Goal: Transaction & Acquisition: Book appointment/travel/reservation

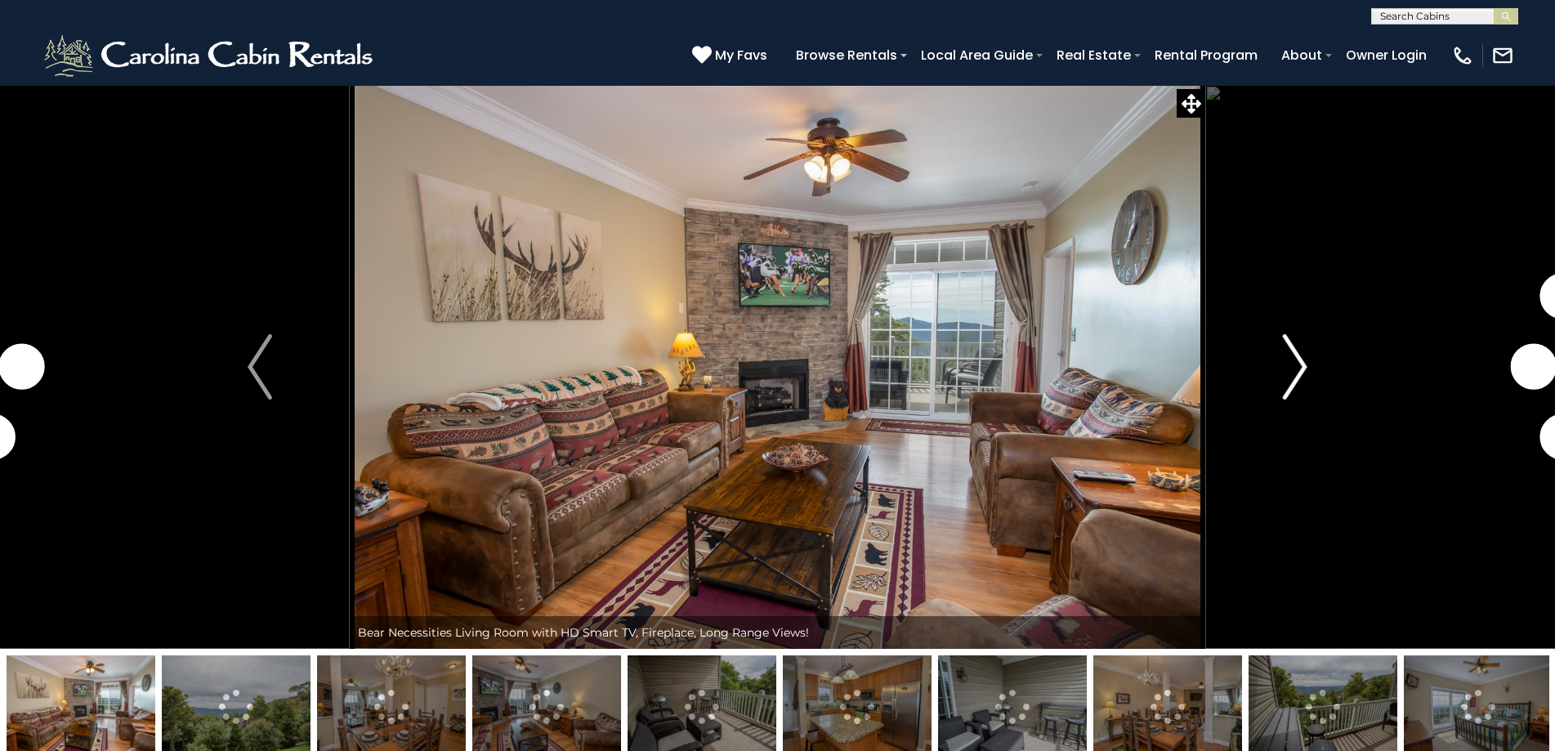
click at [1297, 356] on img "Next" at bounding box center [1295, 366] width 25 height 65
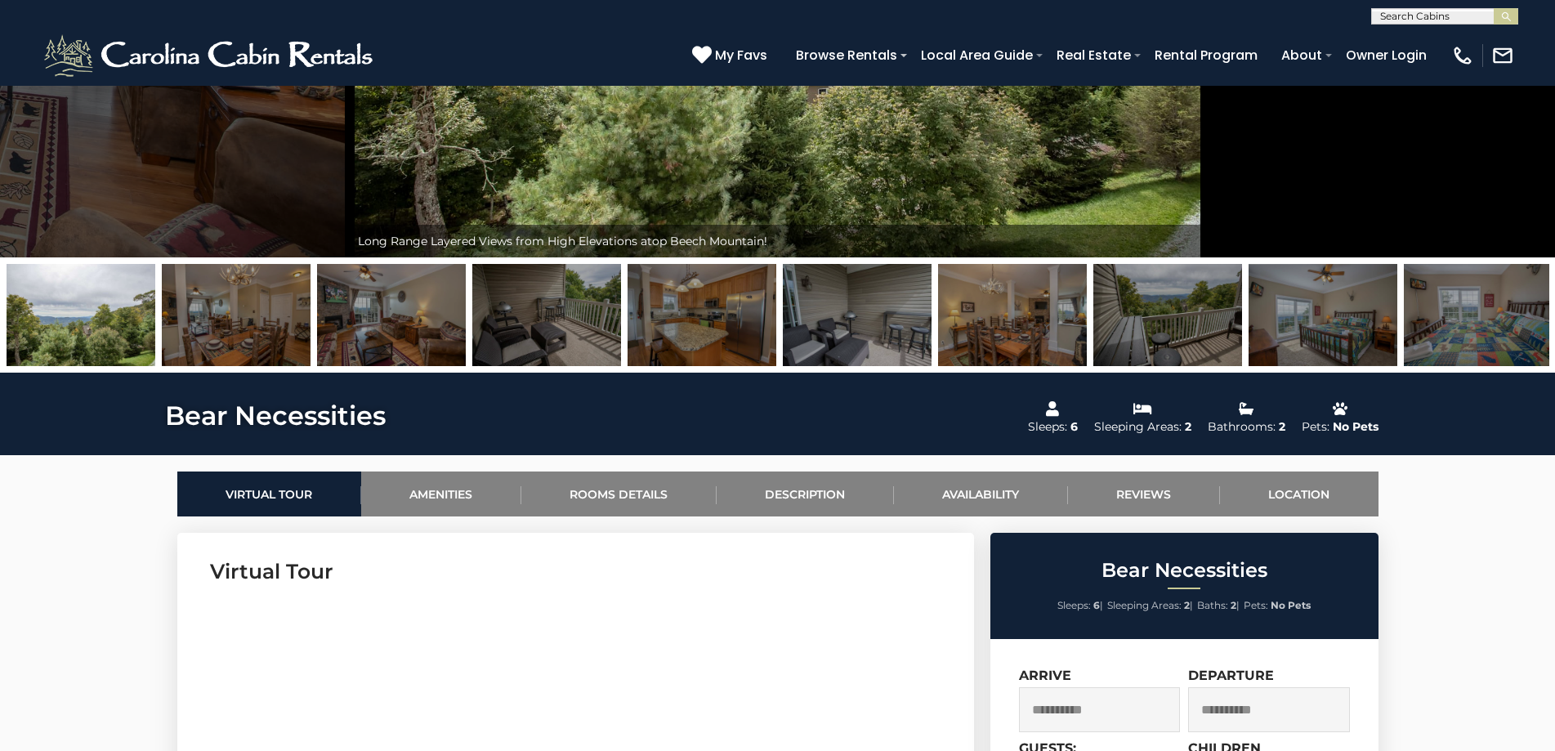
scroll to position [245, 0]
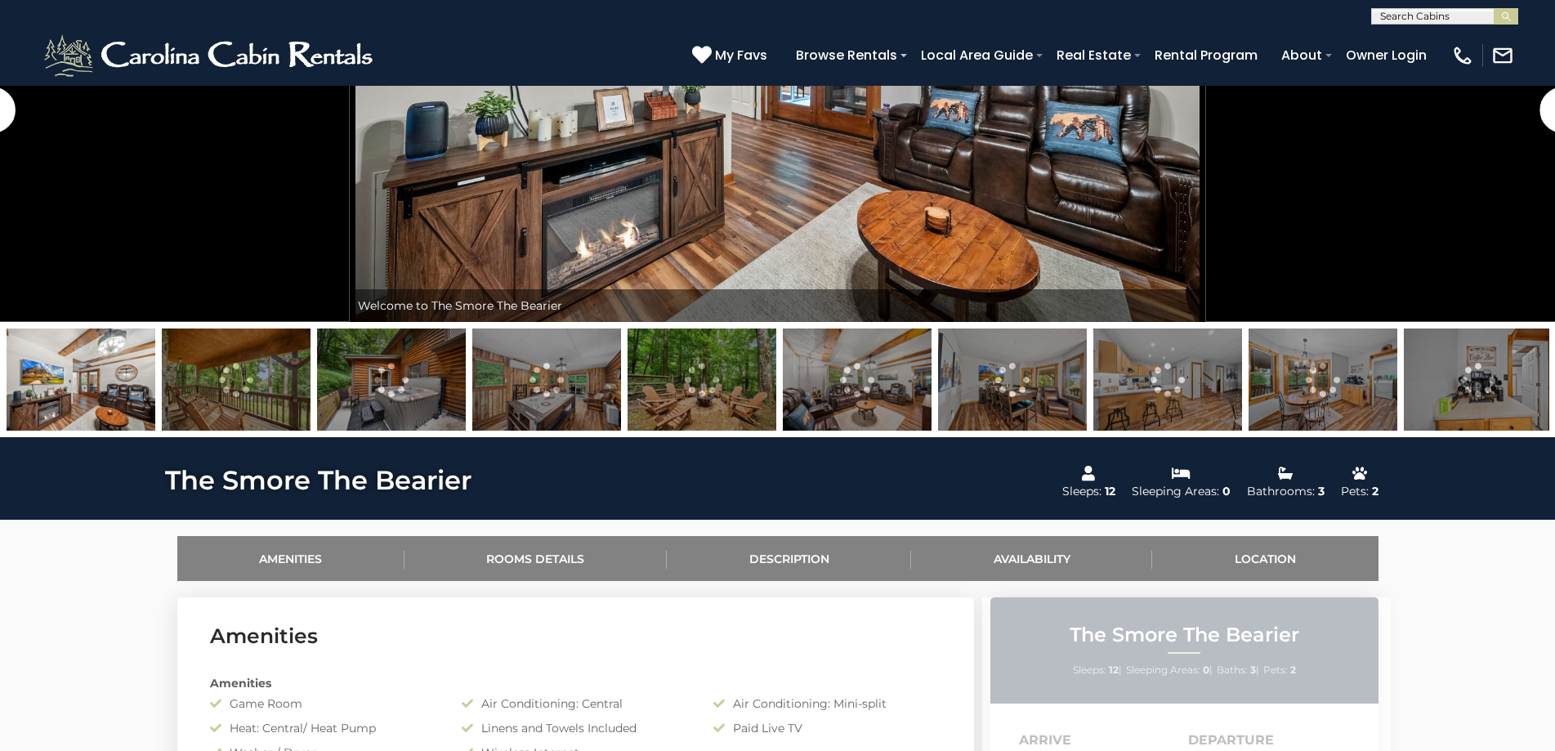
scroll to position [572, 0]
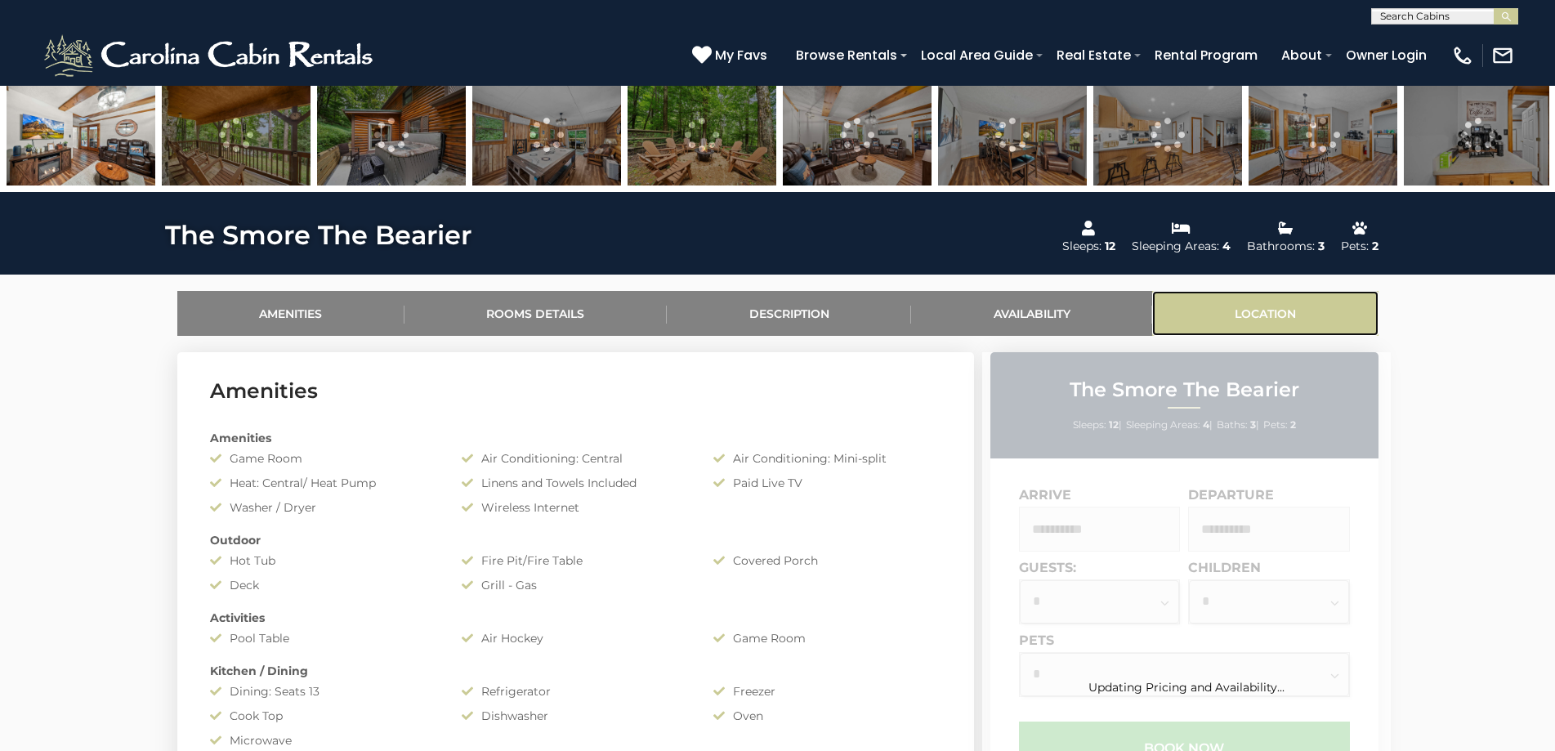
click at [1268, 310] on link "Location" at bounding box center [1264, 313] width 225 height 45
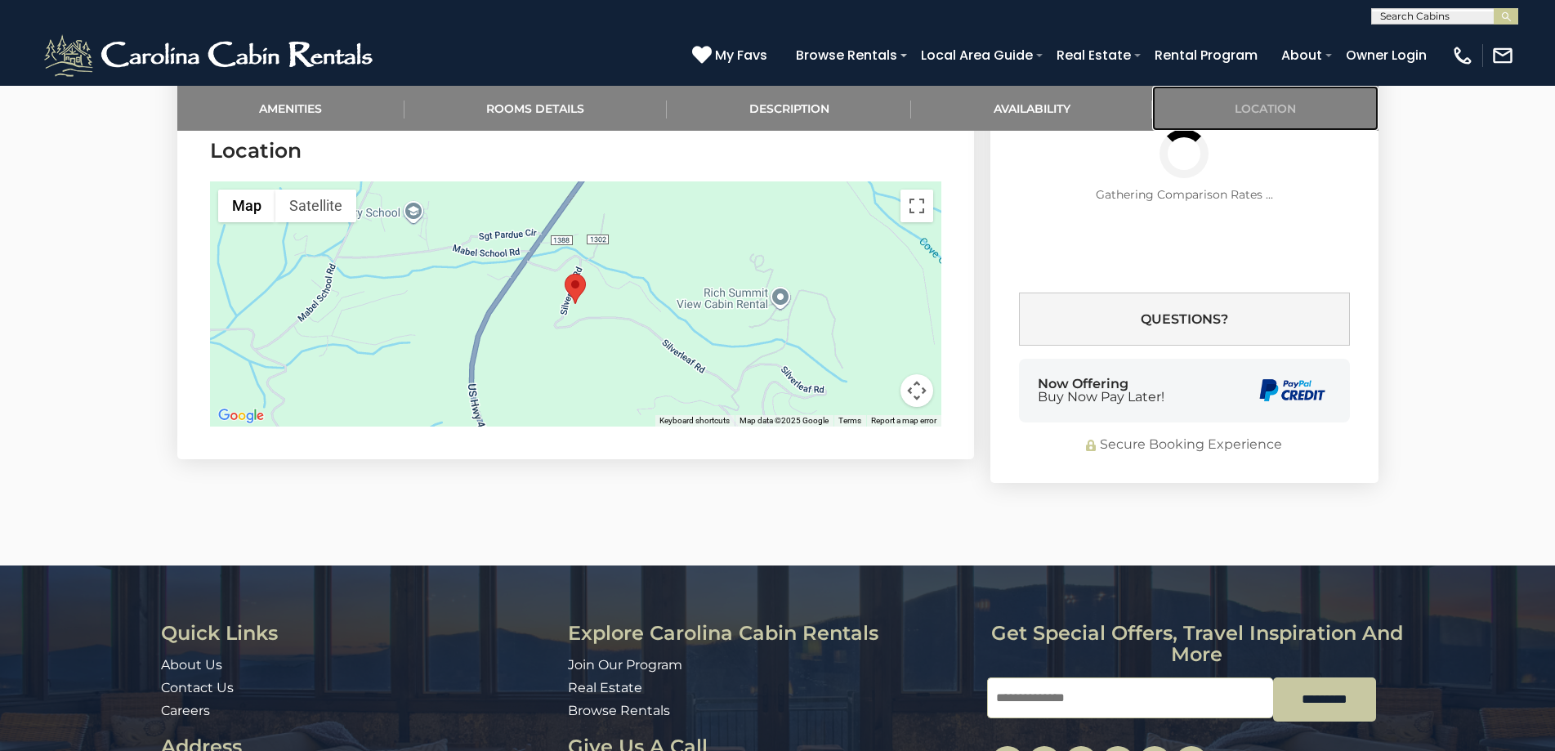
scroll to position [3025, 0]
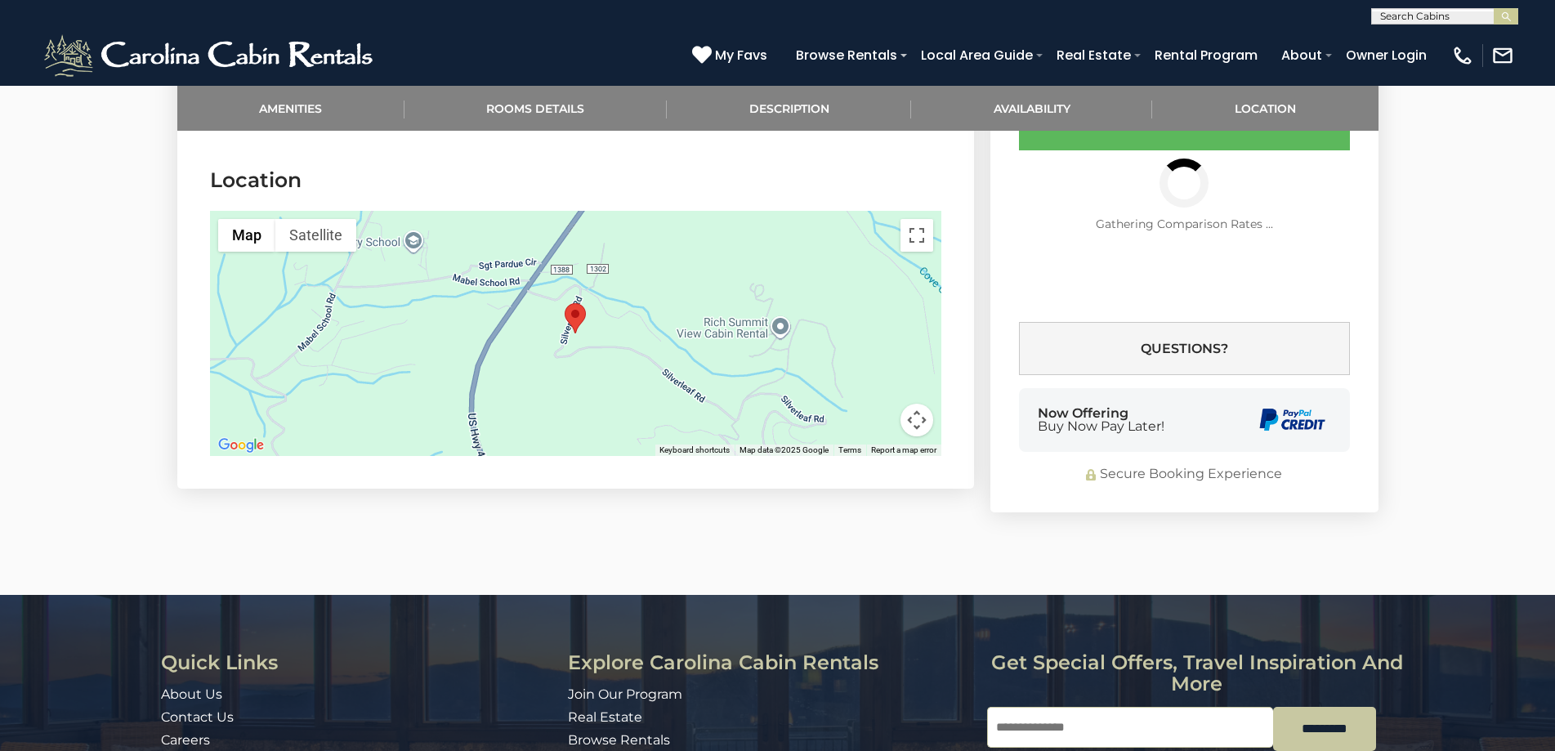
click at [915, 404] on button "Map camera controls" at bounding box center [916, 420] width 33 height 33
click at [873, 404] on button "Zoom out" at bounding box center [875, 420] width 33 height 33
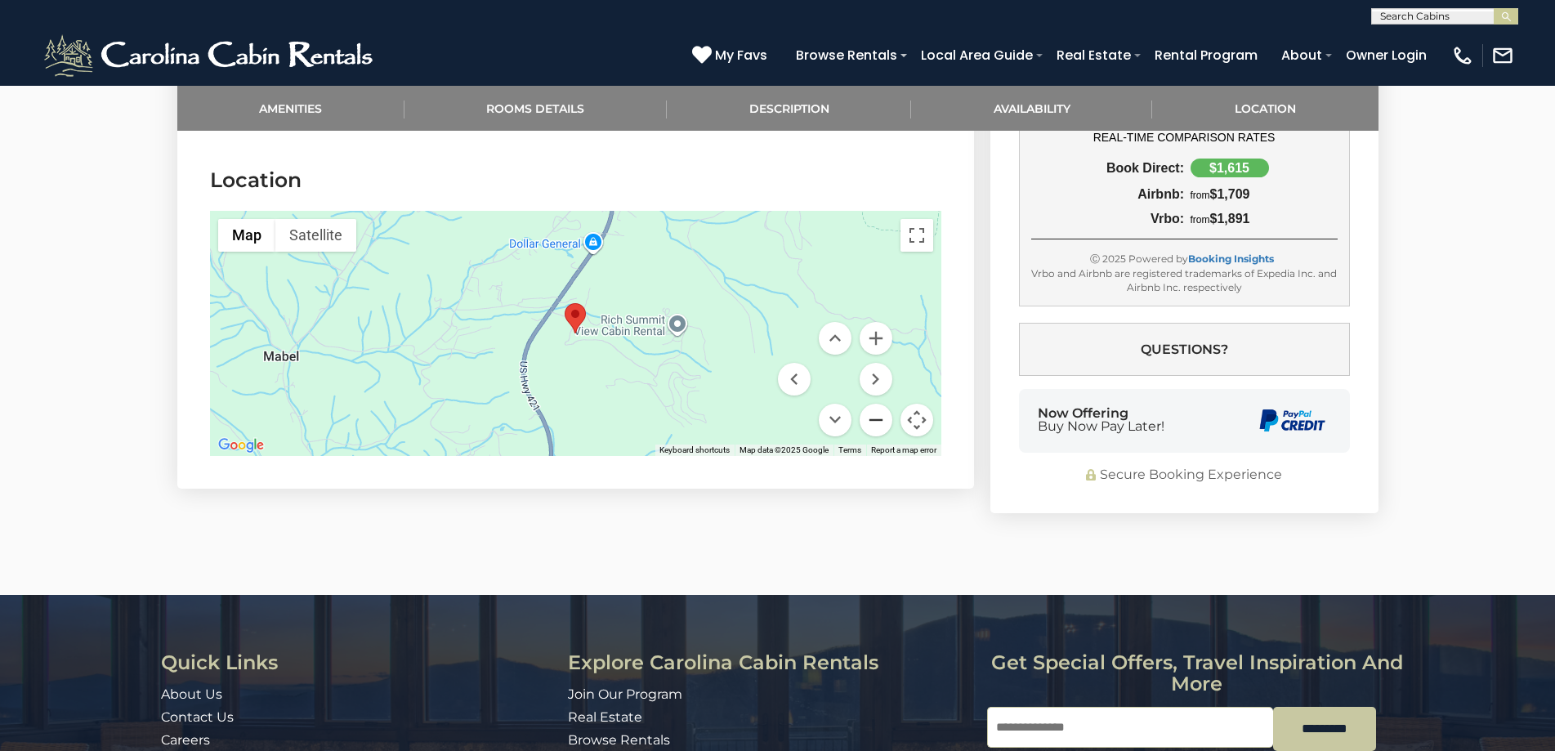
click at [873, 404] on button "Zoom out" at bounding box center [875, 420] width 33 height 33
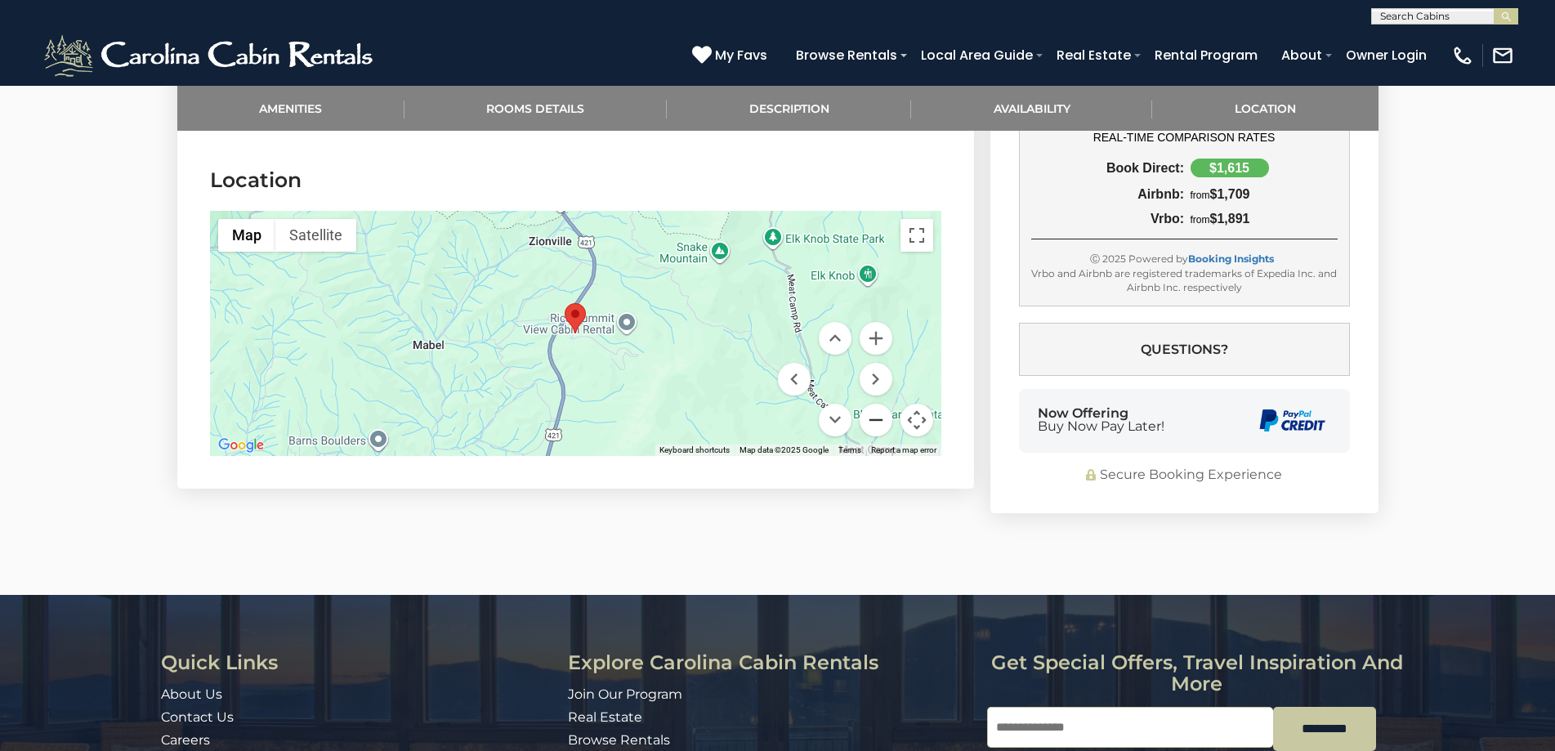
click at [873, 404] on button "Zoom out" at bounding box center [875, 420] width 33 height 33
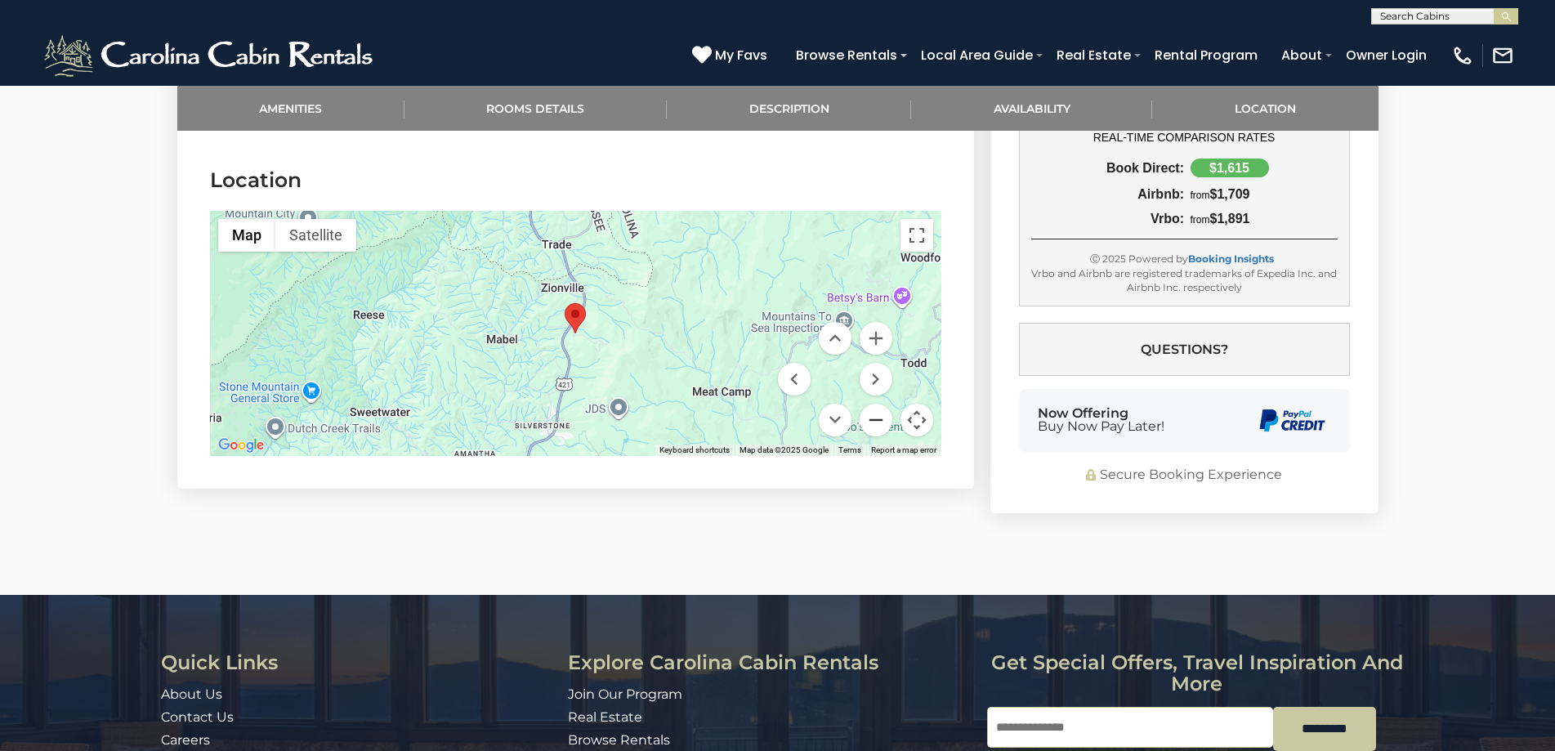
click at [873, 404] on button "Zoom out" at bounding box center [875, 420] width 33 height 33
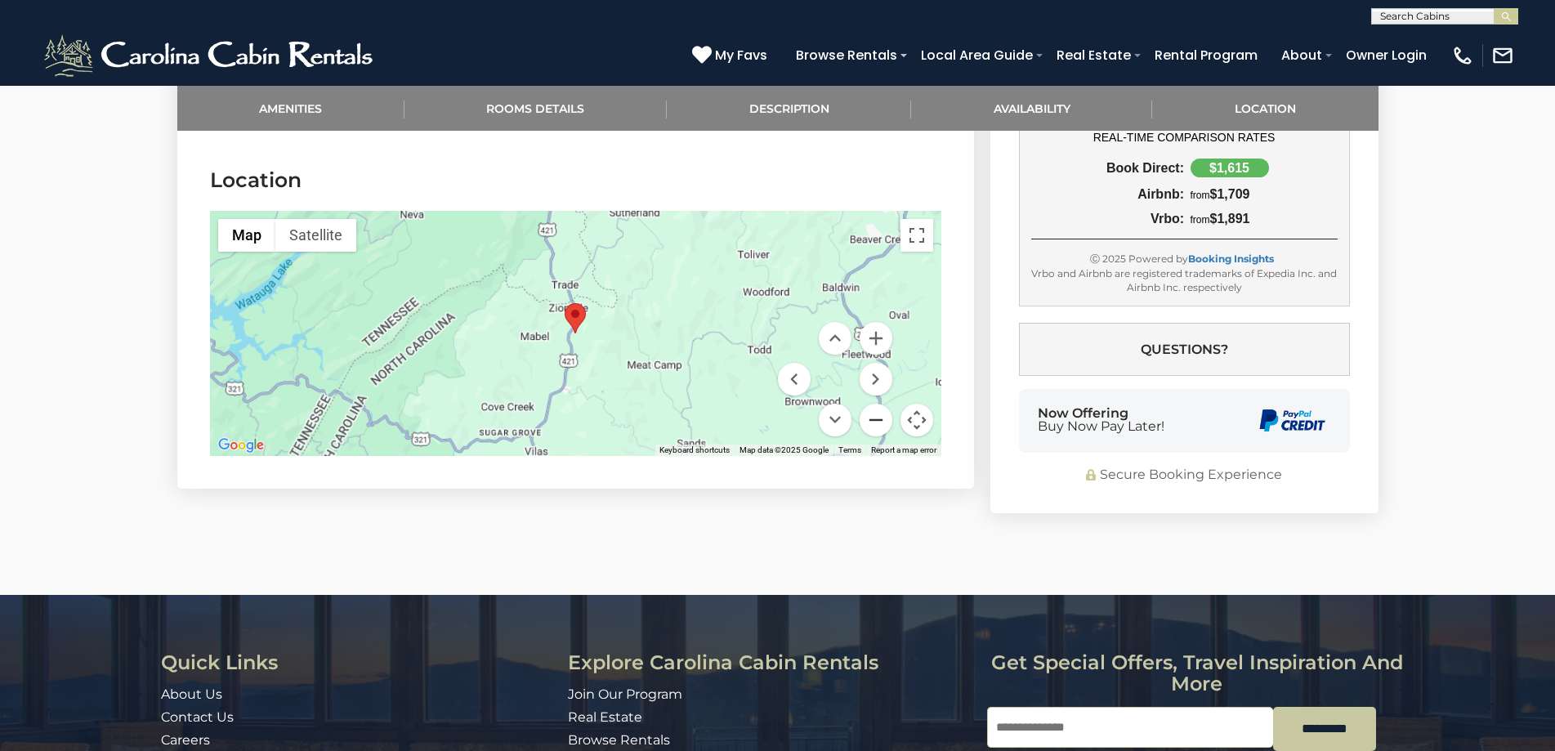
click at [873, 404] on button "Zoom out" at bounding box center [875, 420] width 33 height 33
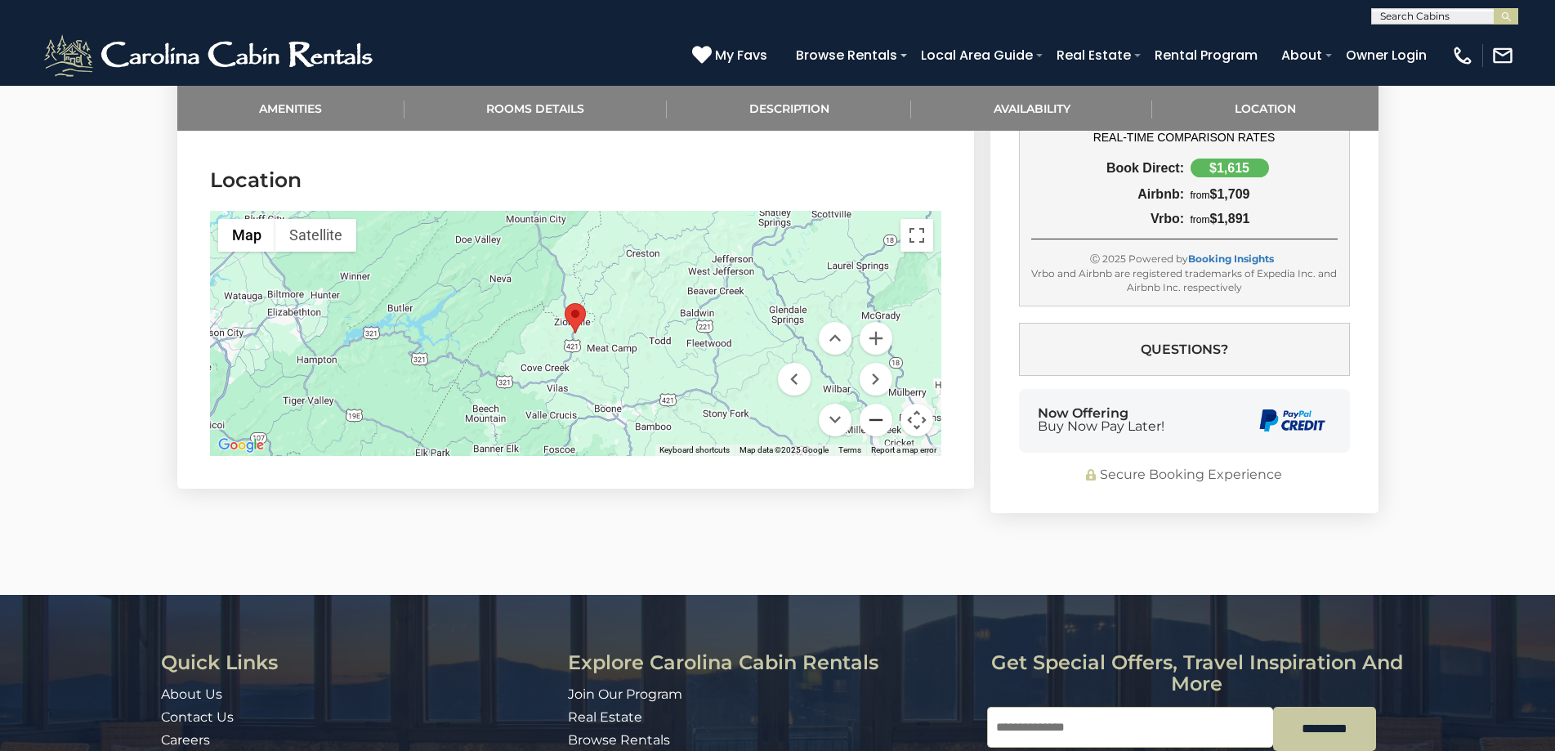
click at [873, 404] on button "Zoom out" at bounding box center [875, 420] width 33 height 33
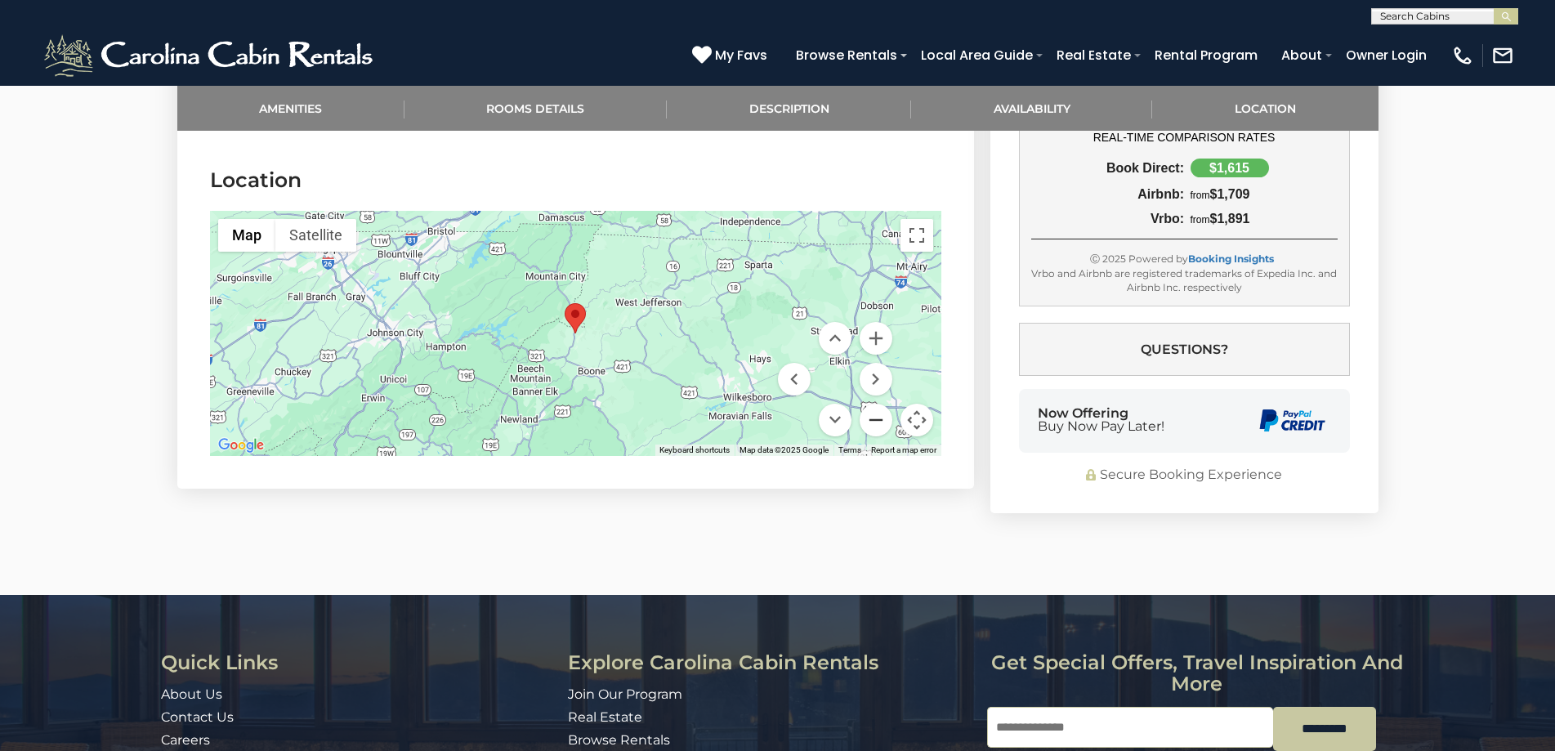
click at [873, 404] on button "Zoom out" at bounding box center [875, 420] width 33 height 33
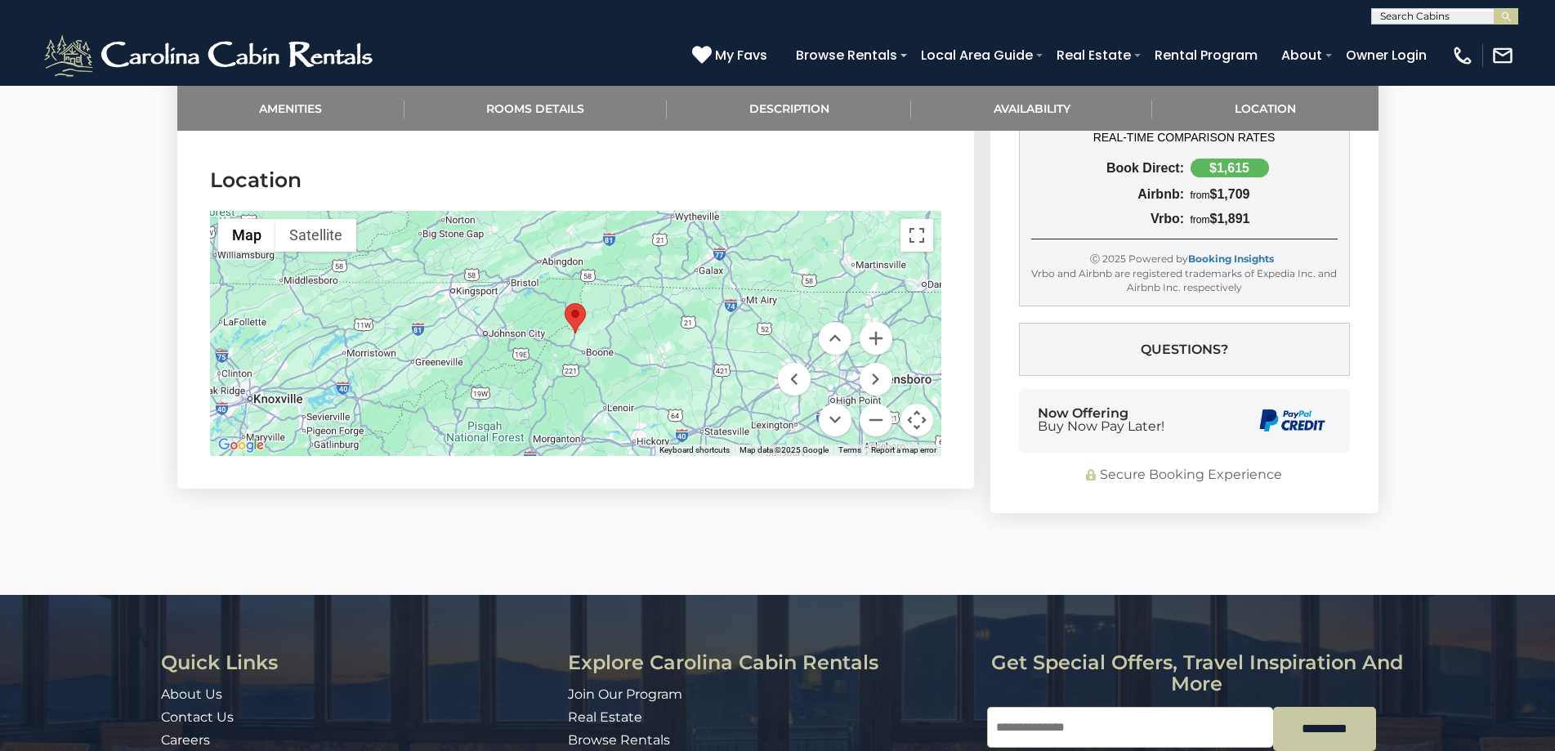
click at [583, 341] on div at bounding box center [575, 333] width 731 height 245
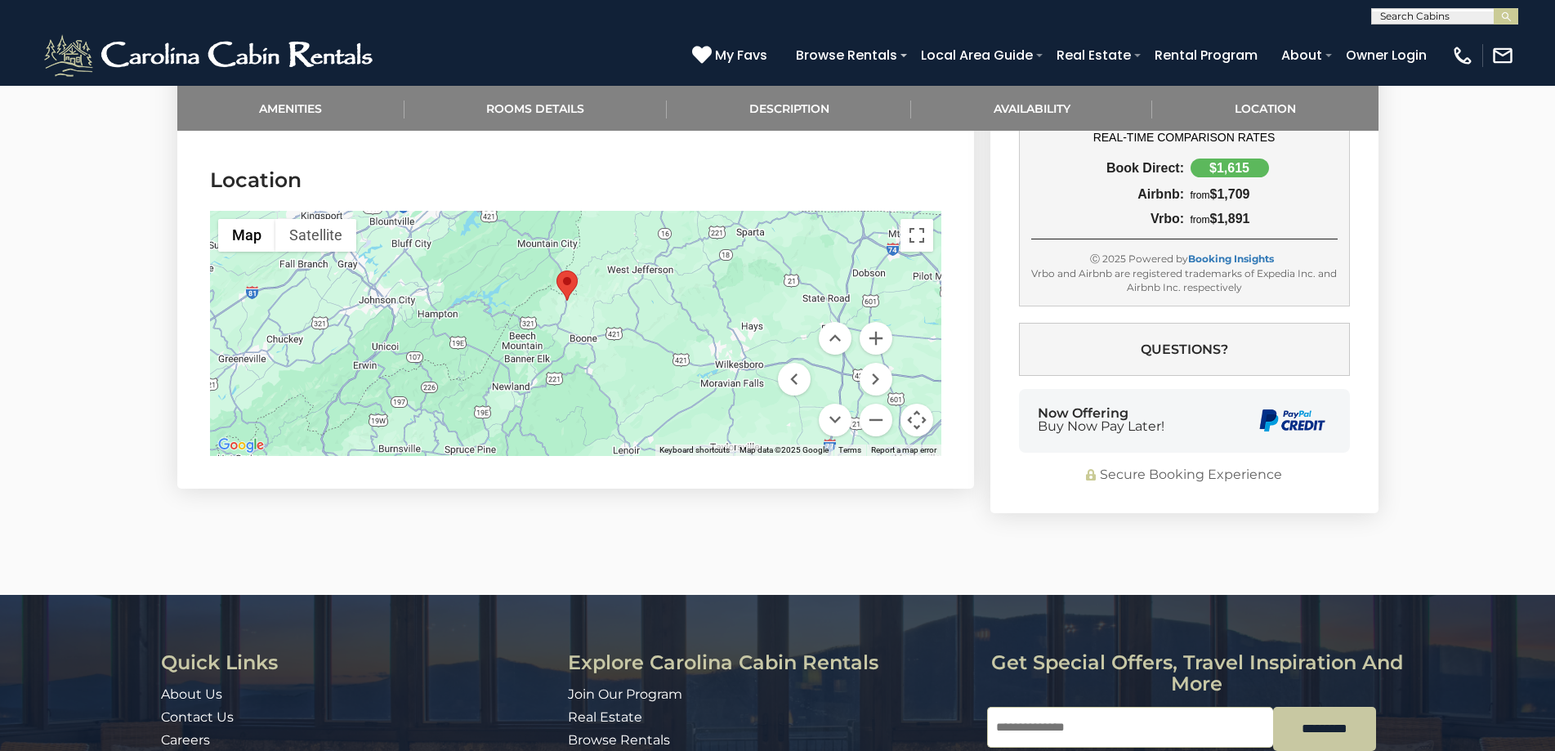
click at [575, 312] on div at bounding box center [575, 333] width 731 height 245
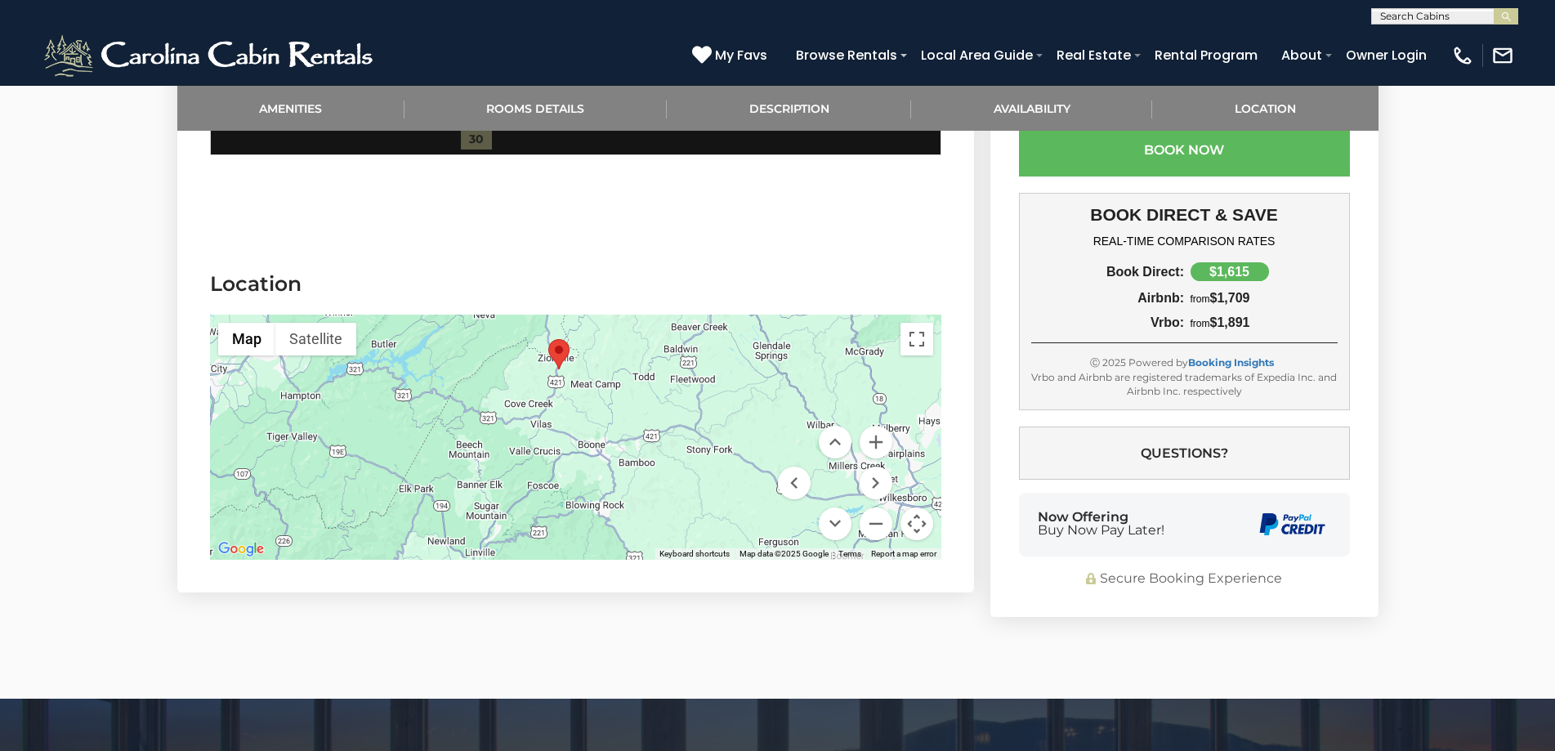
scroll to position [2780, 0]
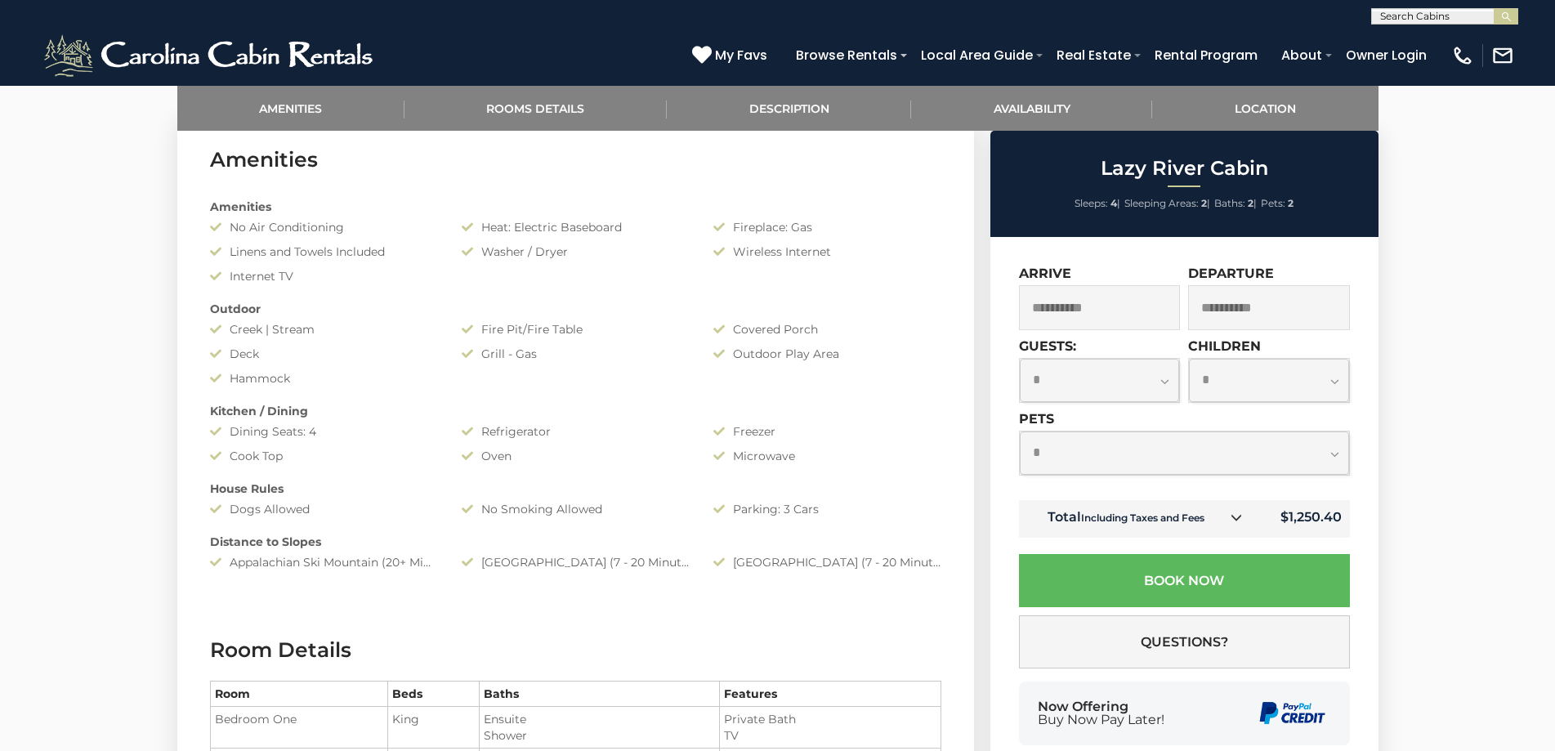
scroll to position [817, 0]
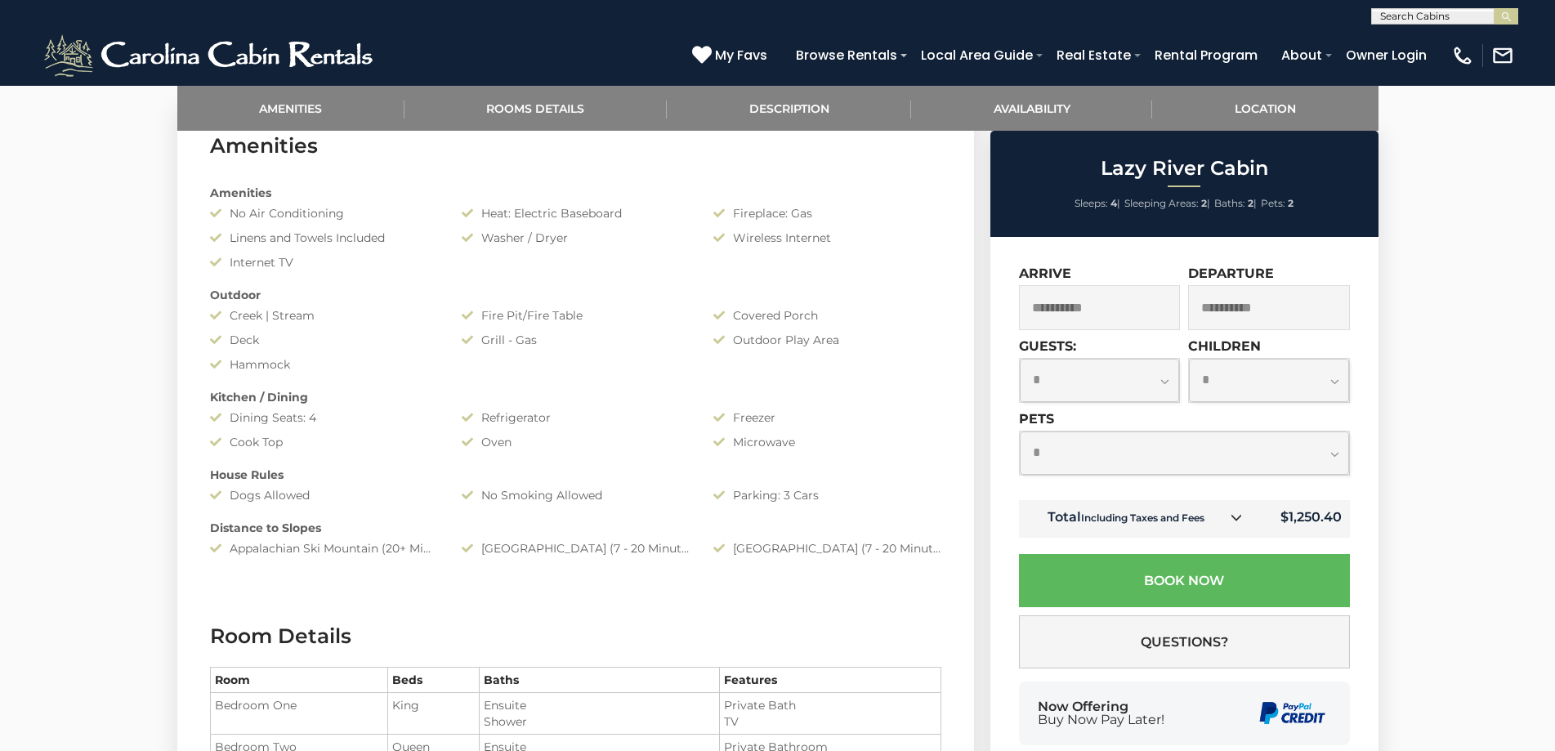
click at [1131, 375] on select "**********" at bounding box center [1100, 380] width 160 height 43
select select "*"
click at [1020, 359] on select "**********" at bounding box center [1100, 380] width 160 height 43
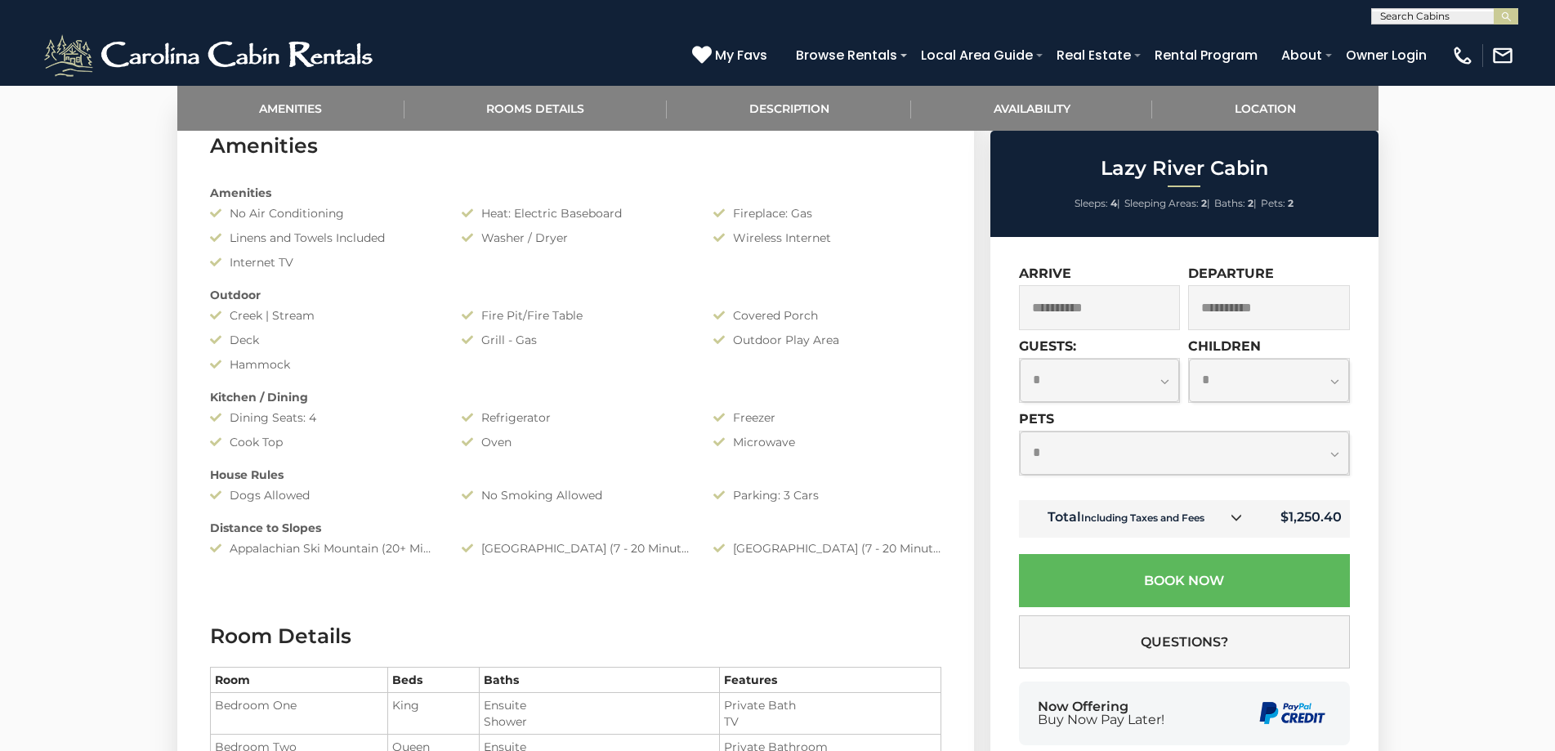
click at [1277, 369] on select "**********" at bounding box center [1269, 380] width 160 height 43
select select "*"
click at [1189, 359] on select "**********" at bounding box center [1269, 380] width 160 height 43
click at [1239, 444] on select "**********" at bounding box center [1184, 452] width 329 height 43
click at [1020, 431] on select "**********" at bounding box center [1184, 452] width 329 height 43
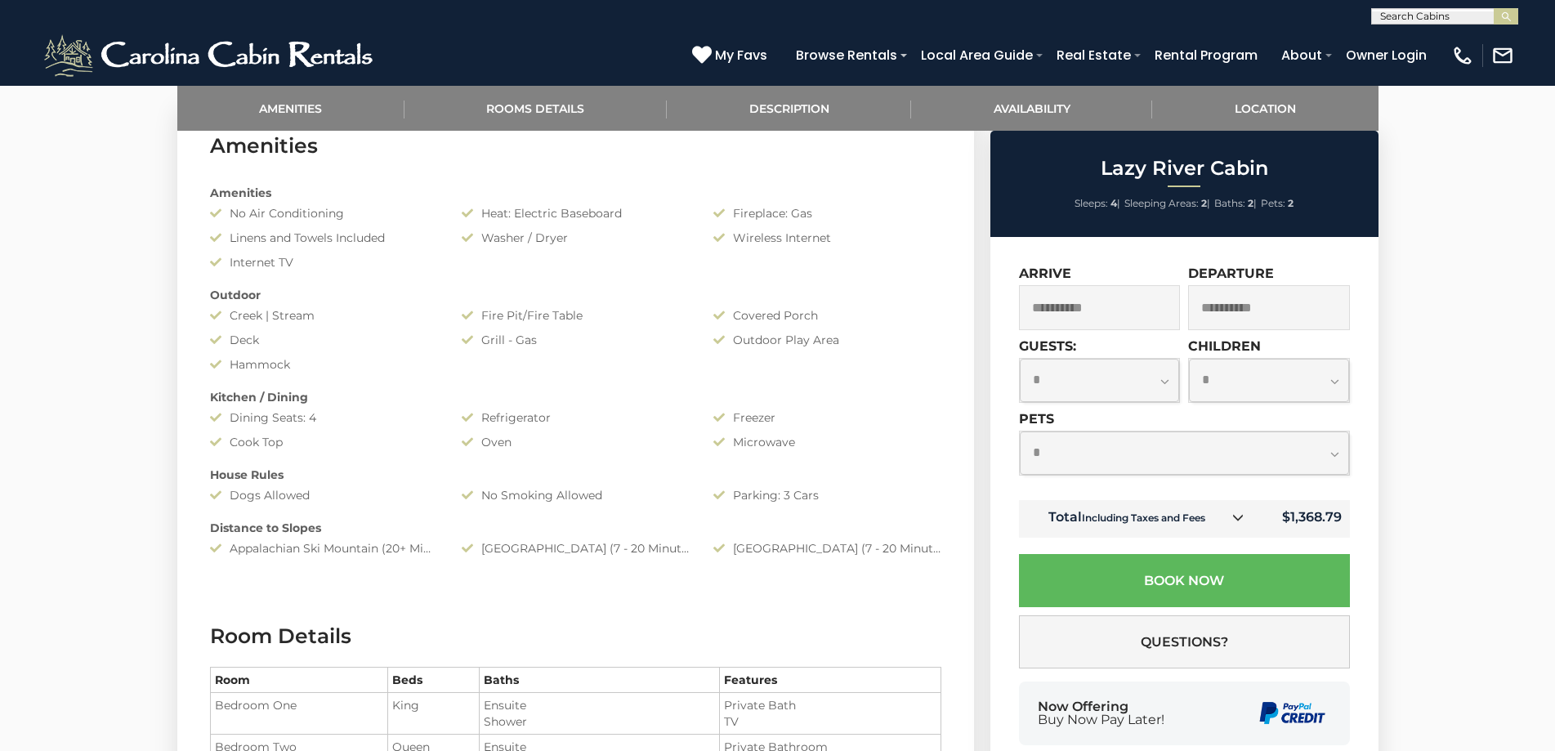
click at [1105, 451] on select "**********" at bounding box center [1184, 452] width 329 height 43
select select "*"
click at [1020, 431] on select "**********" at bounding box center [1184, 452] width 329 height 43
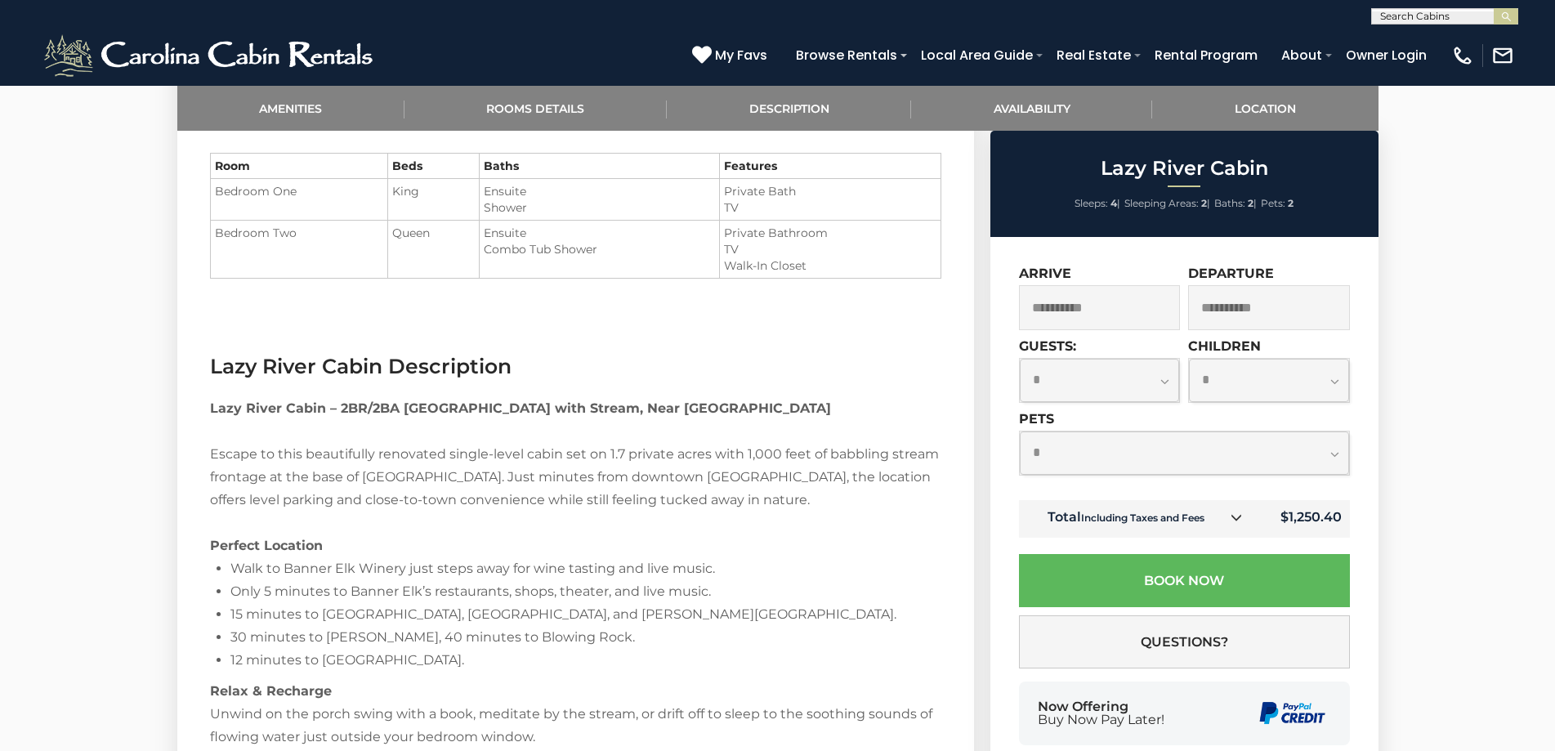
scroll to position [1389, 0]
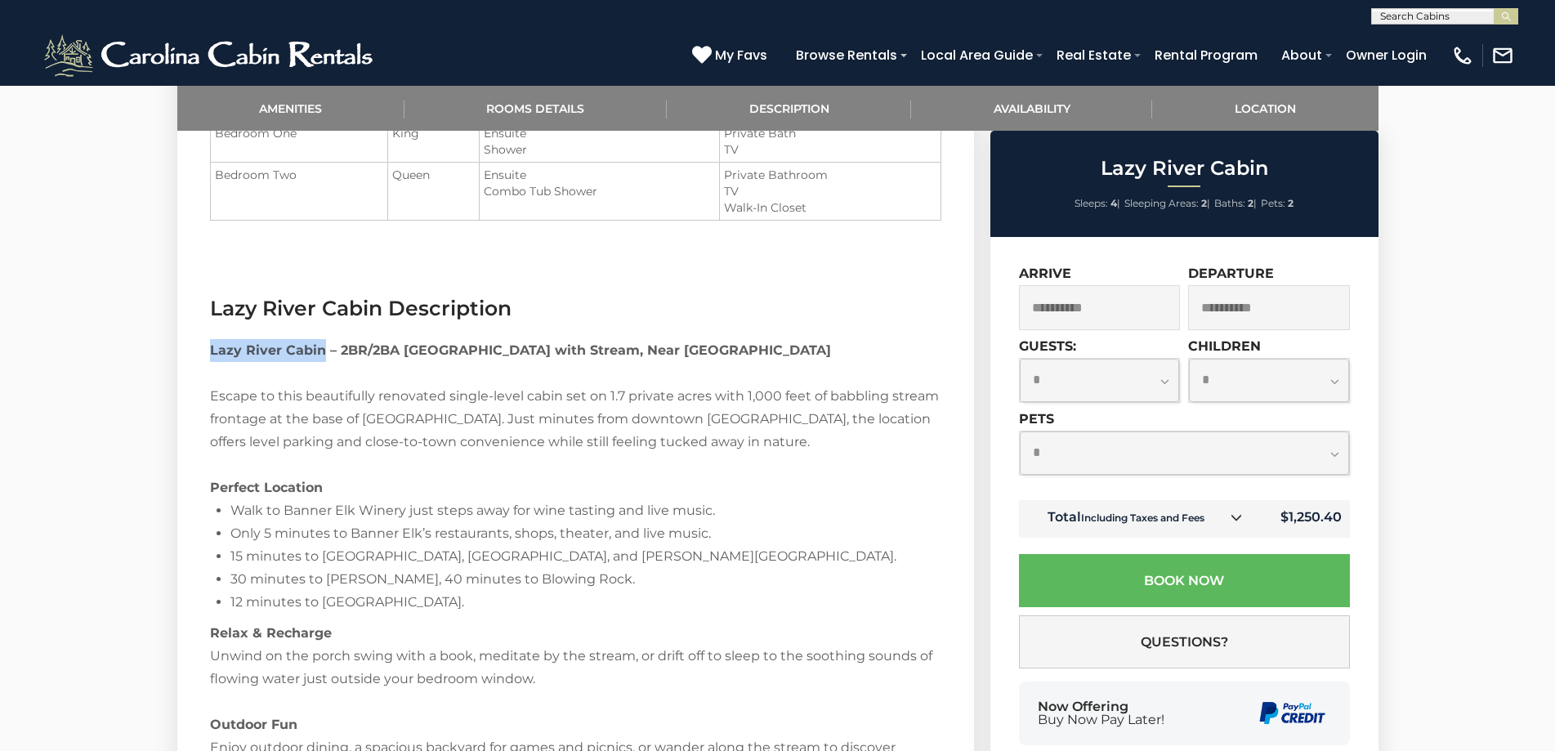
drag, startPoint x: 322, startPoint y: 350, endPoint x: 201, endPoint y: 355, distance: 121.0
copy strong "Lazy River Cabin"
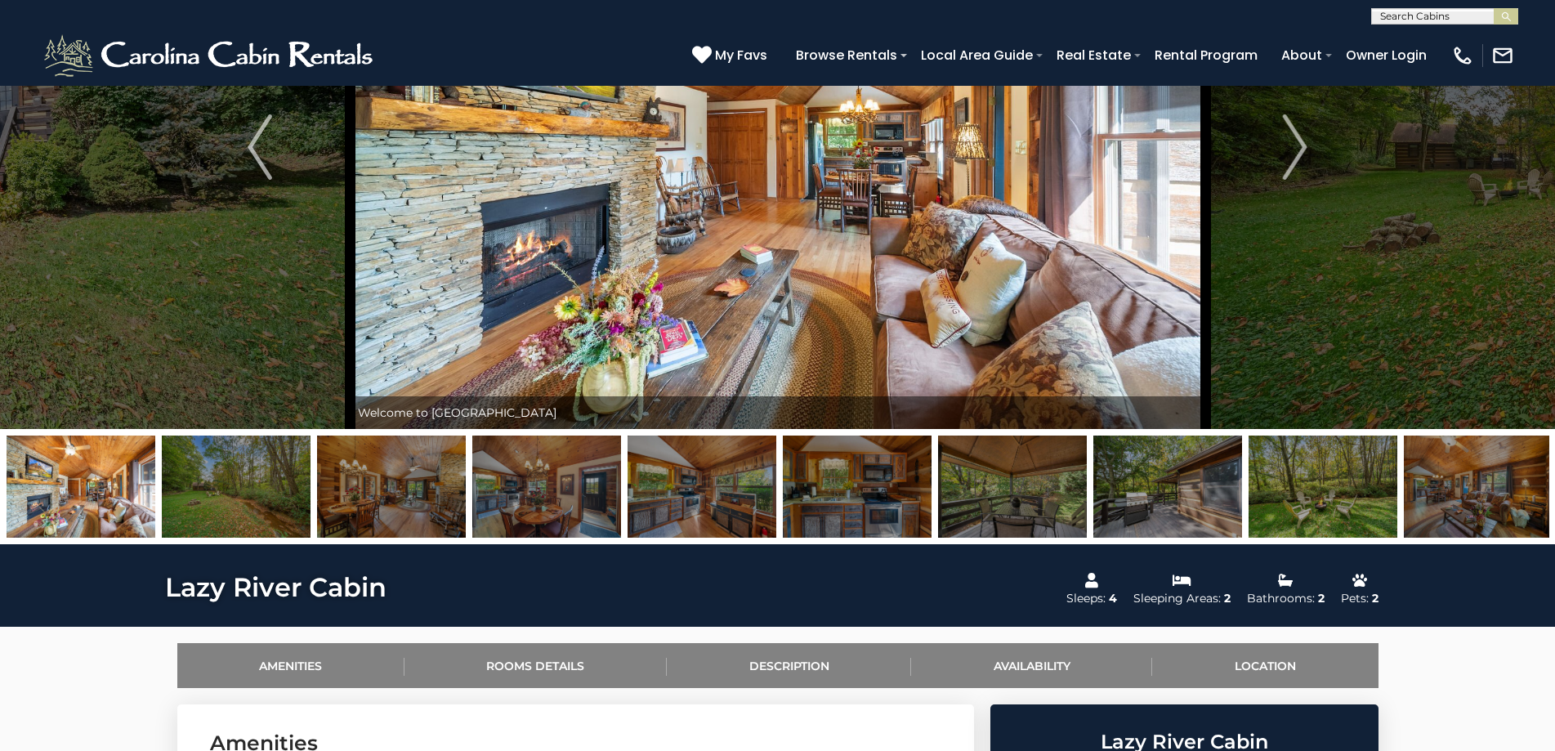
scroll to position [0, 0]
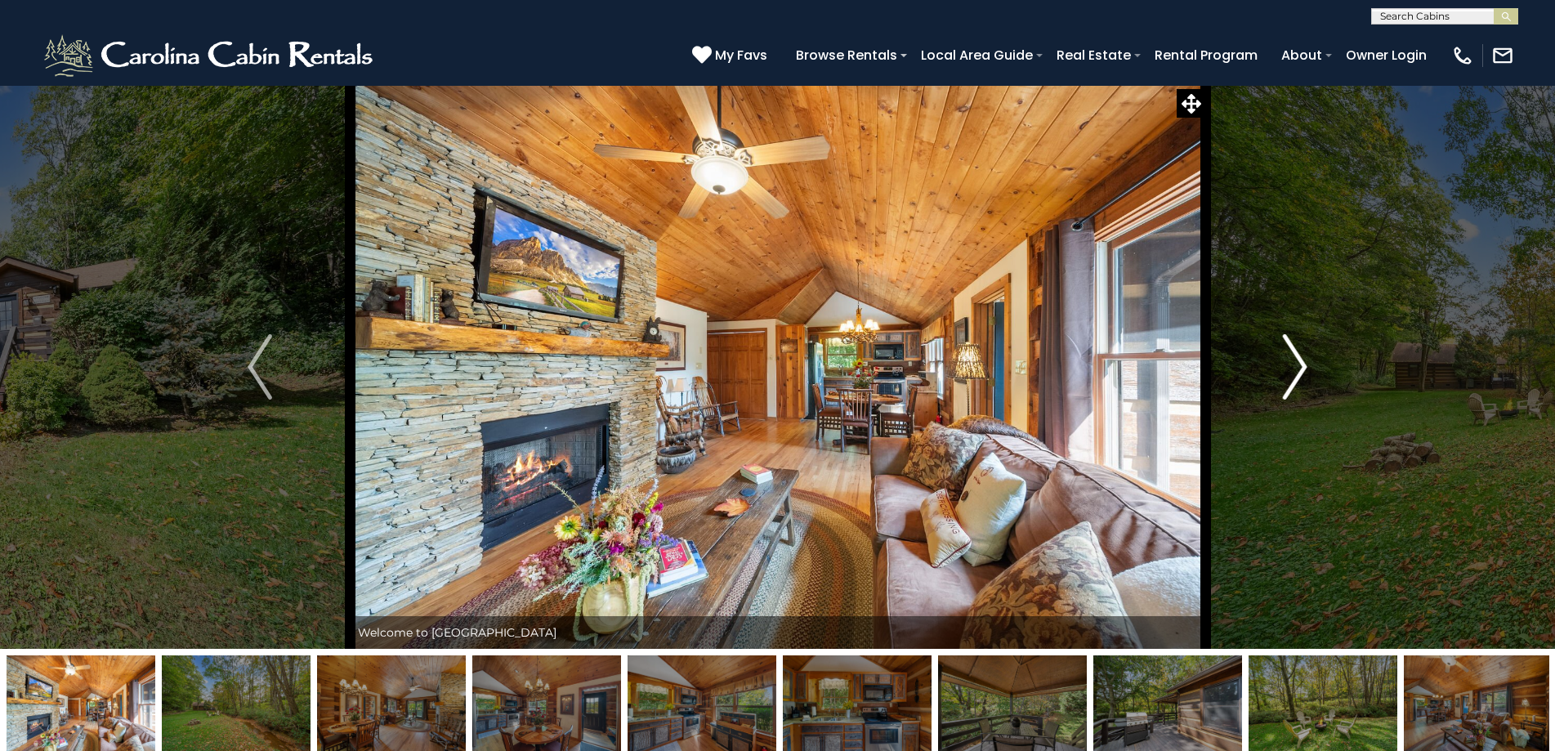
click at [1298, 365] on img "Next" at bounding box center [1295, 366] width 25 height 65
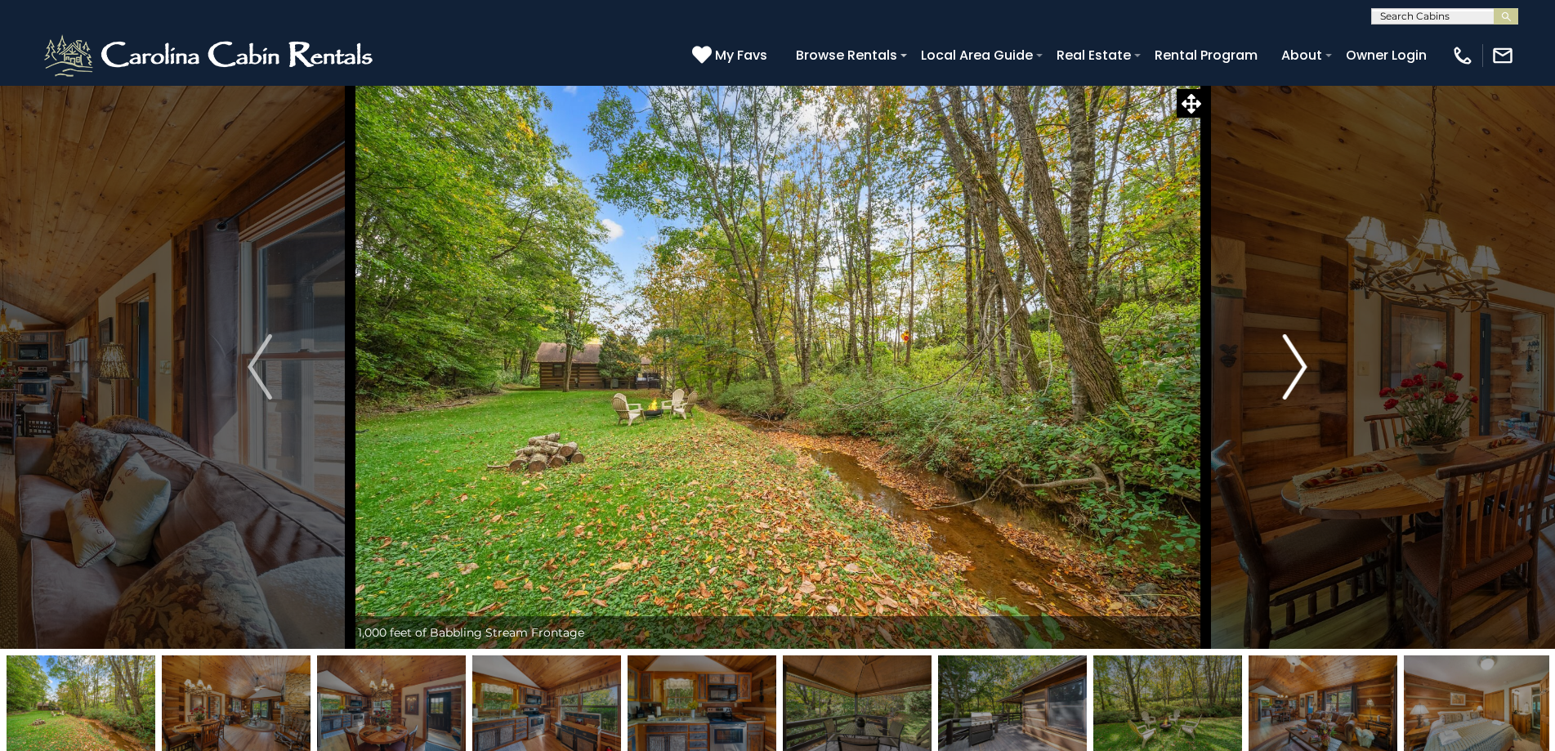
click at [1298, 365] on img "Next" at bounding box center [1295, 366] width 25 height 65
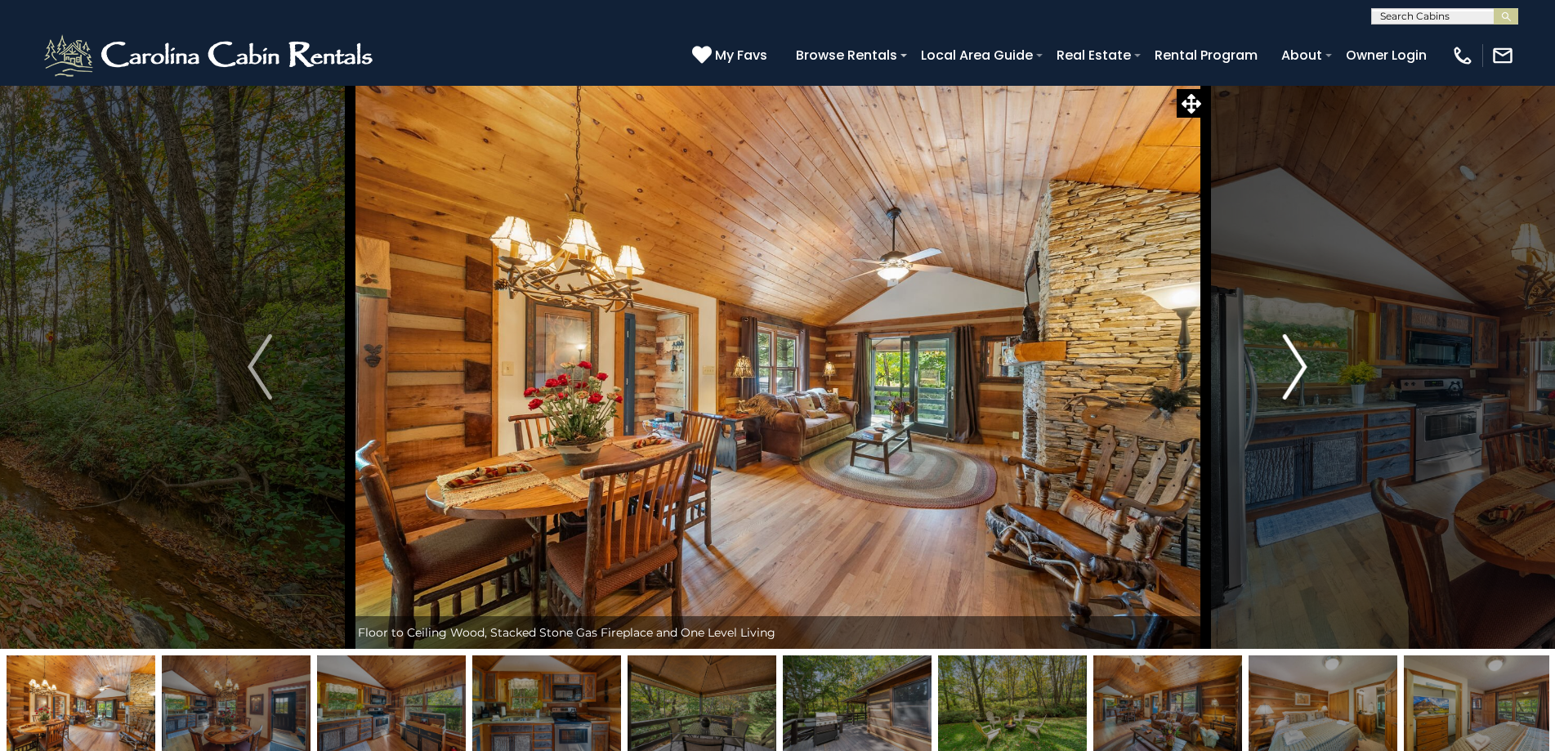
click at [1298, 365] on img "Next" at bounding box center [1295, 366] width 25 height 65
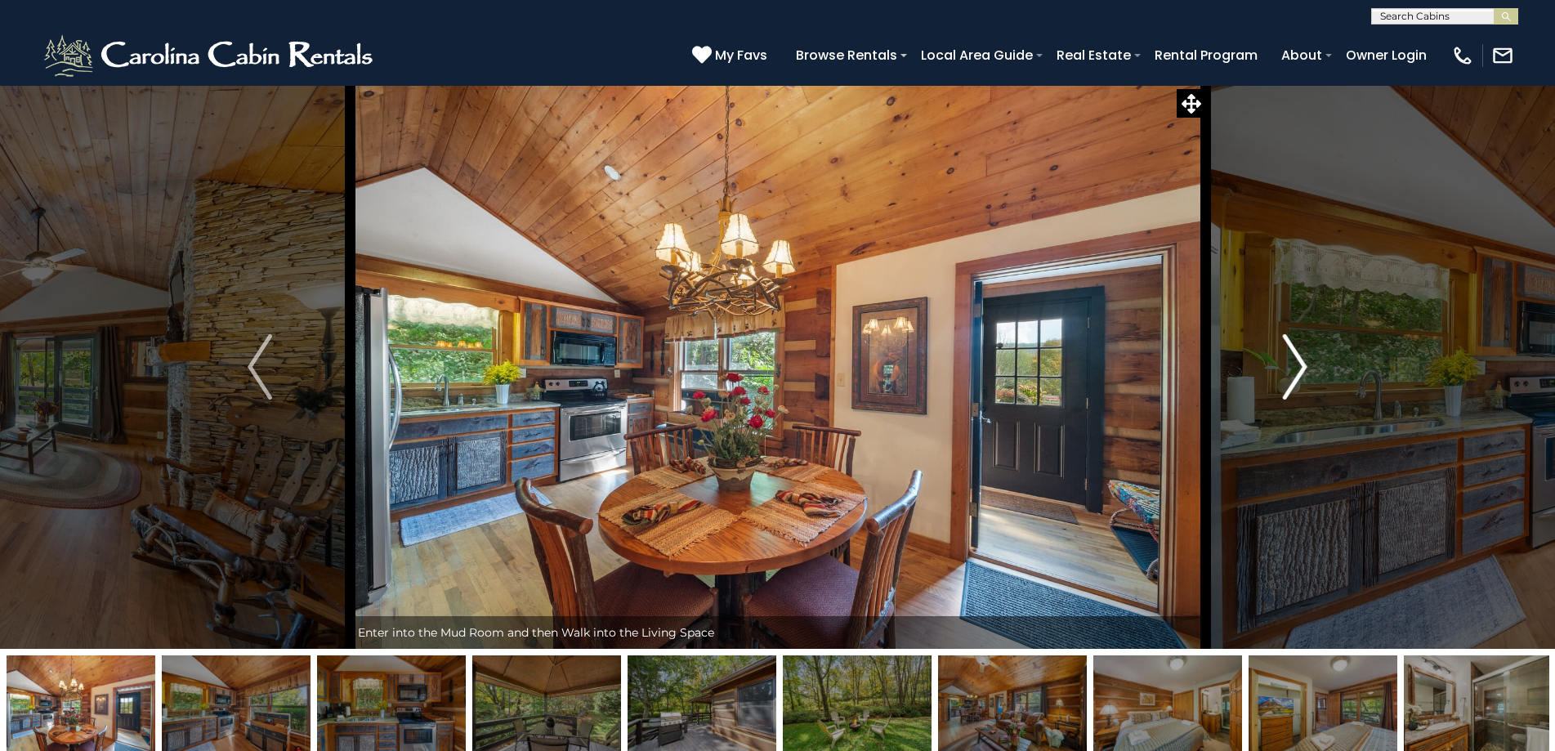
click at [1298, 365] on img "Next" at bounding box center [1295, 366] width 25 height 65
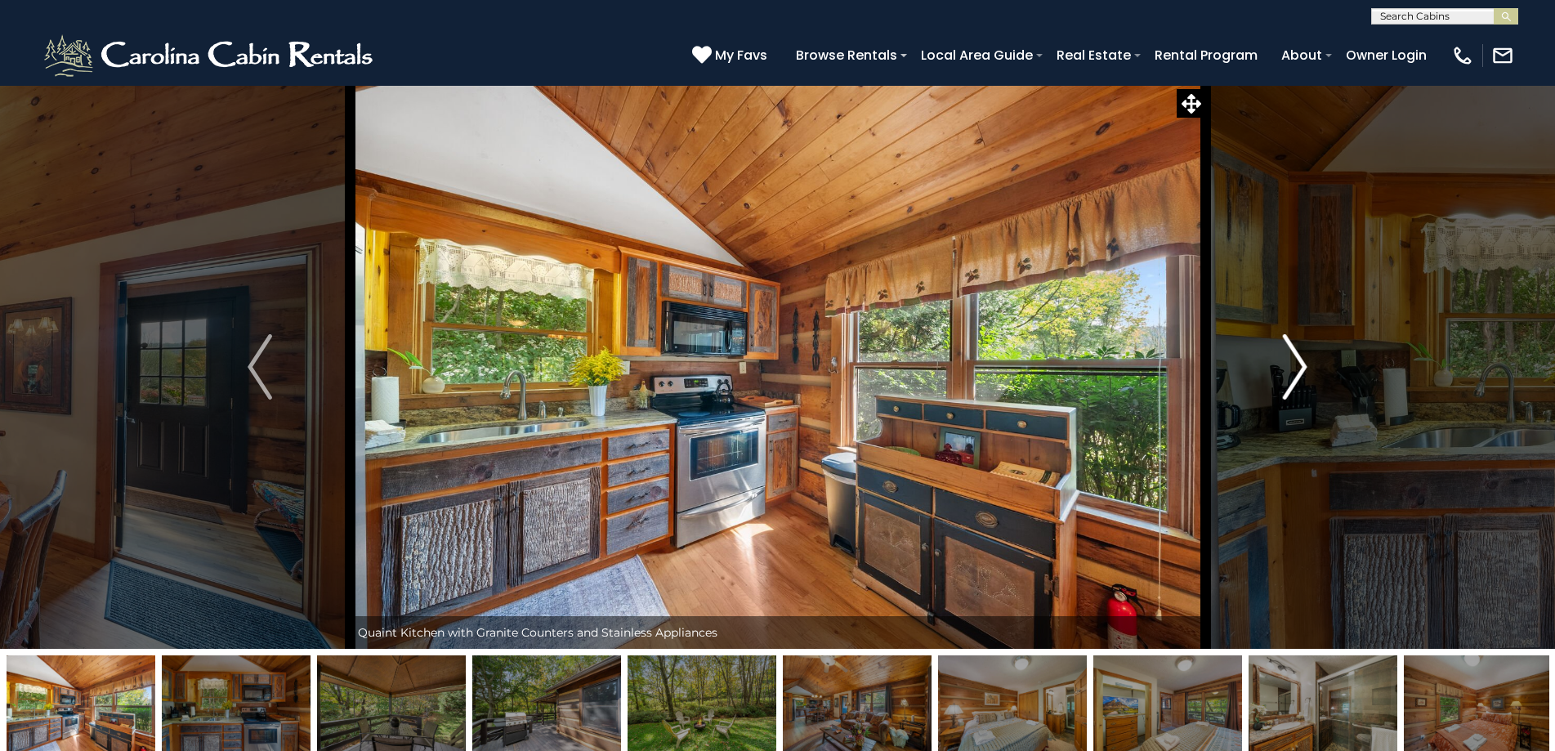
click at [1298, 365] on img "Next" at bounding box center [1295, 366] width 25 height 65
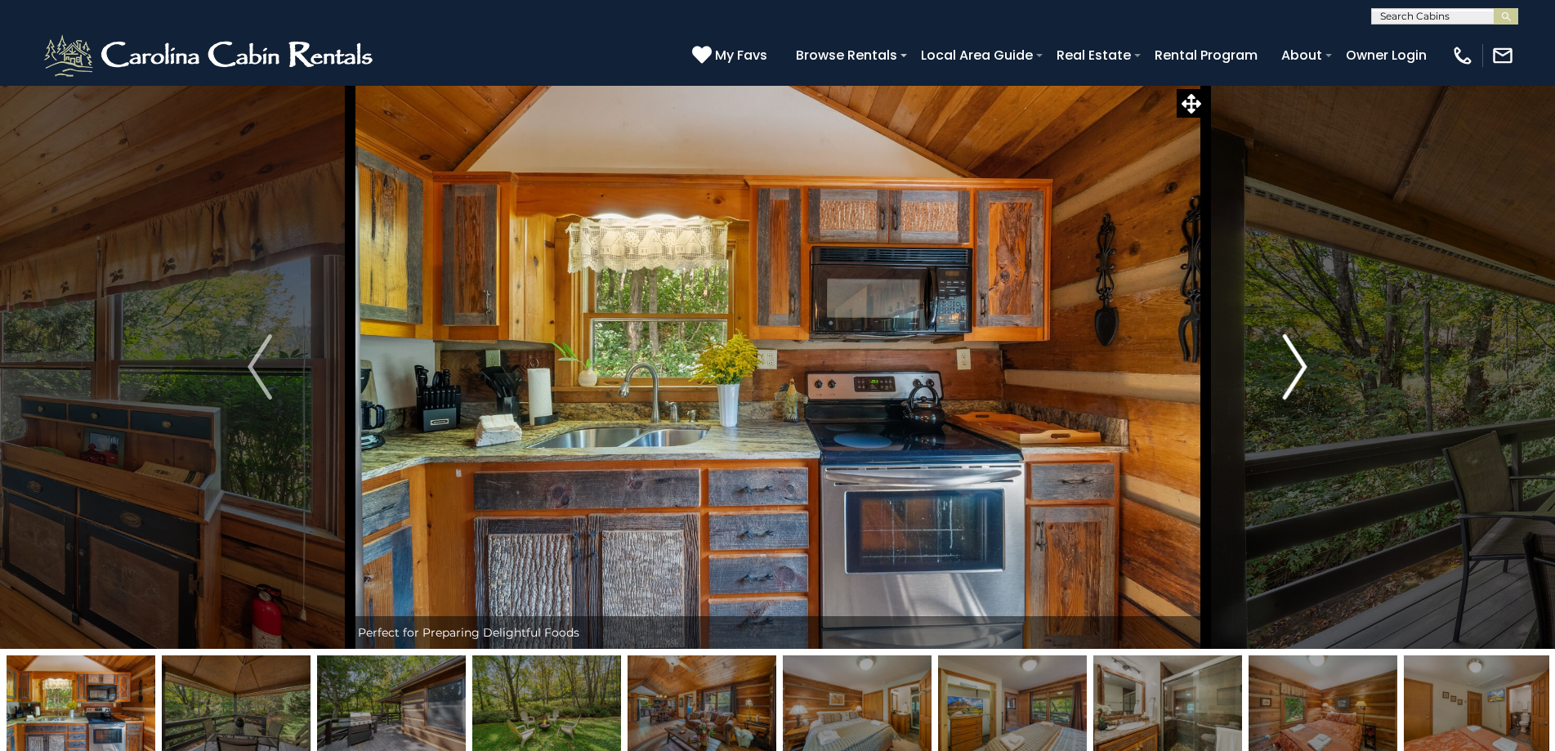
click at [1298, 365] on img "Next" at bounding box center [1295, 366] width 25 height 65
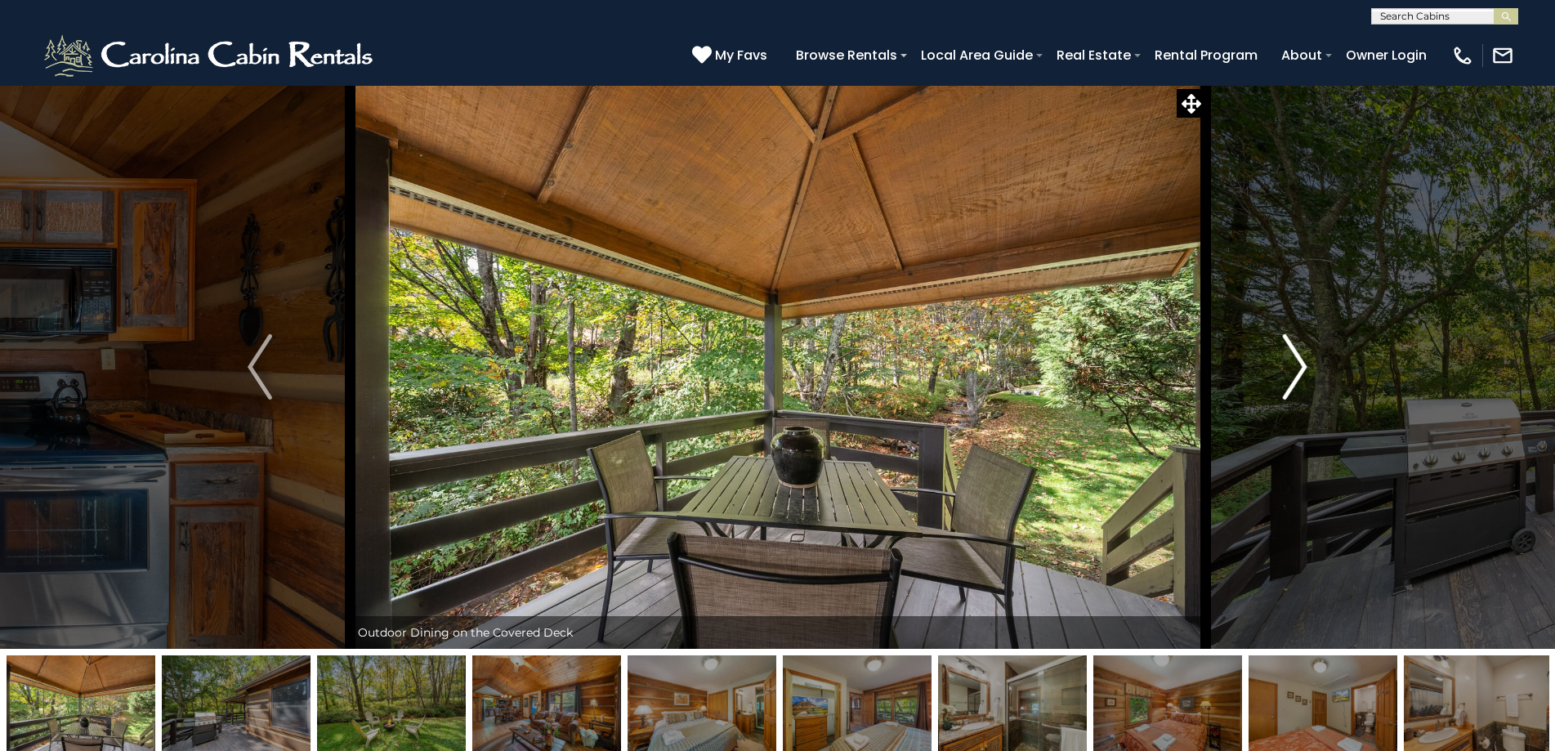
click at [1298, 365] on img "Next" at bounding box center [1295, 366] width 25 height 65
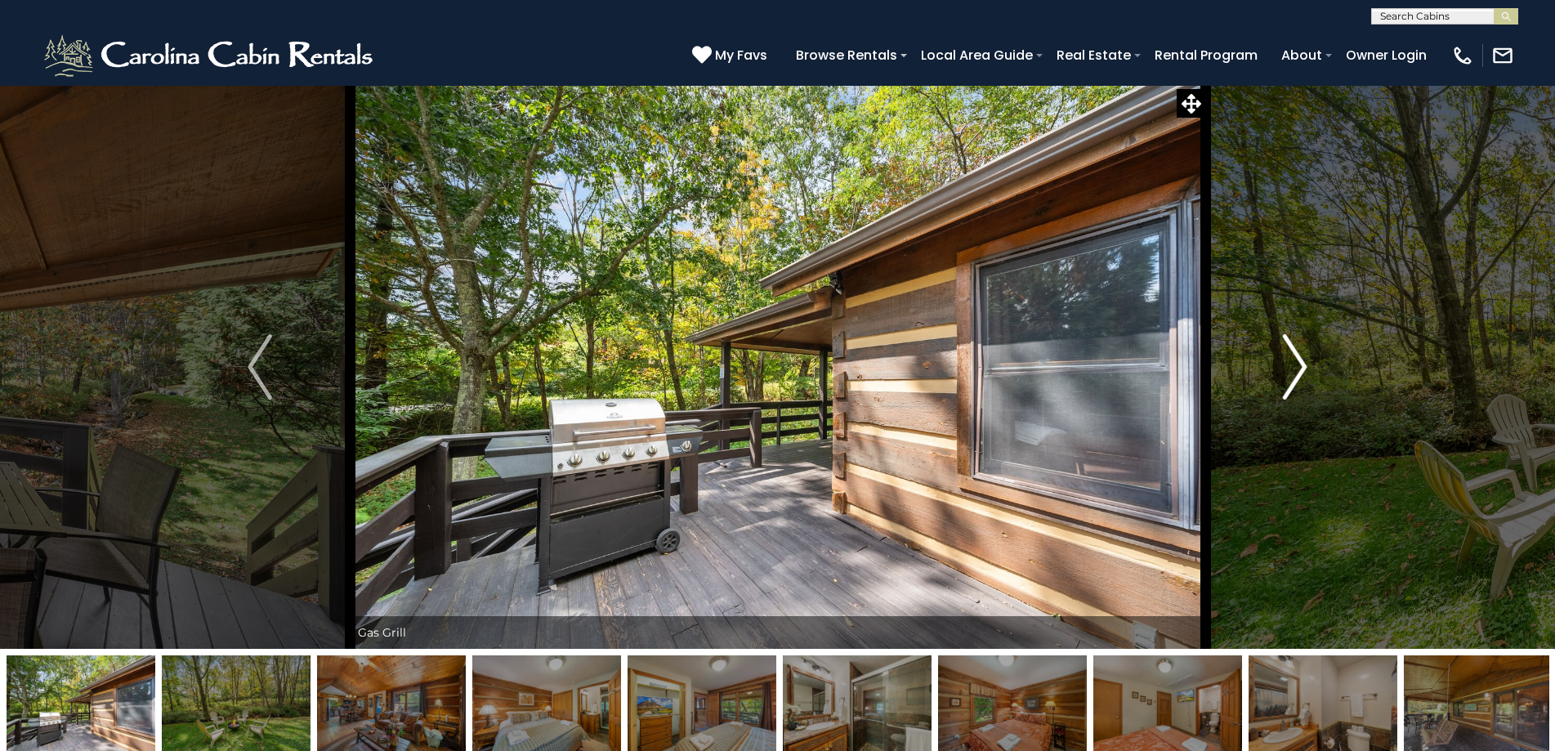
click at [1298, 365] on img "Next" at bounding box center [1295, 366] width 25 height 65
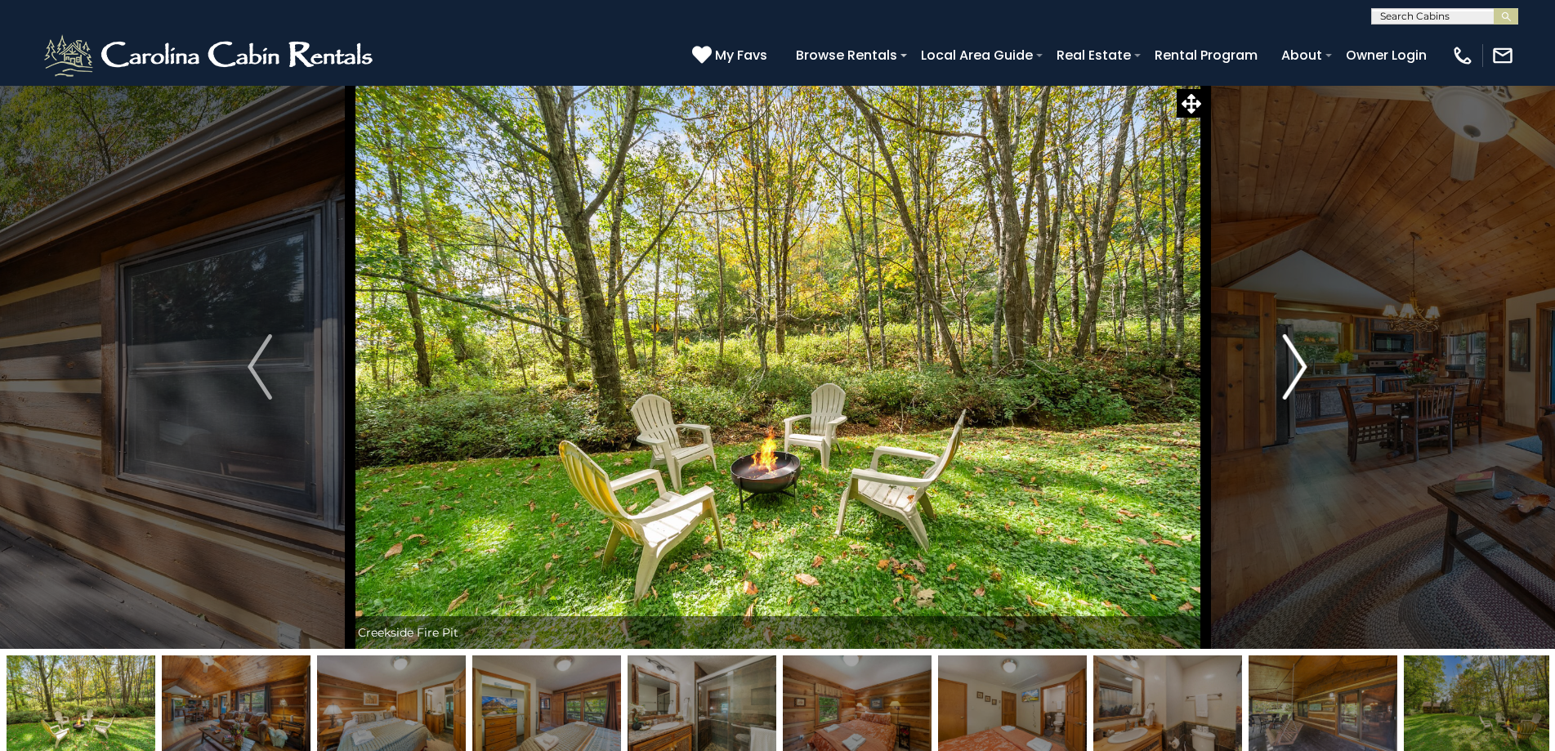
click at [1298, 365] on img "Next" at bounding box center [1295, 366] width 25 height 65
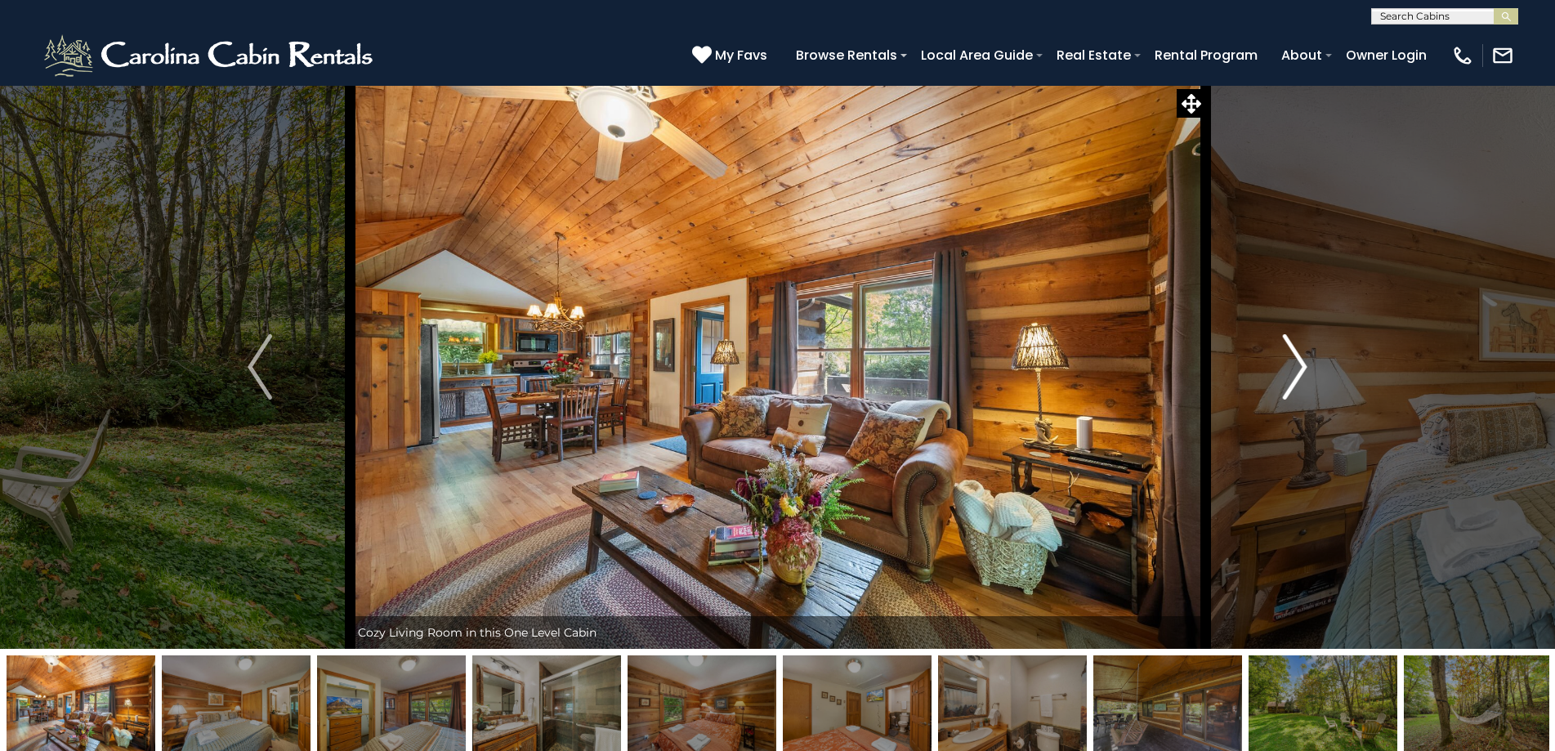
click at [1298, 365] on img "Next" at bounding box center [1295, 366] width 25 height 65
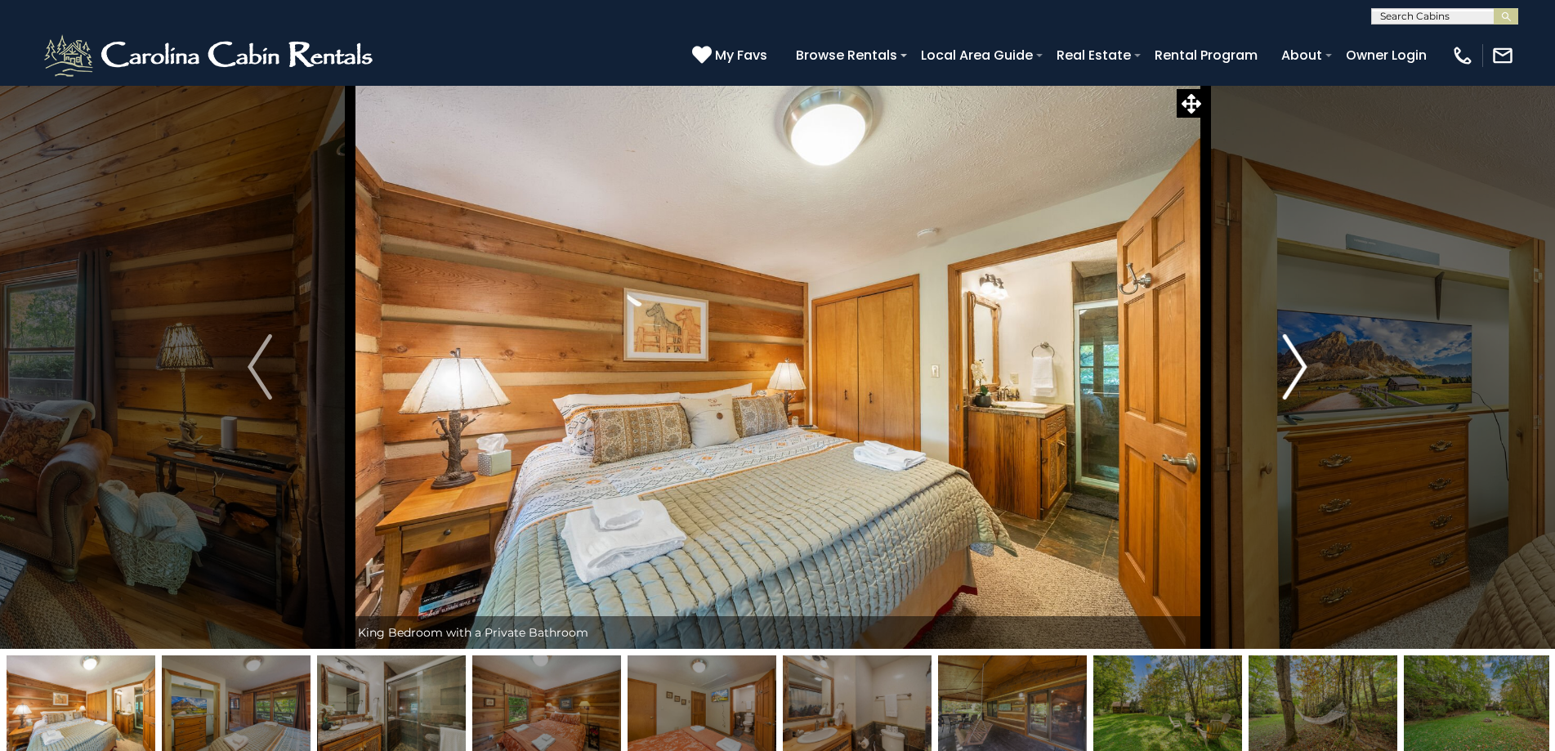
click at [1298, 365] on img "Next" at bounding box center [1295, 366] width 25 height 65
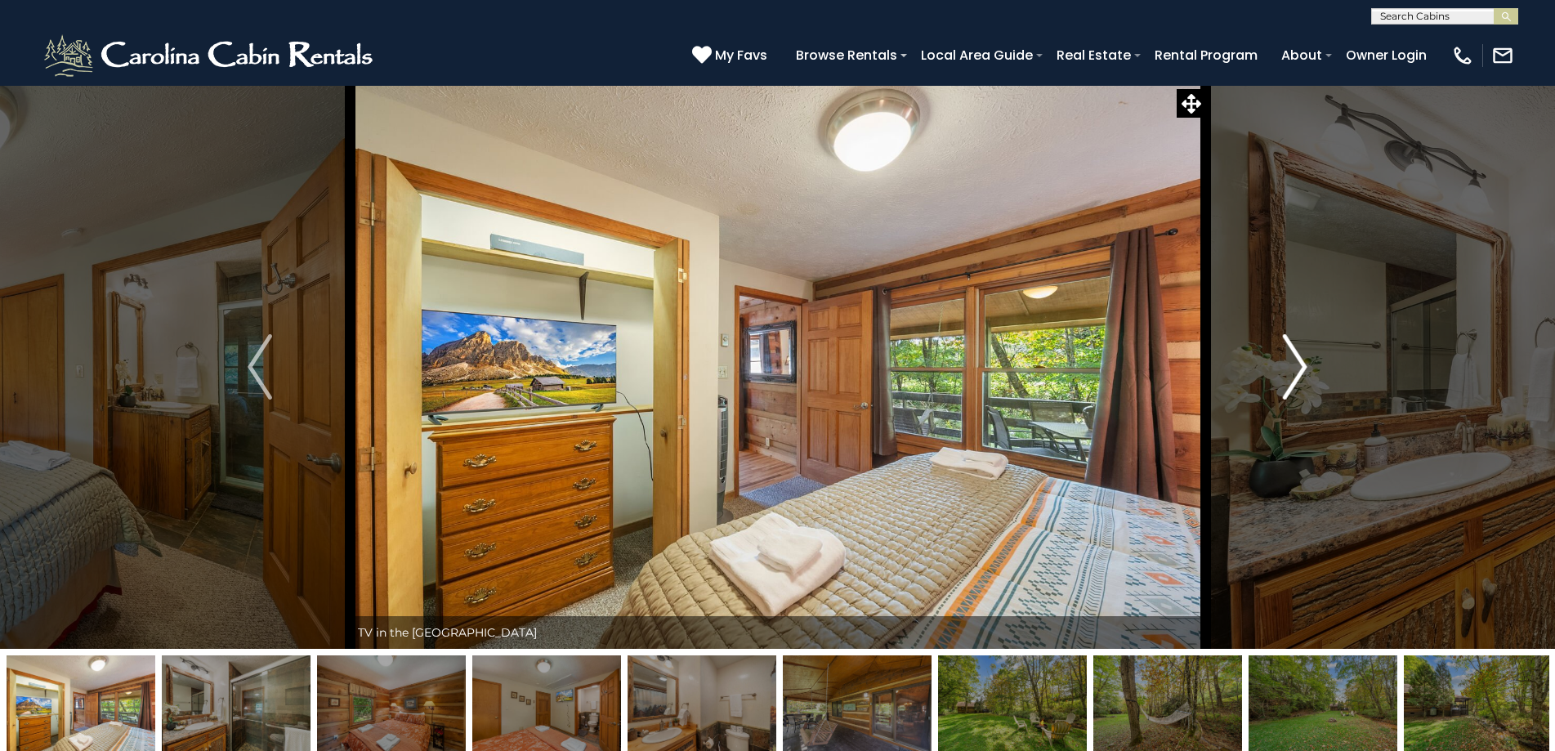
click at [1298, 365] on img "Next" at bounding box center [1295, 366] width 25 height 65
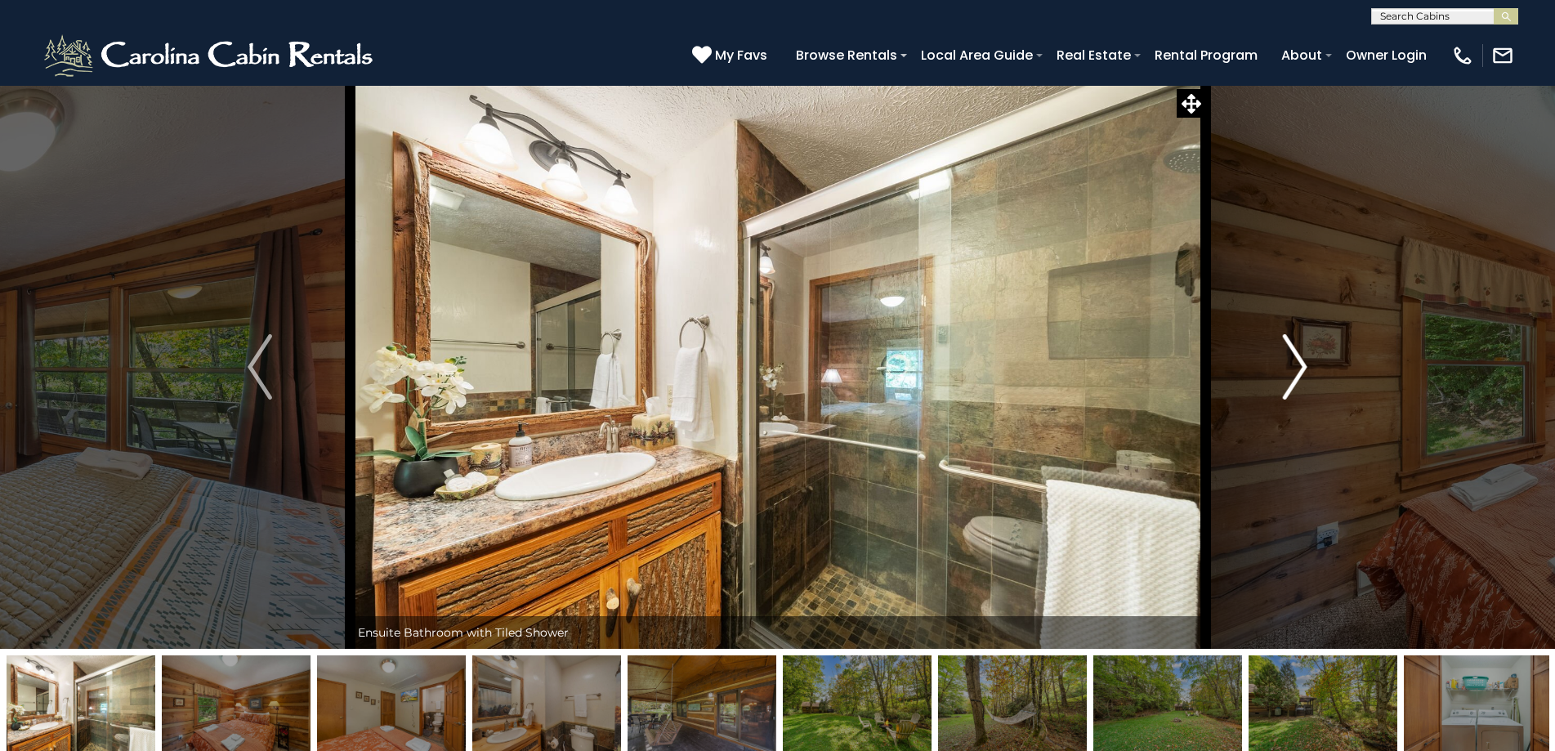
click at [1300, 364] on img "Next" at bounding box center [1295, 366] width 25 height 65
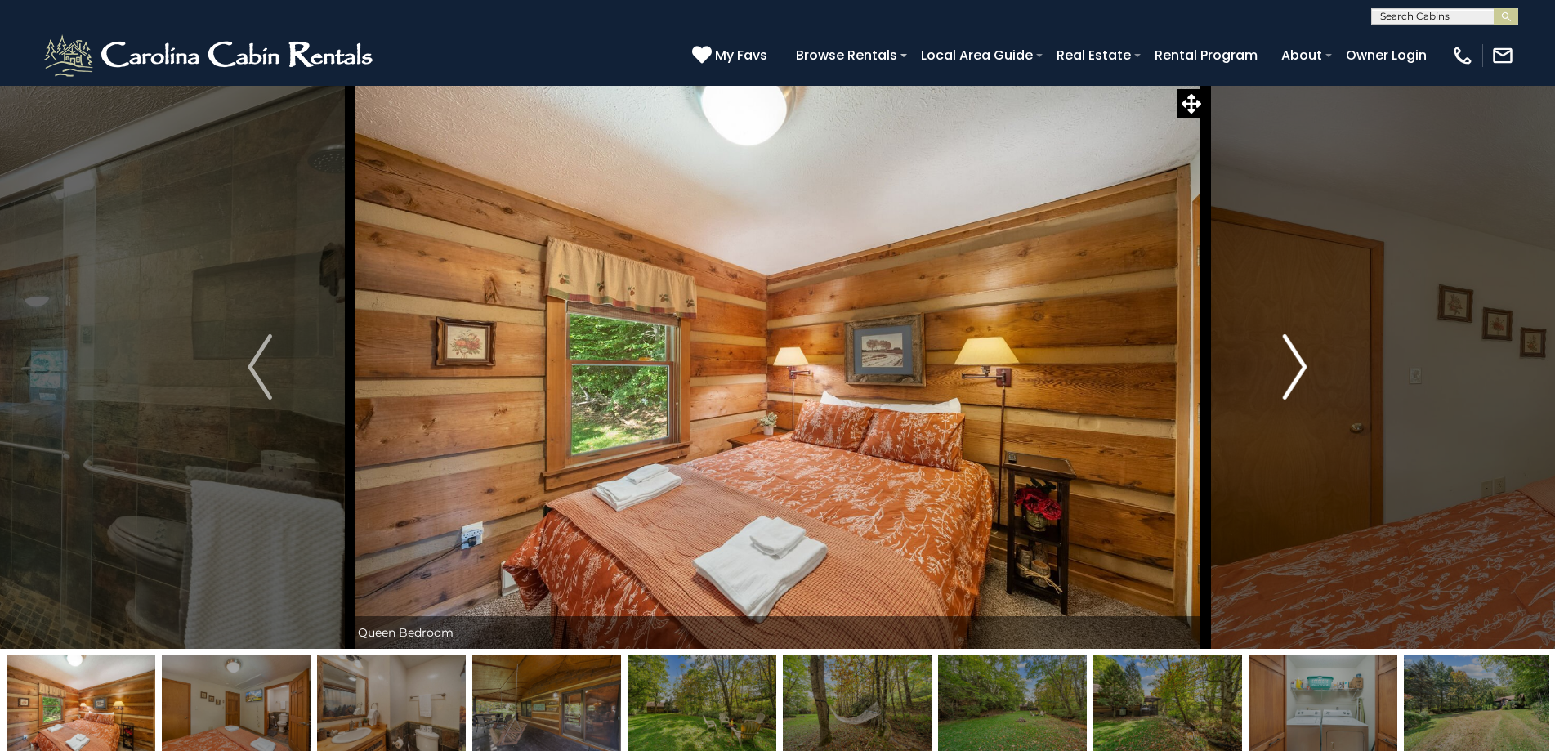
click at [1300, 364] on img "Next" at bounding box center [1295, 366] width 25 height 65
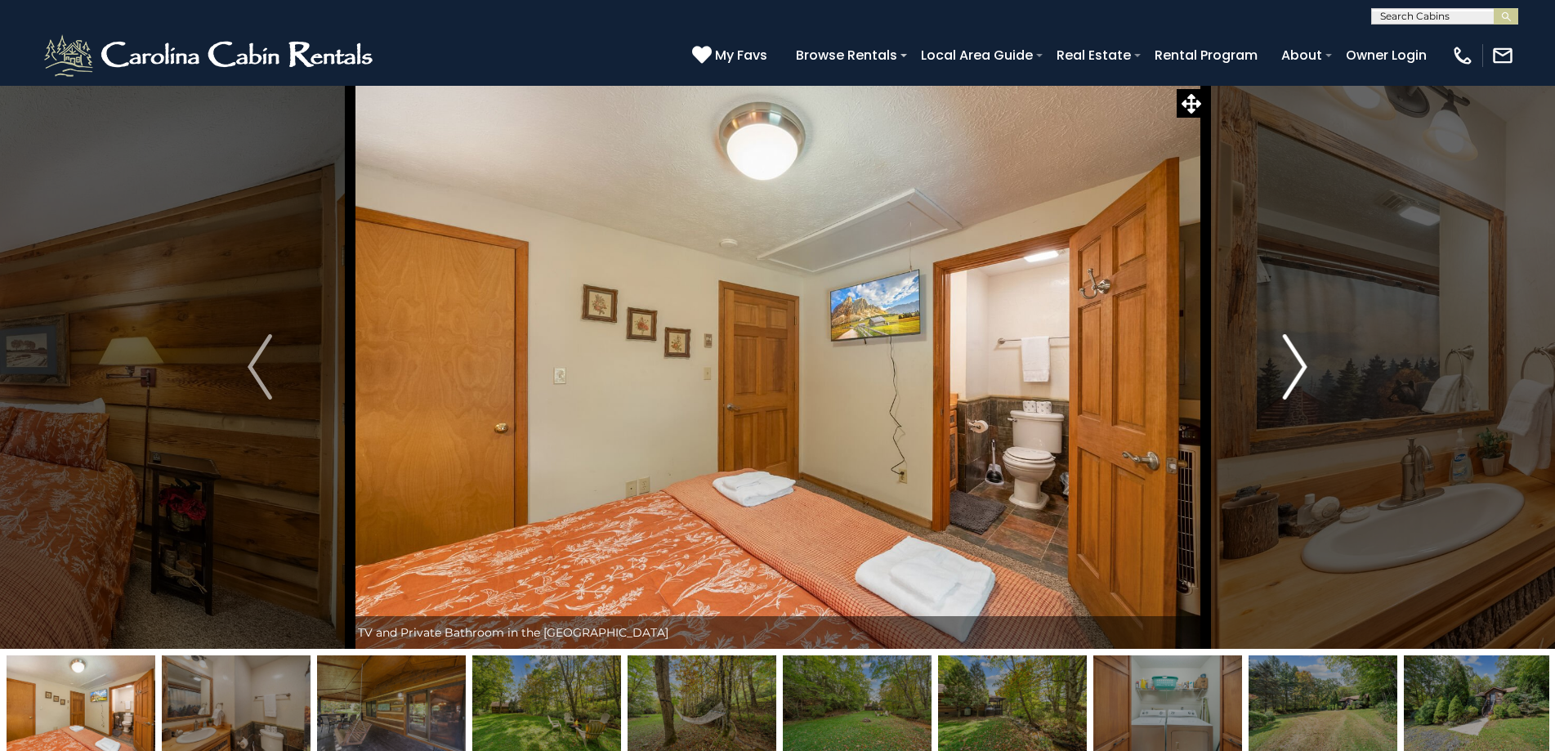
click at [1287, 371] on img "Next" at bounding box center [1295, 366] width 25 height 65
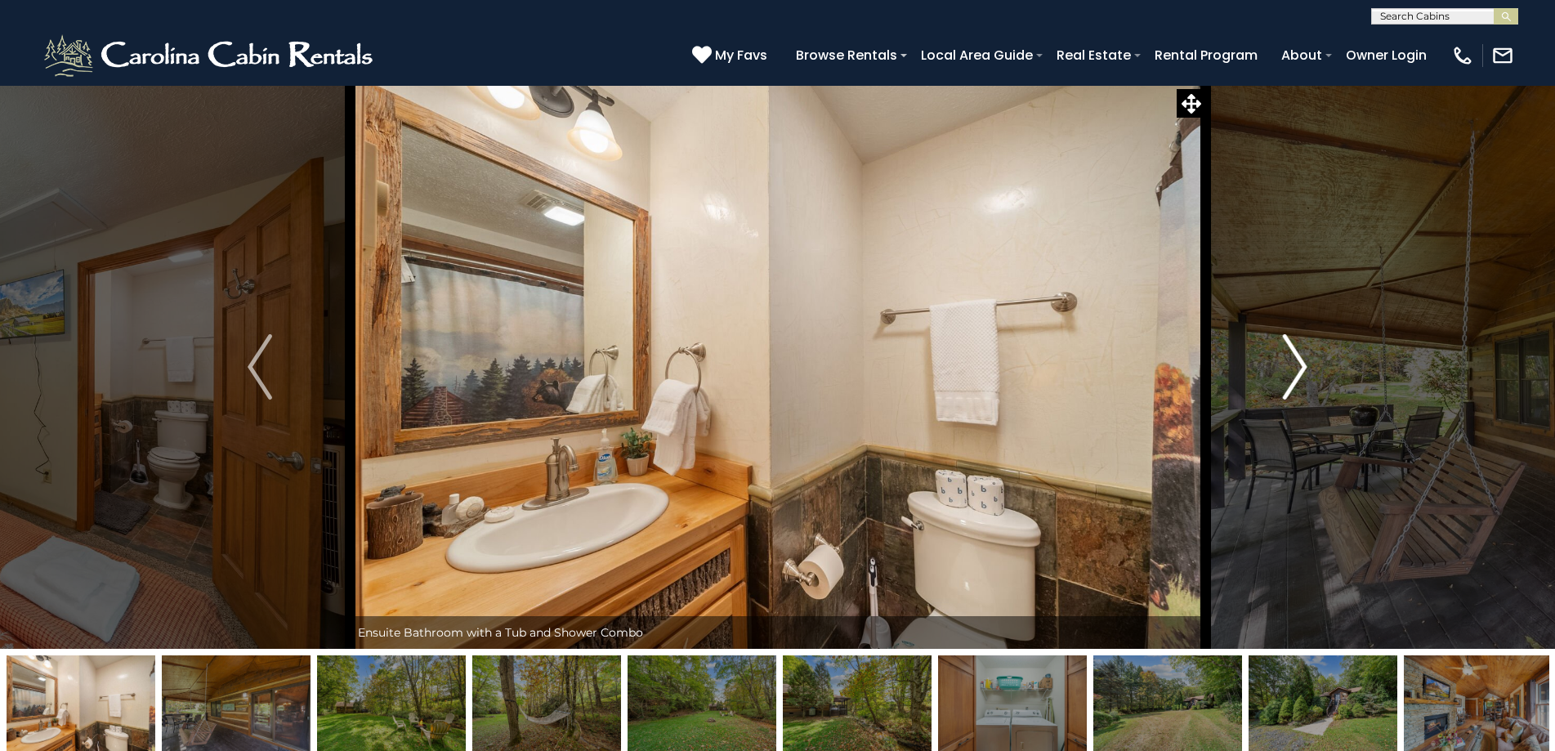
click at [1287, 371] on img "Next" at bounding box center [1295, 366] width 25 height 65
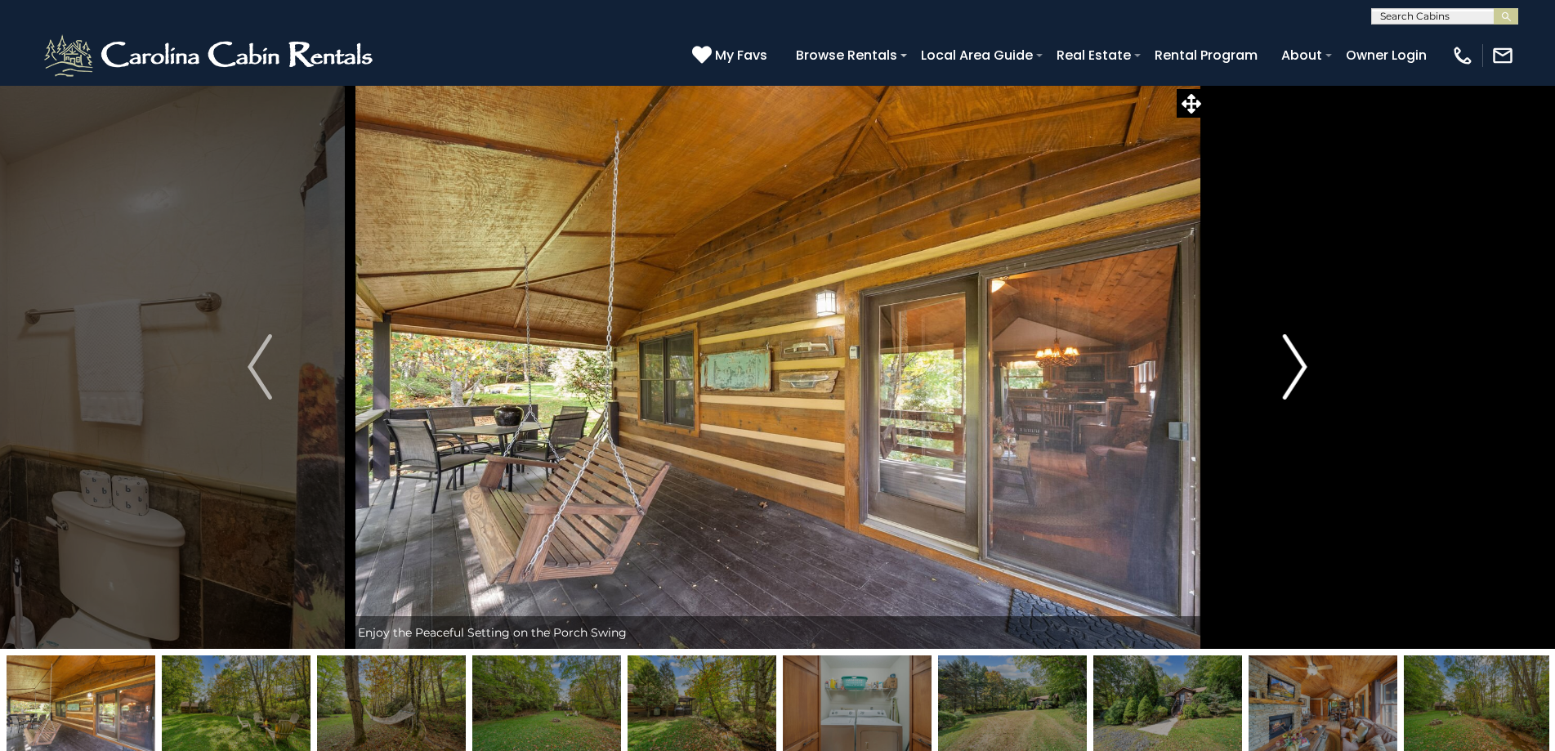
click at [1287, 371] on img "Next" at bounding box center [1295, 366] width 25 height 65
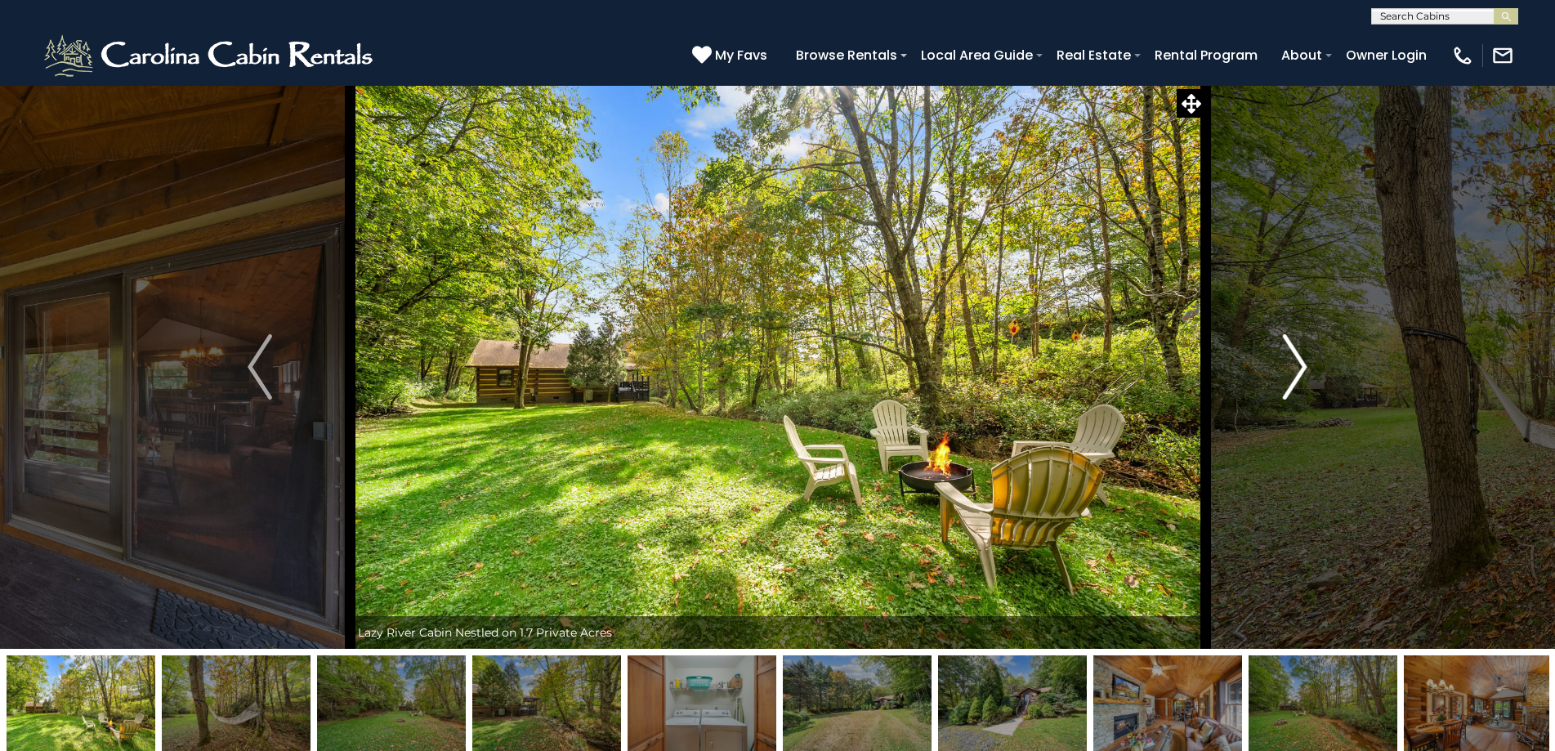
click at [1287, 371] on img "Next" at bounding box center [1295, 366] width 25 height 65
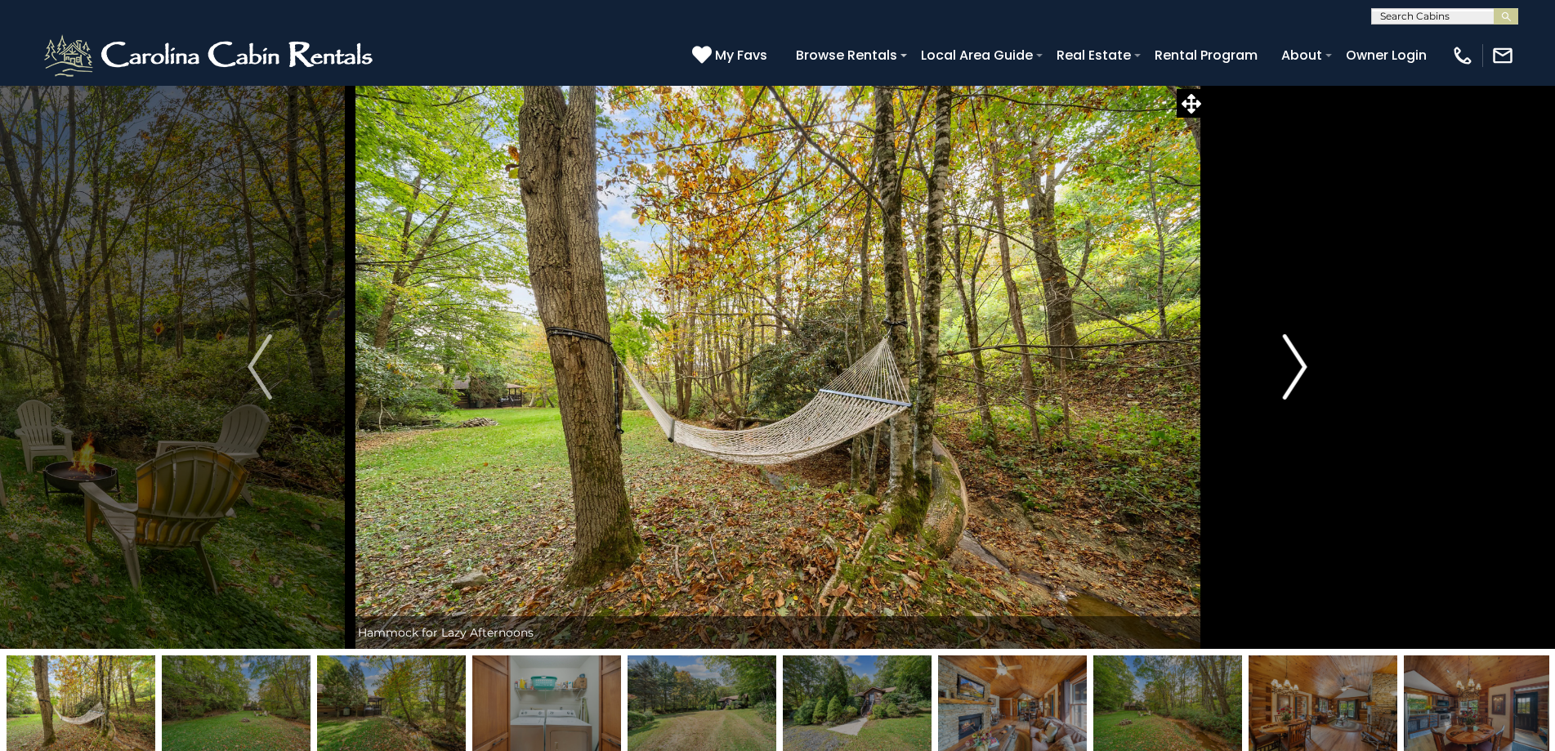
click at [1287, 371] on img "Next" at bounding box center [1295, 366] width 25 height 65
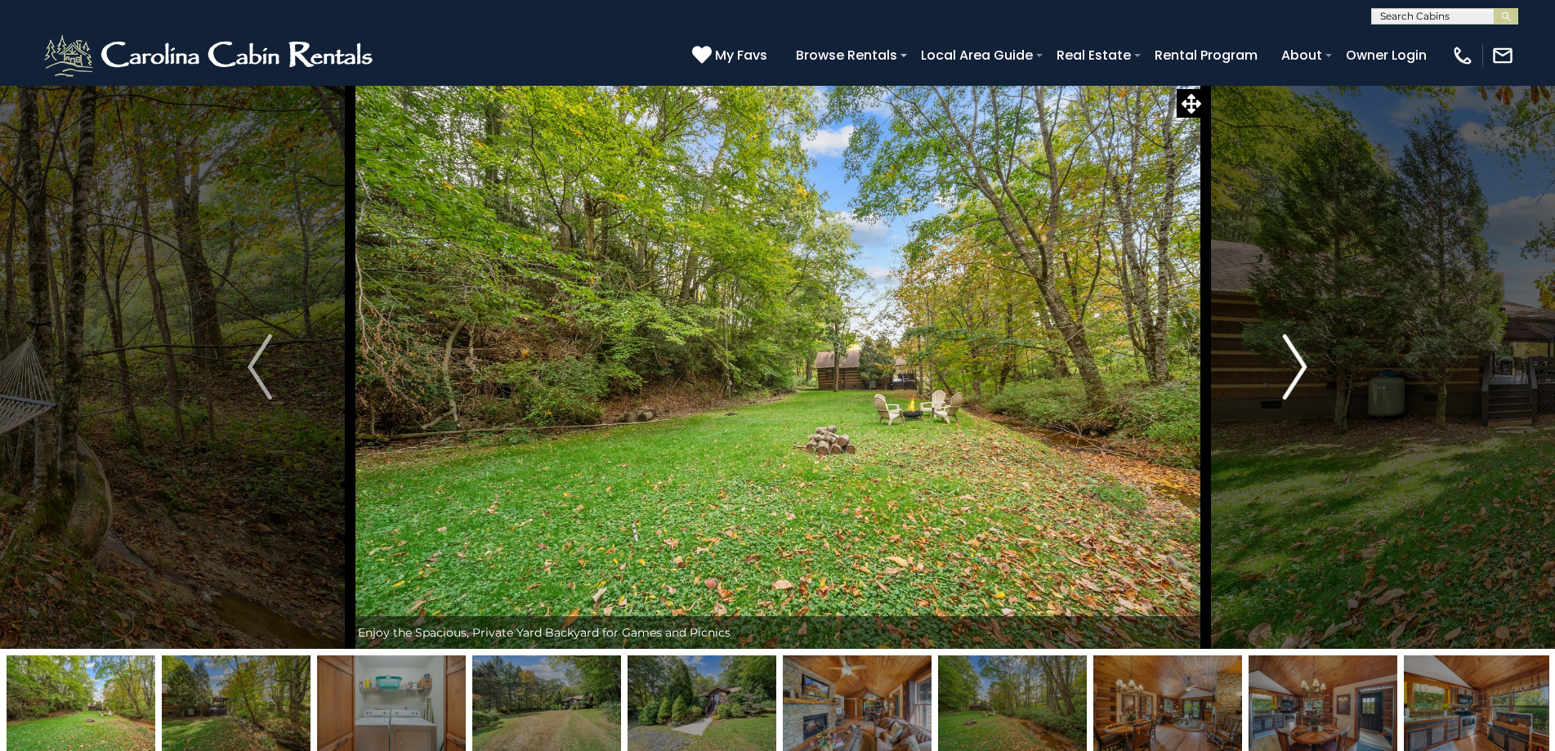
click at [1287, 371] on img "Next" at bounding box center [1295, 366] width 25 height 65
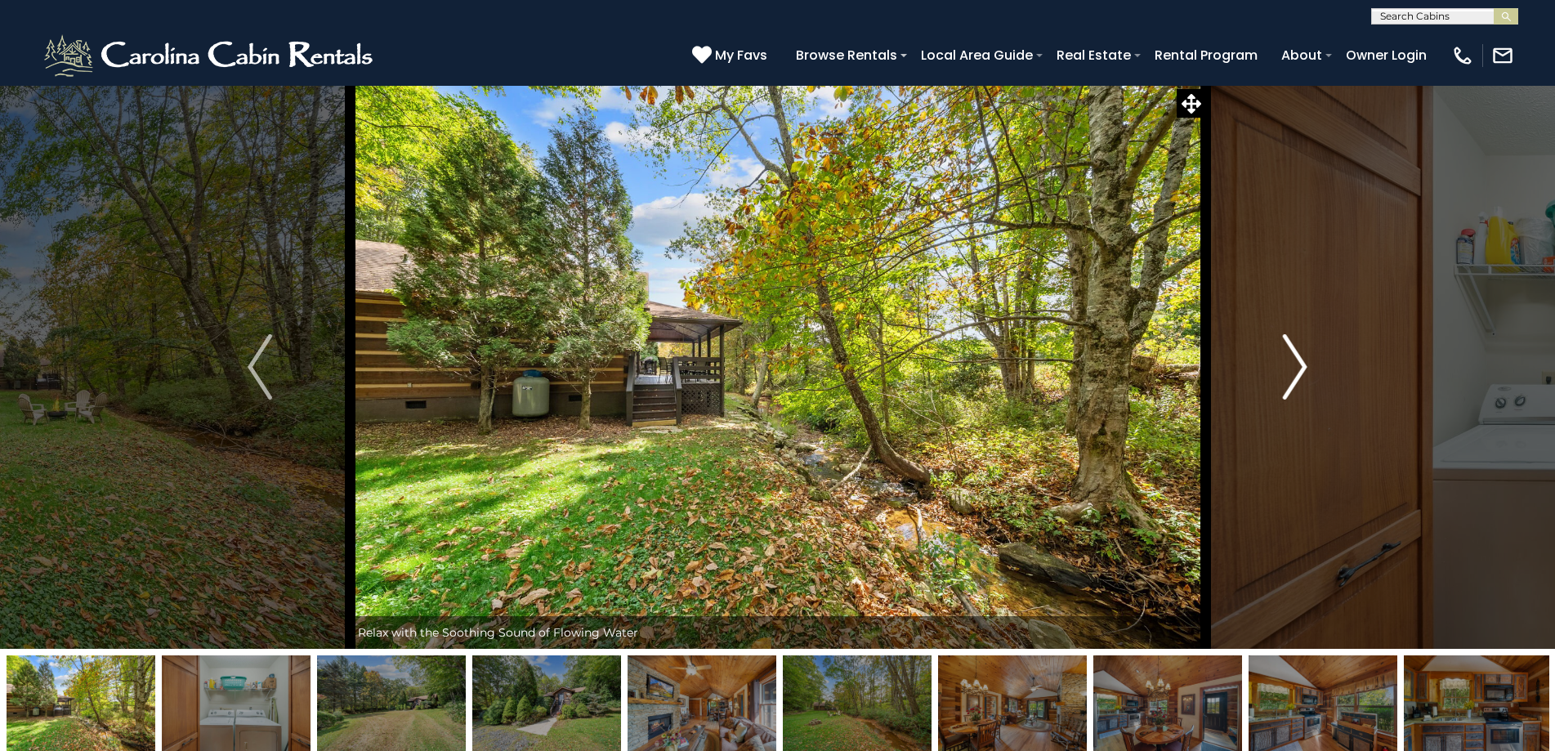
click at [1287, 371] on img "Next" at bounding box center [1295, 366] width 25 height 65
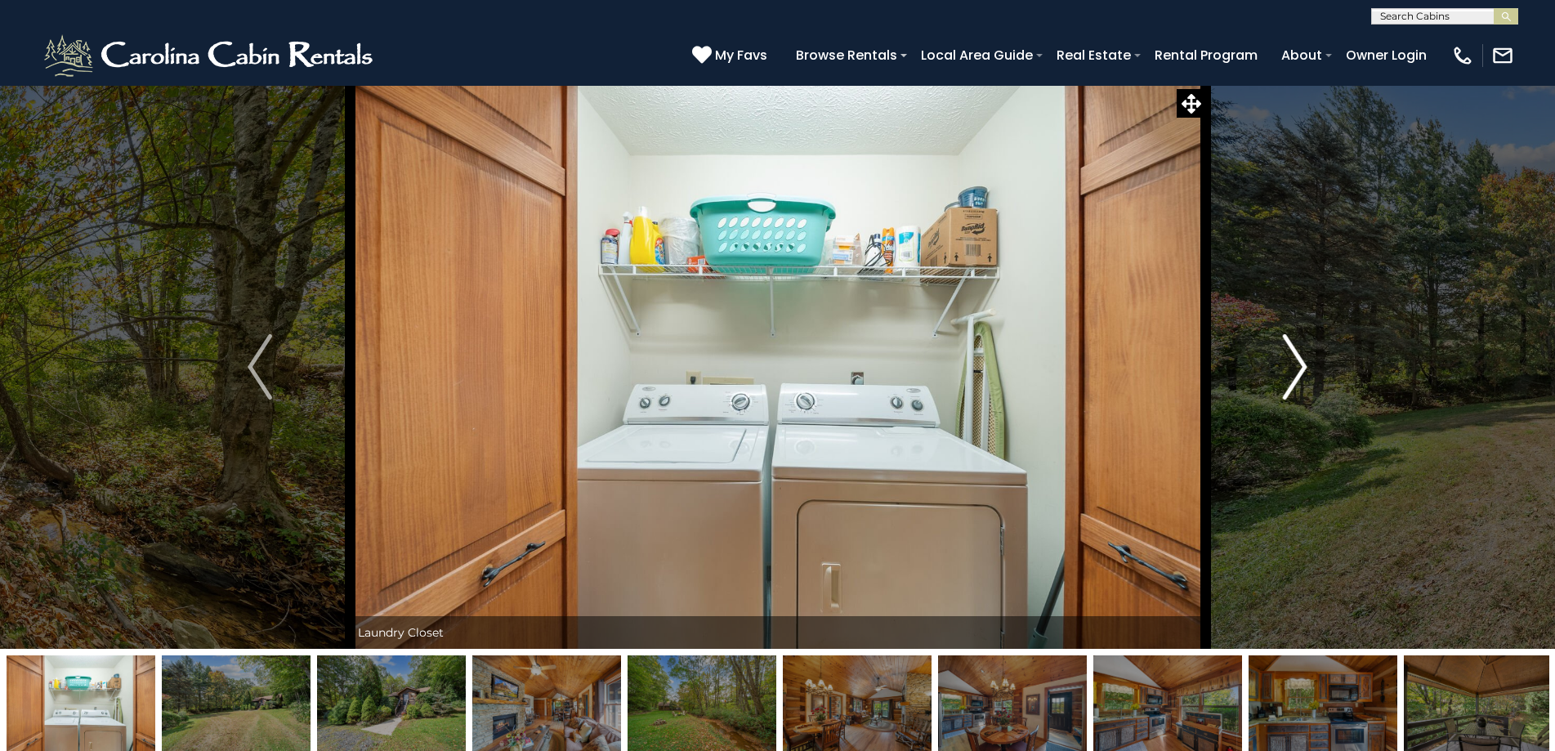
click at [1287, 371] on img "Next" at bounding box center [1295, 366] width 25 height 65
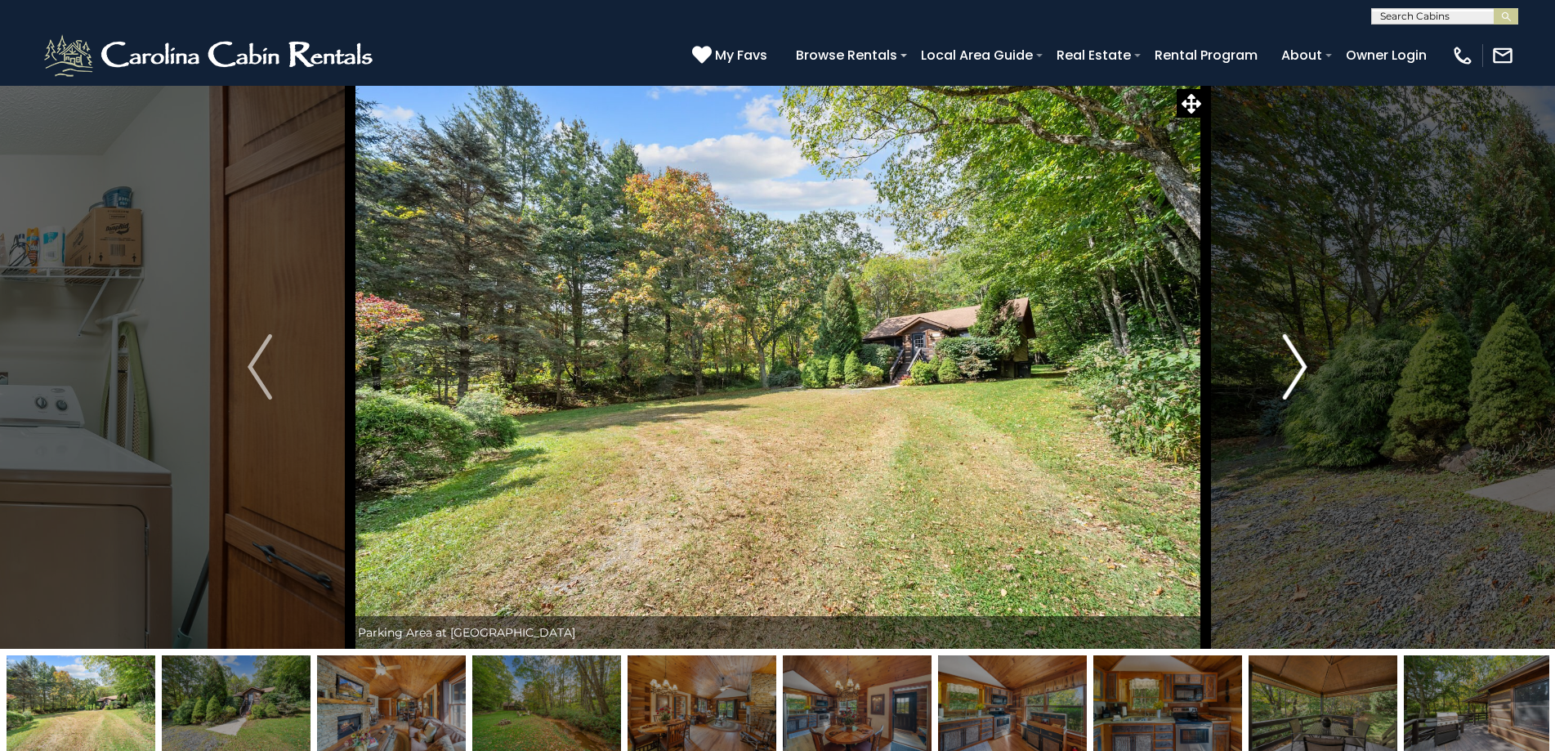
click at [1305, 353] on img "Next" at bounding box center [1295, 366] width 25 height 65
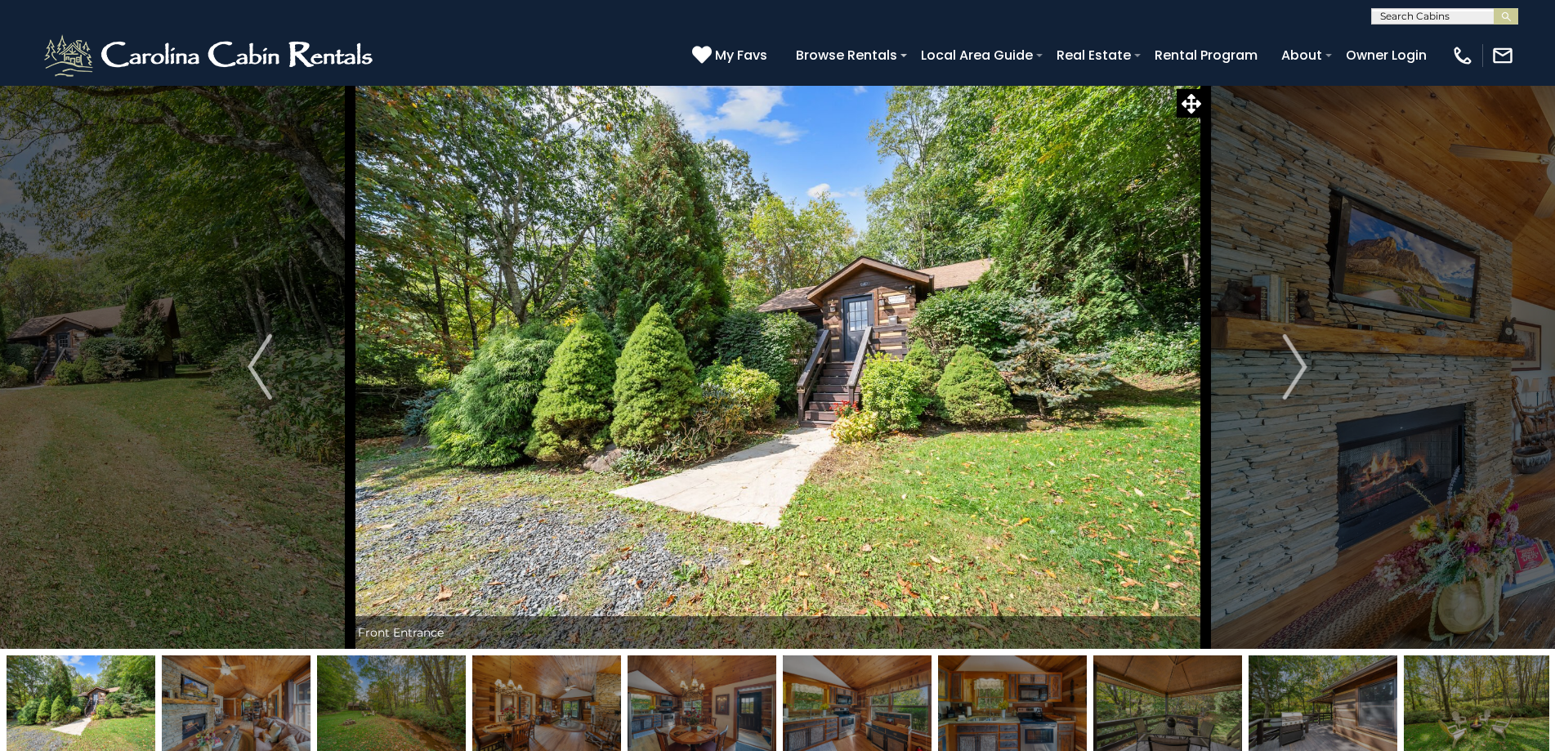
click at [856, 408] on img at bounding box center [777, 367] width 855 height 564
click at [1301, 375] on img "Next" at bounding box center [1295, 366] width 25 height 65
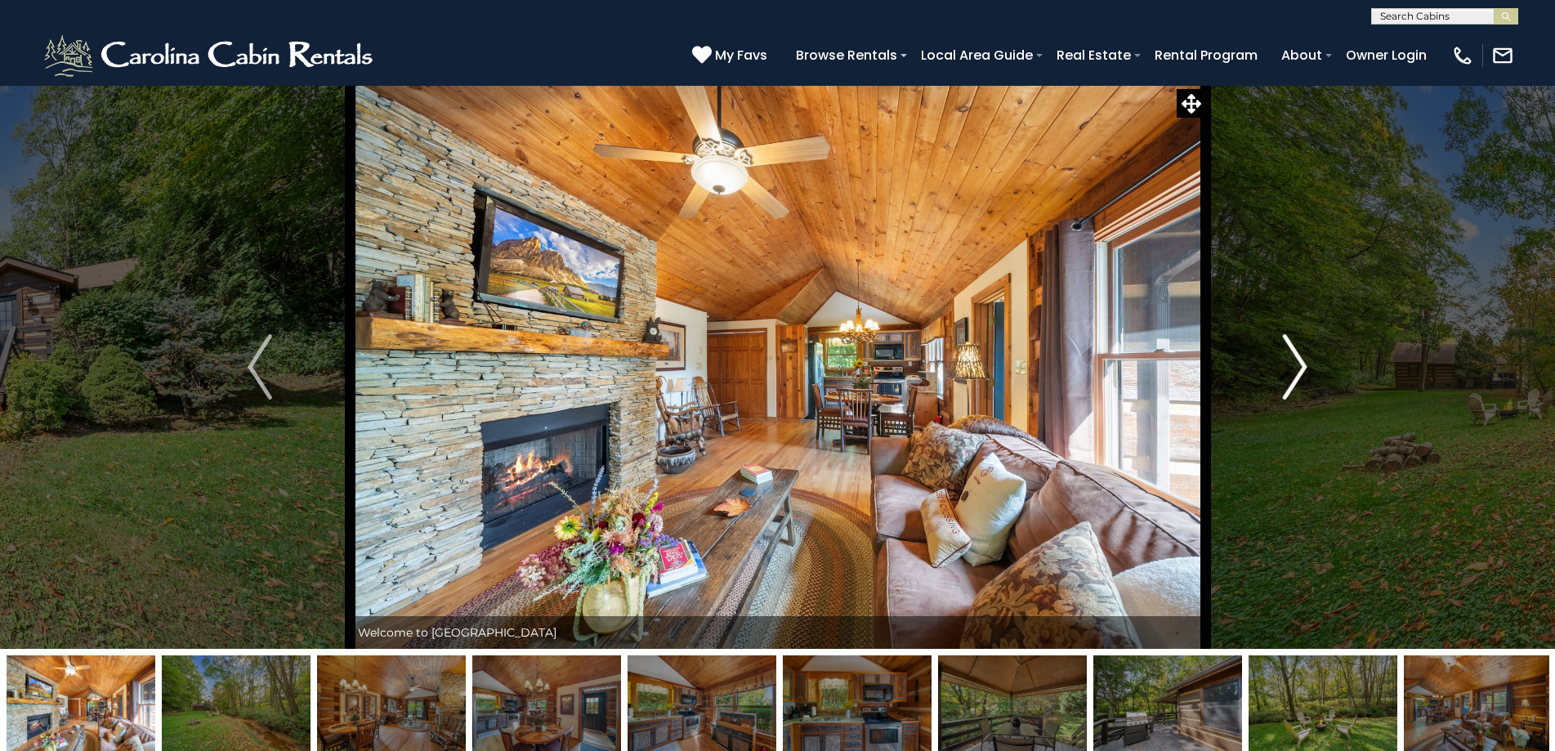
click at [1295, 359] on img "Next" at bounding box center [1295, 366] width 25 height 65
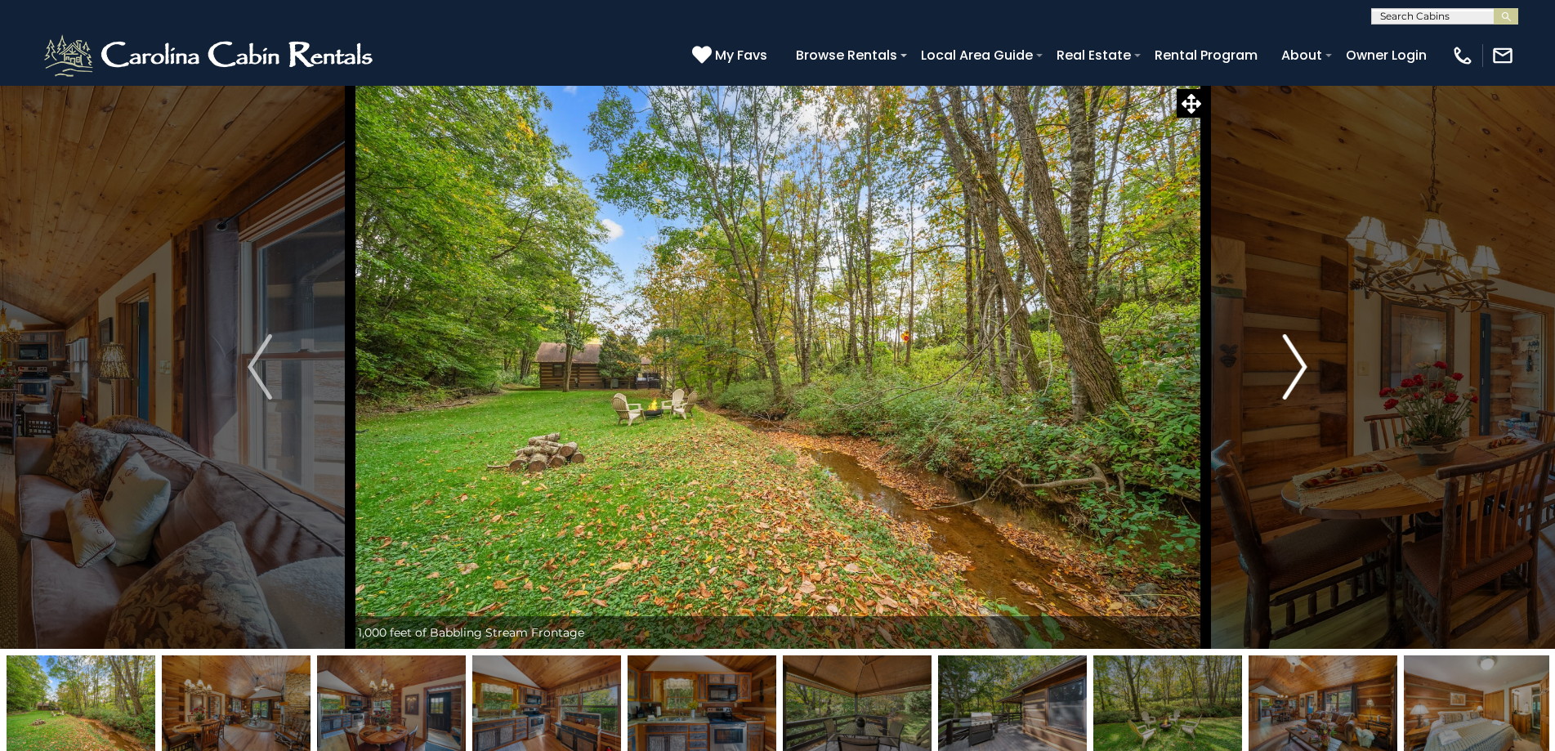
click at [1295, 359] on img "Next" at bounding box center [1295, 366] width 25 height 65
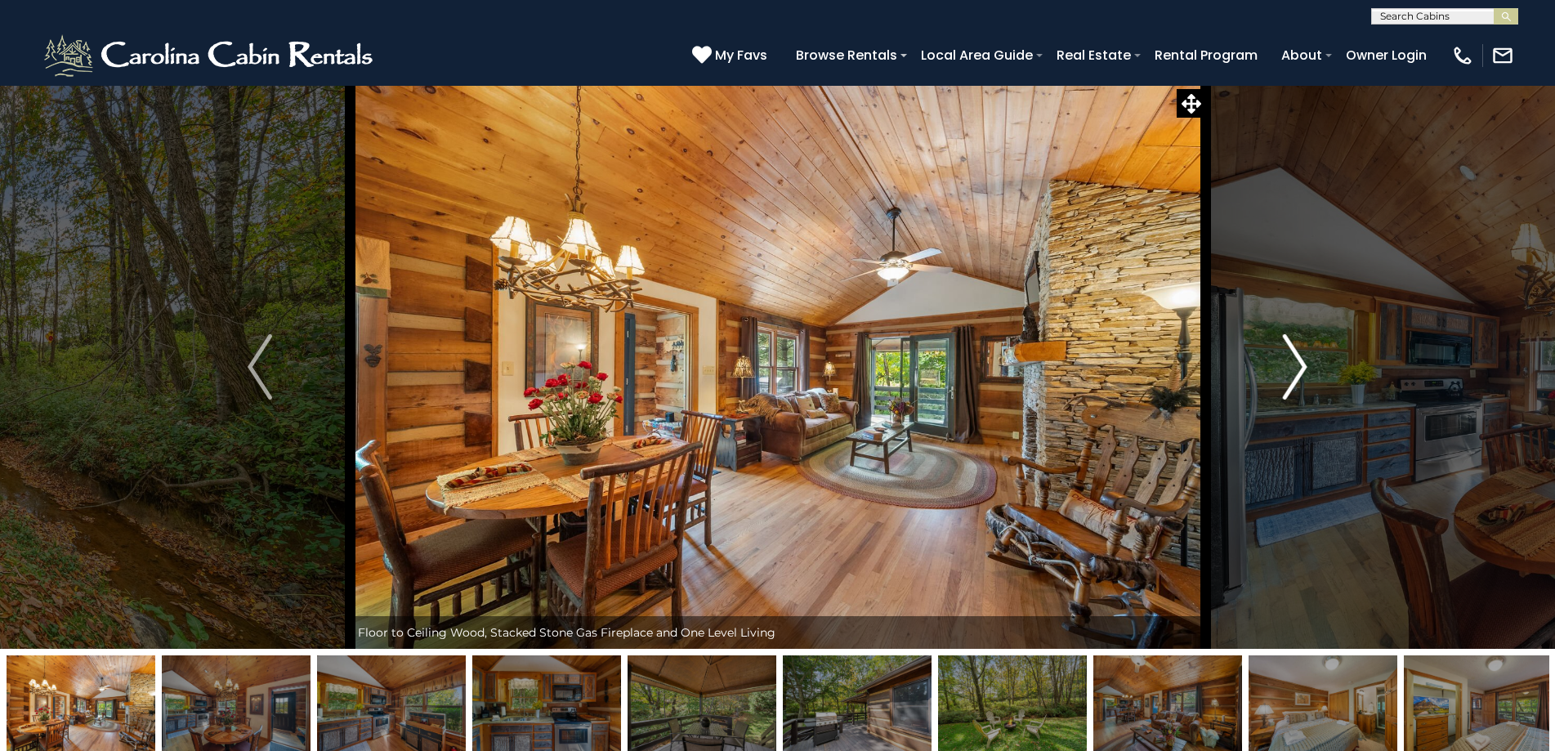
click at [1295, 359] on img "Next" at bounding box center [1295, 366] width 25 height 65
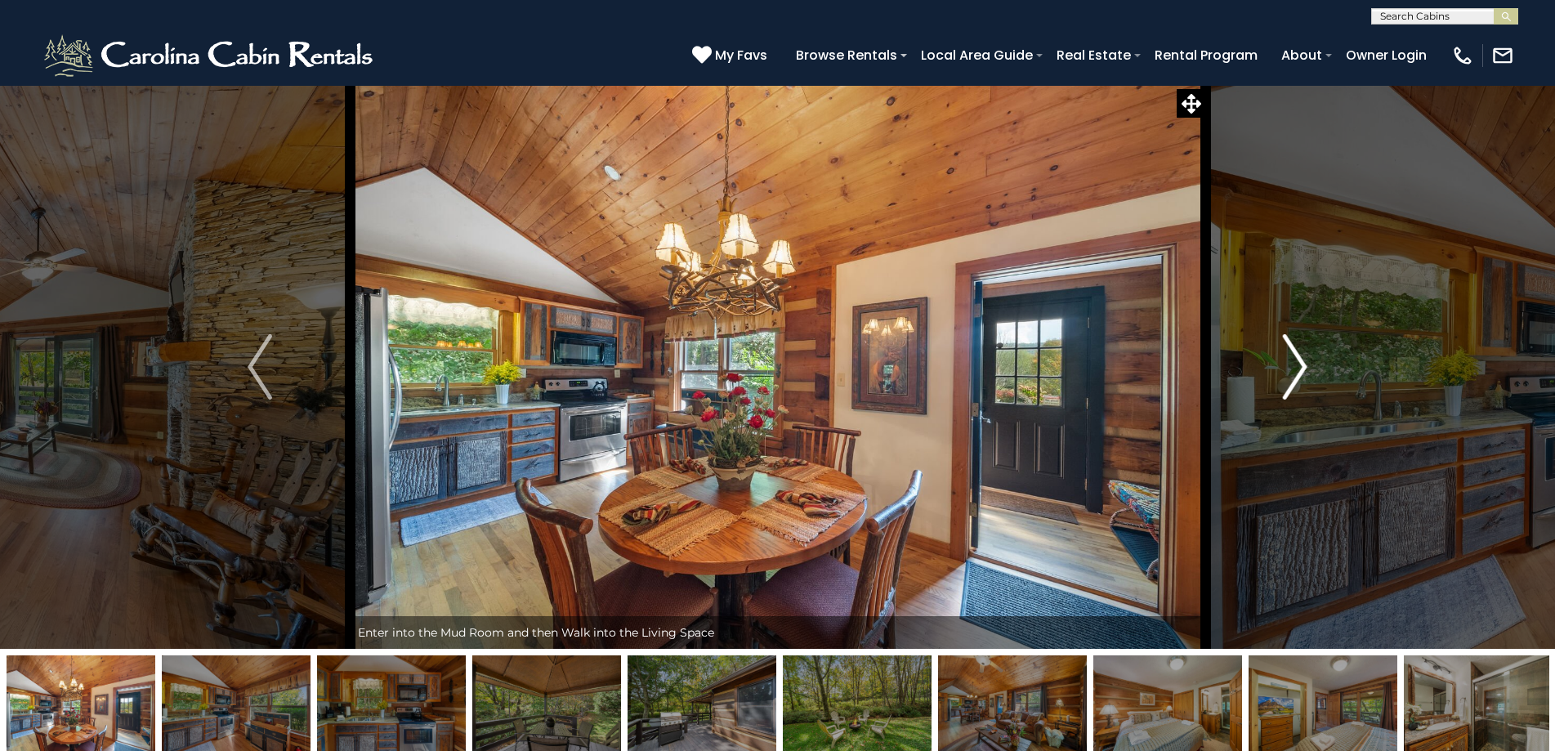
click at [1295, 359] on img "Next" at bounding box center [1295, 366] width 25 height 65
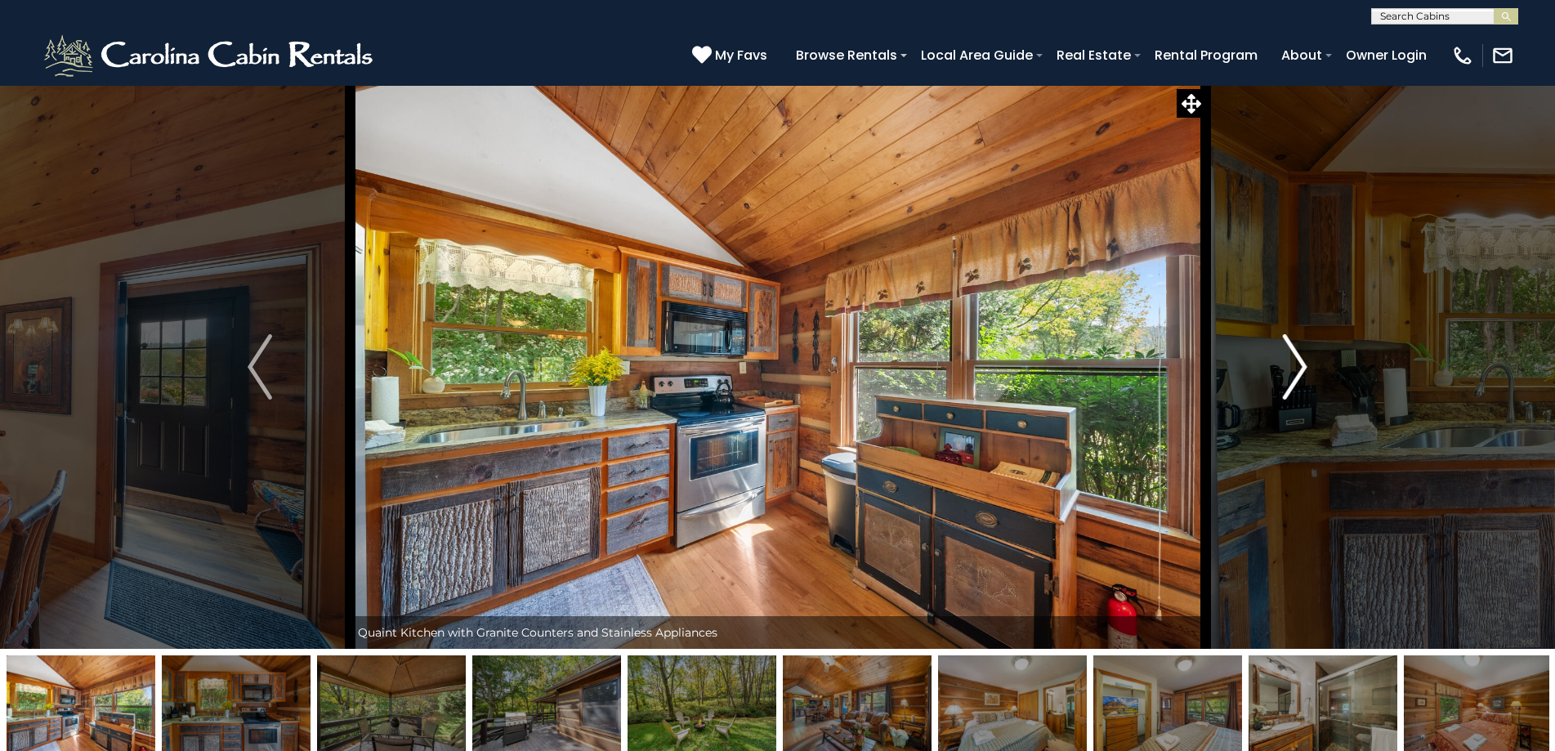
click at [1295, 359] on img "Next" at bounding box center [1295, 366] width 25 height 65
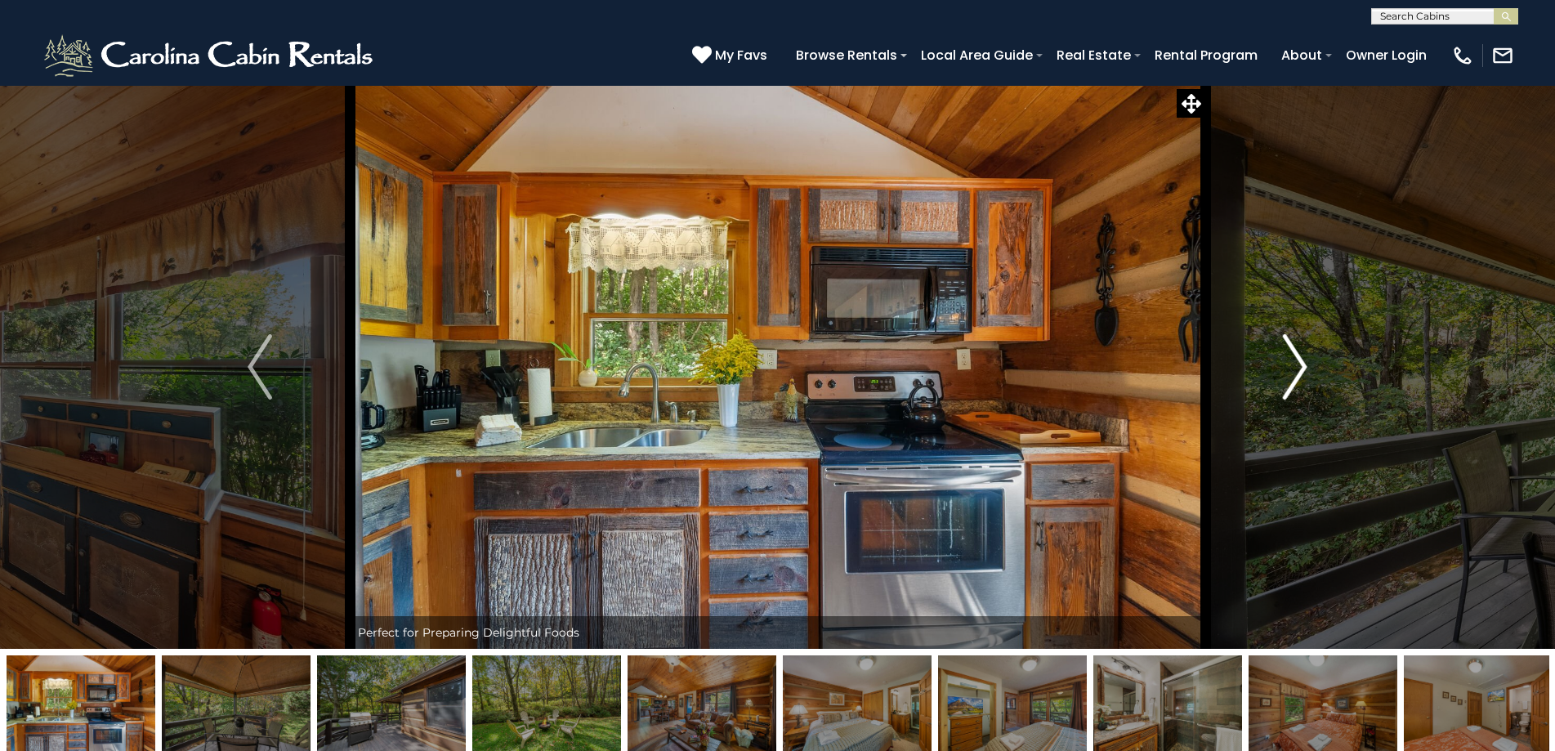
click at [1295, 359] on img "Next" at bounding box center [1295, 366] width 25 height 65
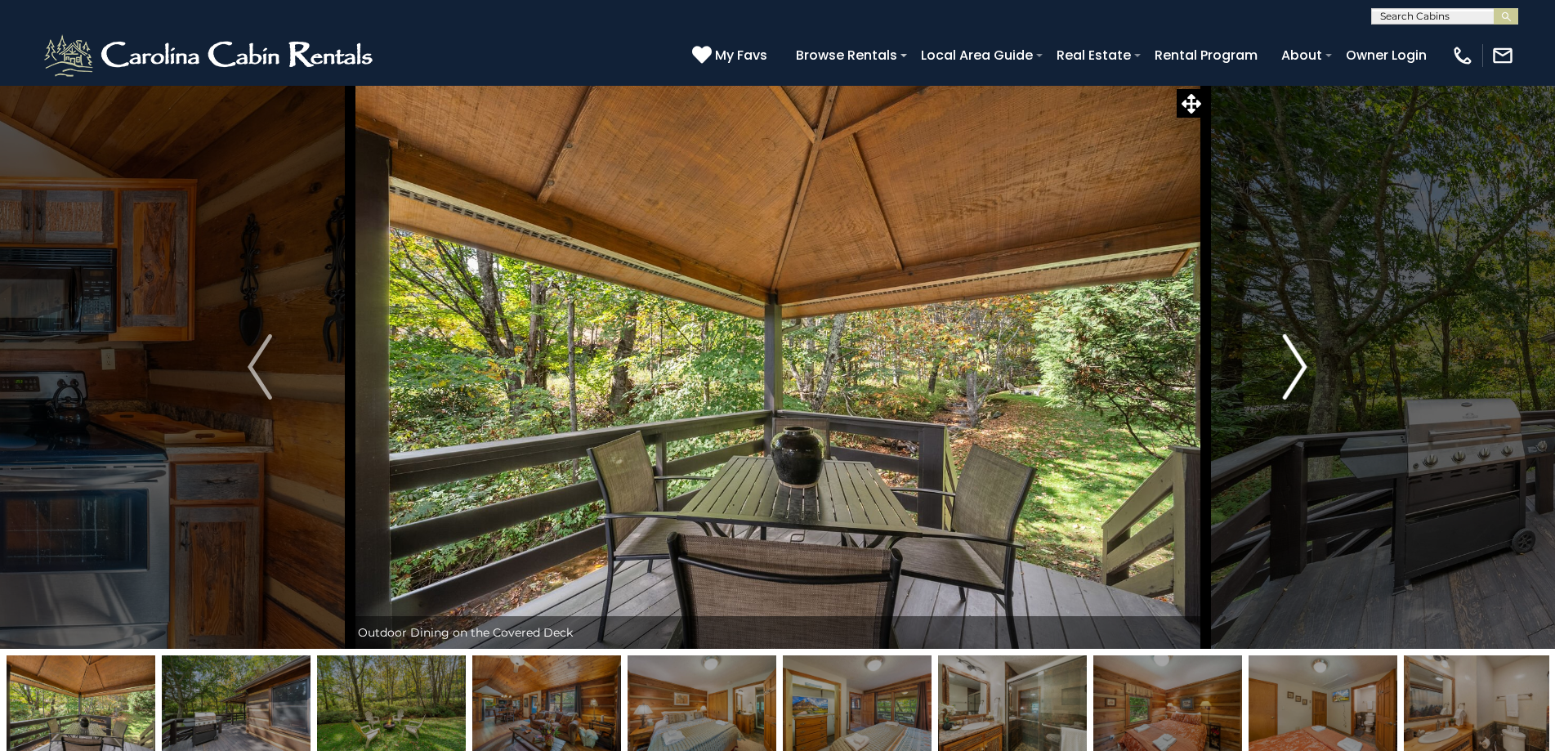
click at [1295, 359] on img "Next" at bounding box center [1295, 366] width 25 height 65
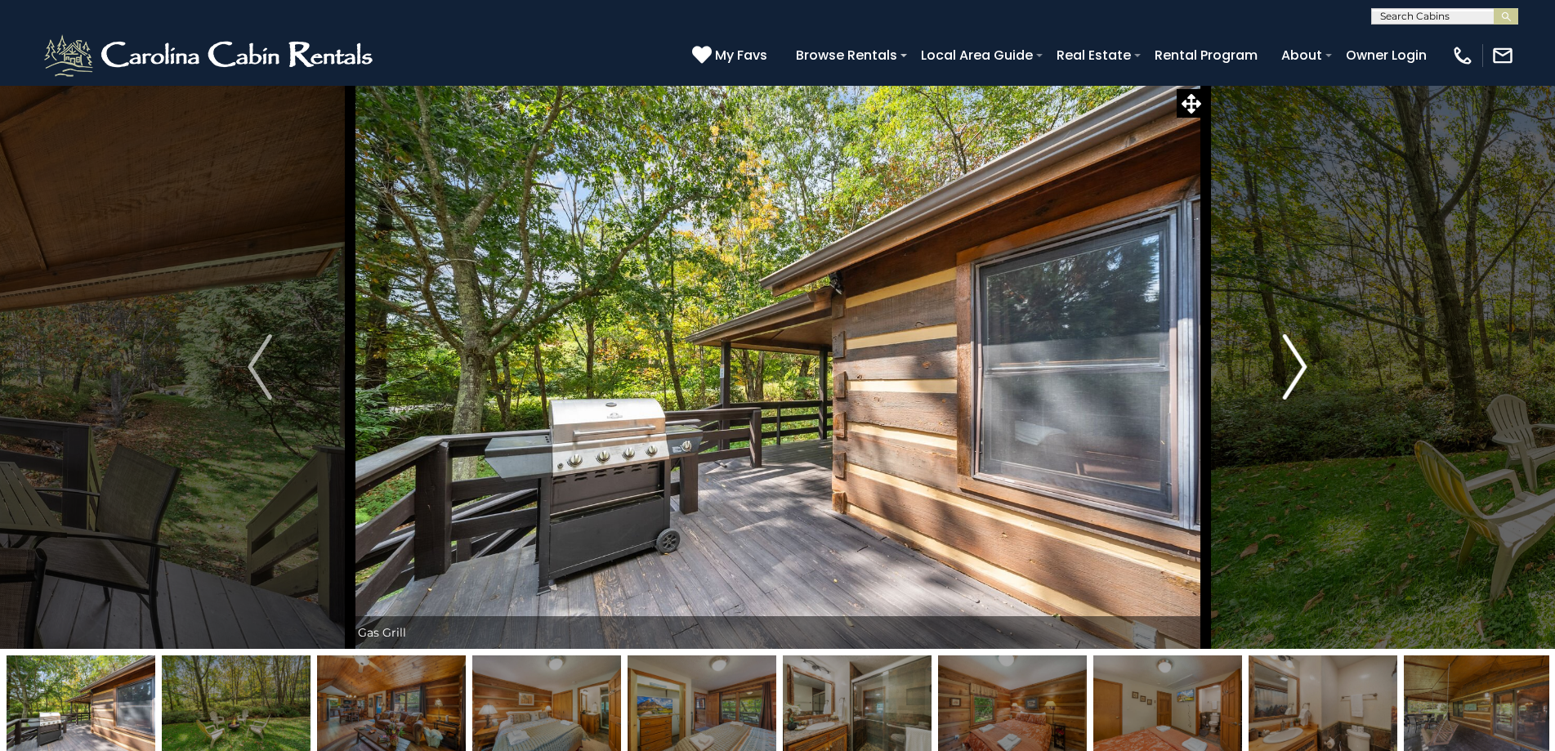
click at [1295, 359] on img "Next" at bounding box center [1295, 366] width 25 height 65
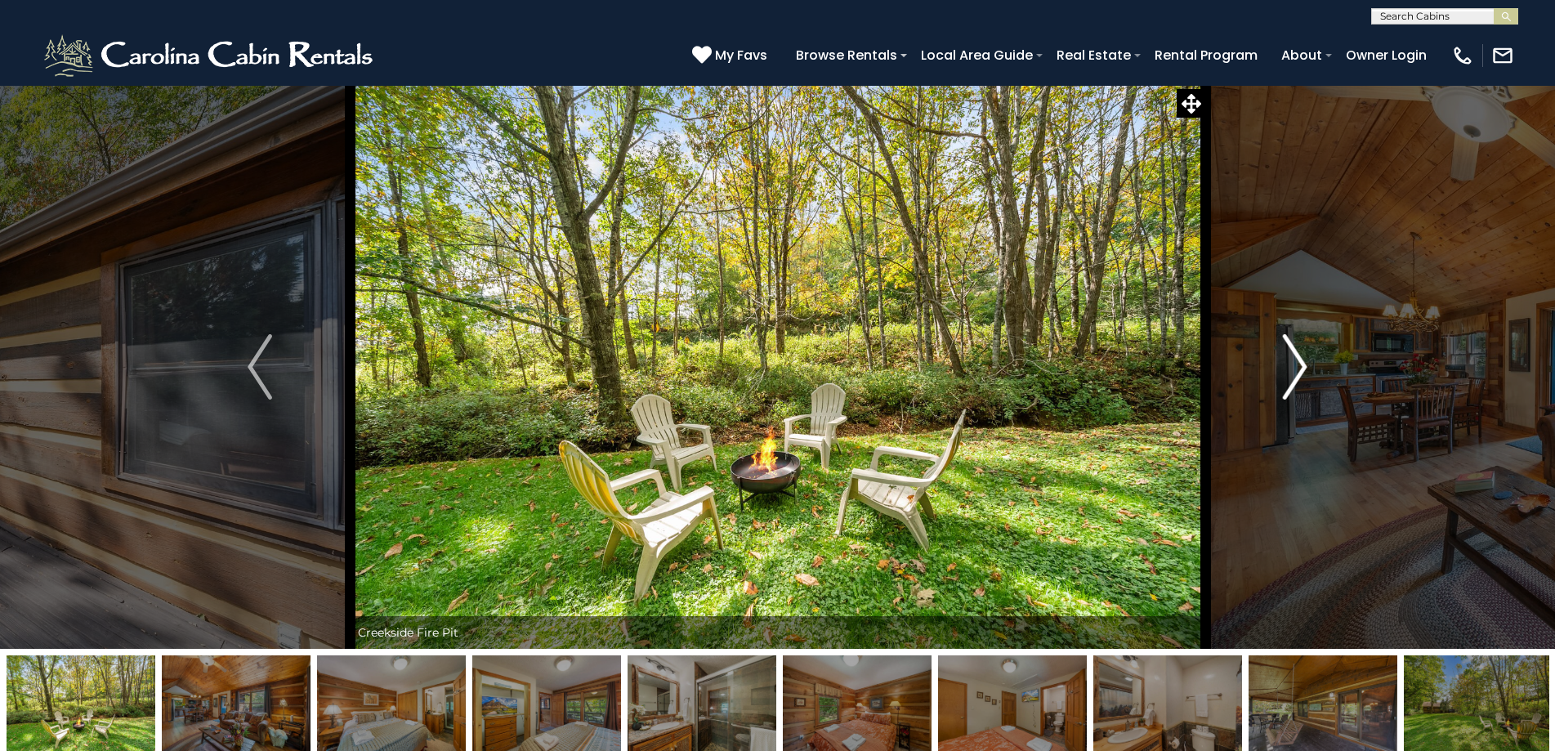
click at [1295, 359] on img "Next" at bounding box center [1295, 366] width 25 height 65
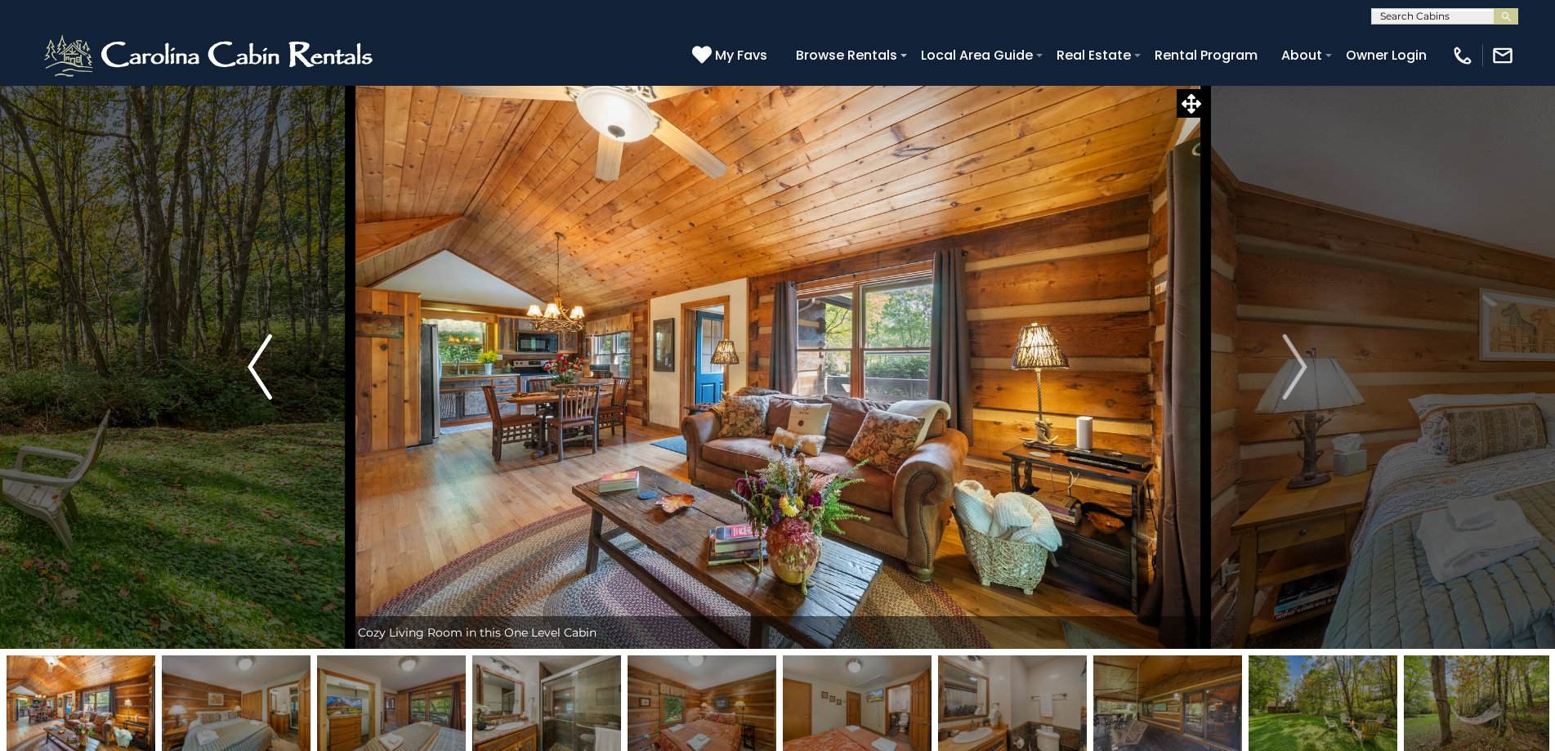
click at [235, 344] on button "Previous" at bounding box center [260, 367] width 180 height 564
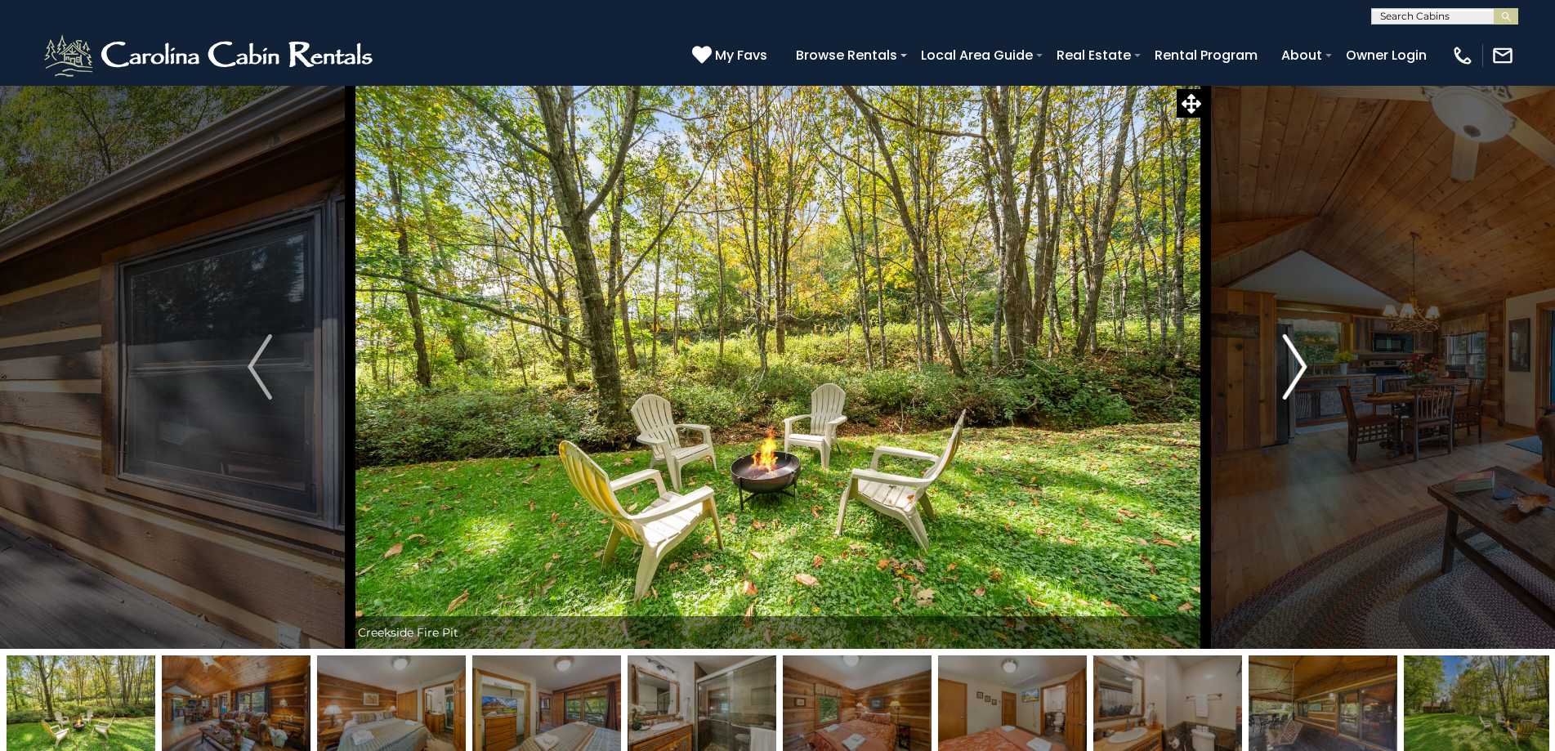
click at [1295, 352] on img "Next" at bounding box center [1295, 366] width 25 height 65
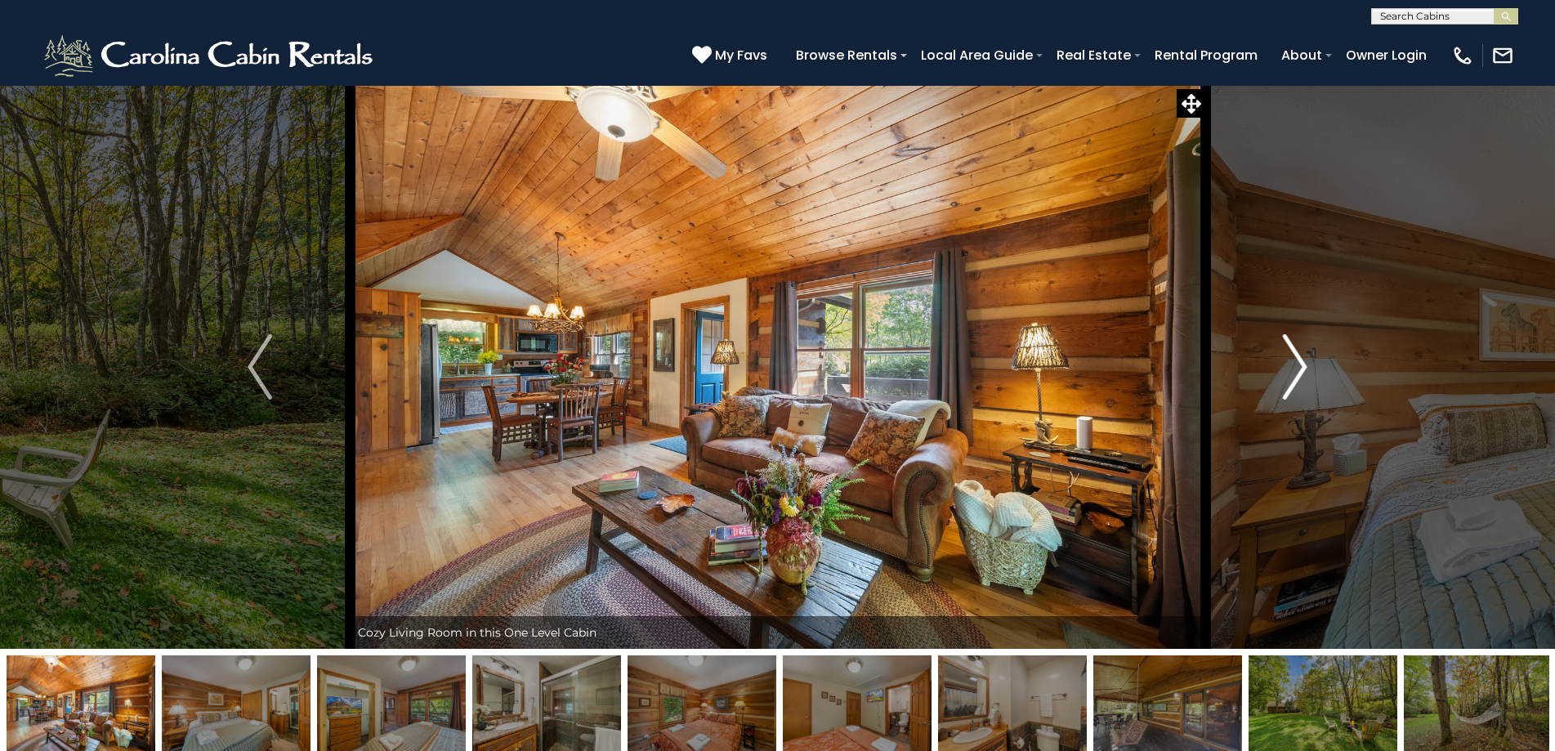
click at [1295, 352] on img "Next" at bounding box center [1295, 366] width 25 height 65
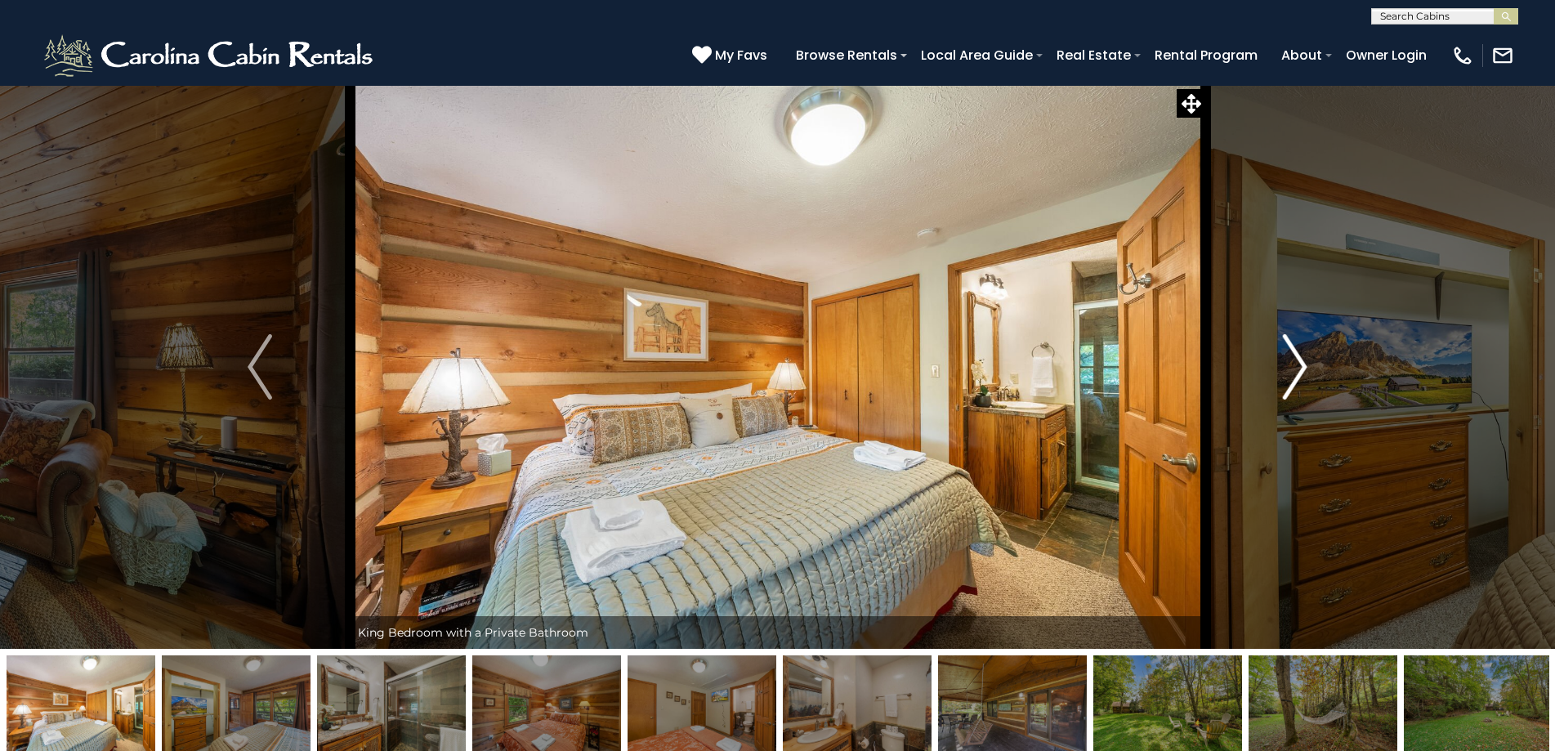
click at [1295, 352] on img "Next" at bounding box center [1295, 366] width 25 height 65
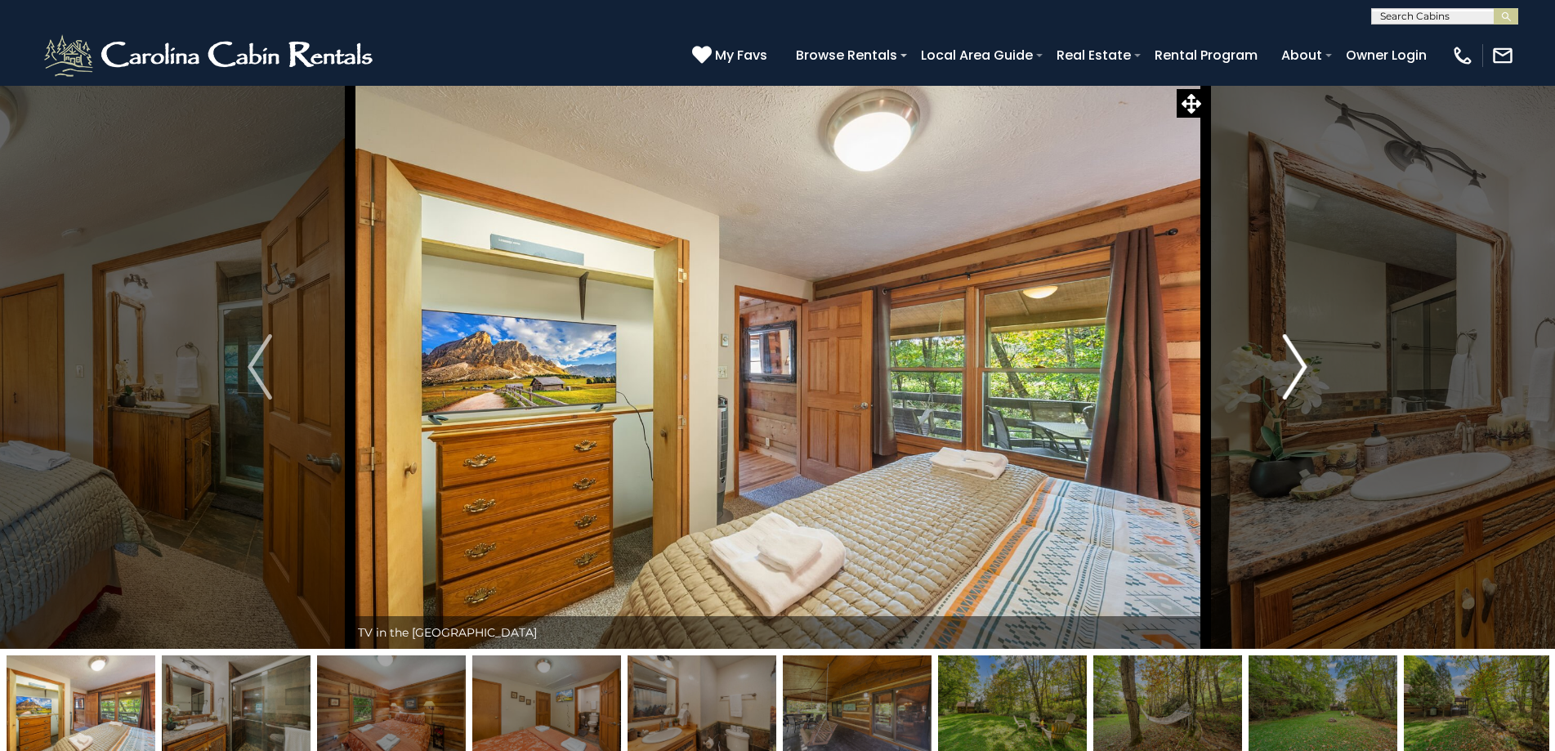
click at [1295, 352] on img "Next" at bounding box center [1295, 366] width 25 height 65
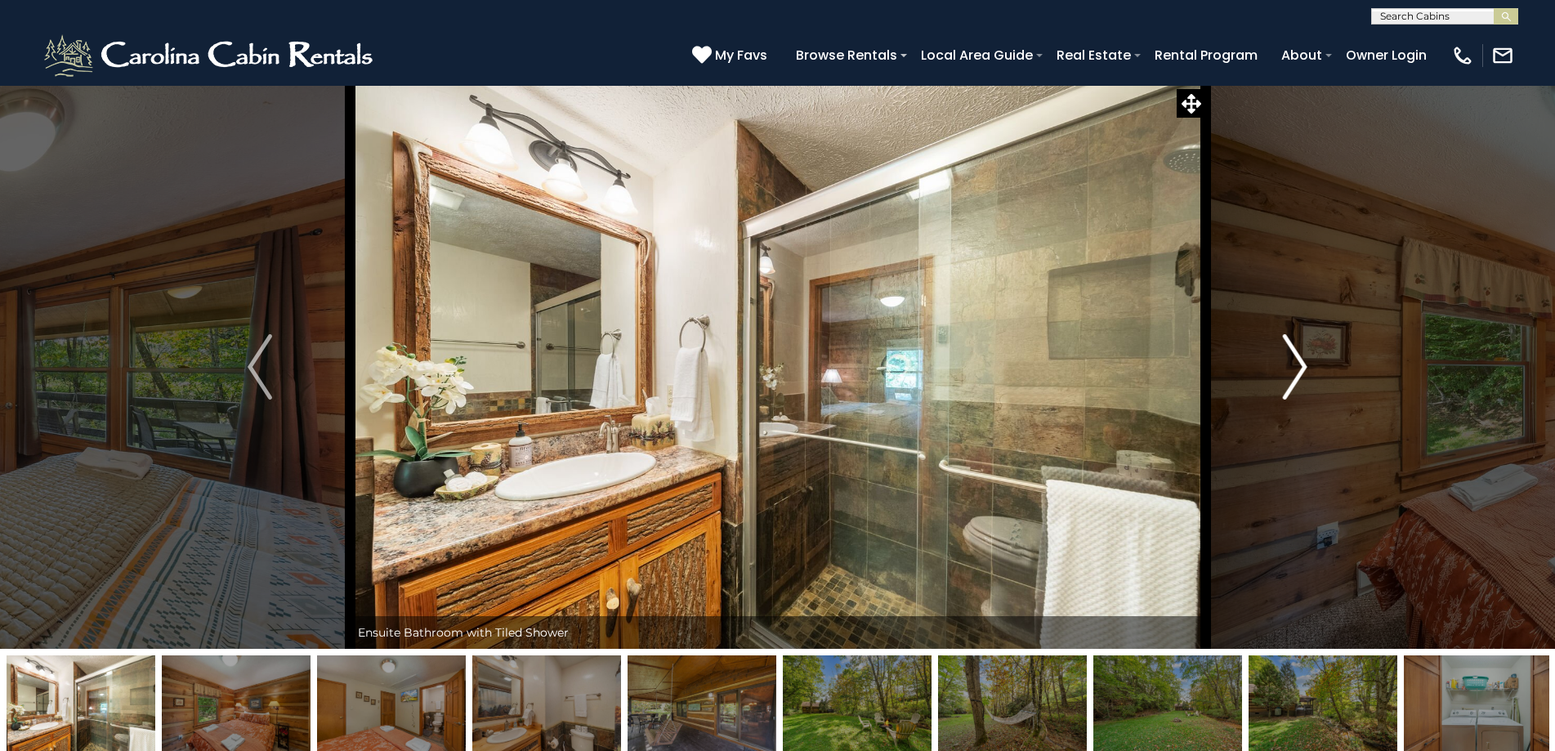
click at [1295, 352] on img "Next" at bounding box center [1295, 366] width 25 height 65
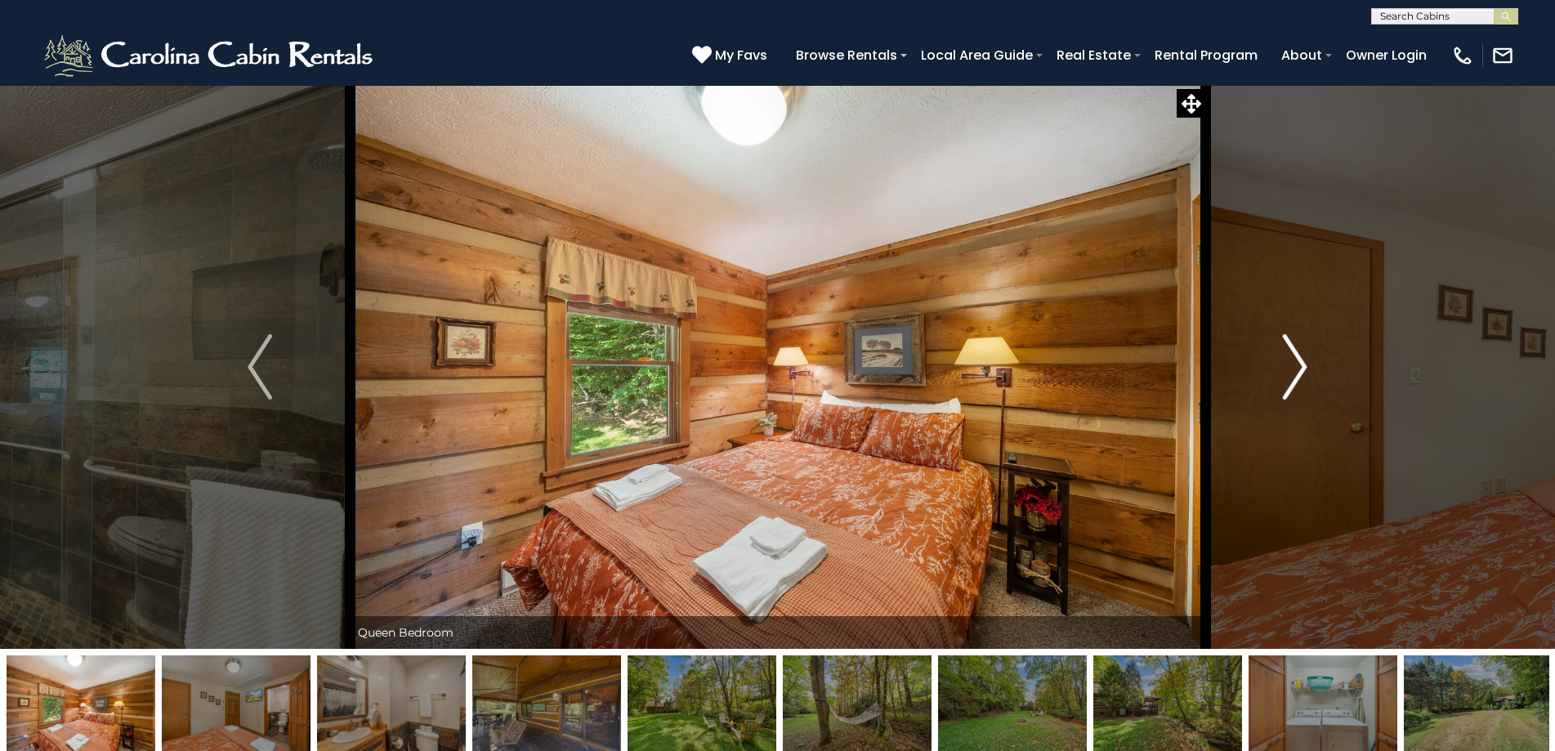
click at [1295, 352] on img "Next" at bounding box center [1295, 366] width 25 height 65
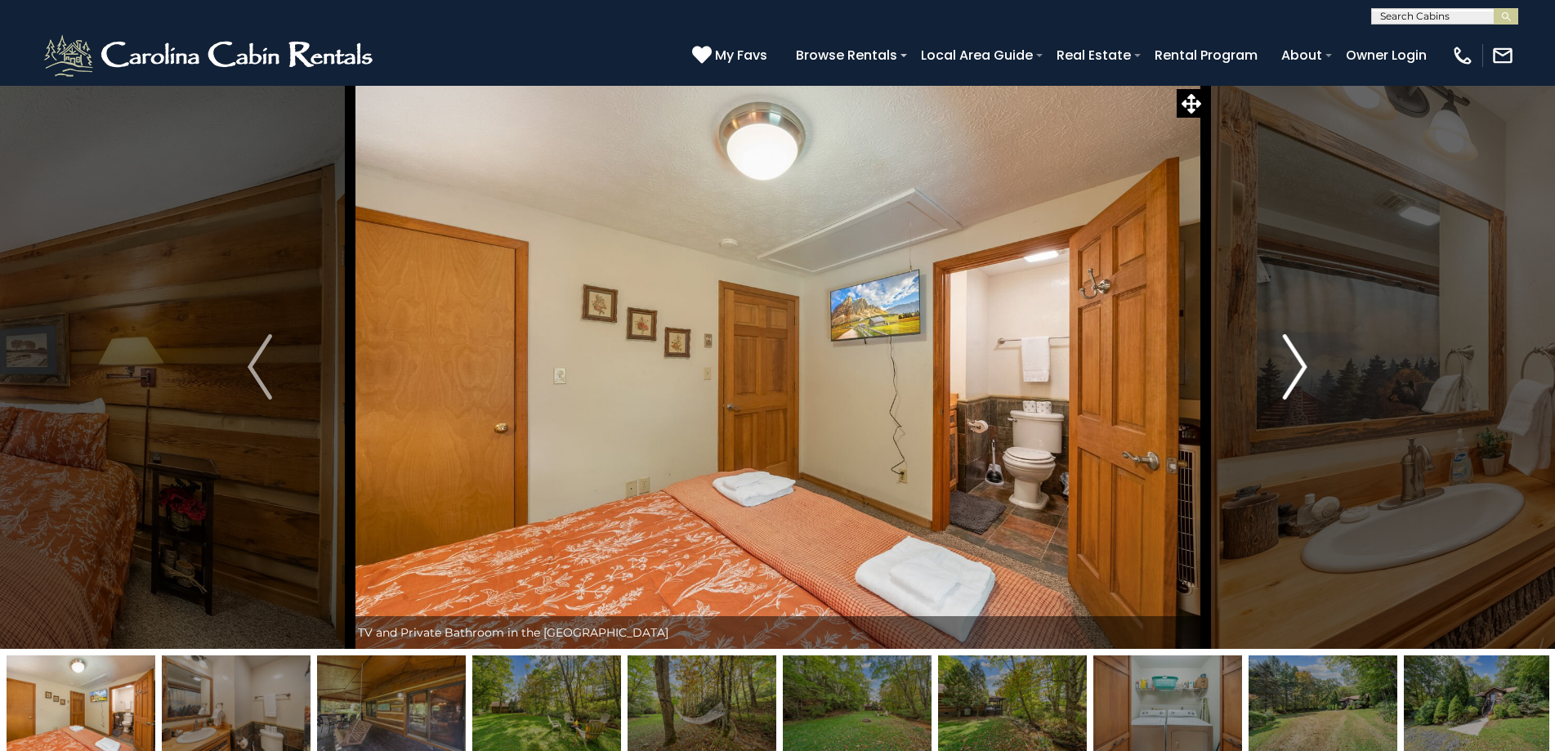
click at [1295, 352] on img "Next" at bounding box center [1295, 366] width 25 height 65
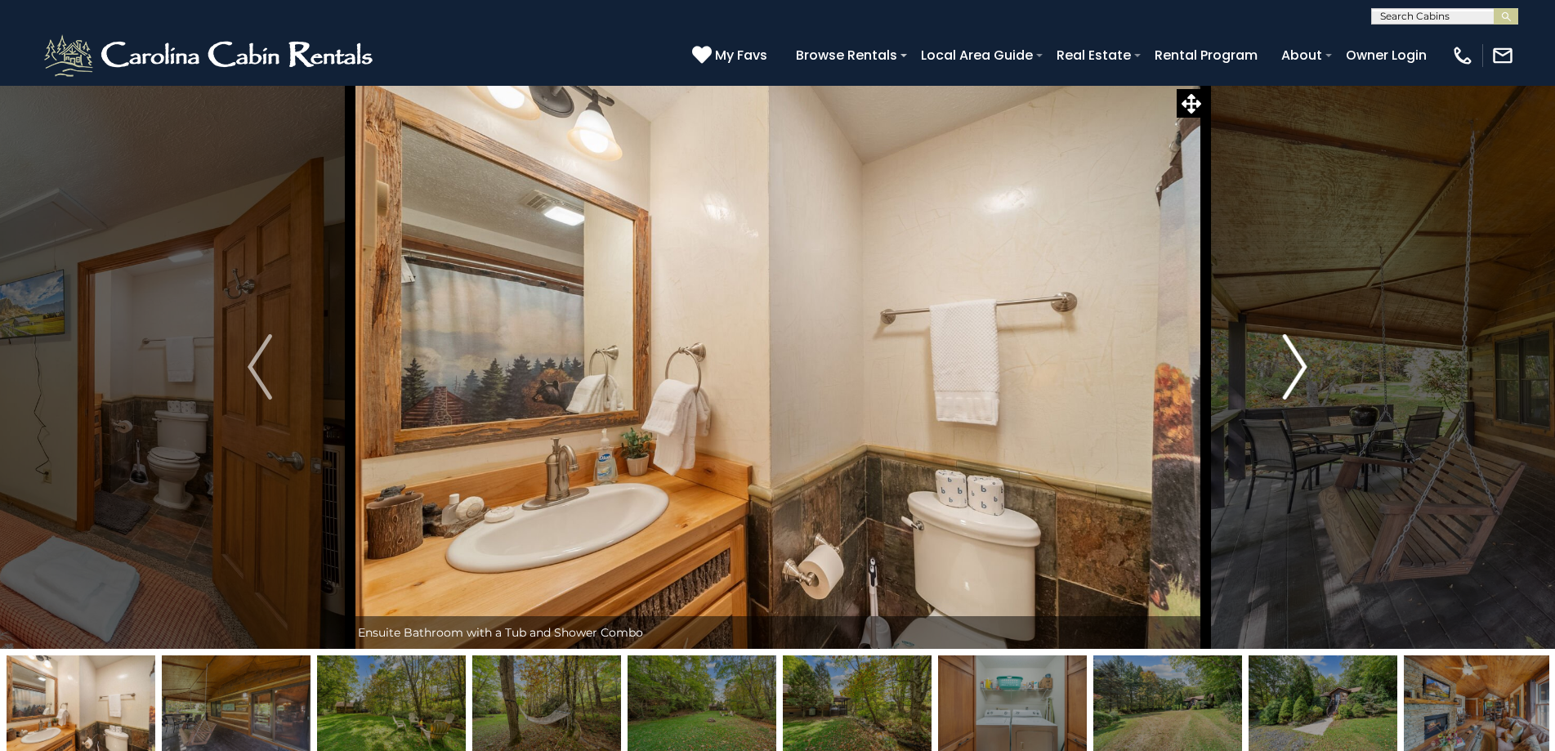
click at [1295, 352] on img "Next" at bounding box center [1295, 366] width 25 height 65
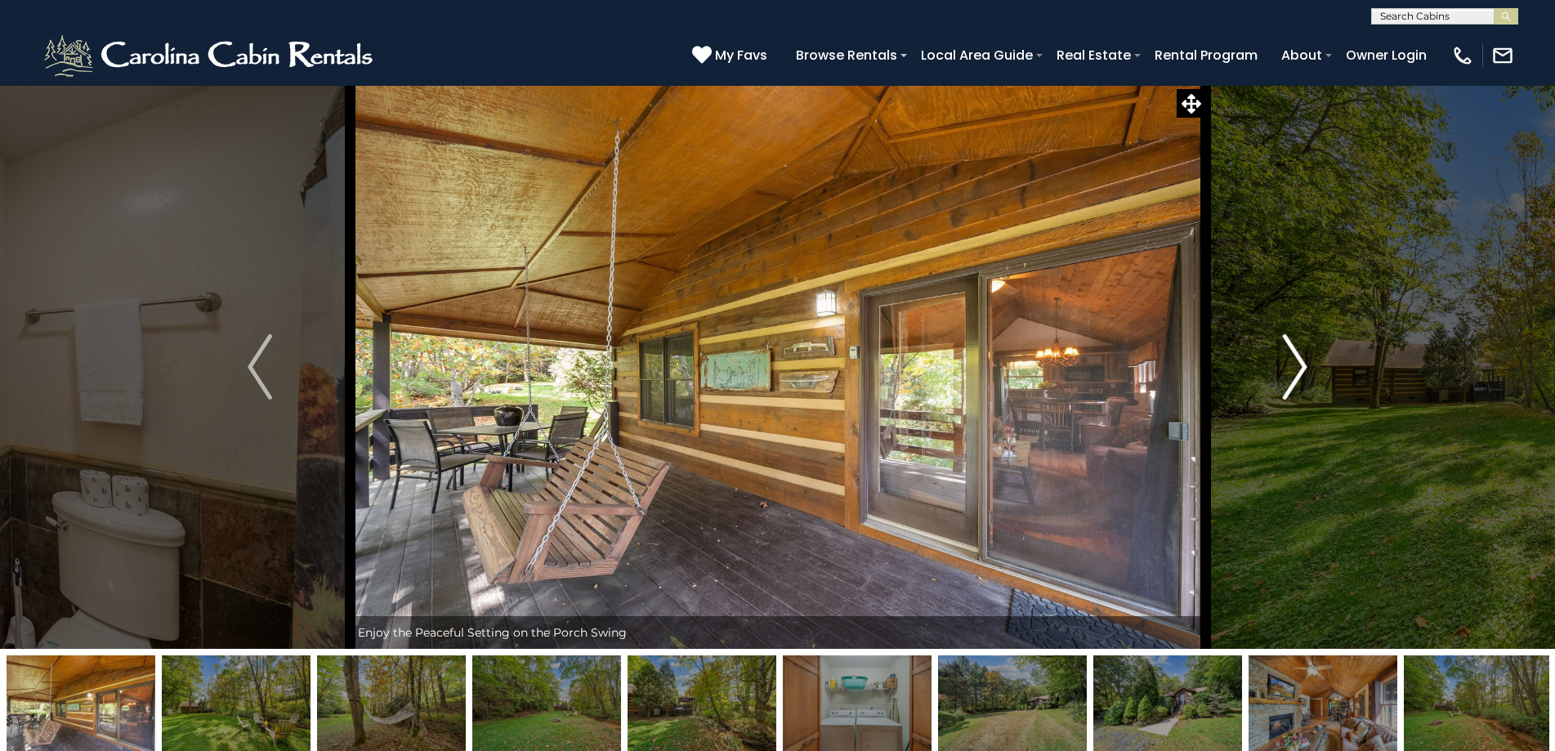
click at [1295, 352] on img "Next" at bounding box center [1295, 366] width 25 height 65
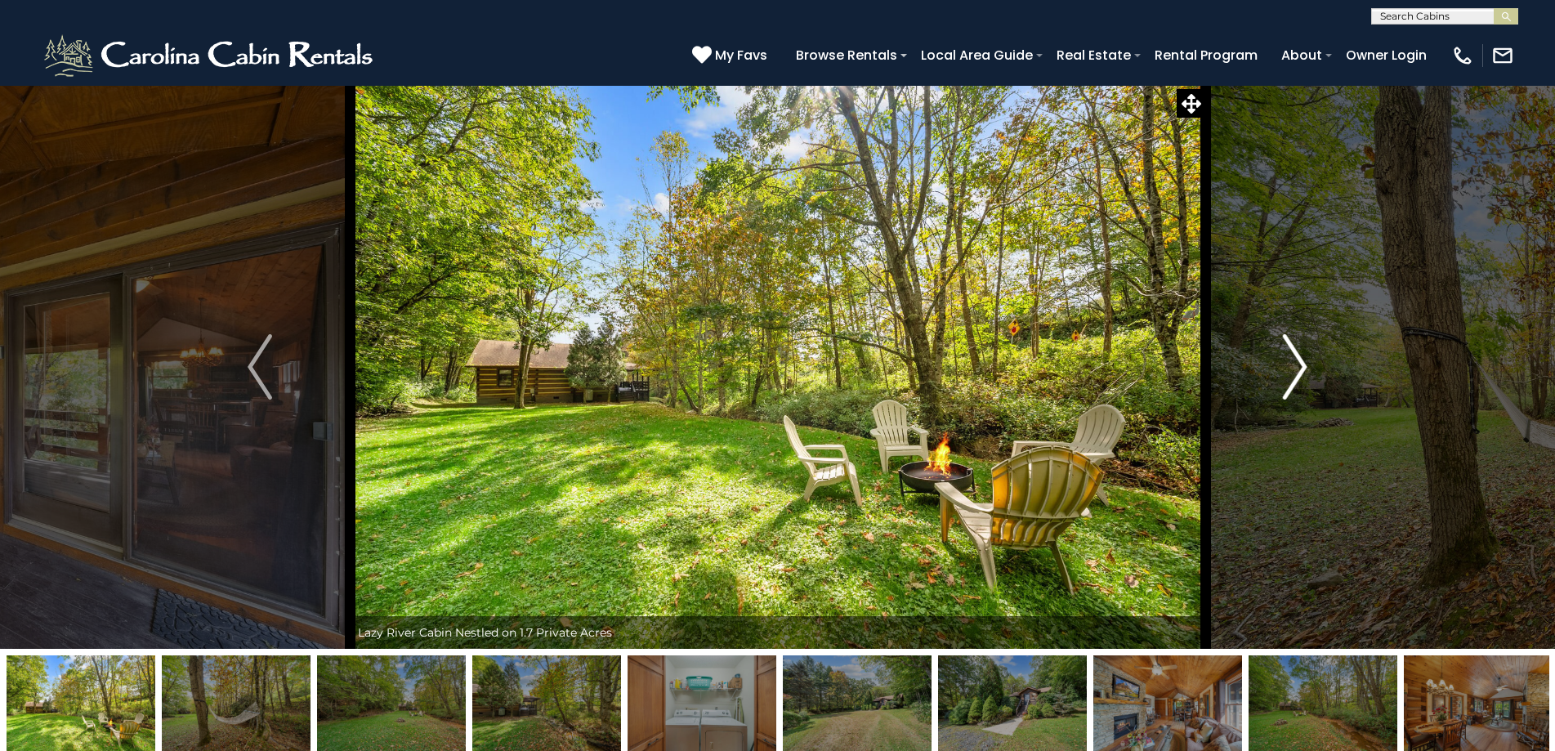
click at [1295, 352] on img "Next" at bounding box center [1295, 366] width 25 height 65
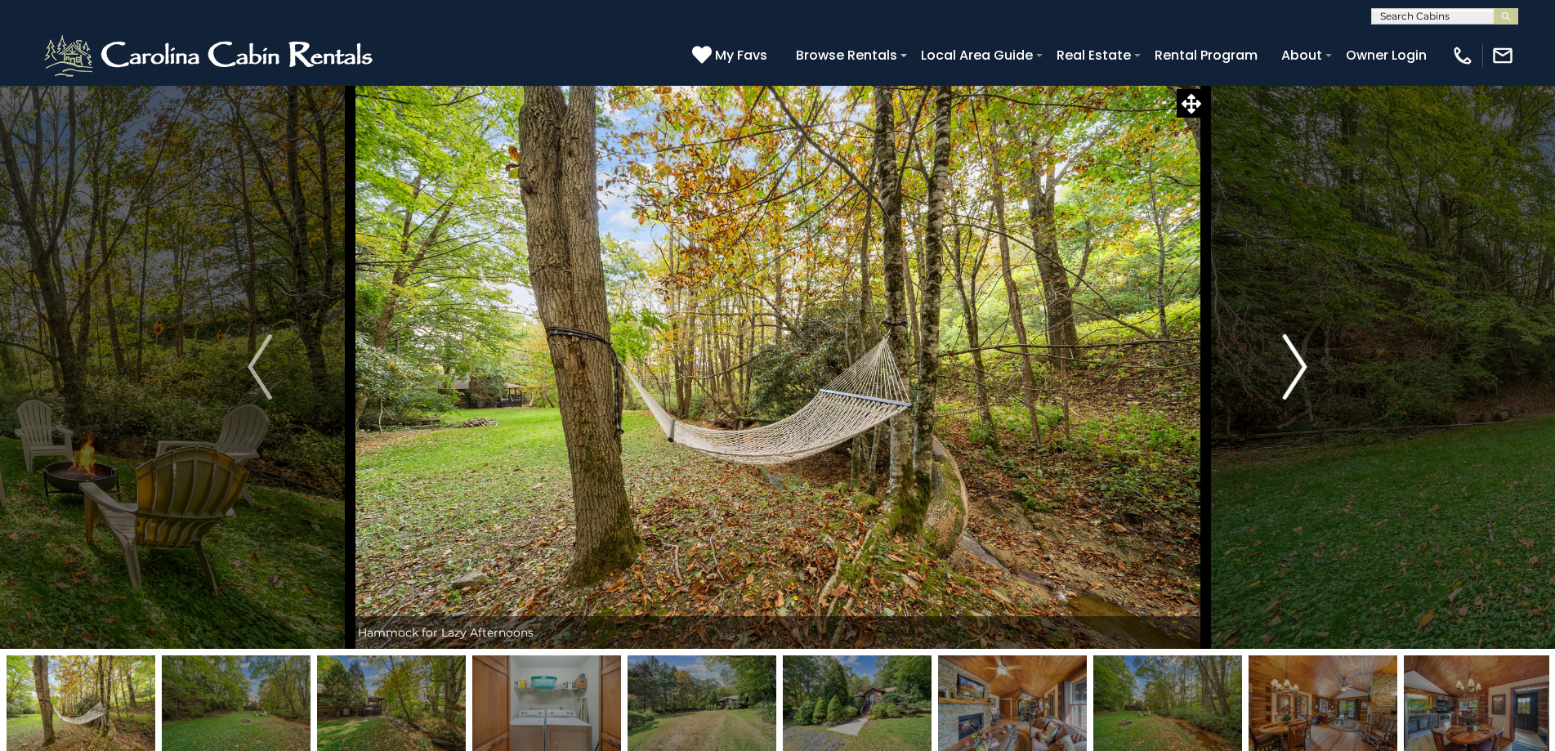
click at [1287, 364] on img "Next" at bounding box center [1295, 366] width 25 height 65
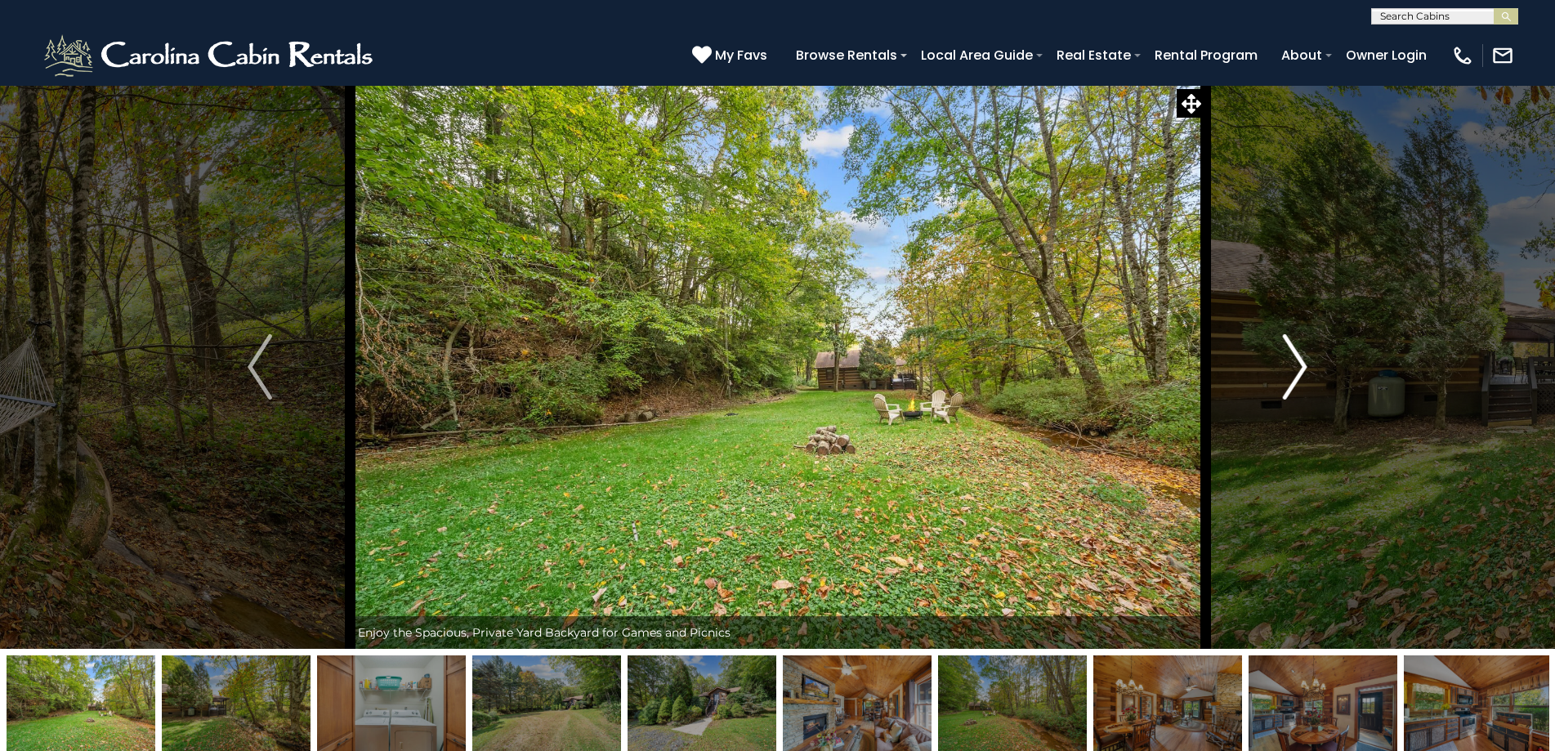
click at [1283, 350] on img "Next" at bounding box center [1295, 366] width 25 height 65
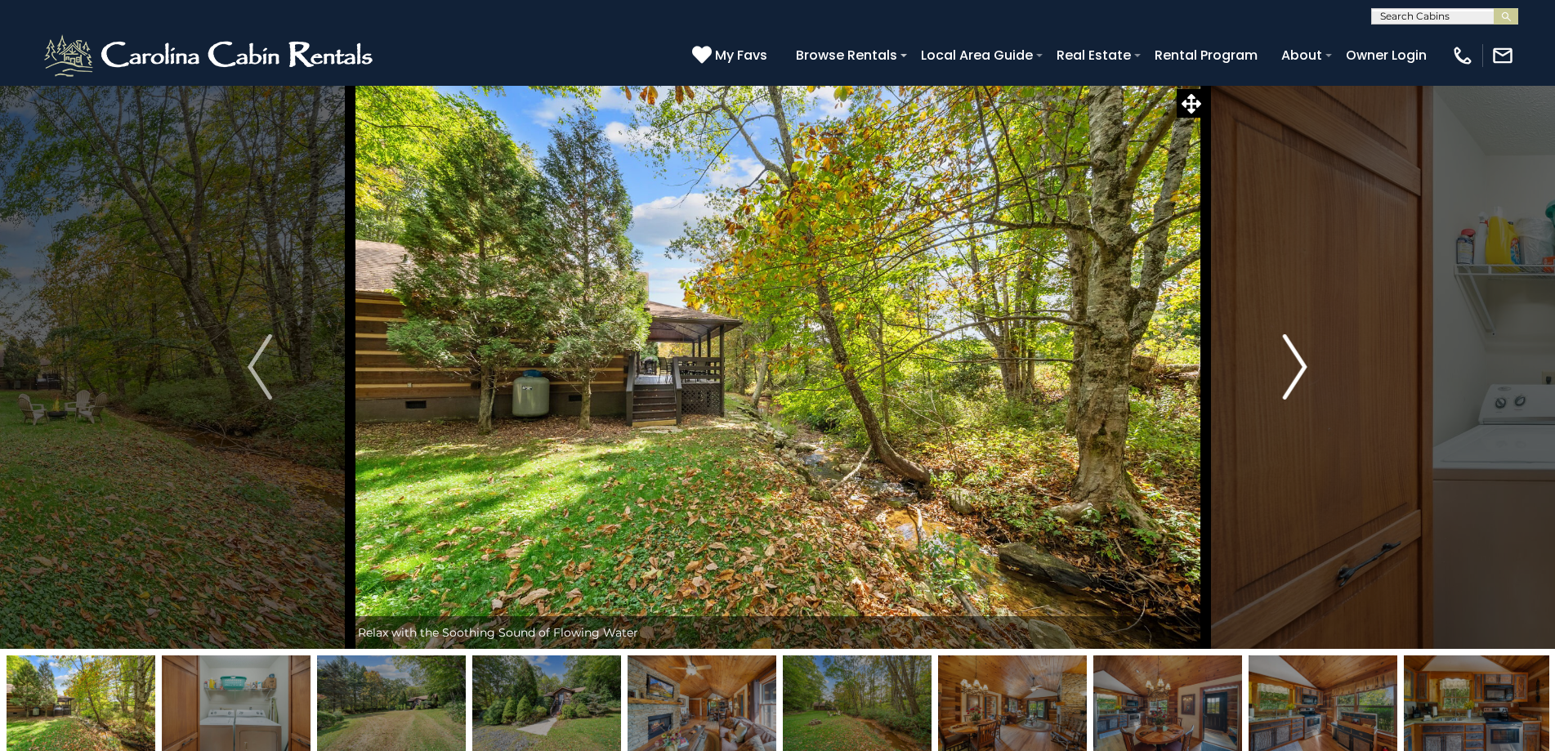
click at [1283, 350] on img "Next" at bounding box center [1295, 366] width 25 height 65
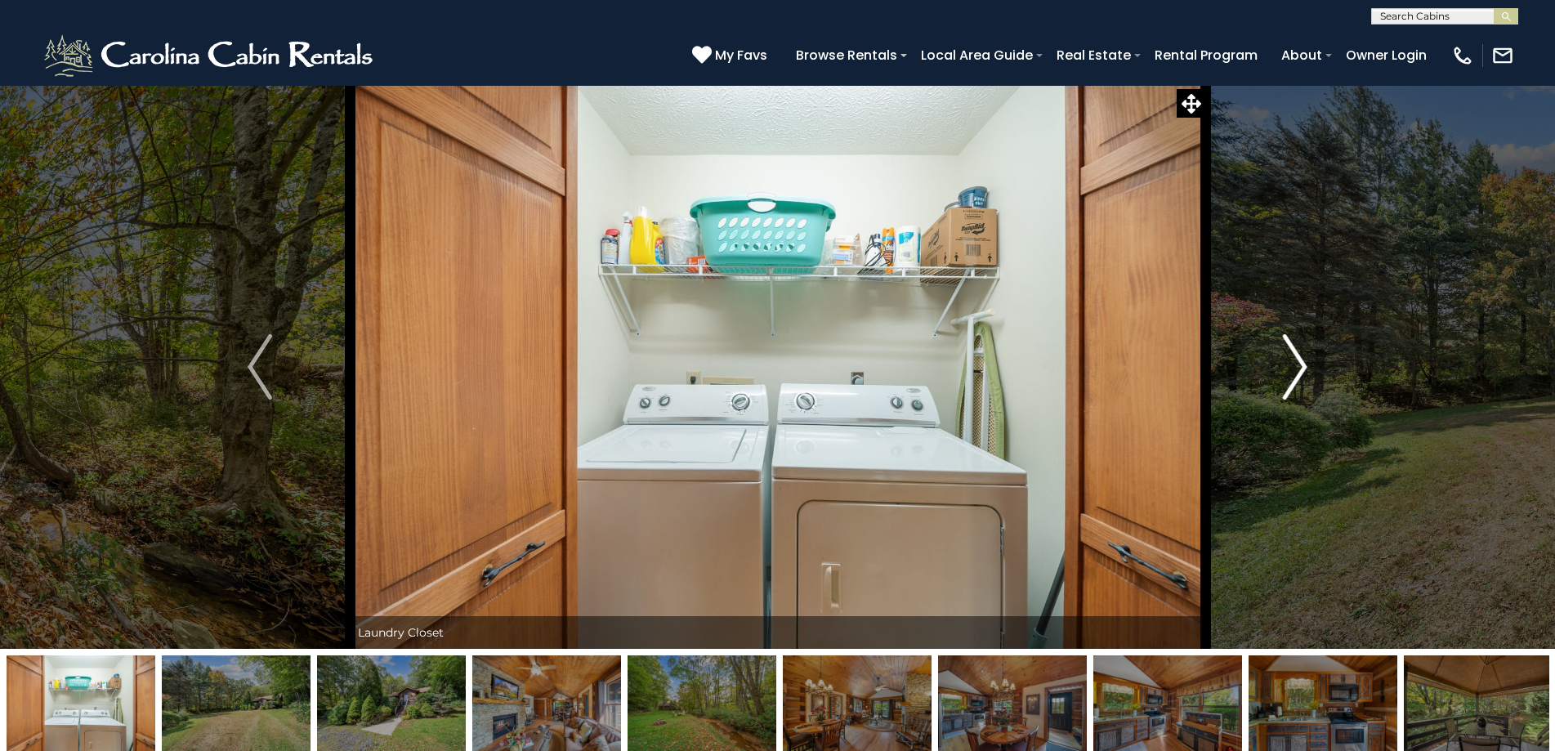
click at [1283, 350] on img "Next" at bounding box center [1295, 366] width 25 height 65
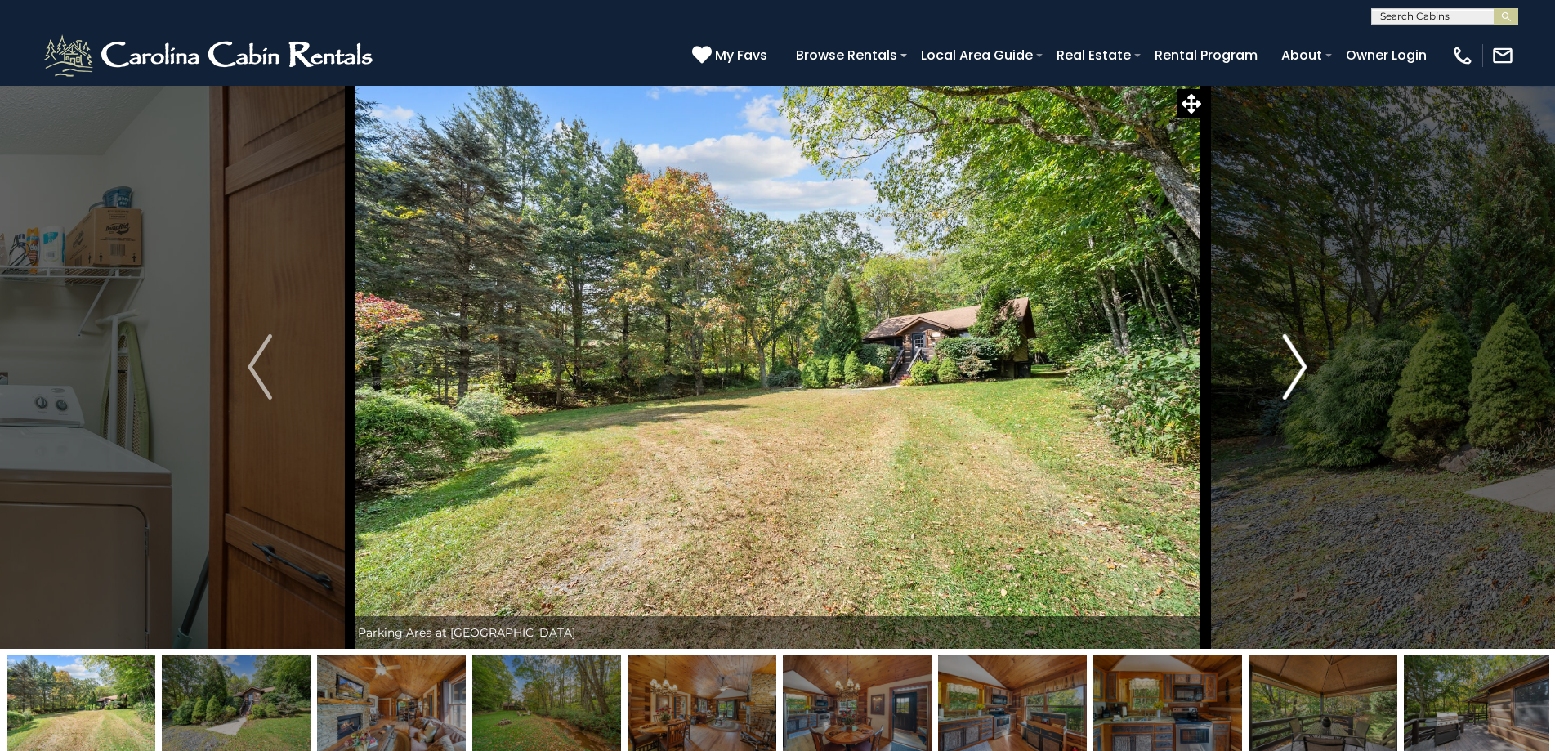
click at [1283, 350] on img "Next" at bounding box center [1295, 366] width 25 height 65
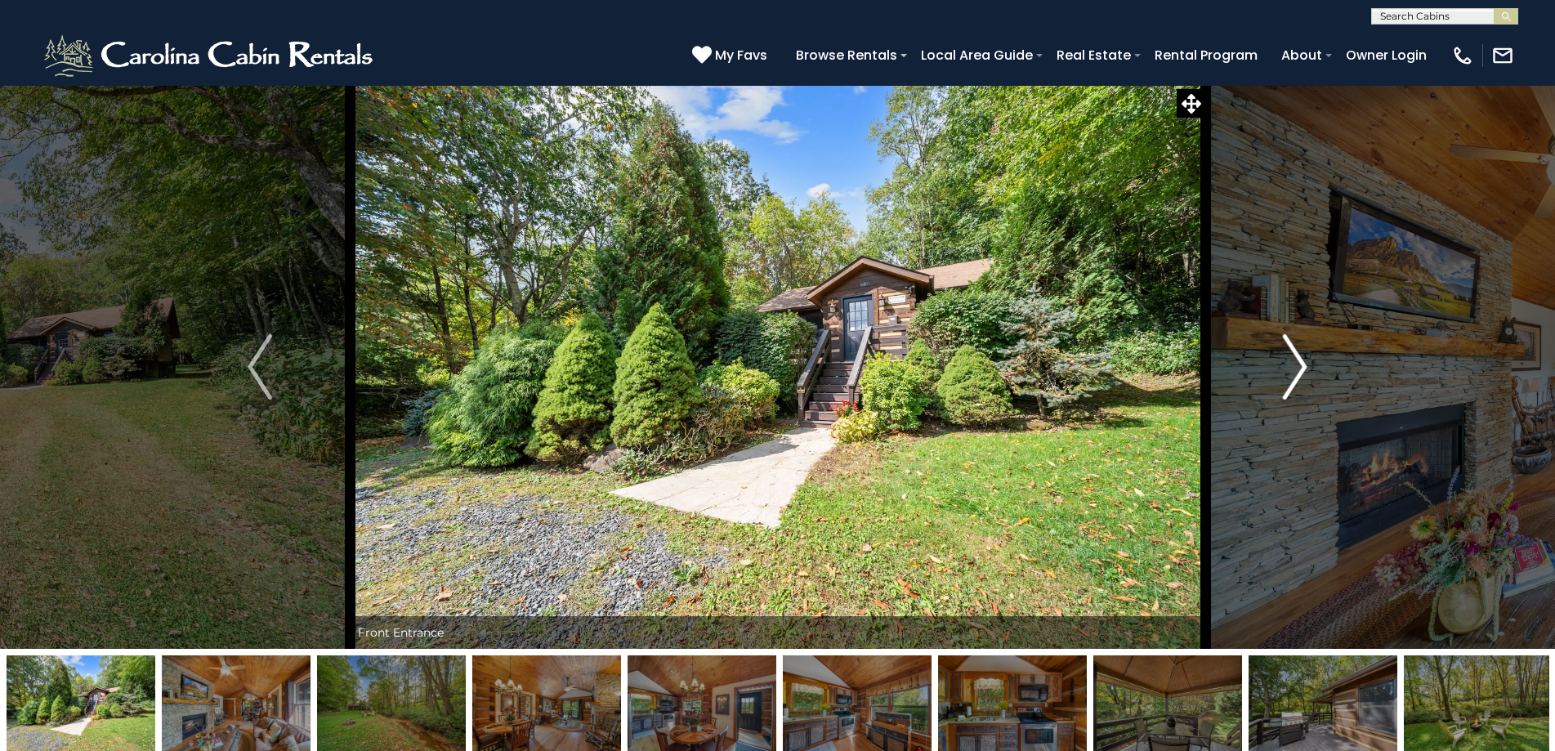
click at [1283, 350] on img "Next" at bounding box center [1295, 366] width 25 height 65
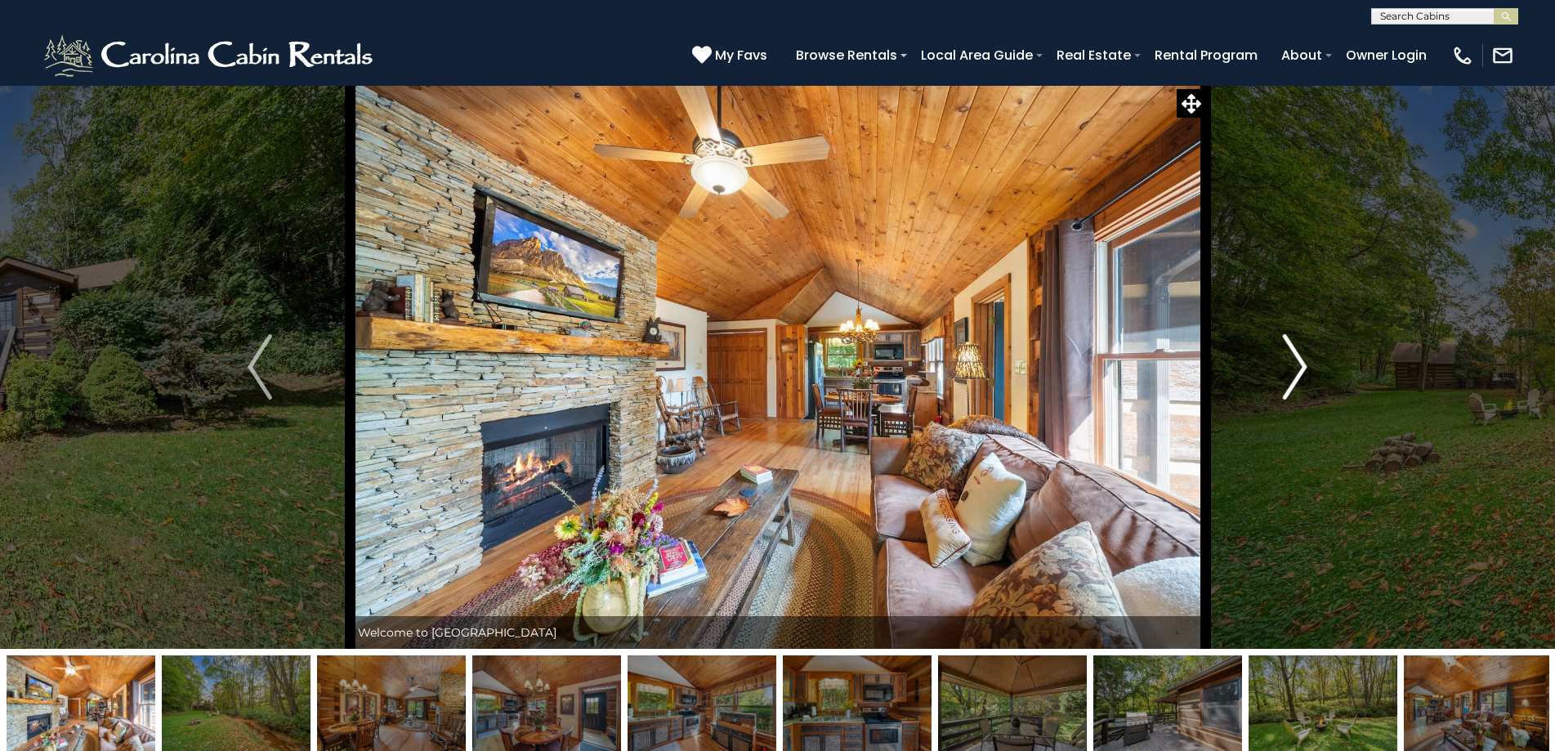
click at [1283, 350] on img "Next" at bounding box center [1295, 366] width 25 height 65
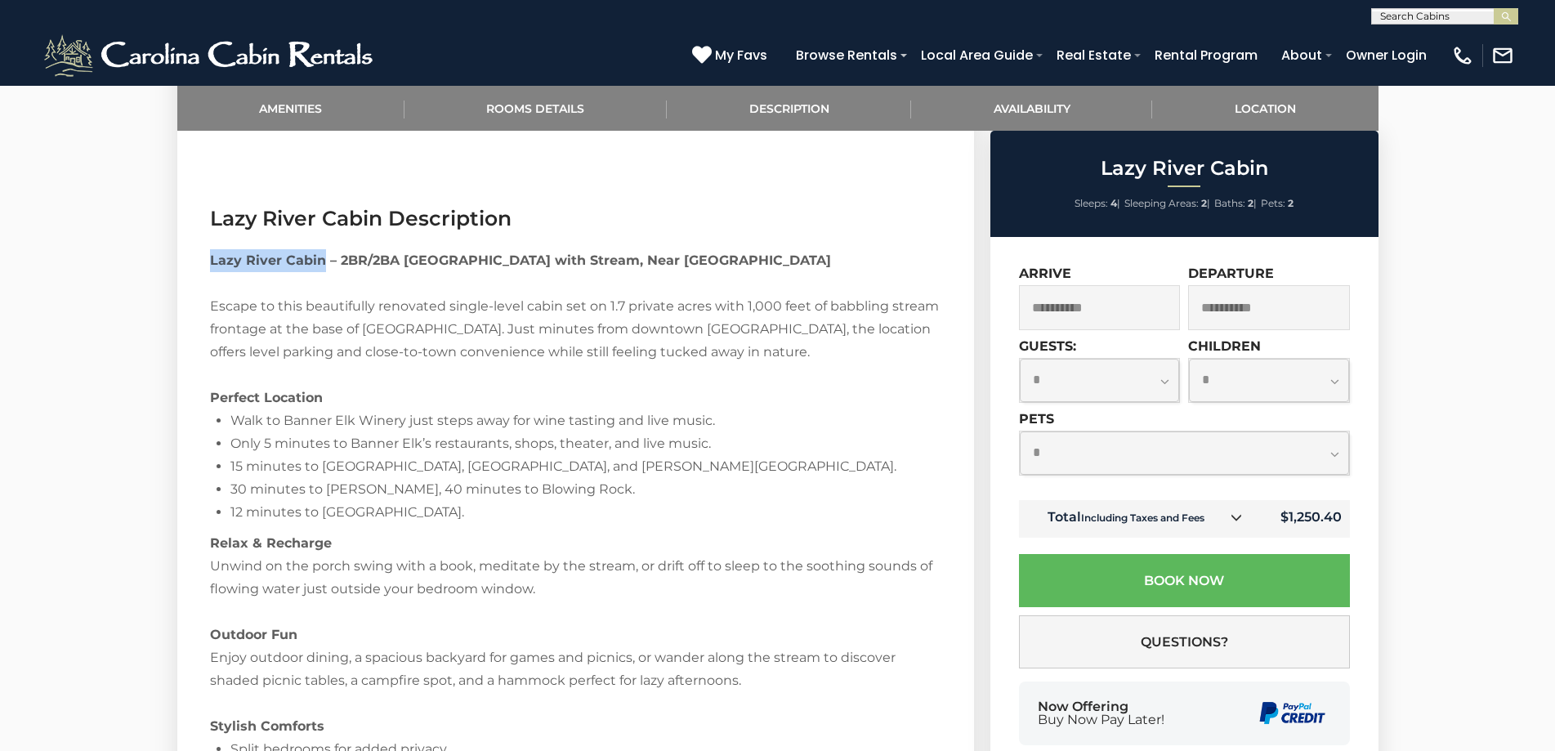
scroll to position [1470, 0]
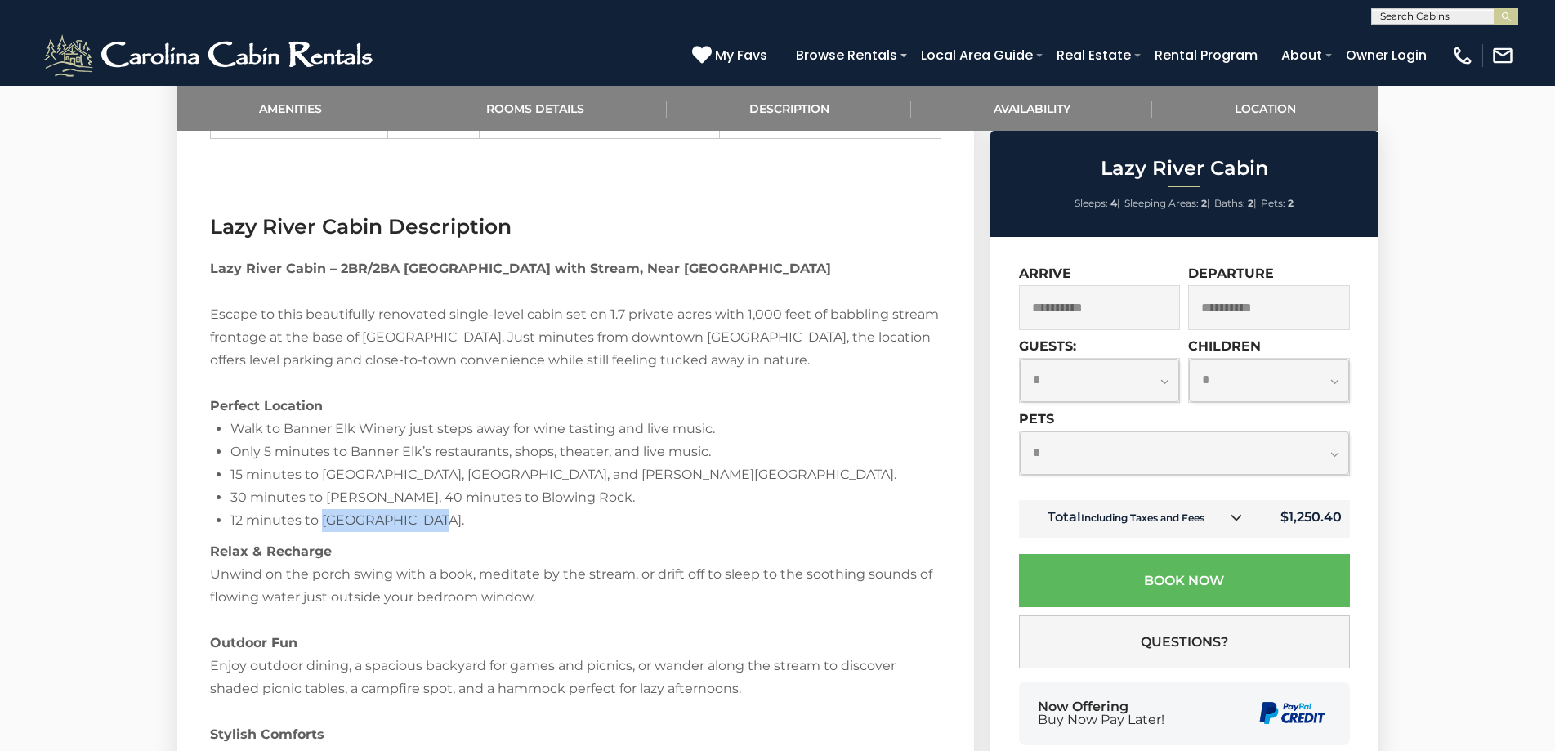
drag, startPoint x: 422, startPoint y: 523, endPoint x: 319, endPoint y: 522, distance: 102.9
click at [319, 522] on li "12 minutes to Apple Hill Farm." at bounding box center [585, 520] width 711 height 23
click at [666, 422] on li "Walk to Banner Elk Winery just steps away for wine tasting and live music." at bounding box center [585, 428] width 711 height 23
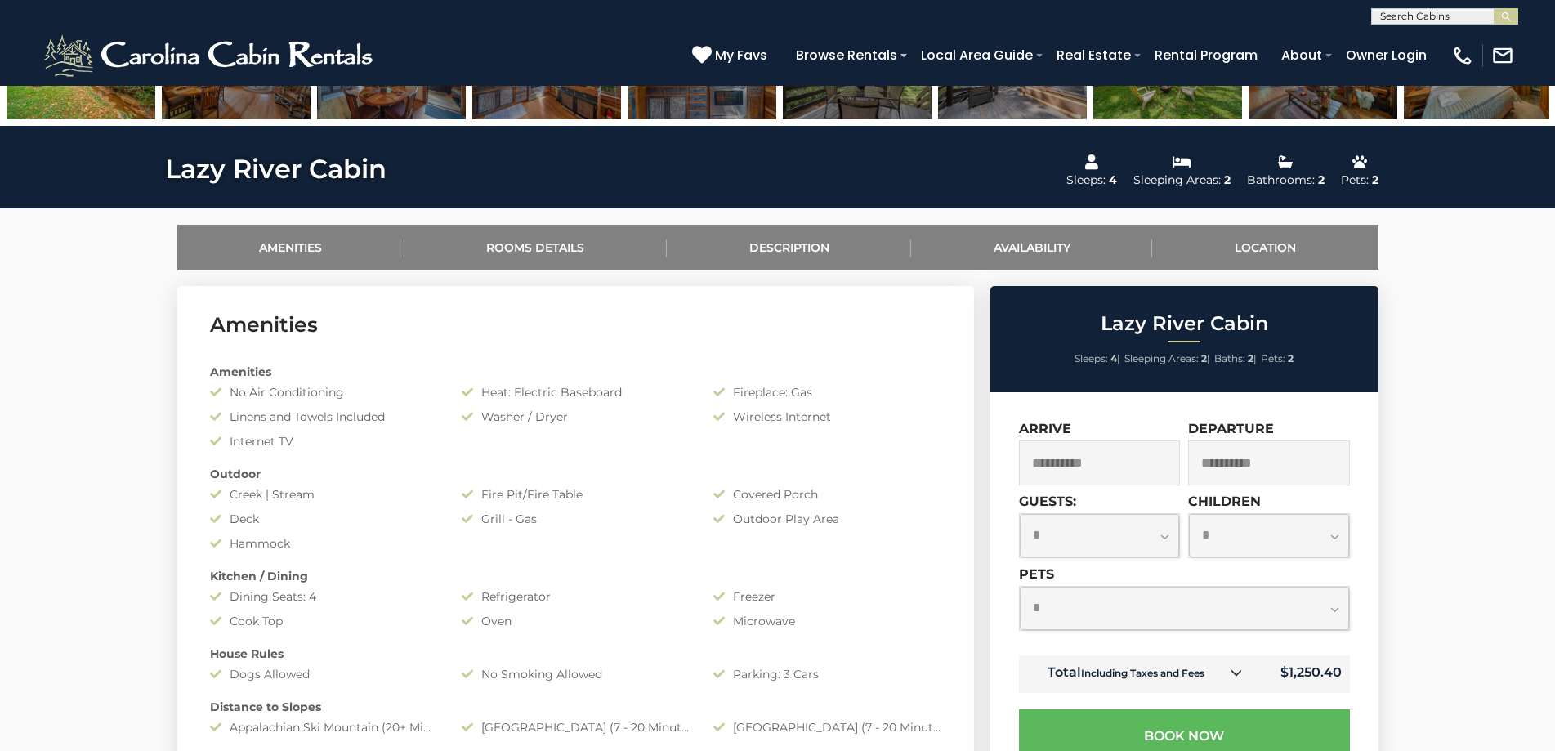
scroll to position [817, 0]
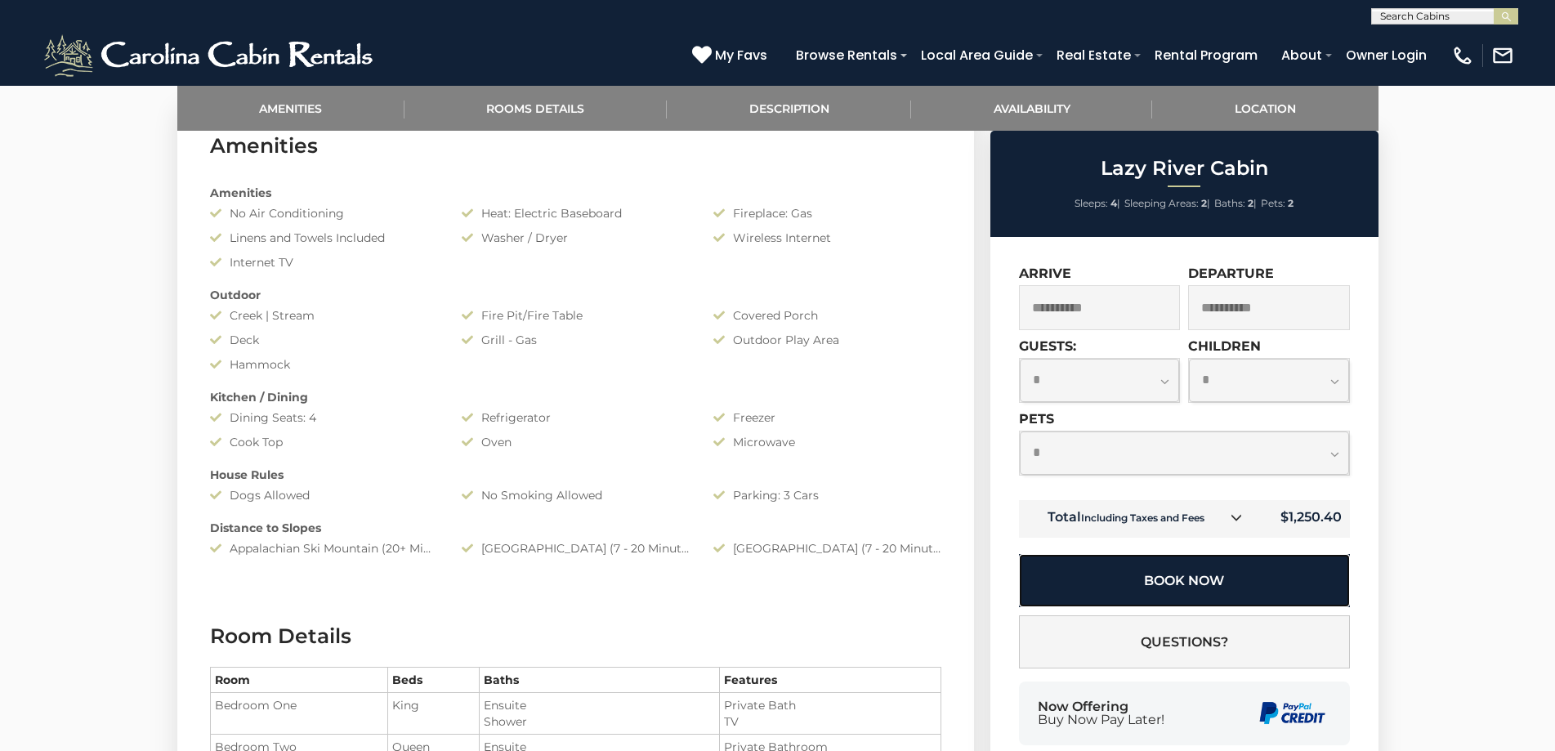
click at [1237, 582] on button "Book Now" at bounding box center [1184, 580] width 331 height 53
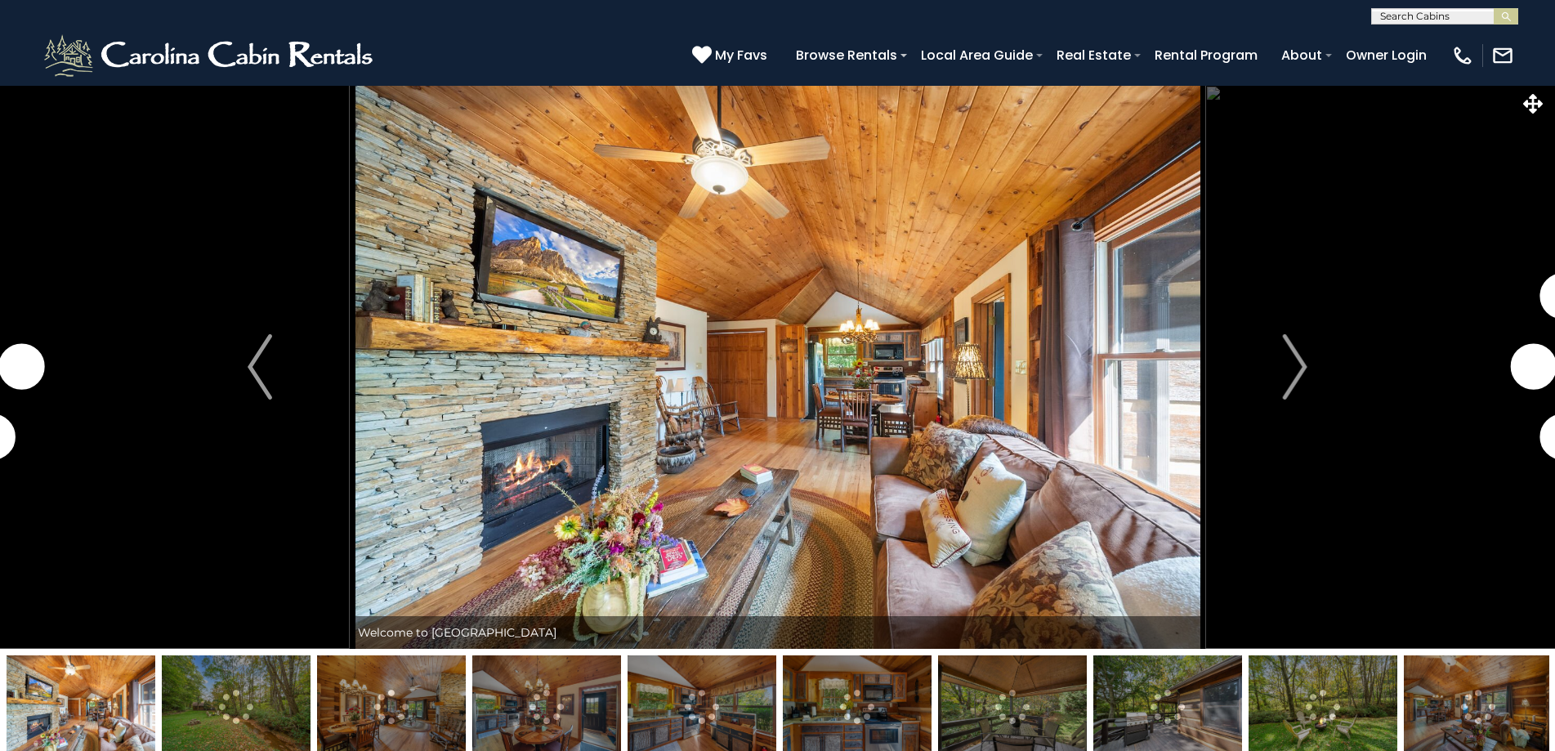
select select "*"
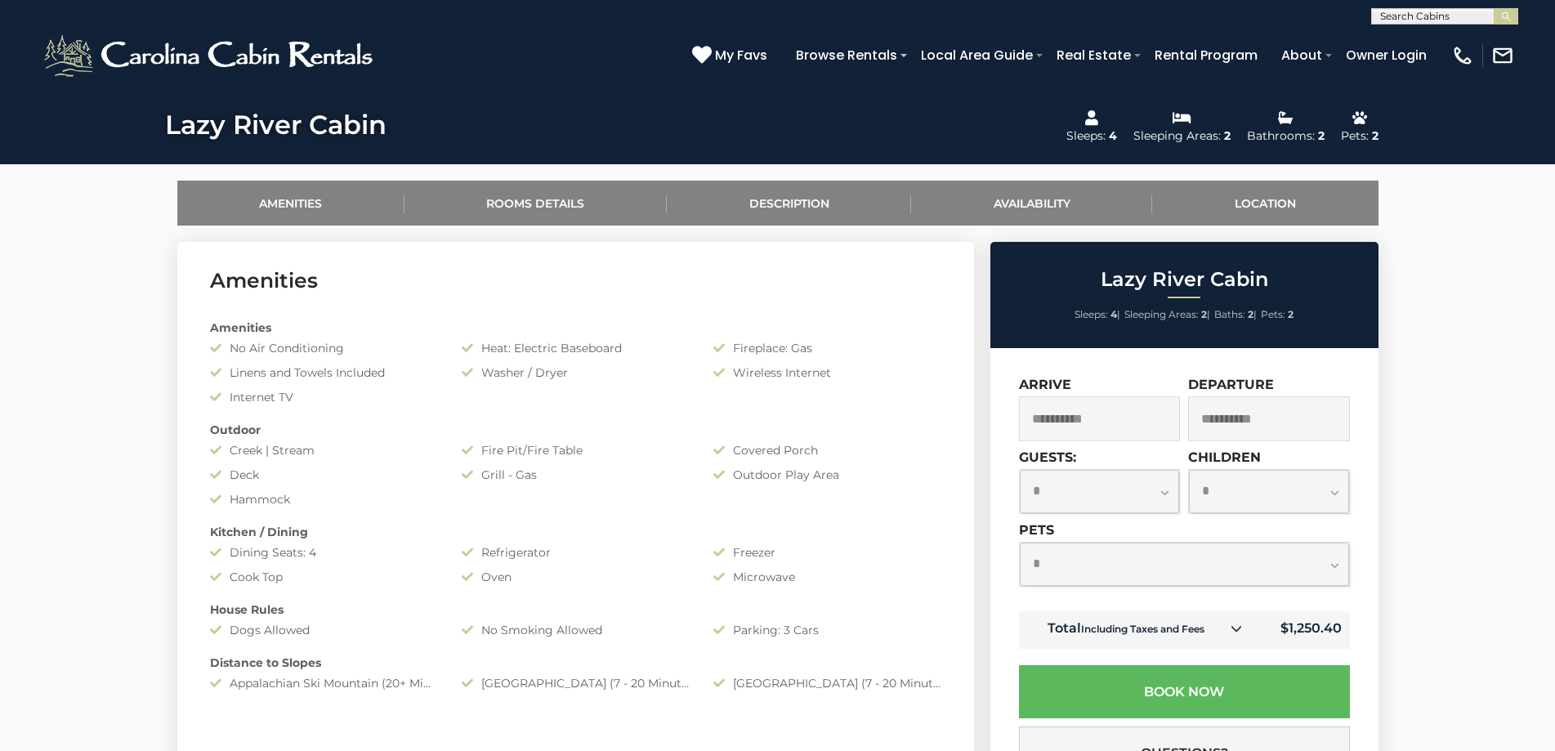
scroll to position [654, 0]
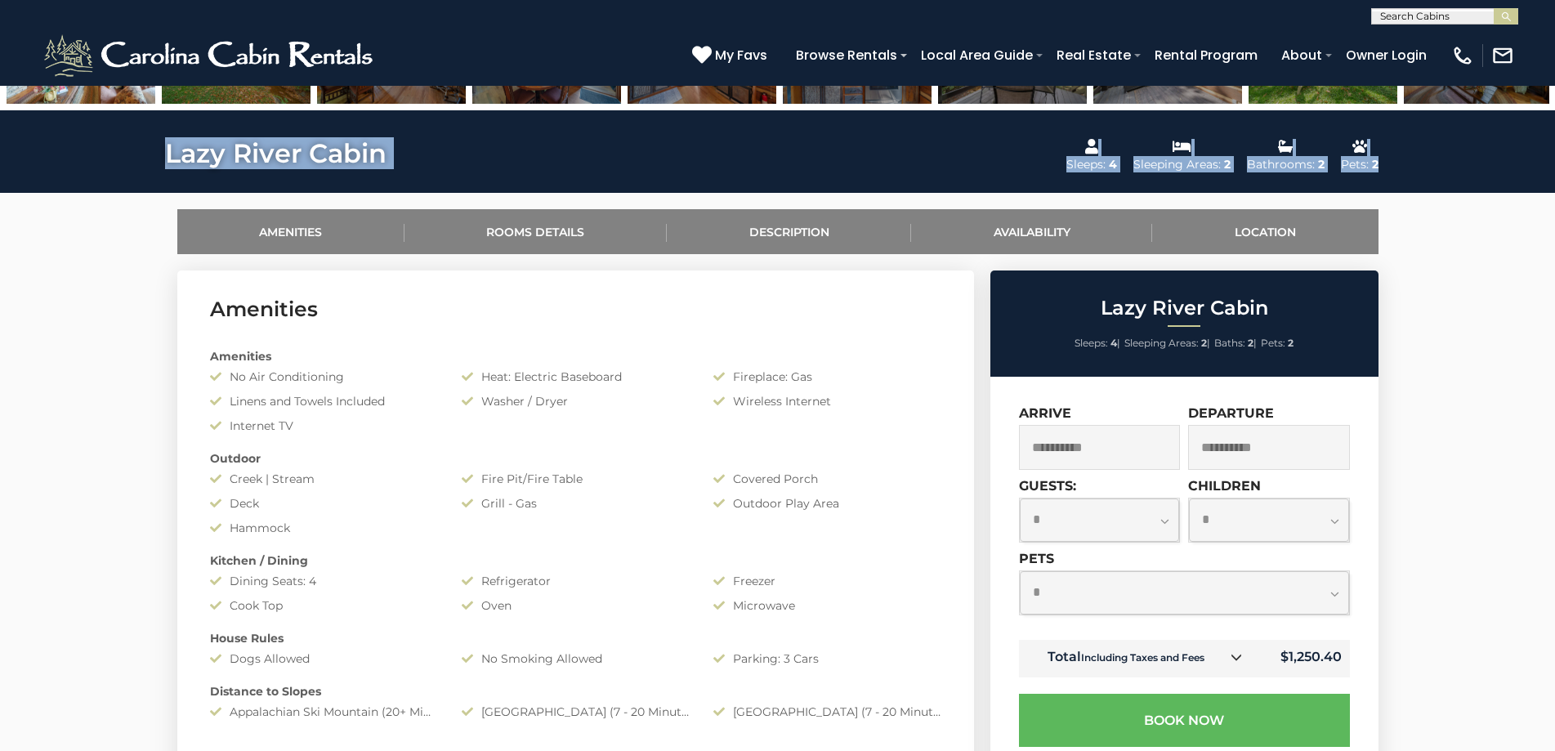
drag, startPoint x: 408, startPoint y: 160, endPoint x: 169, endPoint y: 141, distance: 239.3
copy div "Lazy River Cabin Sleeps: 4 Sleeping Areas: 2 Bathrooms: 2 Pets: 2"
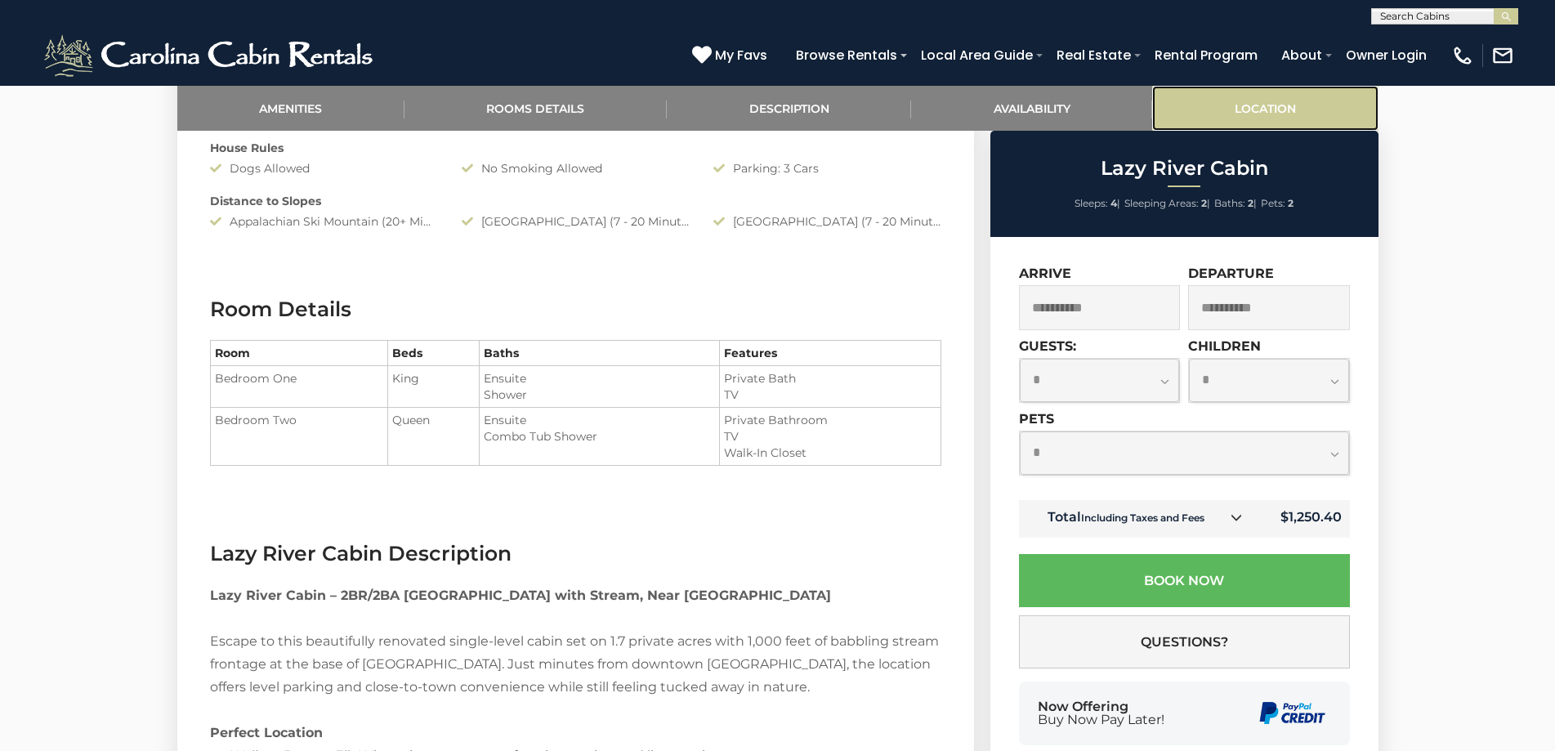
click at [1265, 124] on link "Location" at bounding box center [1264, 108] width 225 height 45
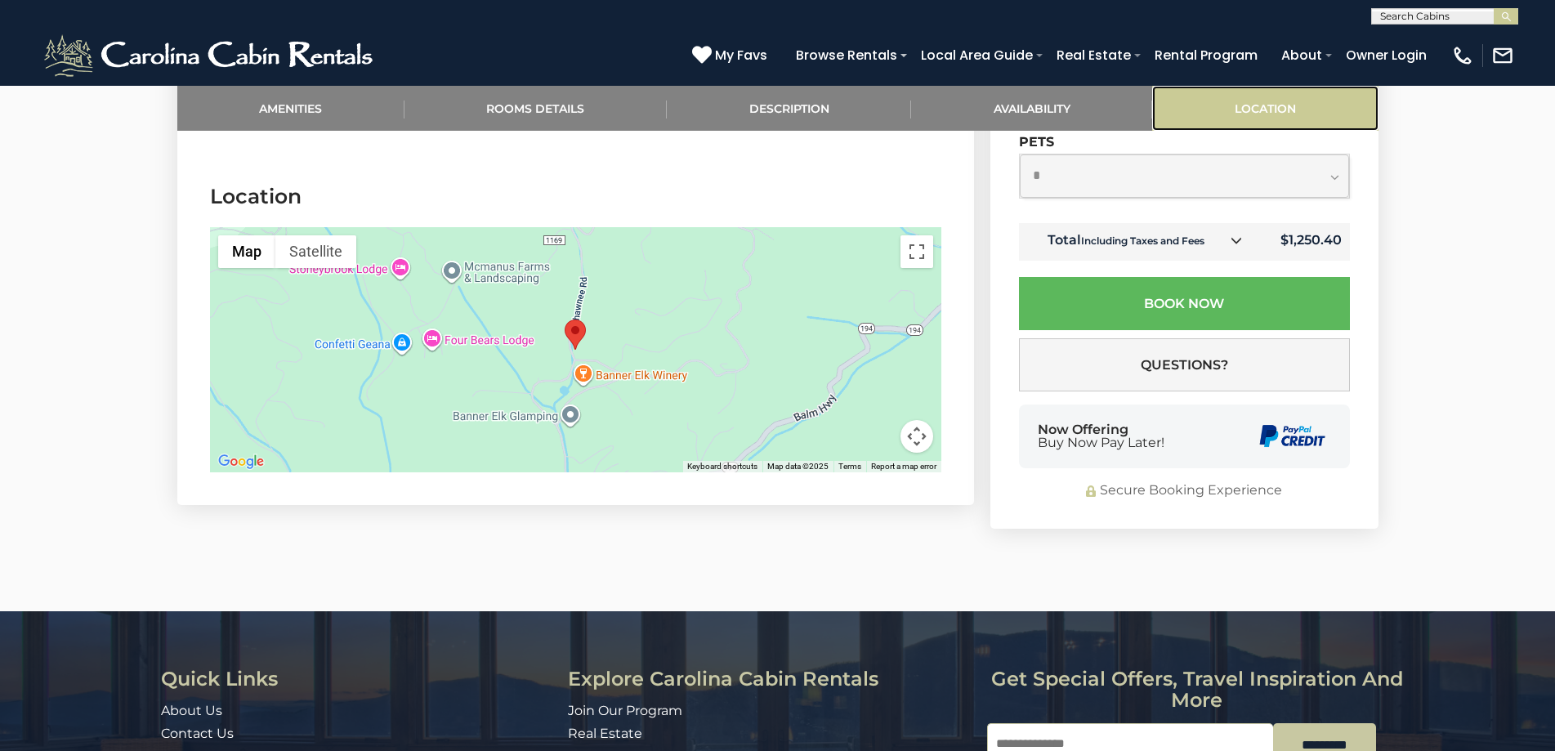
scroll to position [2912, 0]
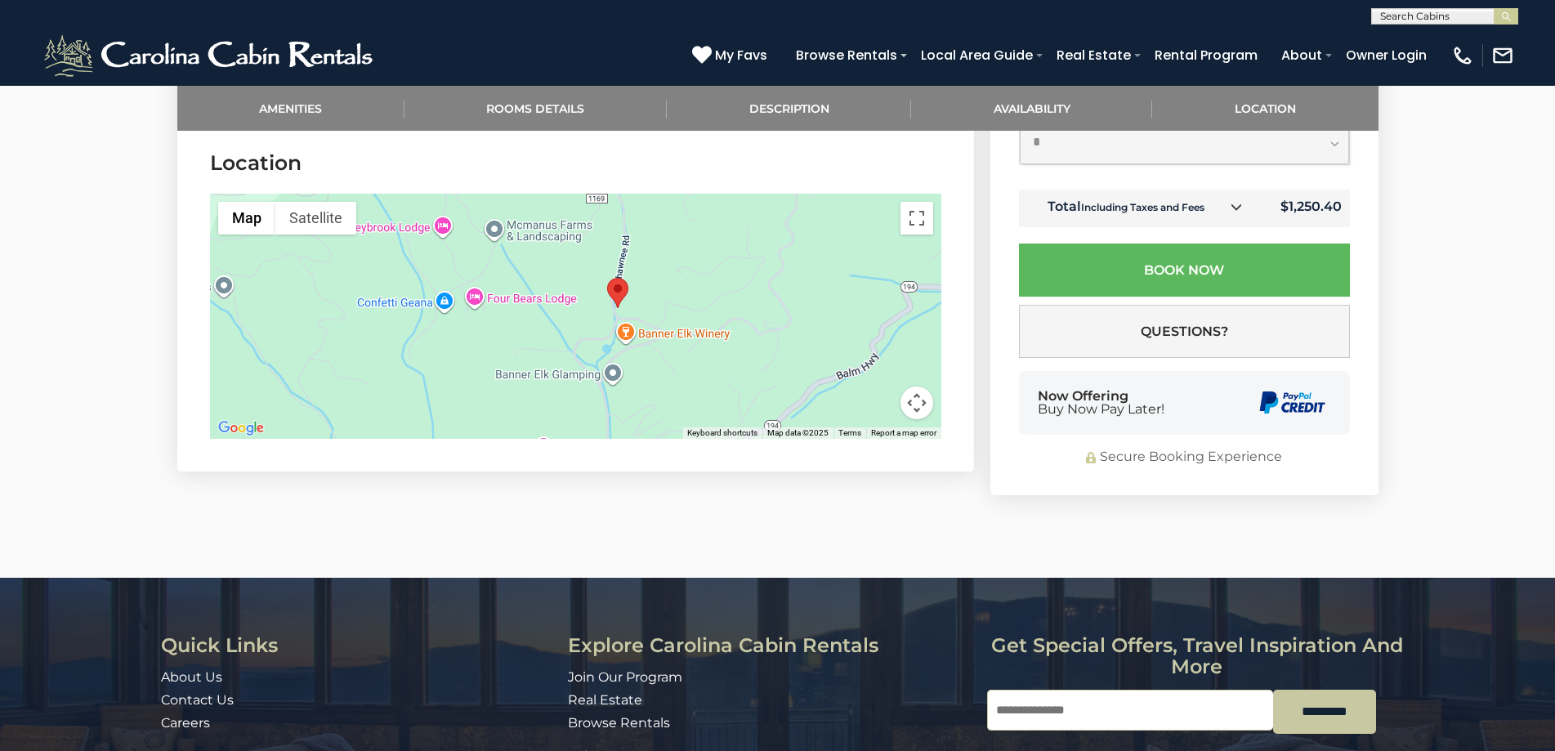
drag, startPoint x: 652, startPoint y: 314, endPoint x: 698, endPoint y: 305, distance: 46.6
click at [698, 305] on div at bounding box center [575, 316] width 731 height 245
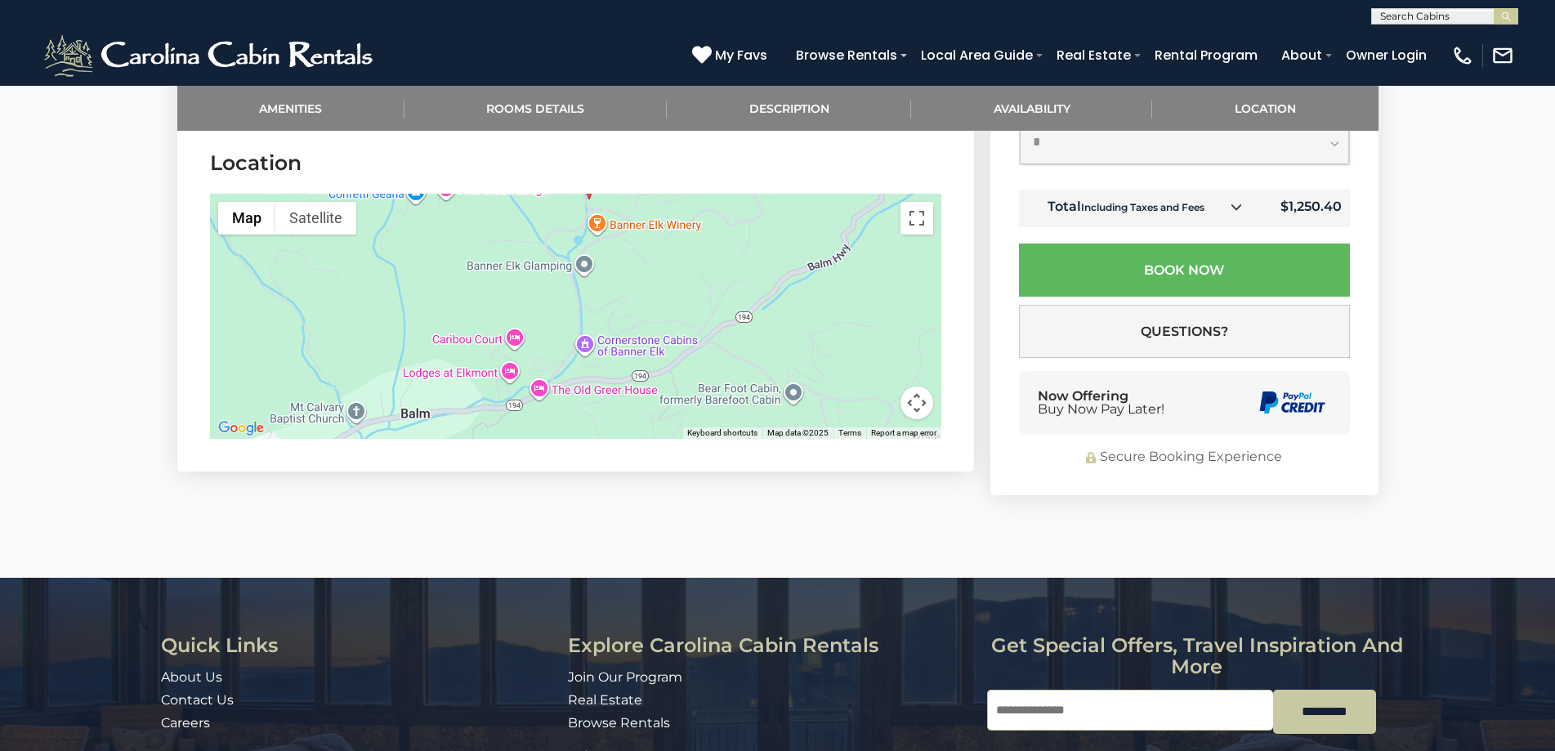
drag, startPoint x: 550, startPoint y: 274, endPoint x: 523, endPoint y: 167, distance: 109.6
click at [523, 167] on section "Location ← Move left → Move right ↑ Move up ↓ Move down + Zoom in - Zoom out Ho…" at bounding box center [575, 297] width 797 height 347
click at [915, 221] on button "Toggle fullscreen view" at bounding box center [916, 218] width 33 height 33
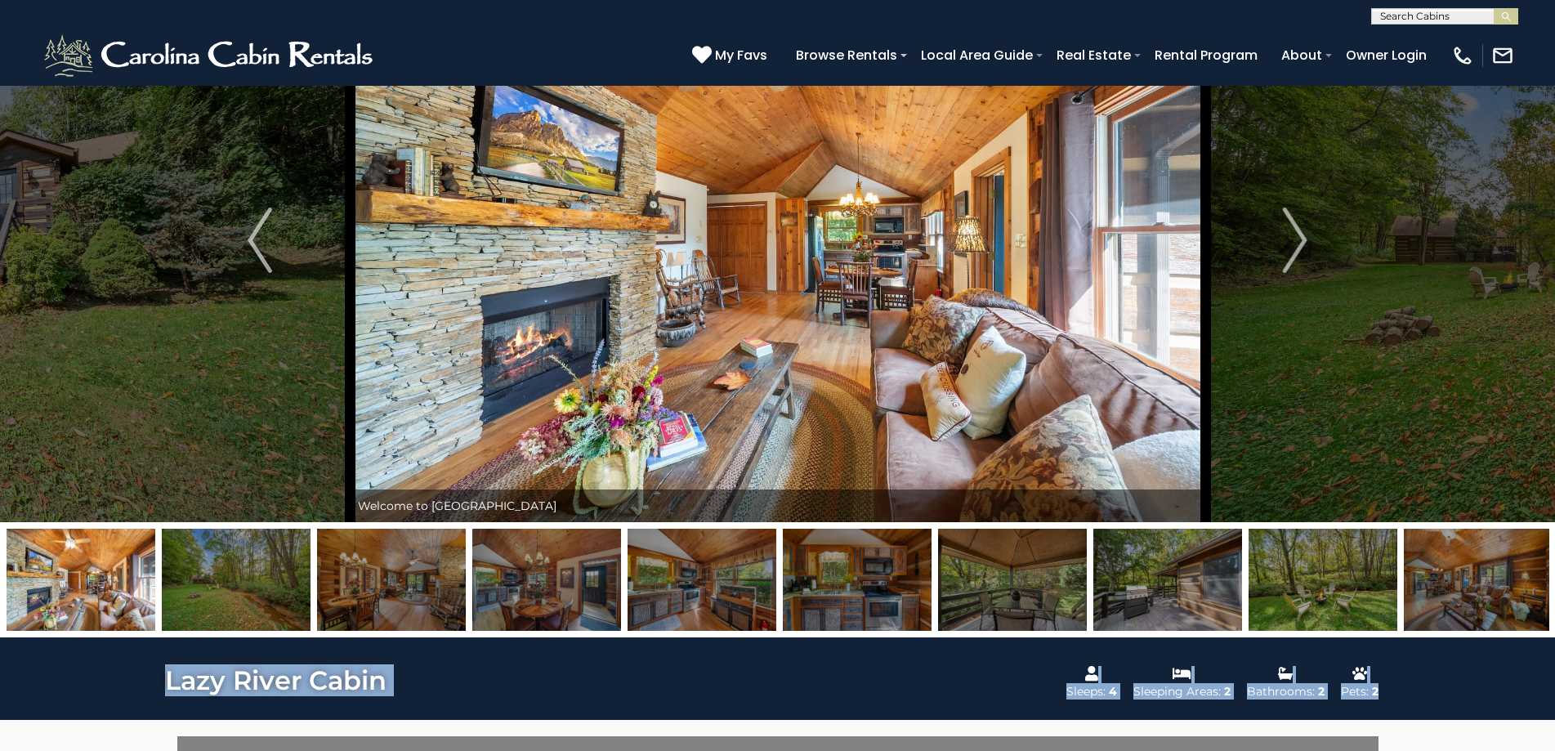
scroll to position [0, 0]
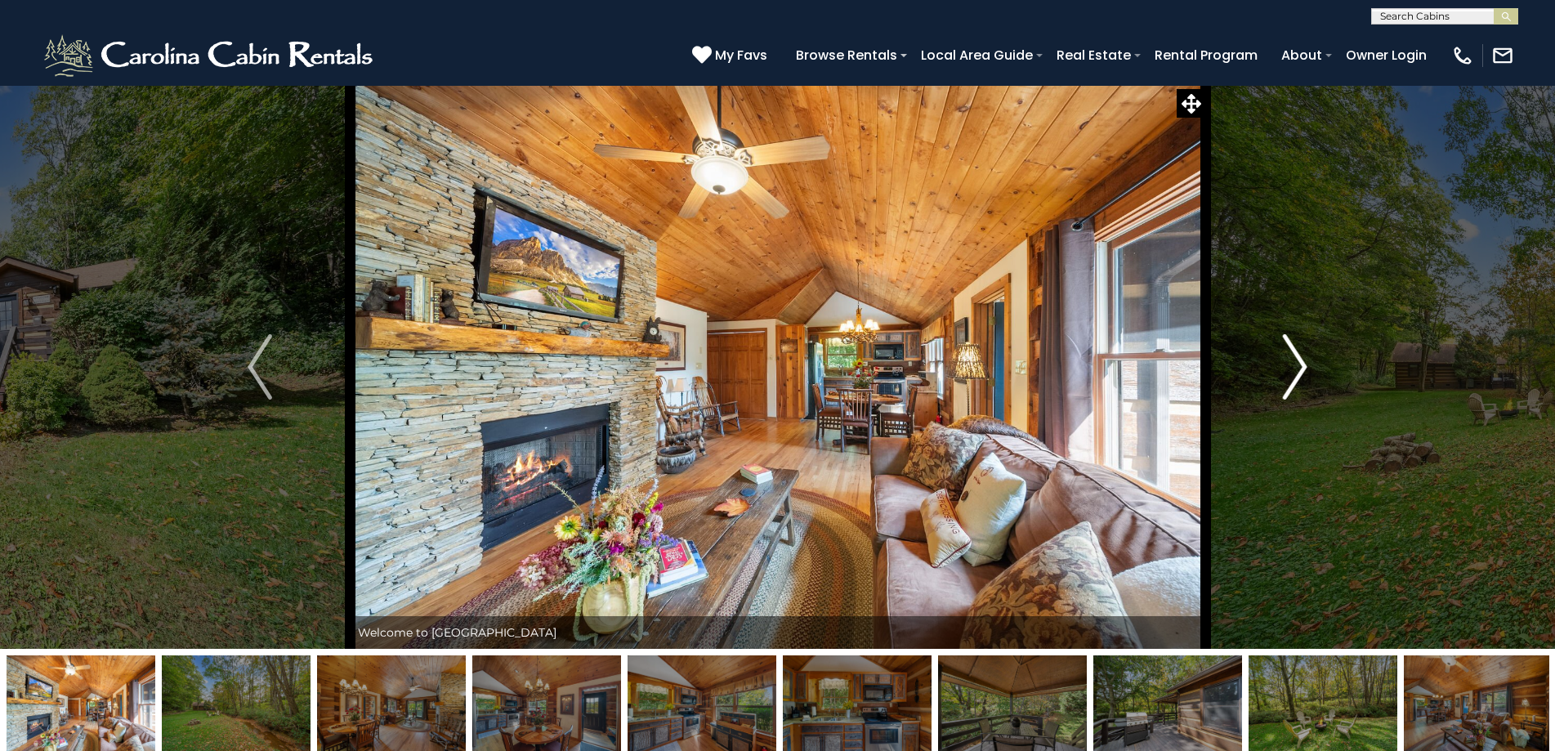
click at [1287, 353] on img "Next" at bounding box center [1295, 366] width 25 height 65
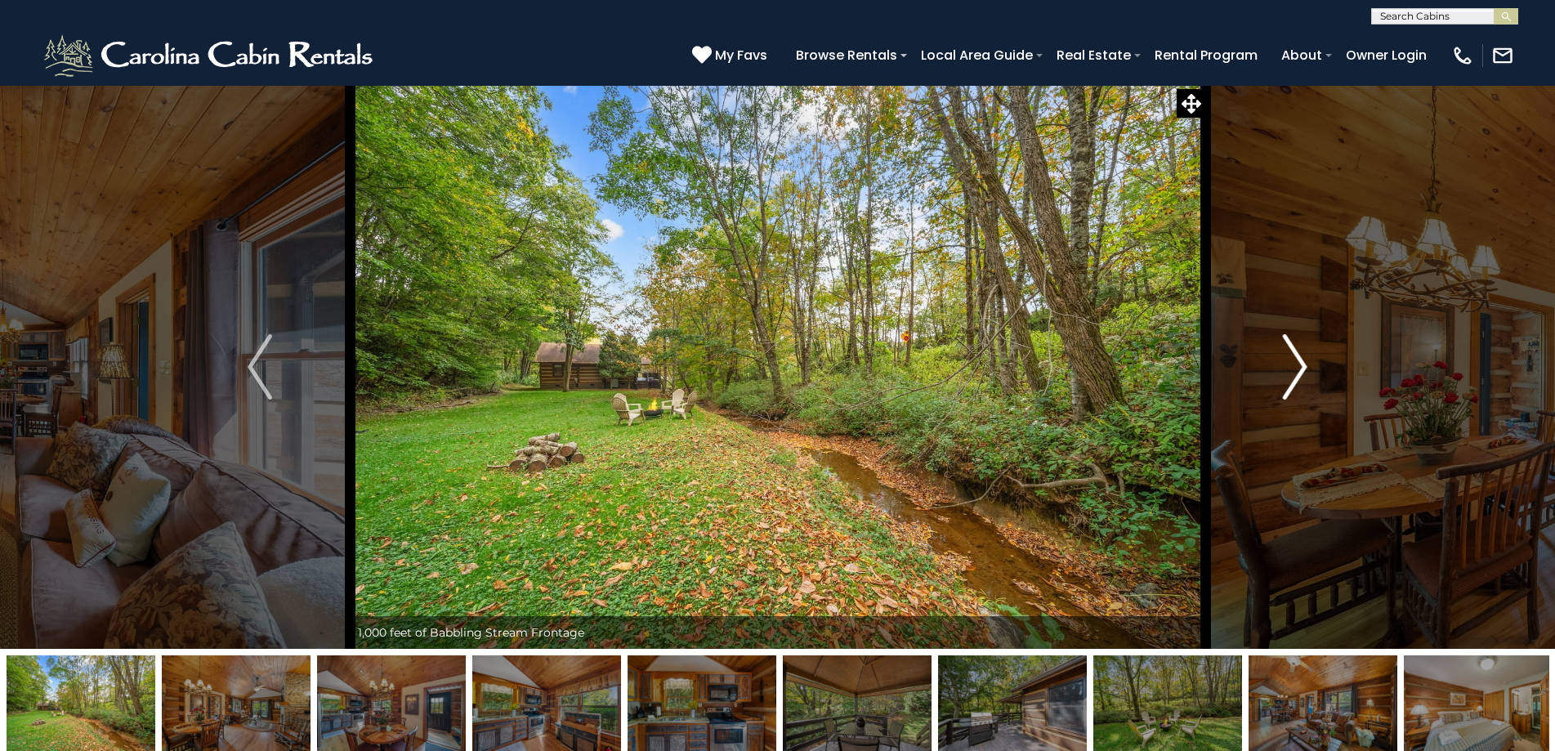
click at [1287, 353] on img "Next" at bounding box center [1295, 366] width 25 height 65
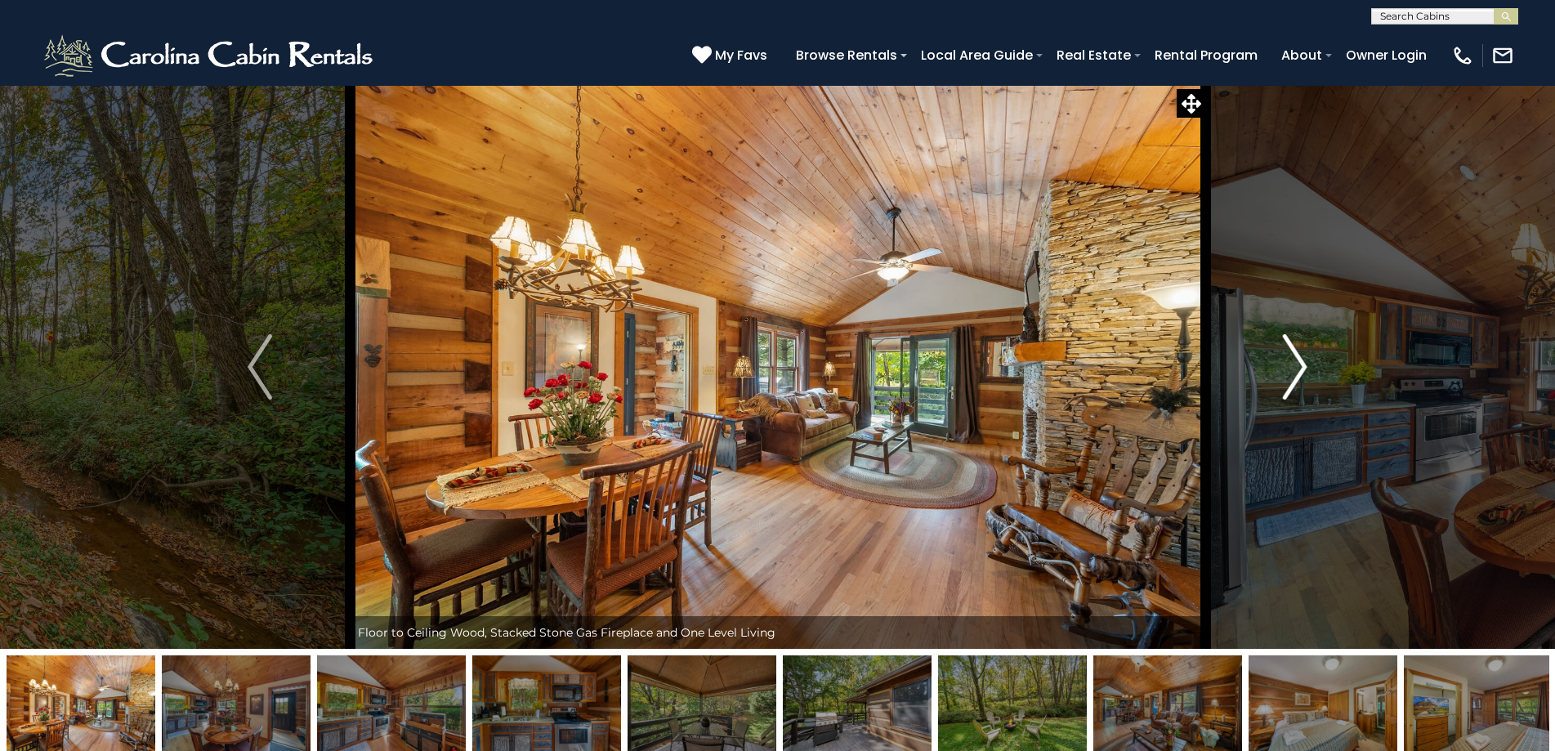
click at [1287, 353] on img "Next" at bounding box center [1295, 366] width 25 height 65
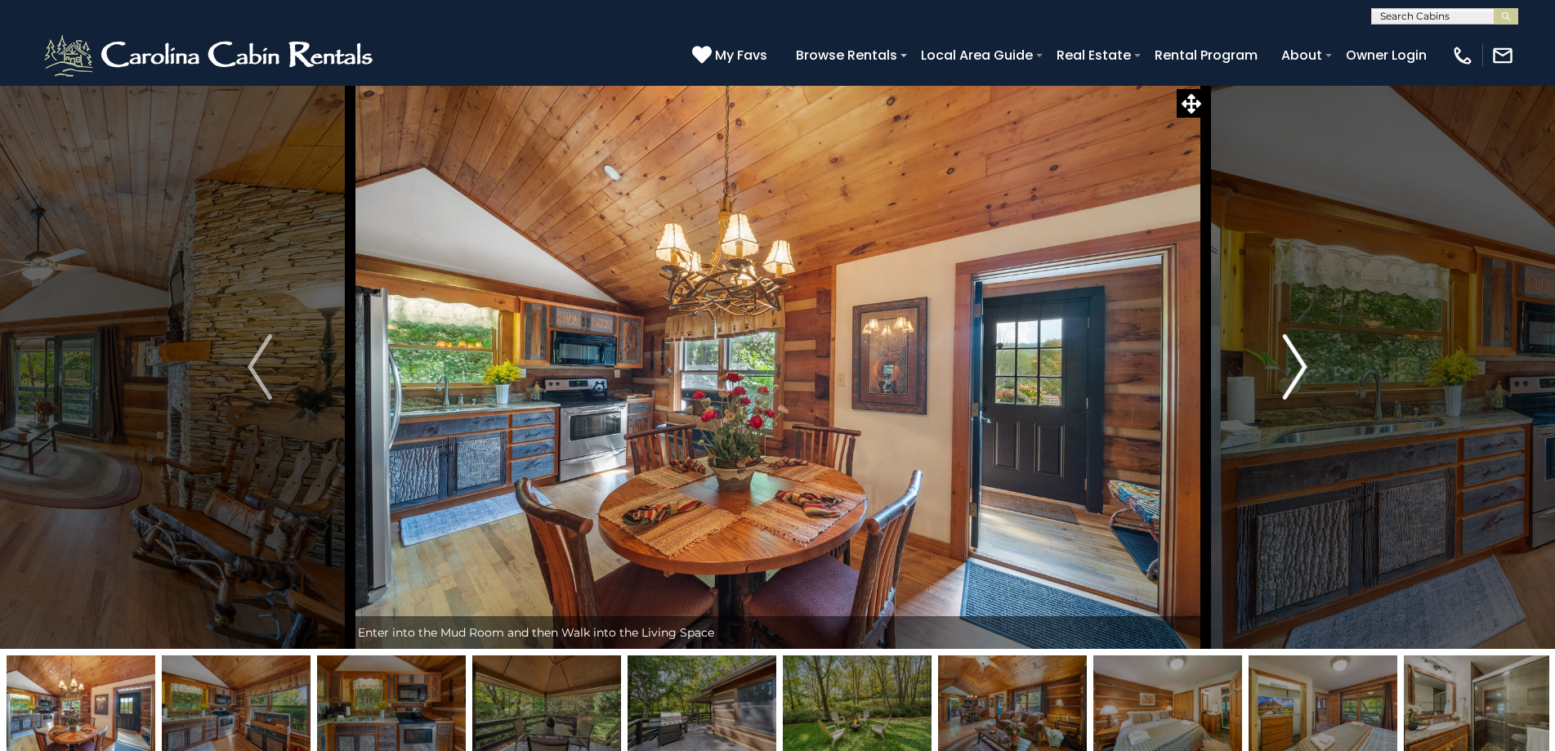
click at [1287, 353] on img "Next" at bounding box center [1295, 366] width 25 height 65
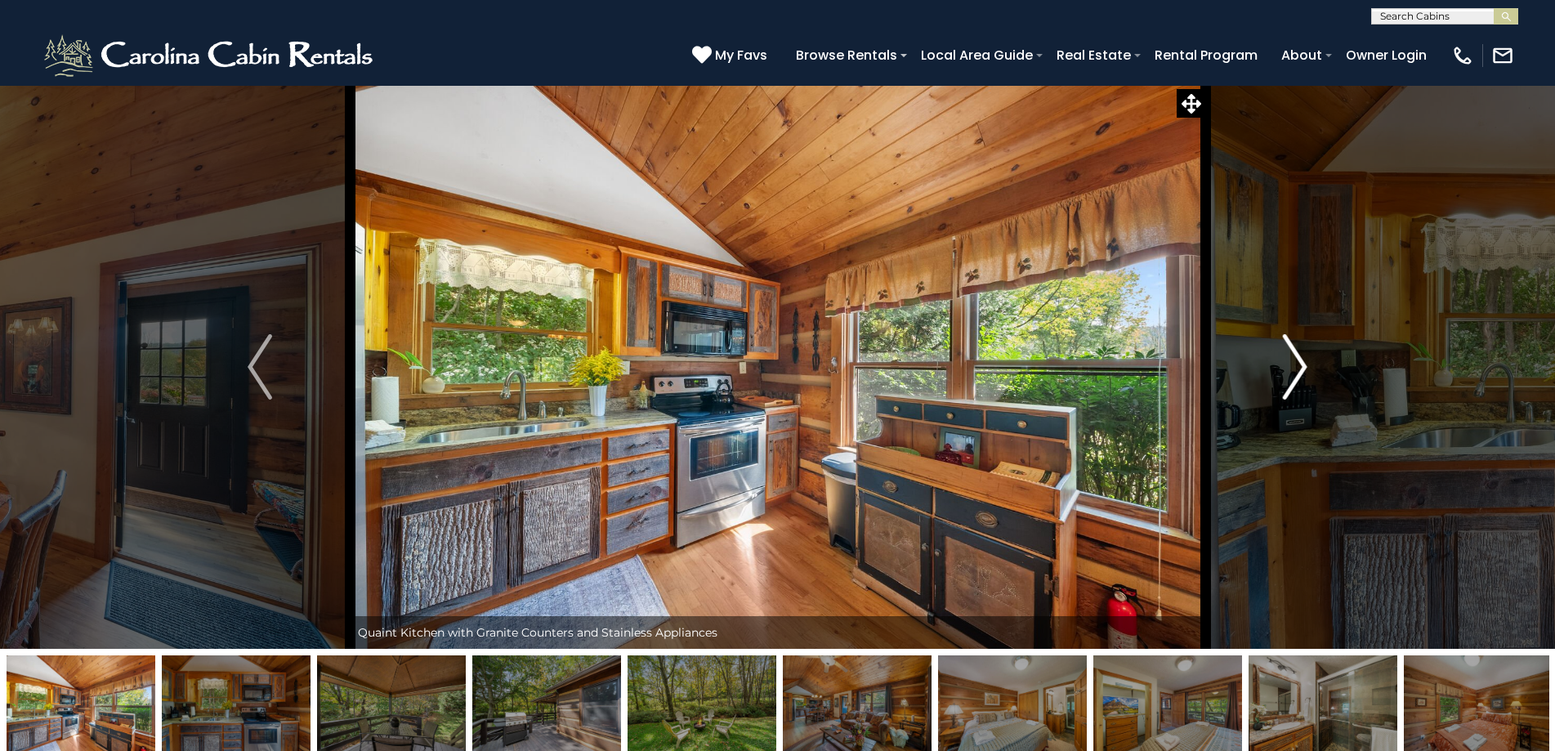
click at [1287, 353] on img "Next" at bounding box center [1295, 366] width 25 height 65
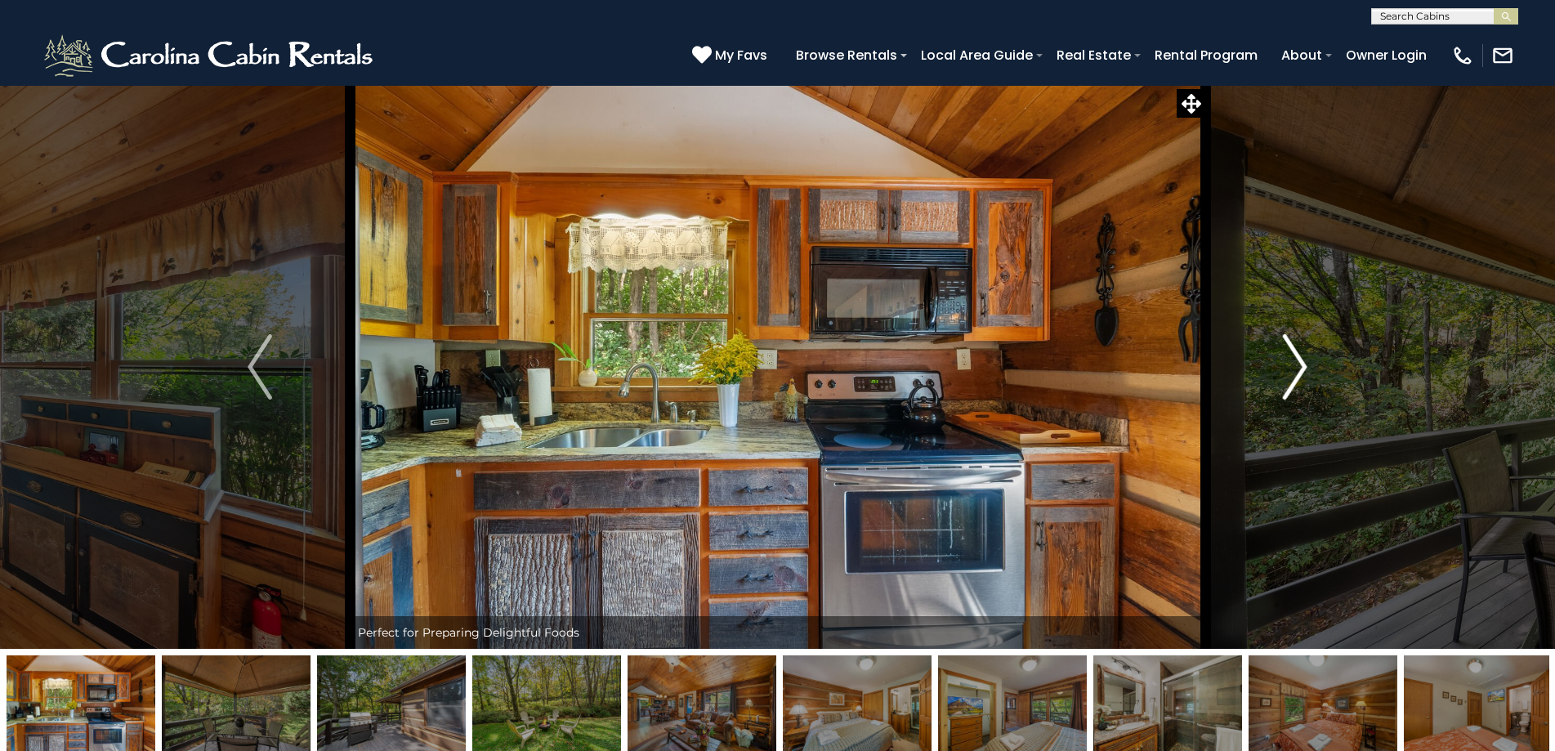
click at [1287, 353] on img "Next" at bounding box center [1295, 366] width 25 height 65
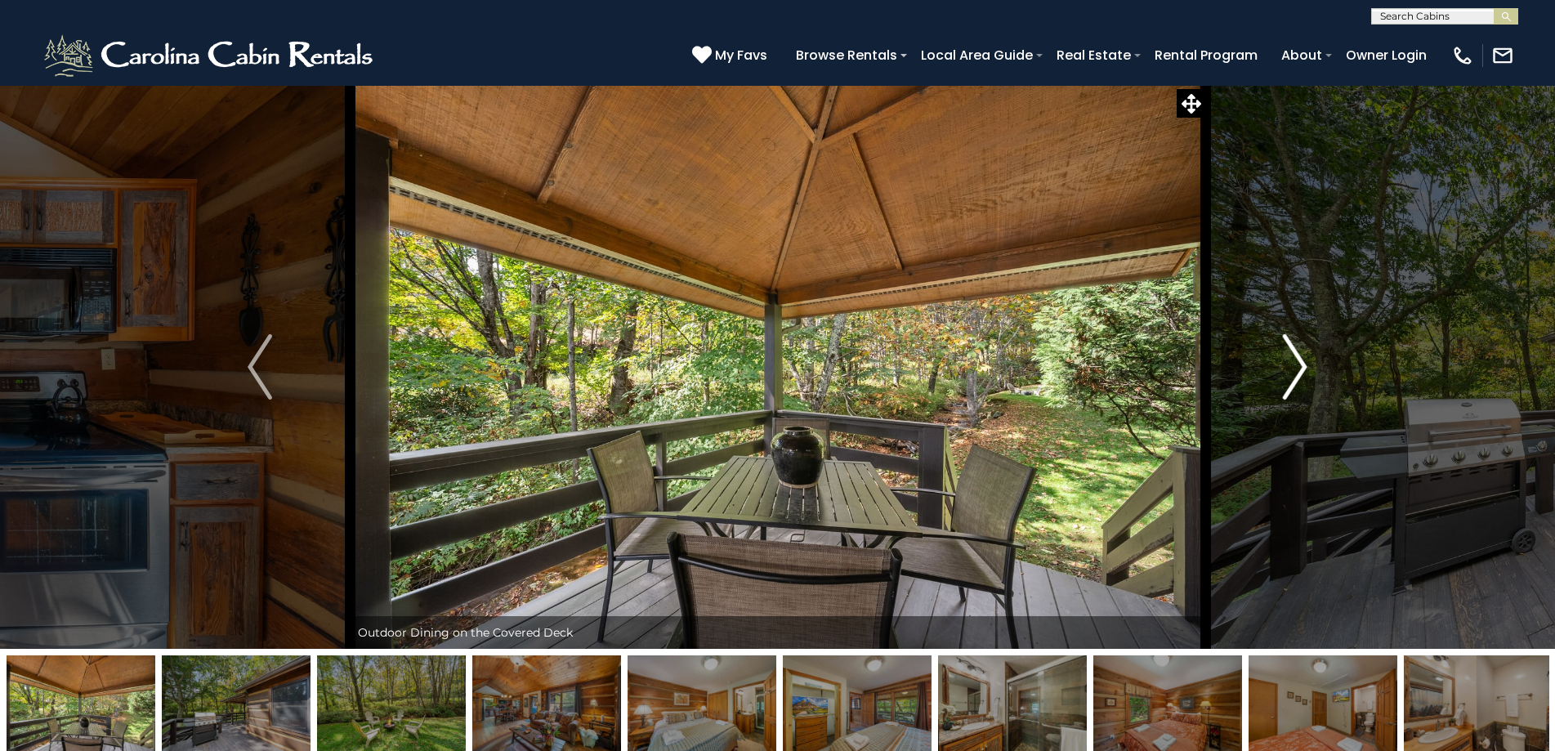
click at [1287, 353] on img "Next" at bounding box center [1295, 366] width 25 height 65
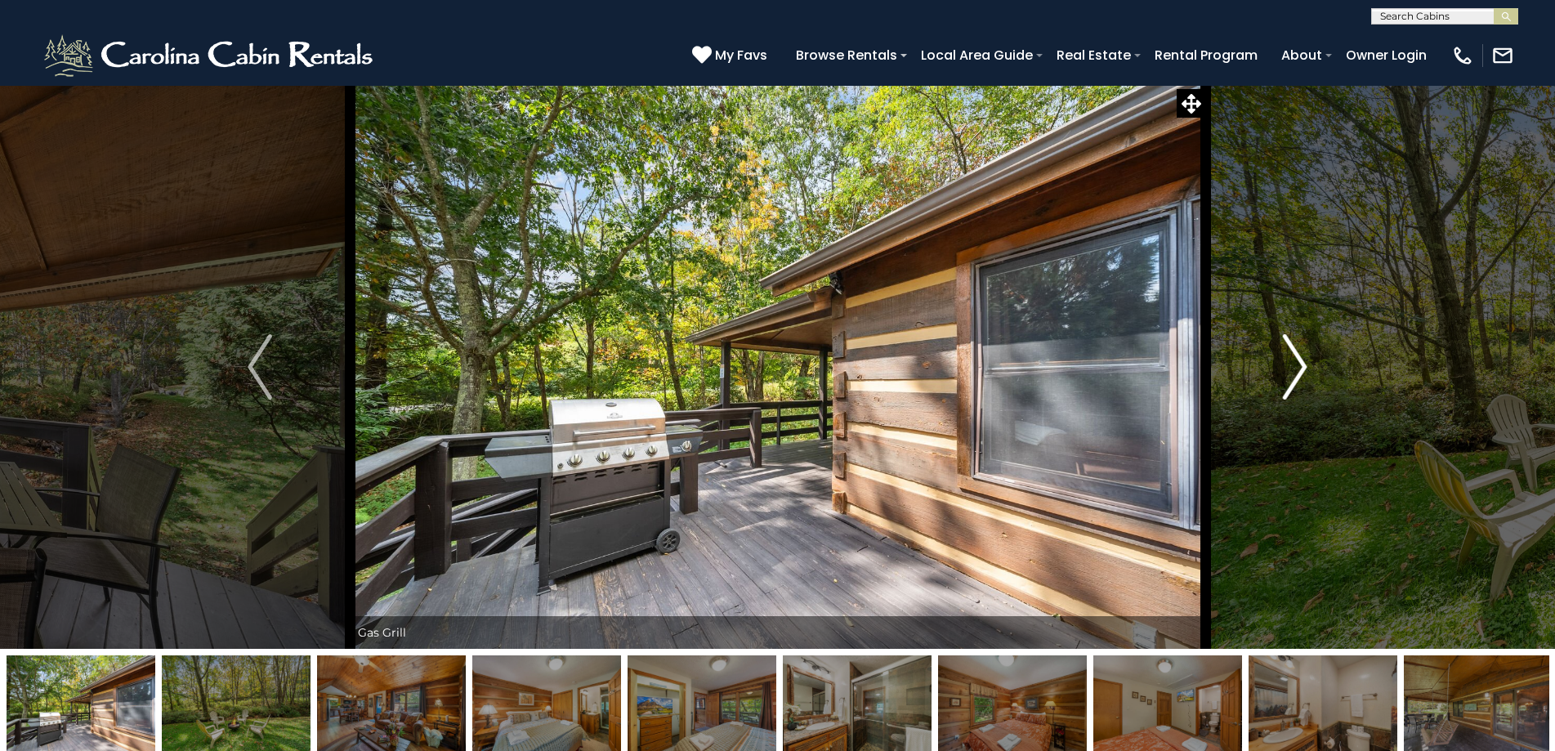
click at [1287, 353] on img "Next" at bounding box center [1295, 366] width 25 height 65
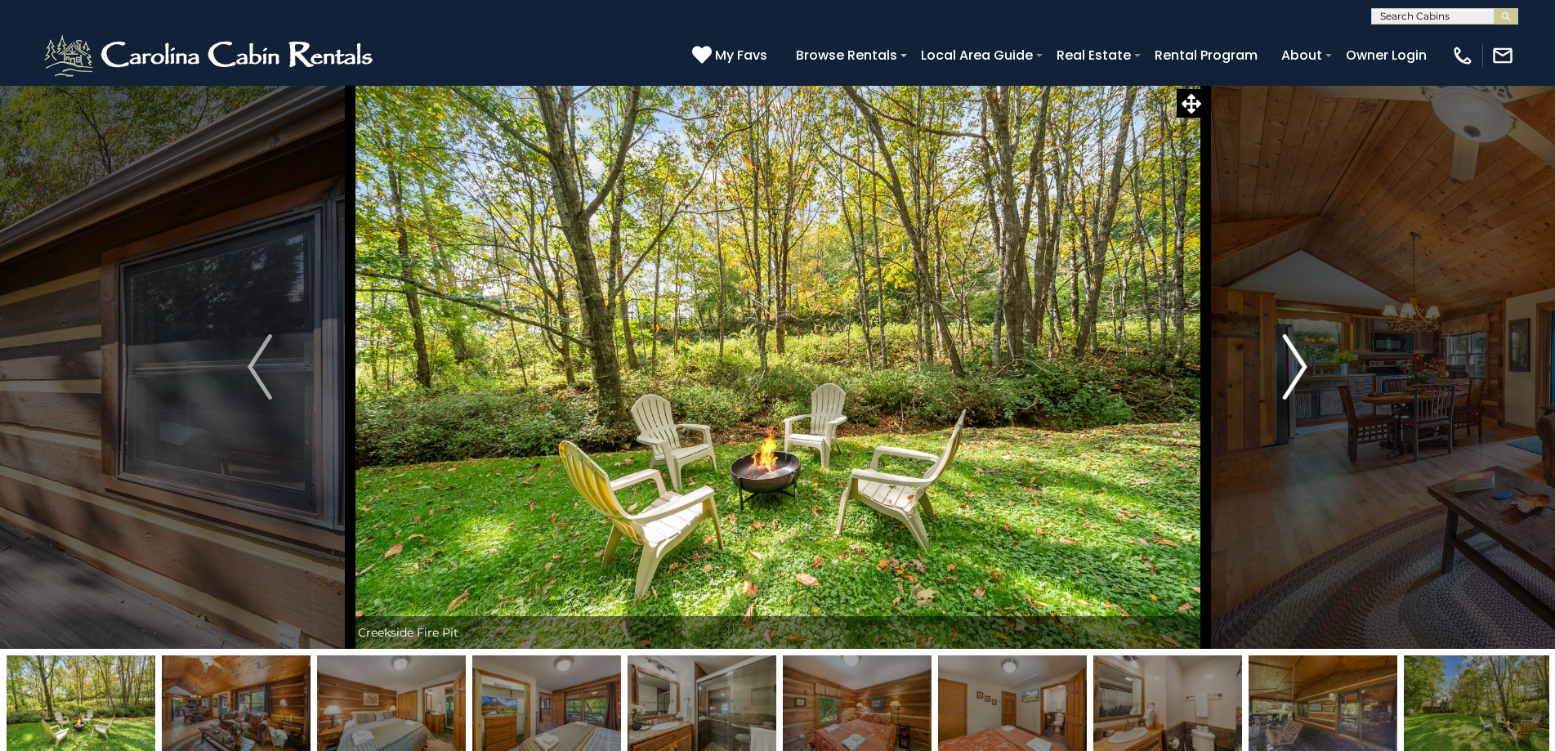
click at [1287, 353] on img "Next" at bounding box center [1295, 366] width 25 height 65
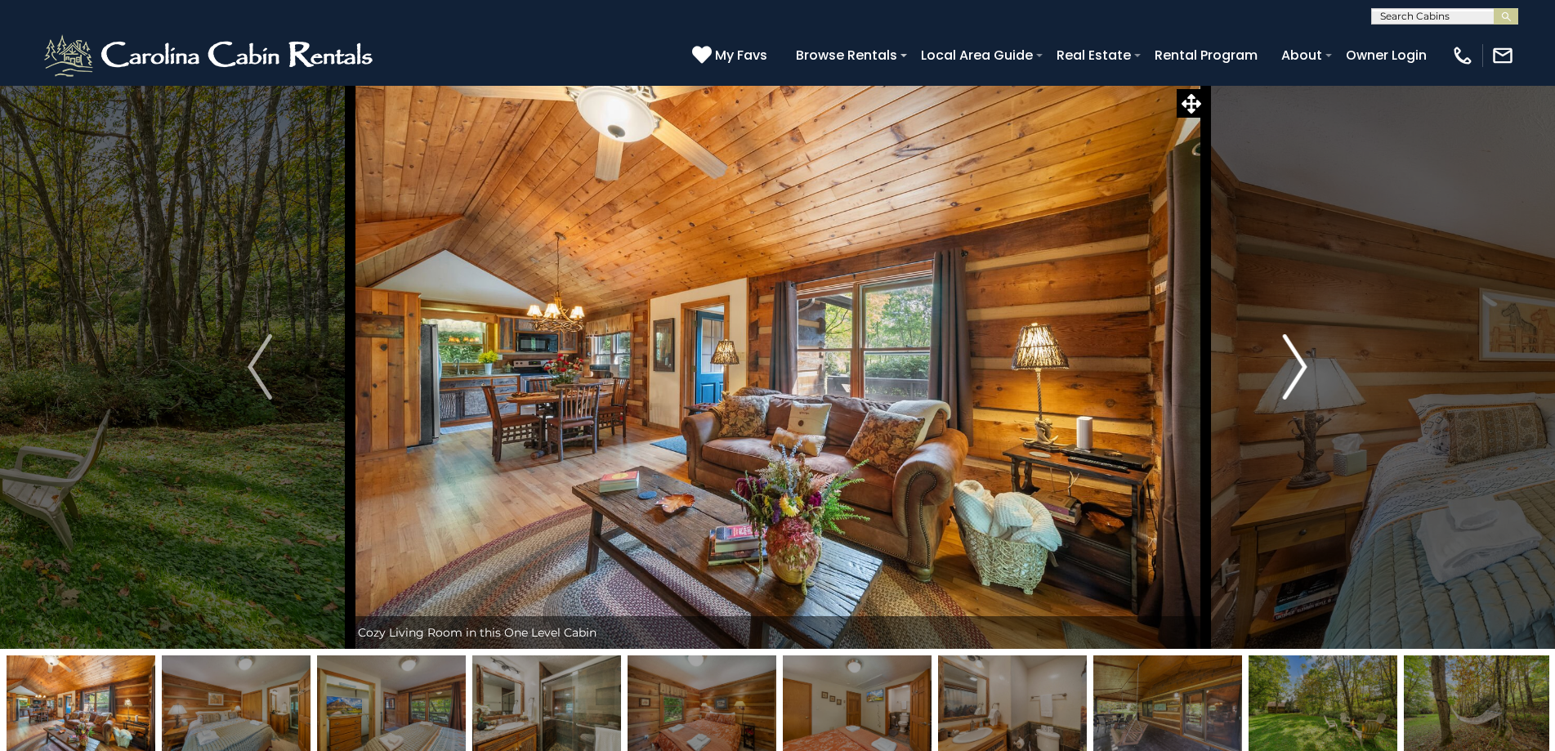
click at [1287, 353] on img "Next" at bounding box center [1295, 366] width 25 height 65
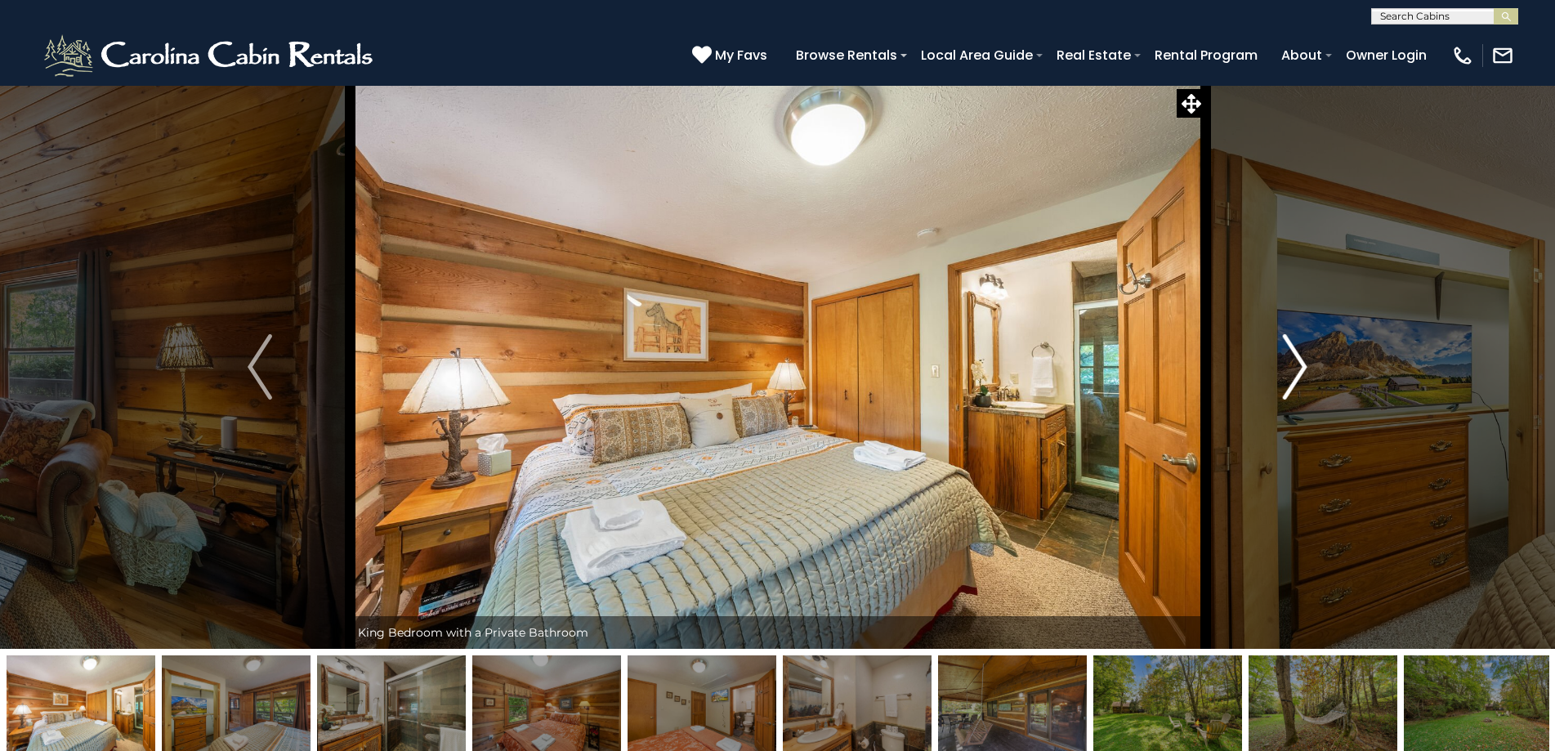
click at [1287, 353] on img "Next" at bounding box center [1295, 366] width 25 height 65
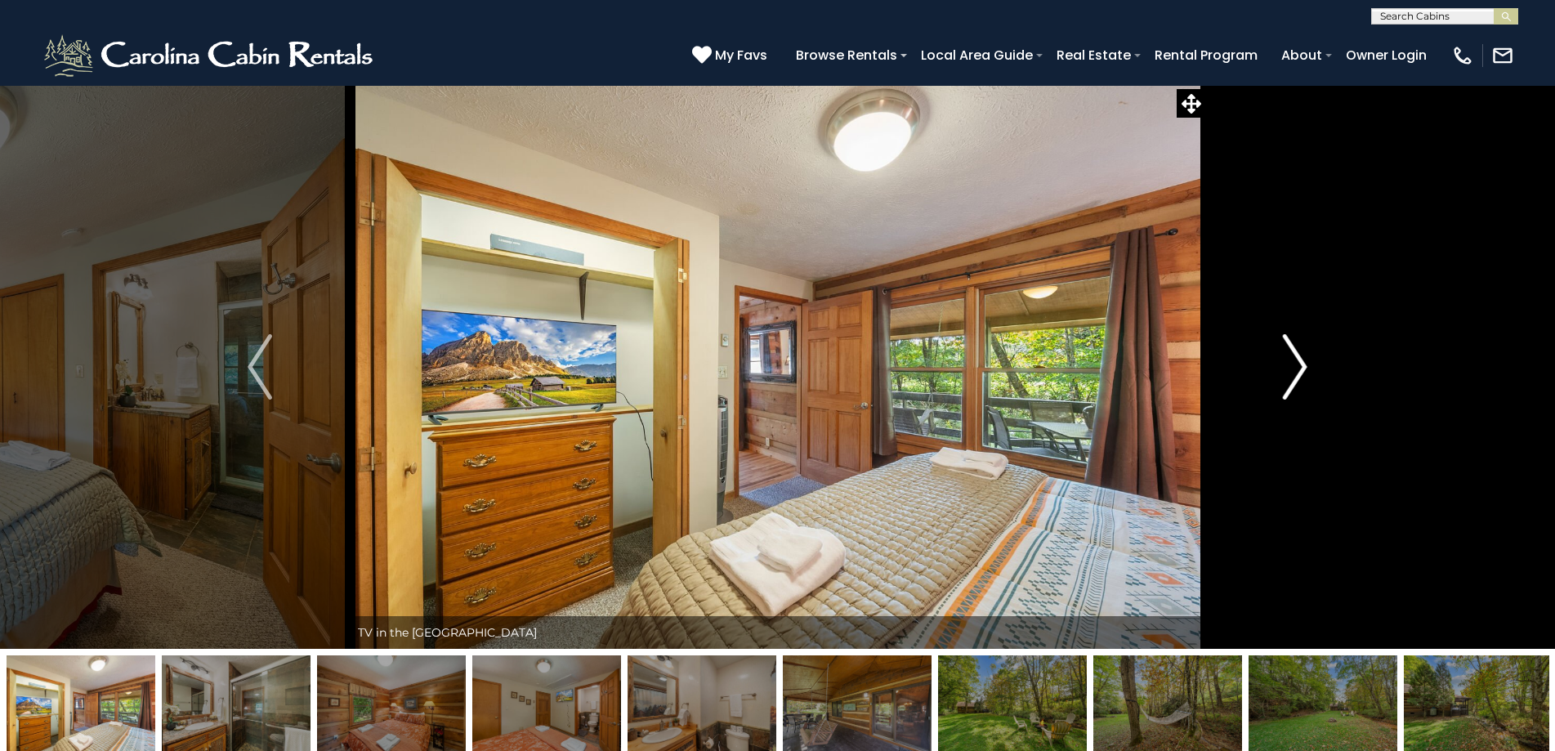
click at [1287, 353] on img "Next" at bounding box center [1295, 366] width 25 height 65
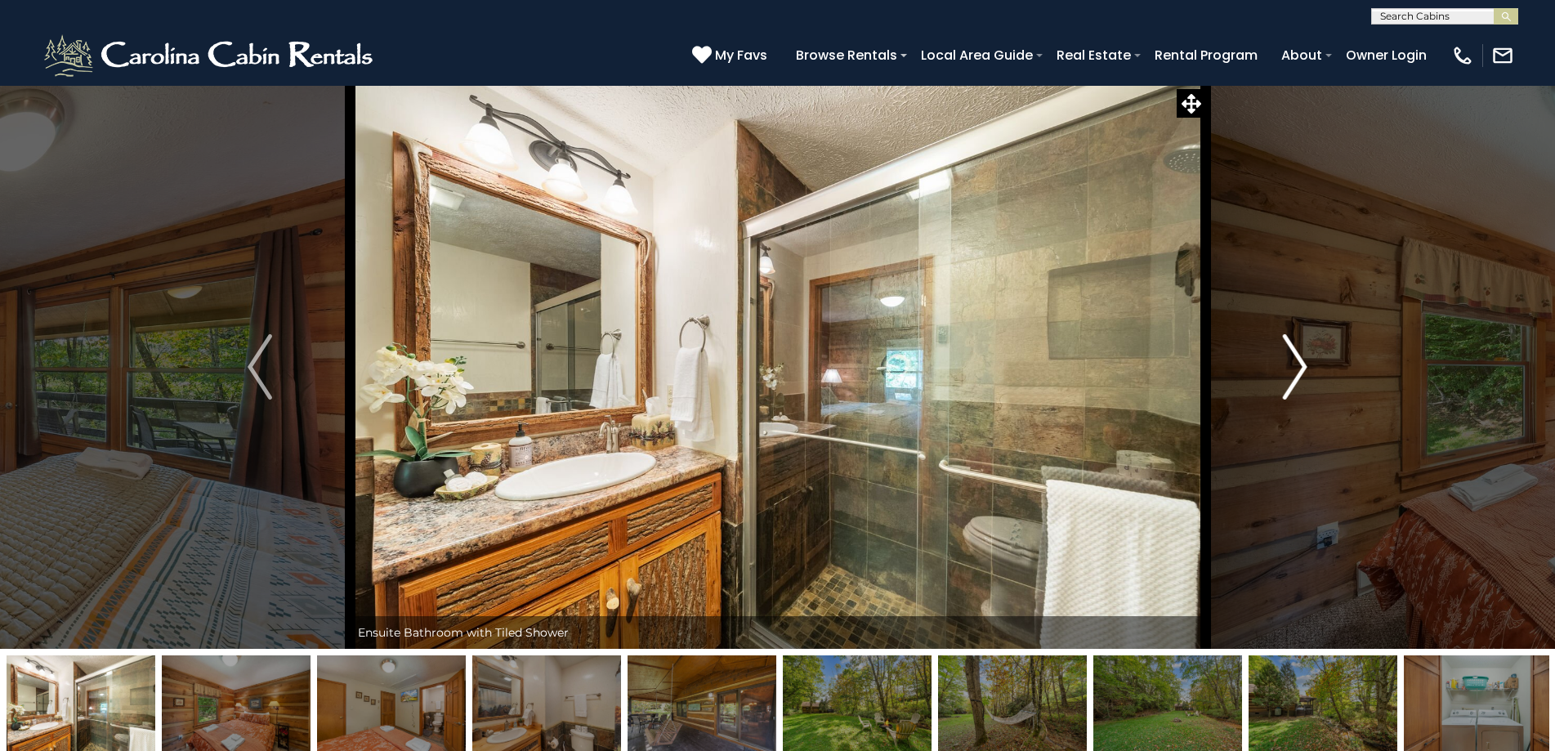
click at [1287, 353] on img "Next" at bounding box center [1295, 366] width 25 height 65
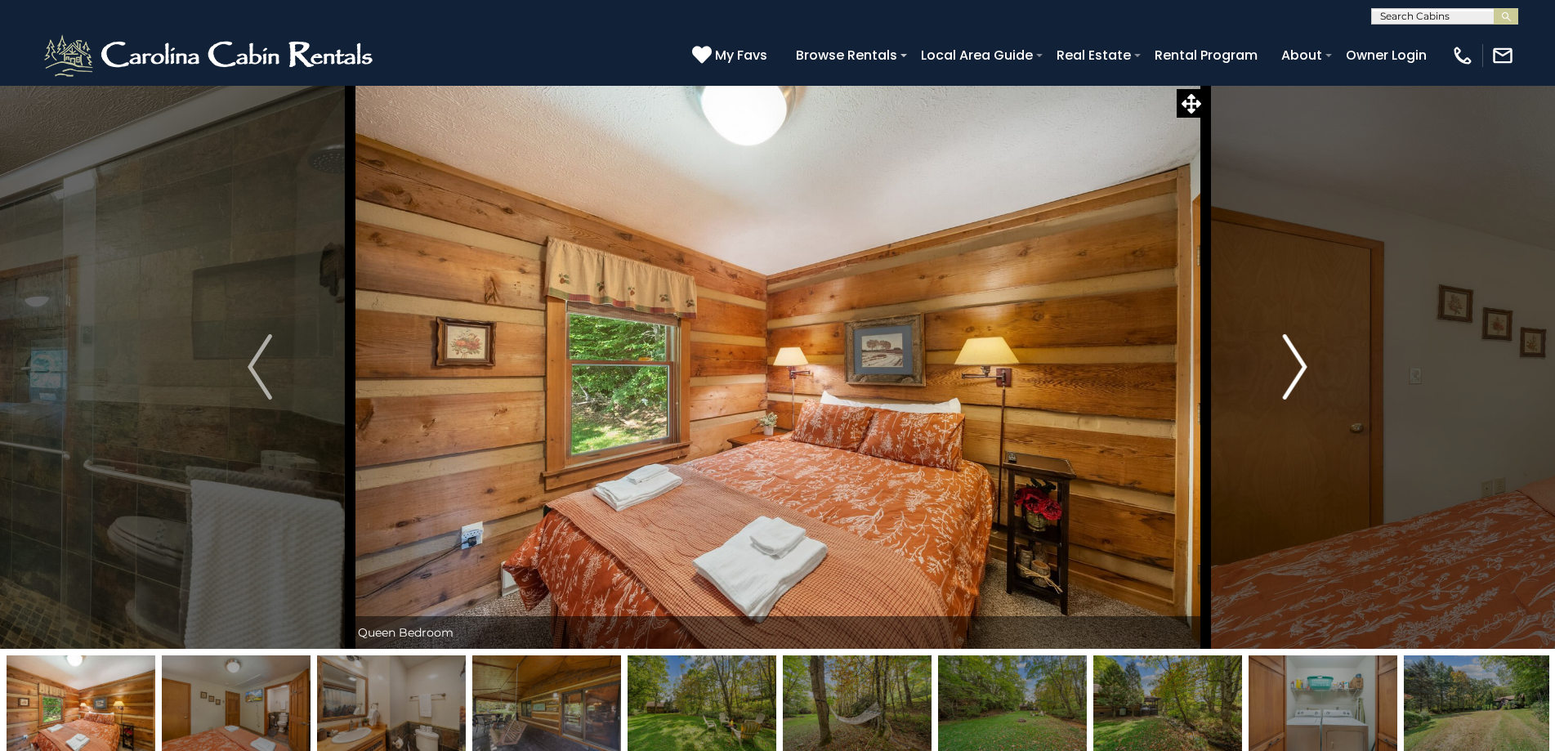
click at [1287, 353] on img "Next" at bounding box center [1295, 366] width 25 height 65
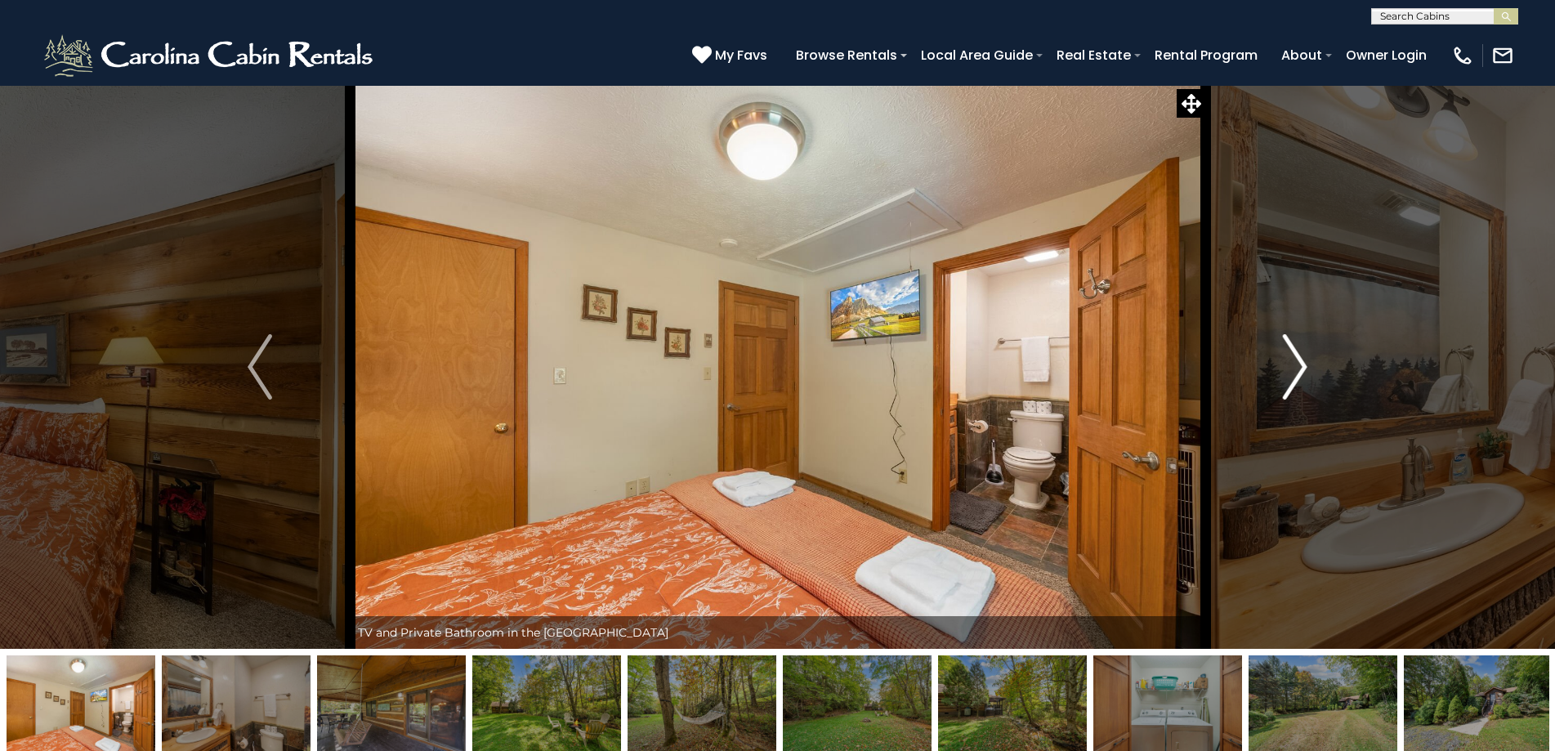
click at [1287, 353] on img "Next" at bounding box center [1295, 366] width 25 height 65
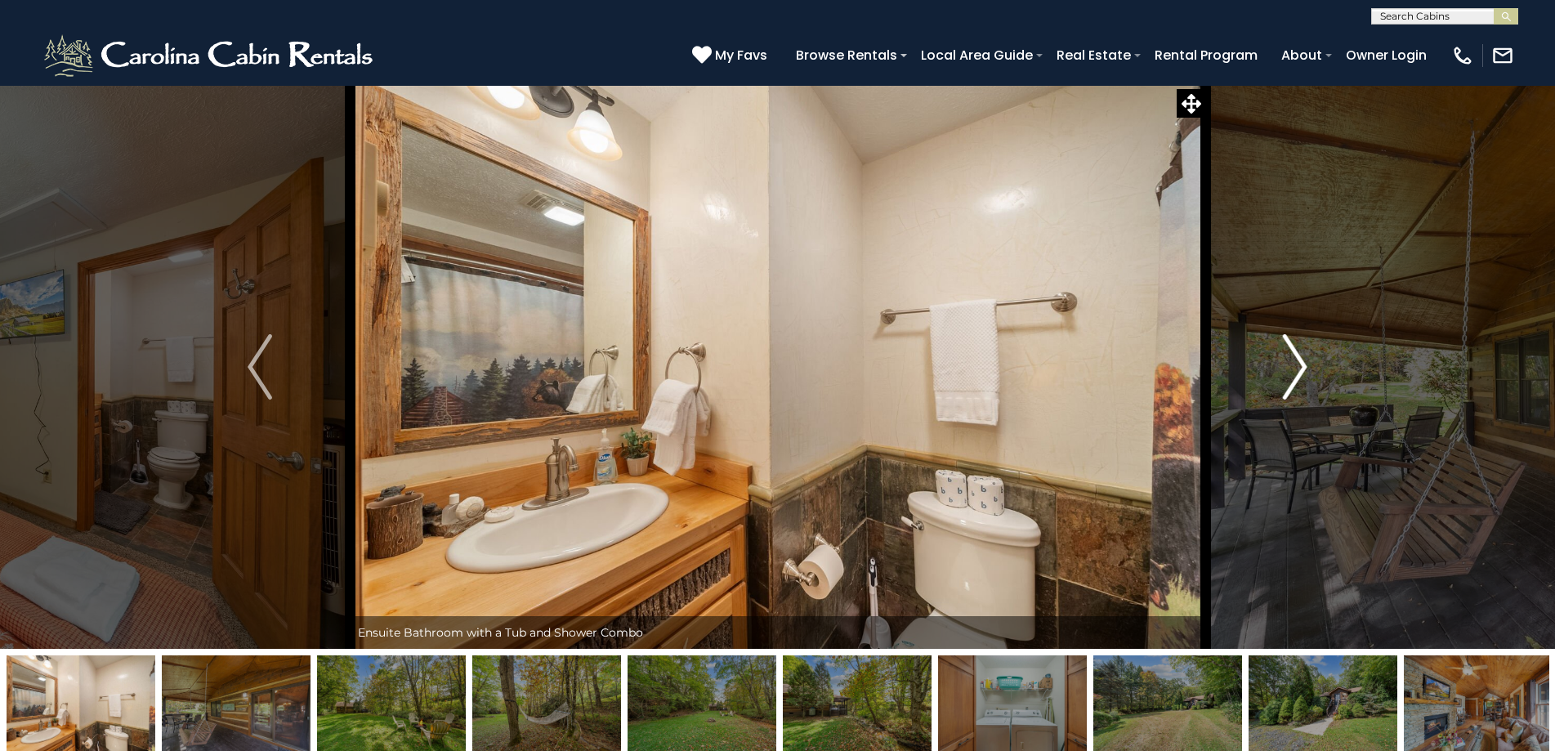
click at [1287, 353] on img "Next" at bounding box center [1295, 366] width 25 height 65
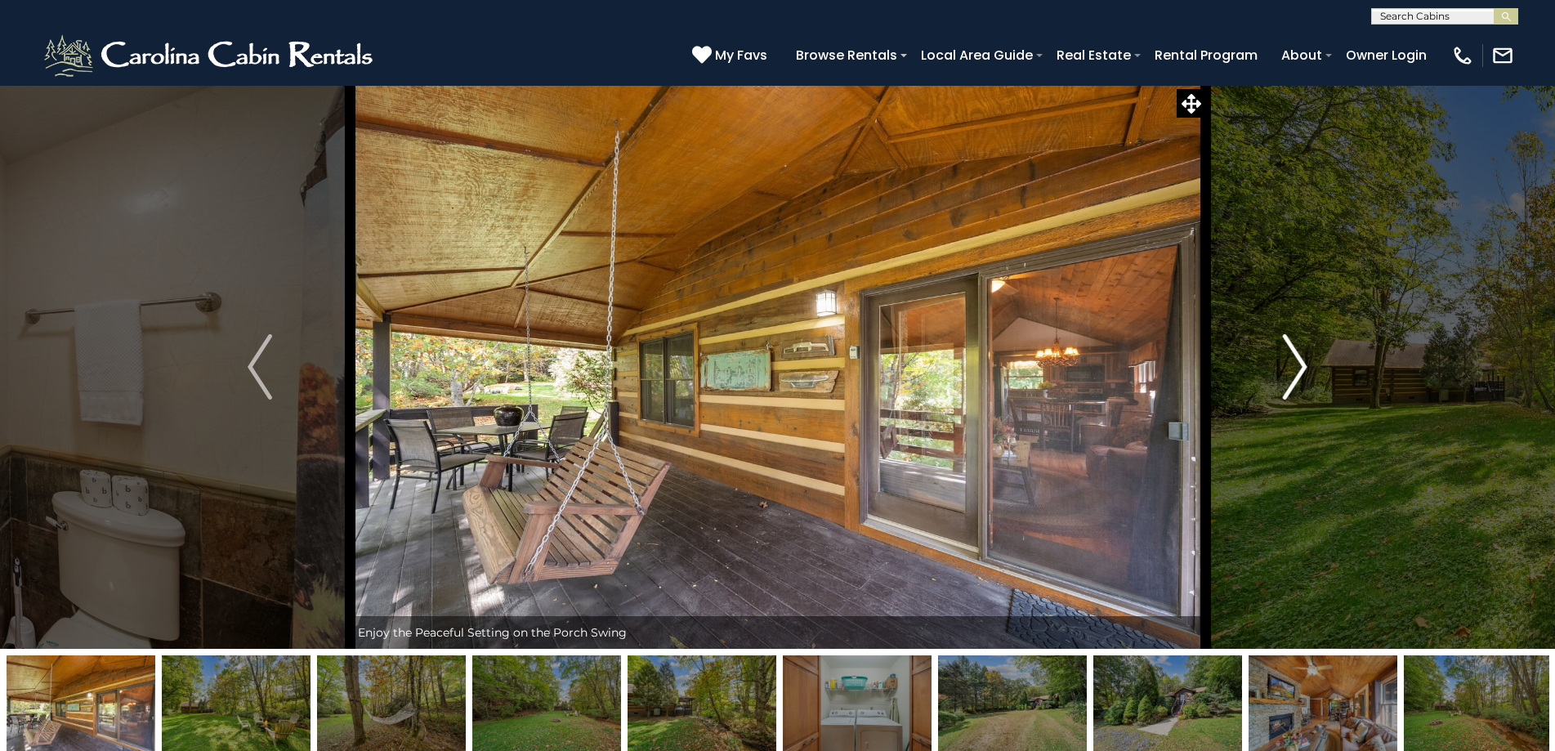
click at [1287, 353] on img "Next" at bounding box center [1295, 366] width 25 height 65
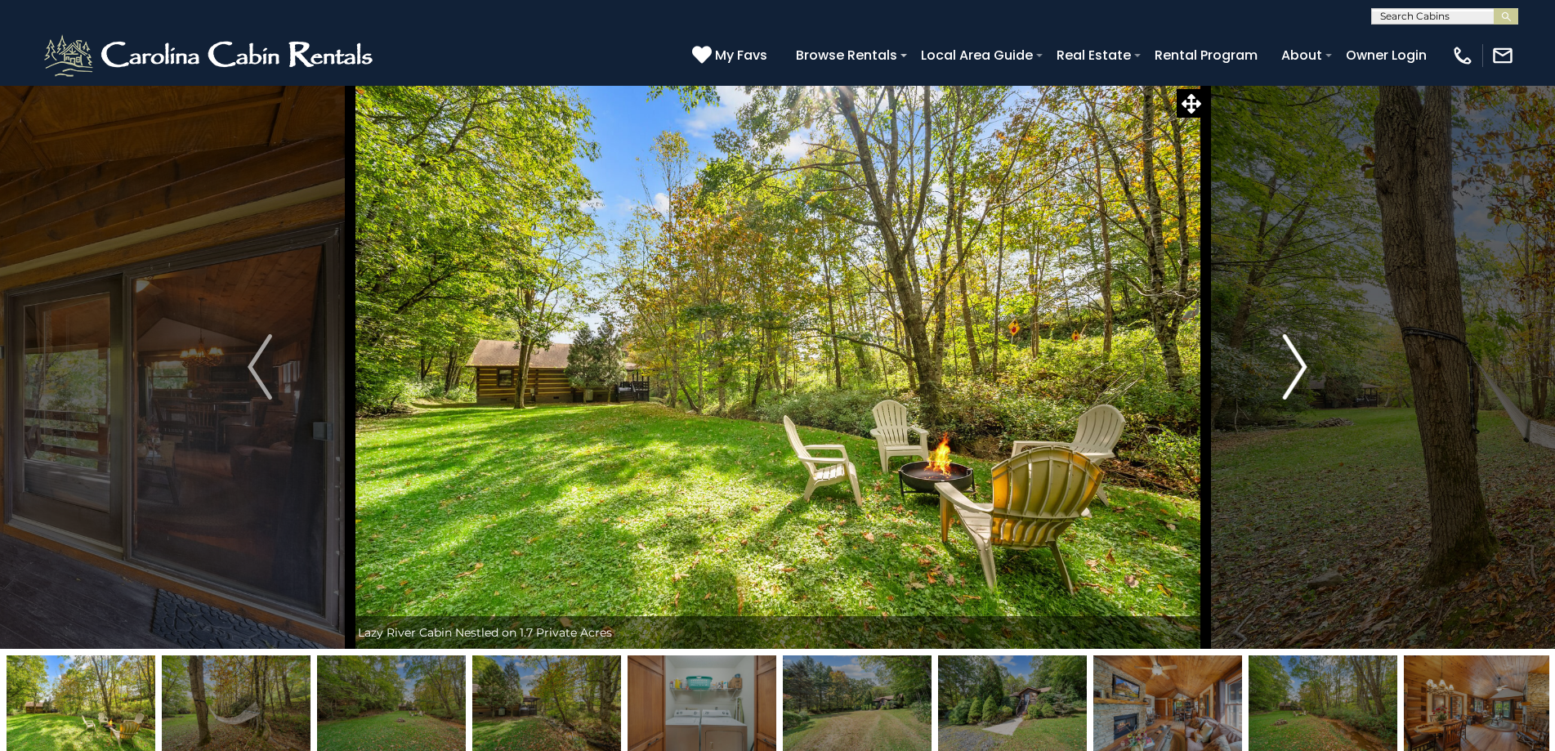
click at [1287, 353] on img "Next" at bounding box center [1295, 366] width 25 height 65
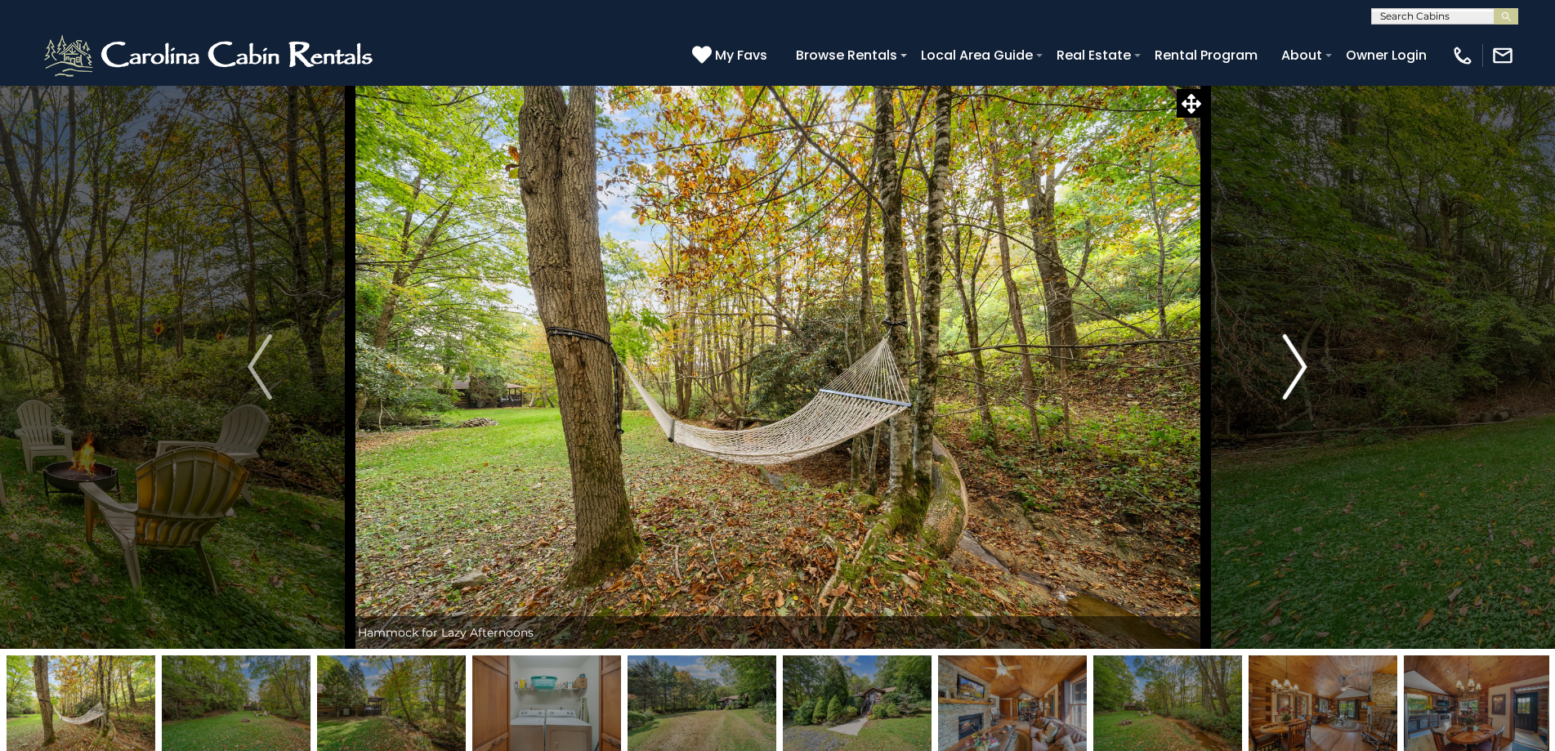
click at [1287, 353] on img "Next" at bounding box center [1295, 366] width 25 height 65
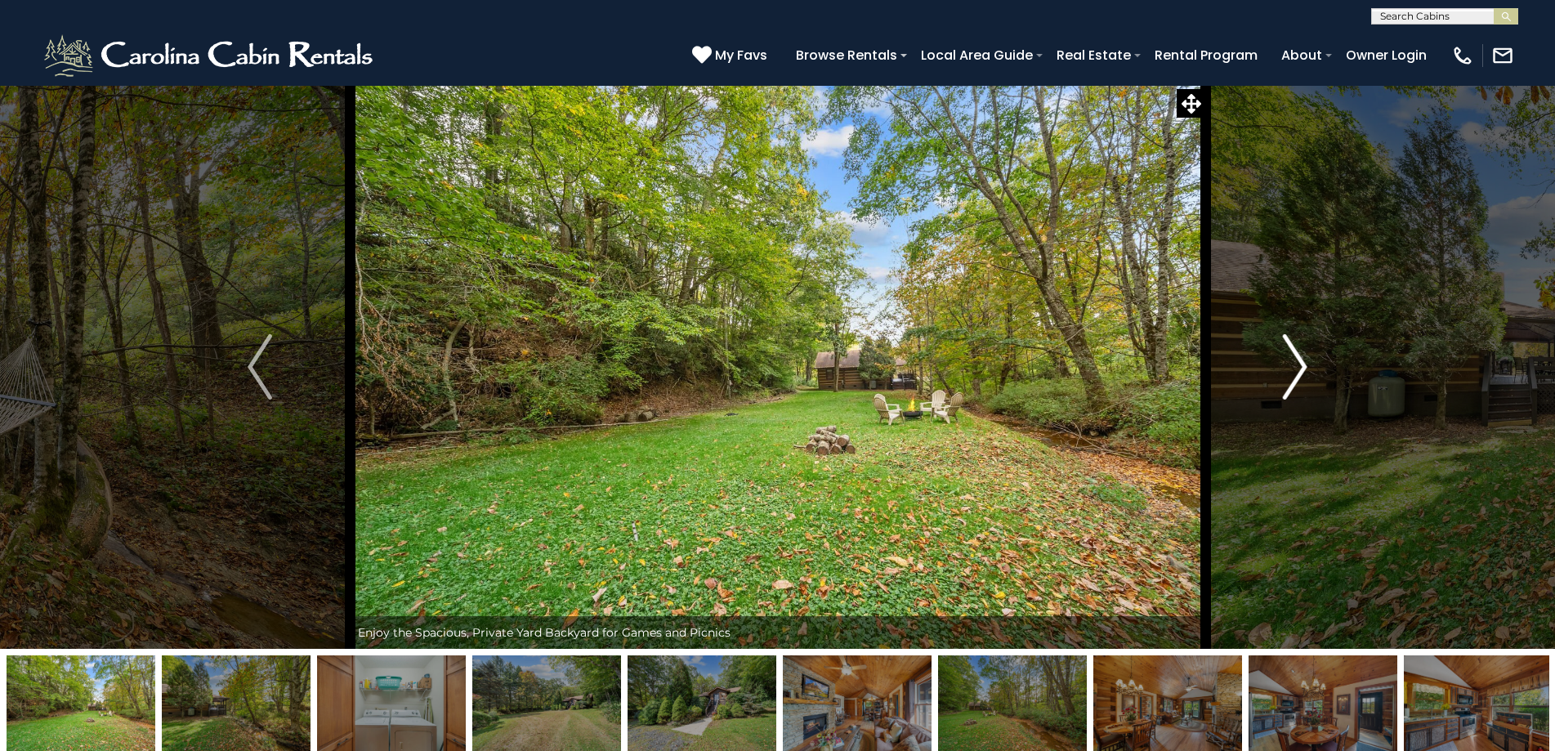
click at [1288, 354] on img "Next" at bounding box center [1295, 366] width 25 height 65
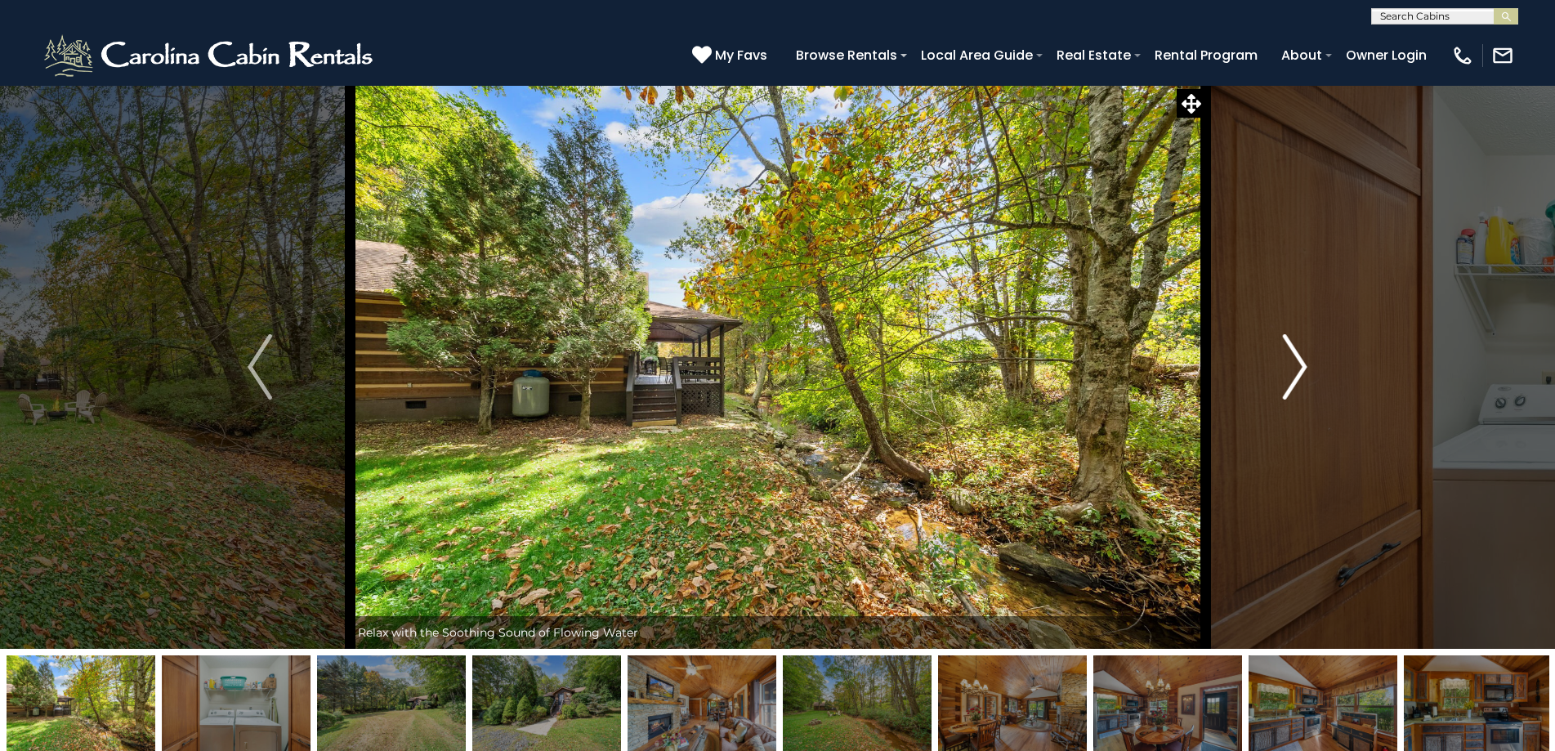
click at [1288, 354] on img "Next" at bounding box center [1295, 366] width 25 height 65
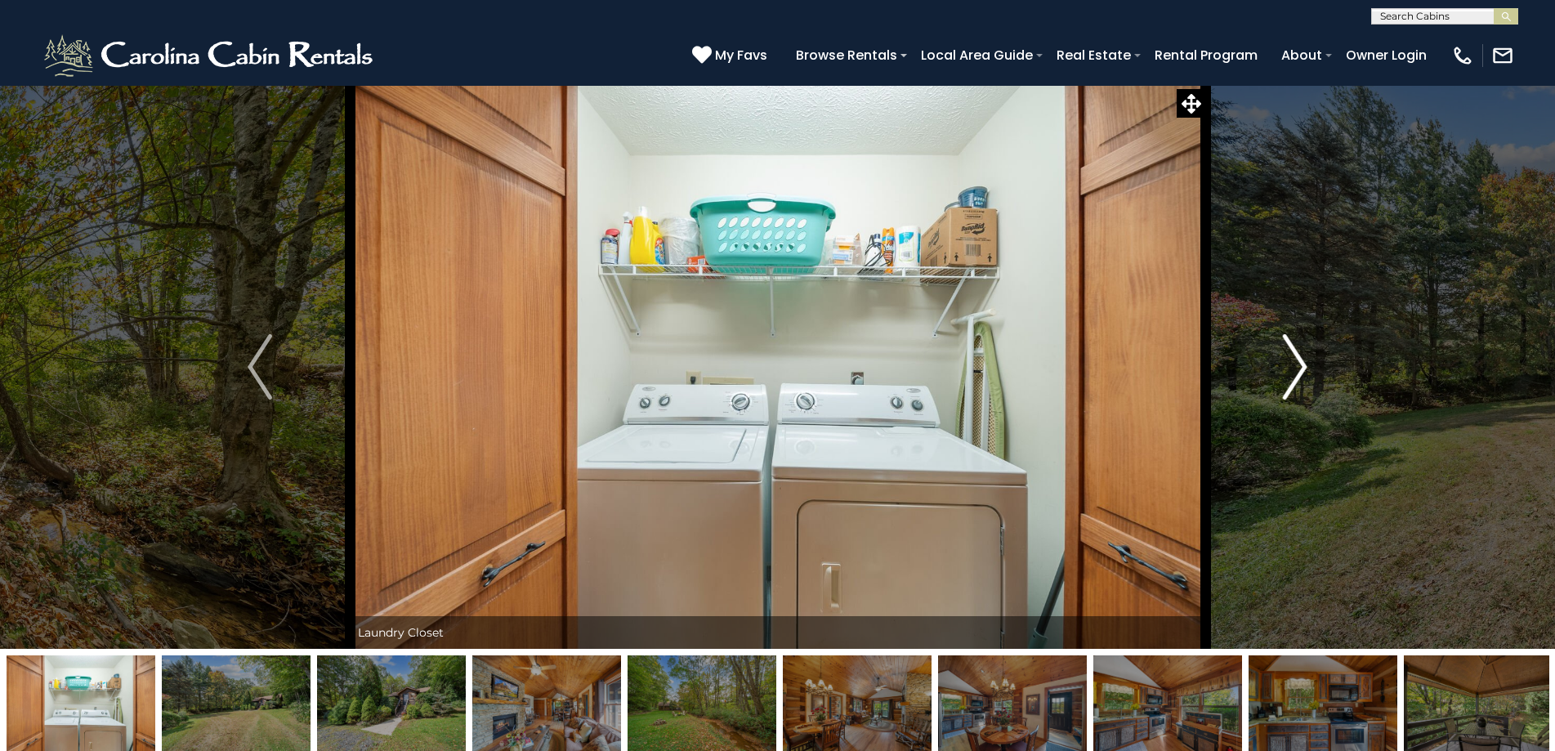
click at [1288, 354] on img "Next" at bounding box center [1295, 366] width 25 height 65
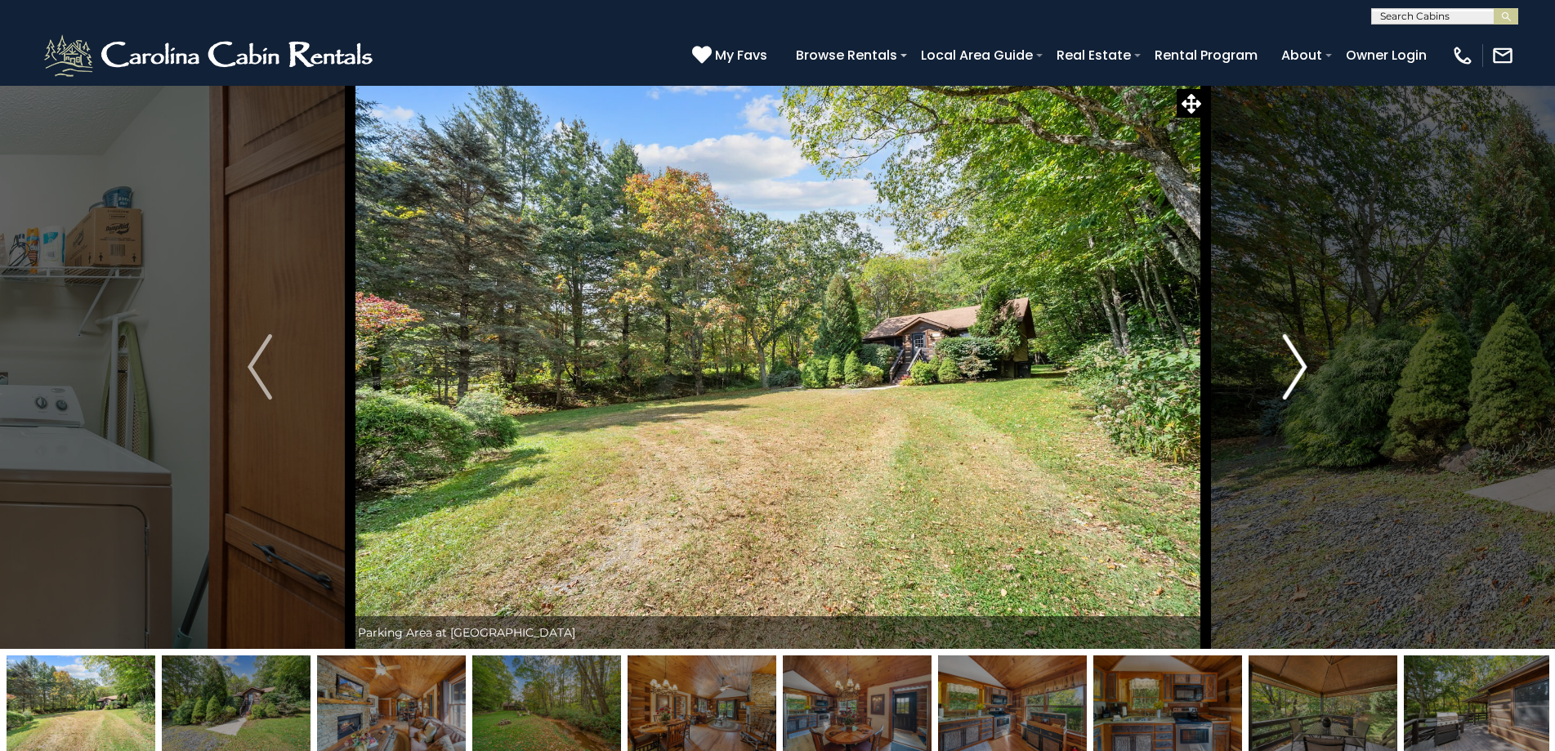
click at [1288, 354] on img "Next" at bounding box center [1295, 366] width 25 height 65
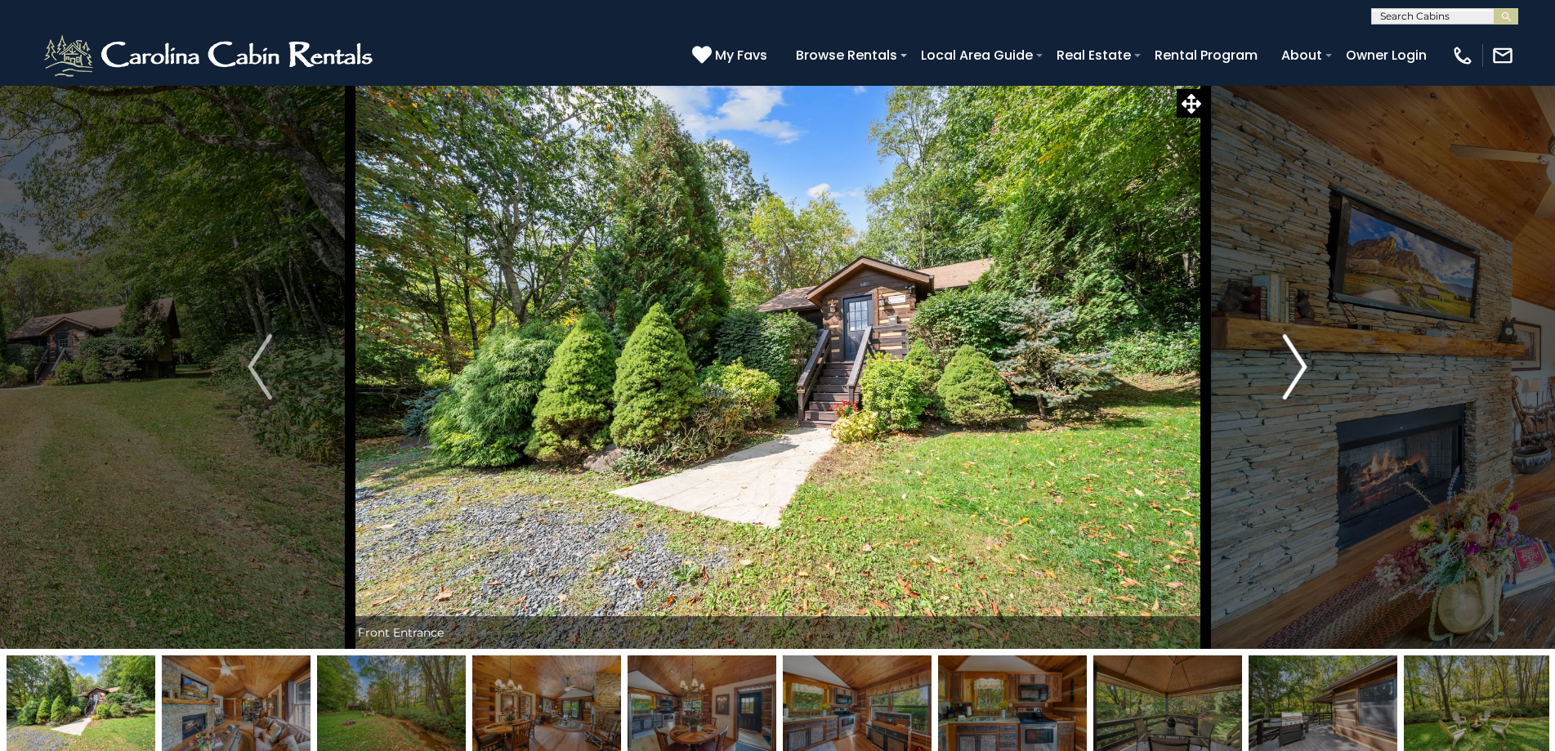
click at [1288, 354] on img "Next" at bounding box center [1295, 366] width 25 height 65
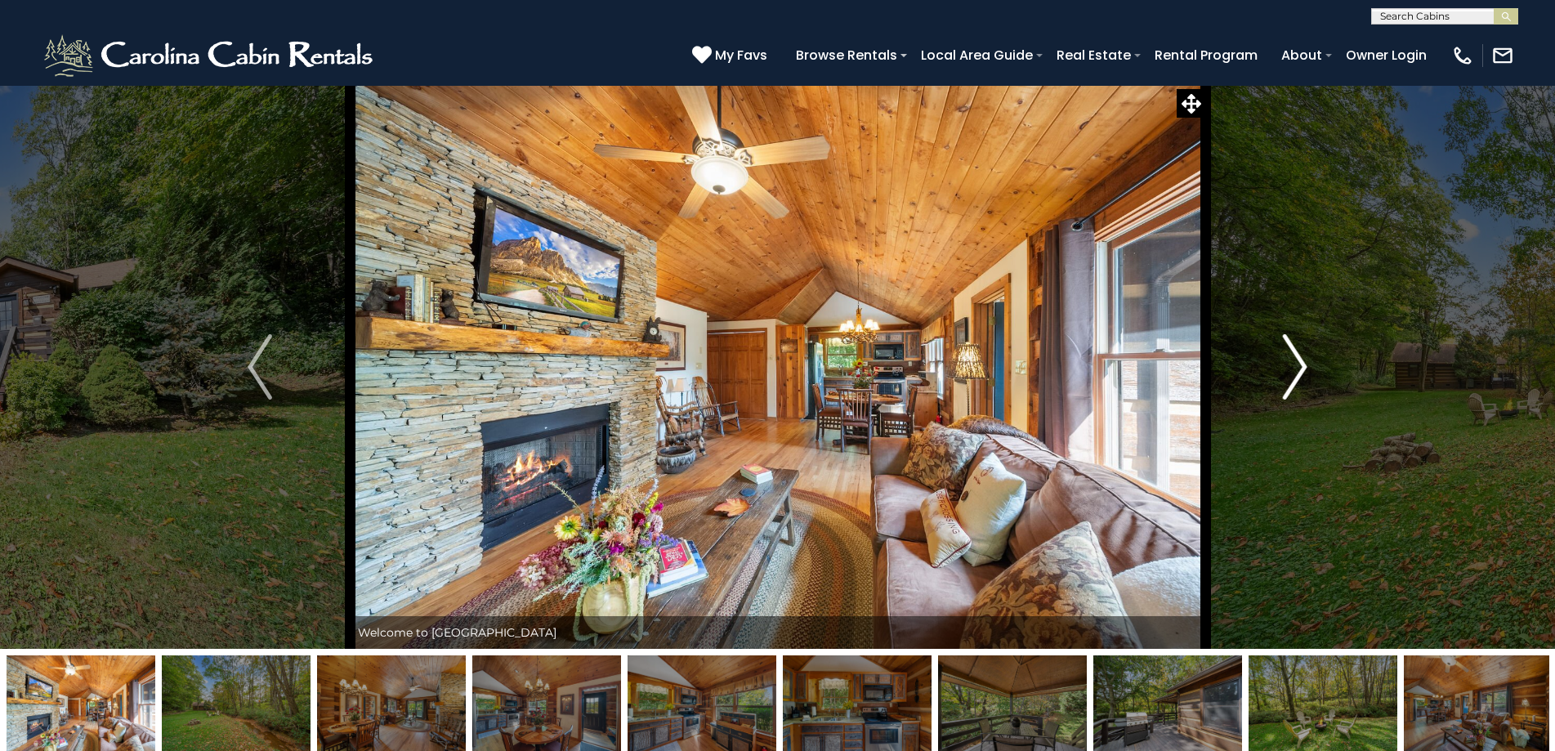
click at [1288, 354] on img "Next" at bounding box center [1295, 366] width 25 height 65
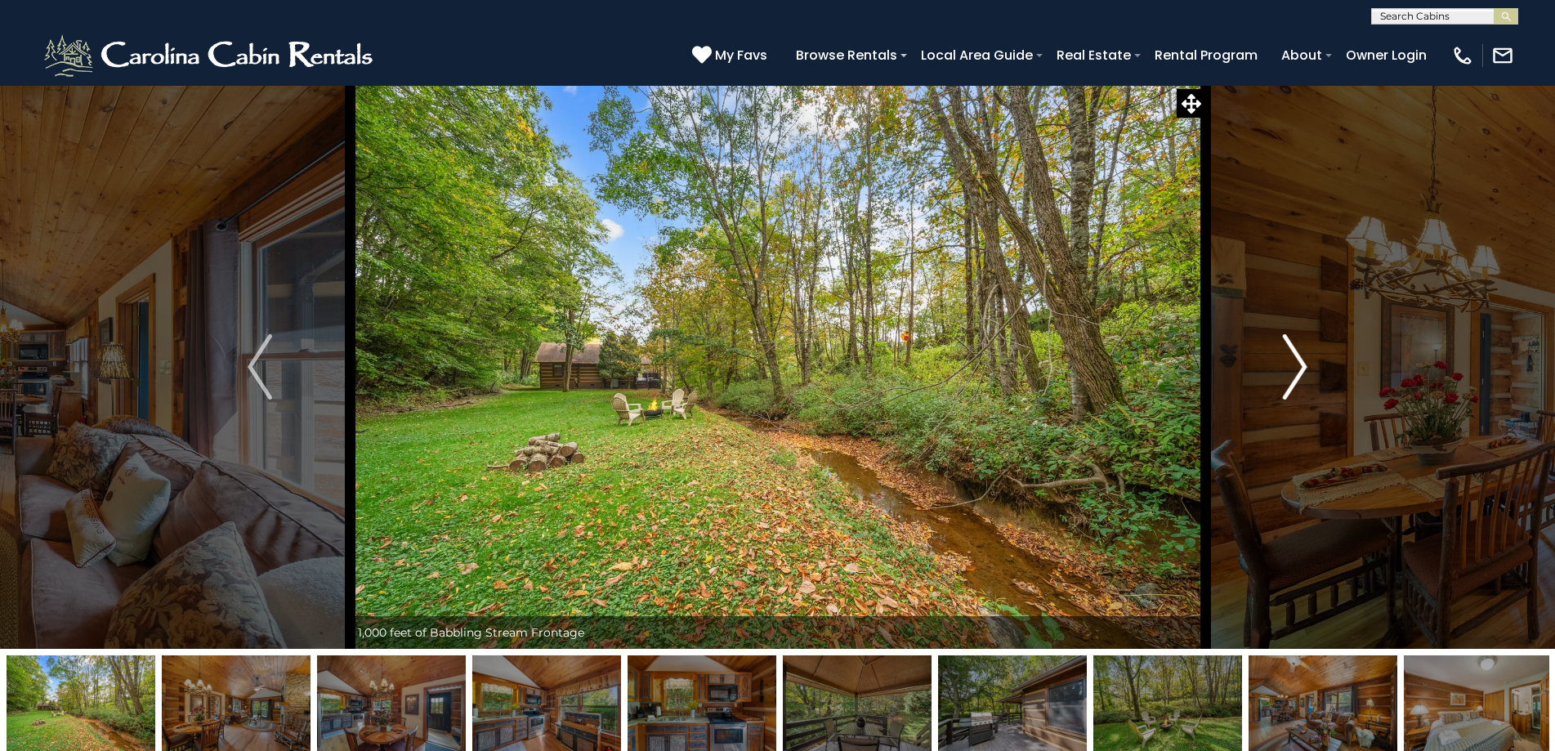
click at [1288, 354] on img "Next" at bounding box center [1295, 366] width 25 height 65
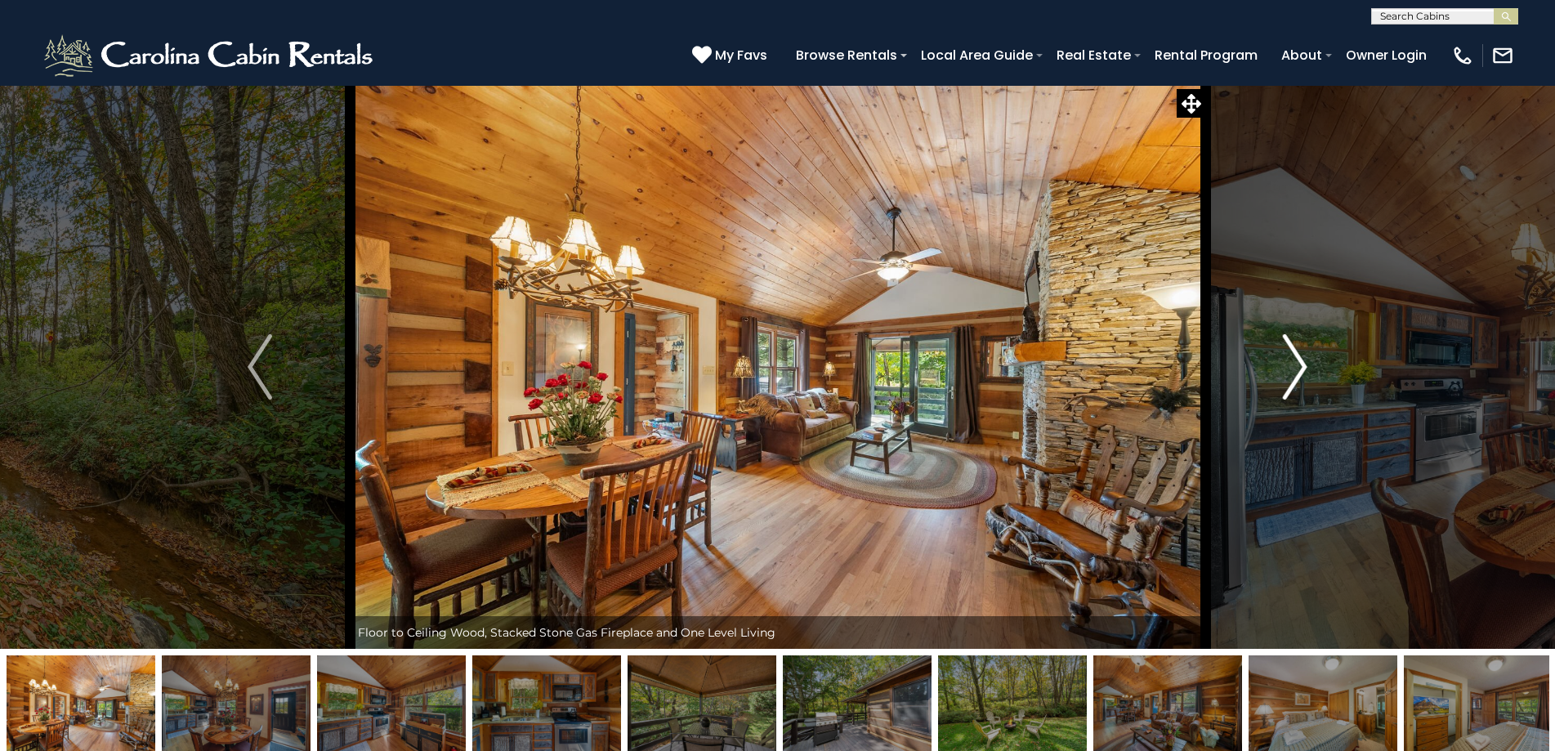
click at [1288, 354] on img "Next" at bounding box center [1295, 366] width 25 height 65
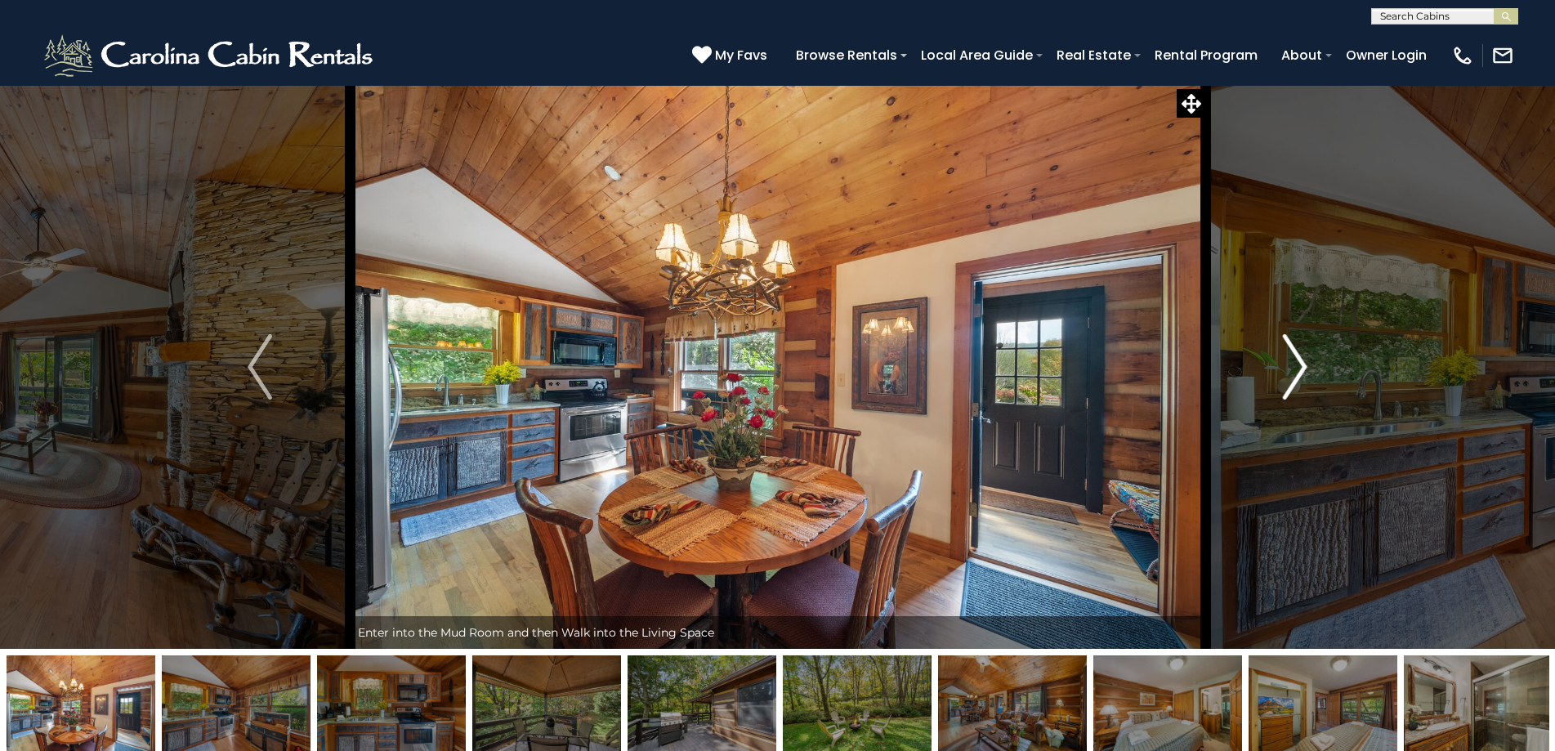
click at [1288, 354] on img "Next" at bounding box center [1295, 366] width 25 height 65
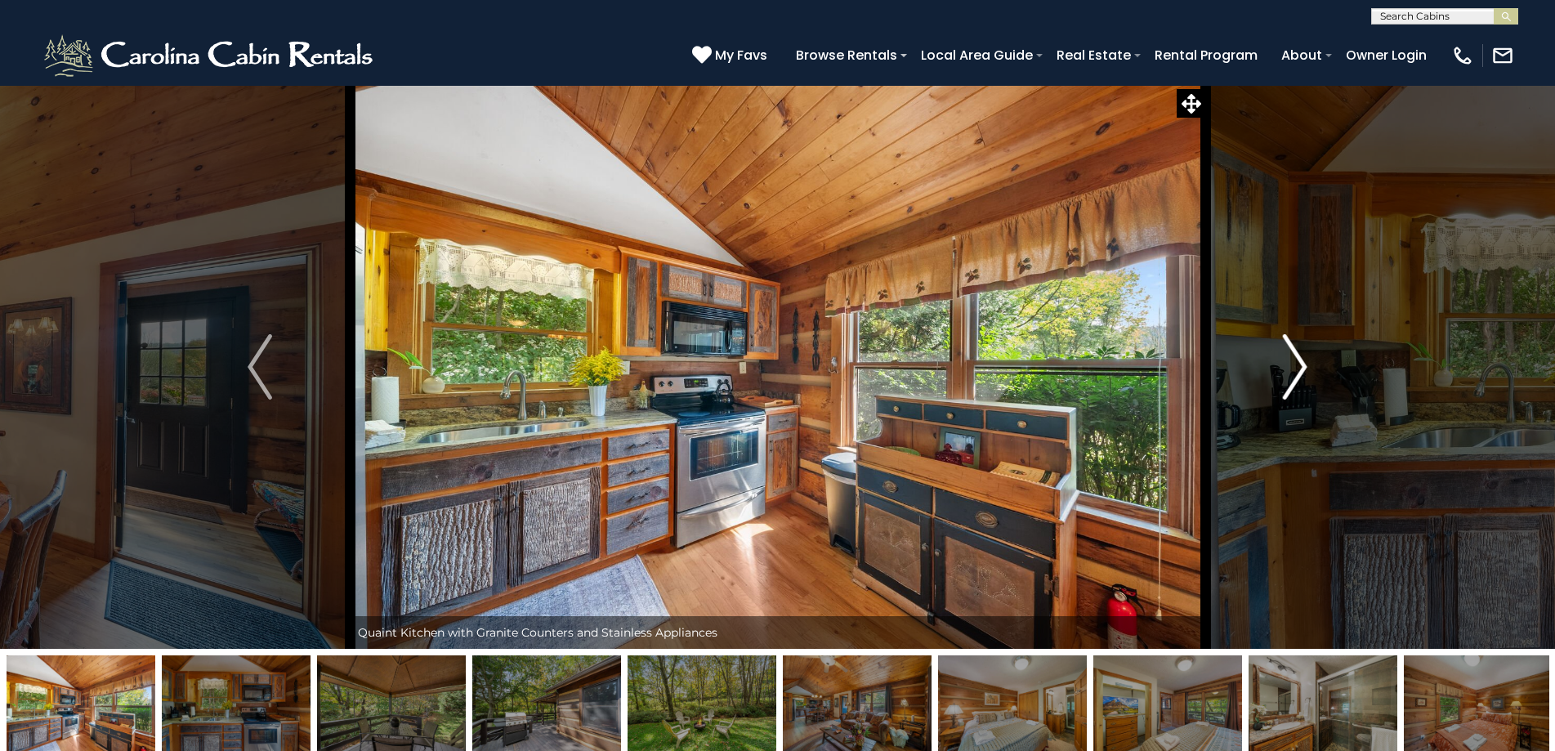
click at [1288, 354] on img "Next" at bounding box center [1295, 366] width 25 height 65
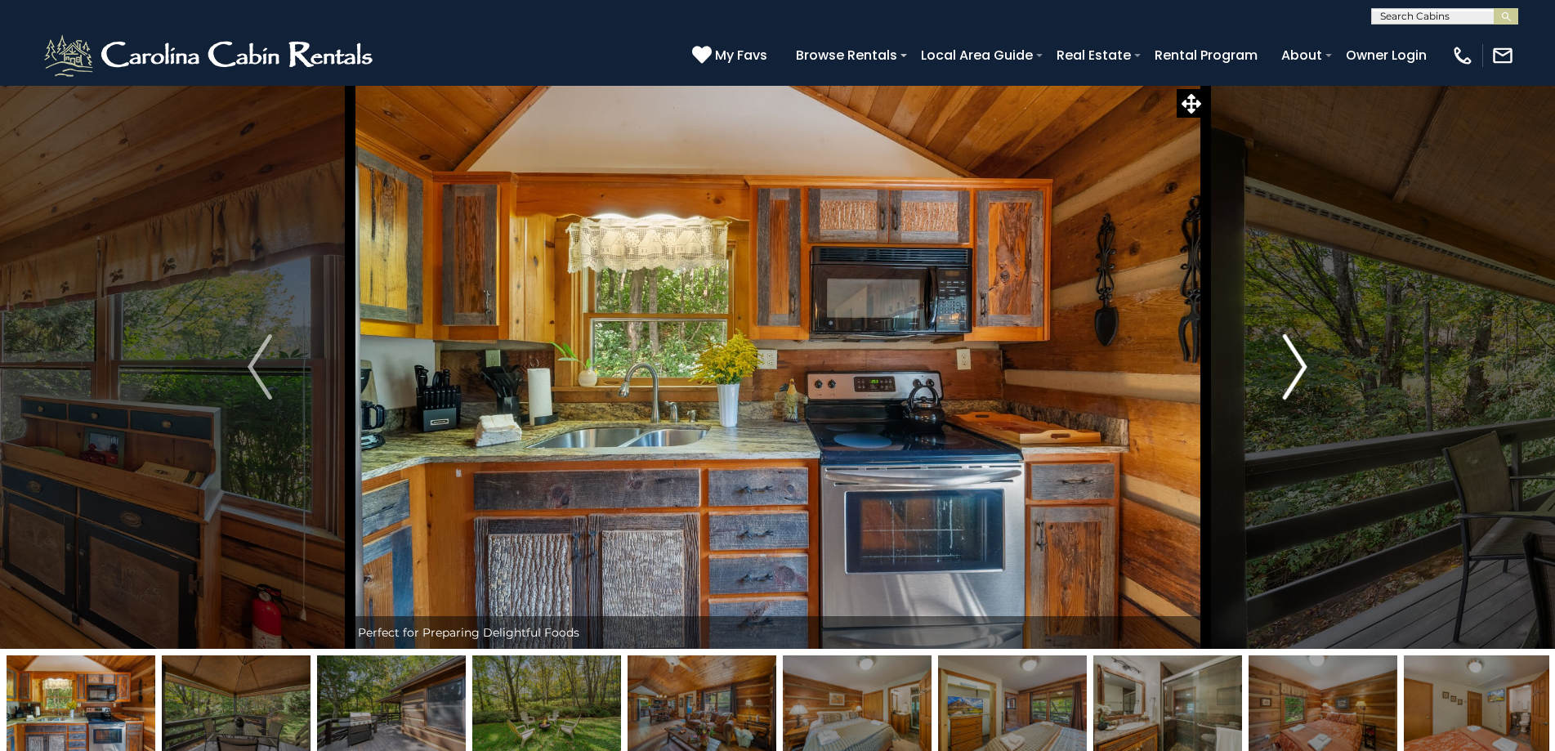
click at [1288, 354] on img "Next" at bounding box center [1295, 366] width 25 height 65
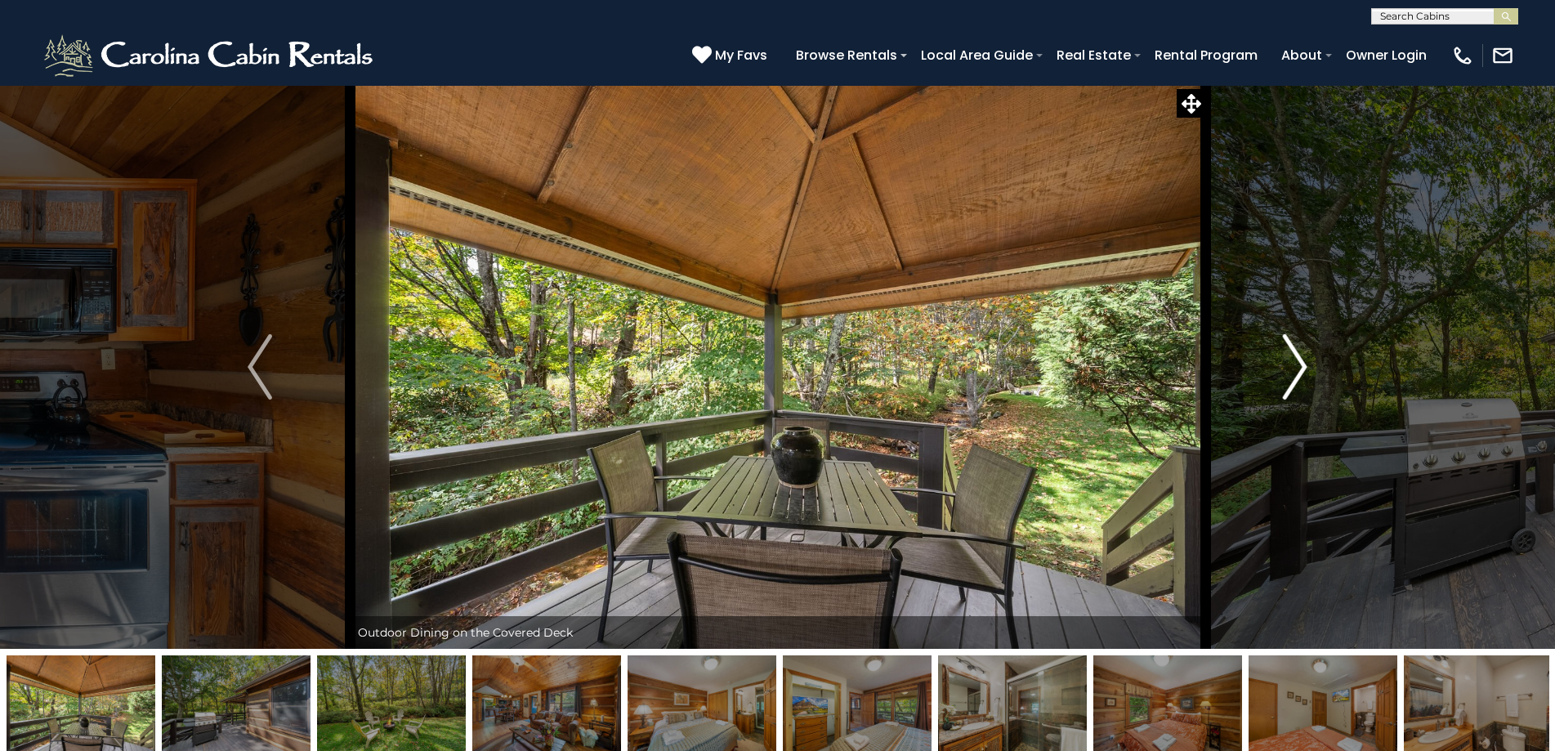
click at [1288, 354] on img "Next" at bounding box center [1295, 366] width 25 height 65
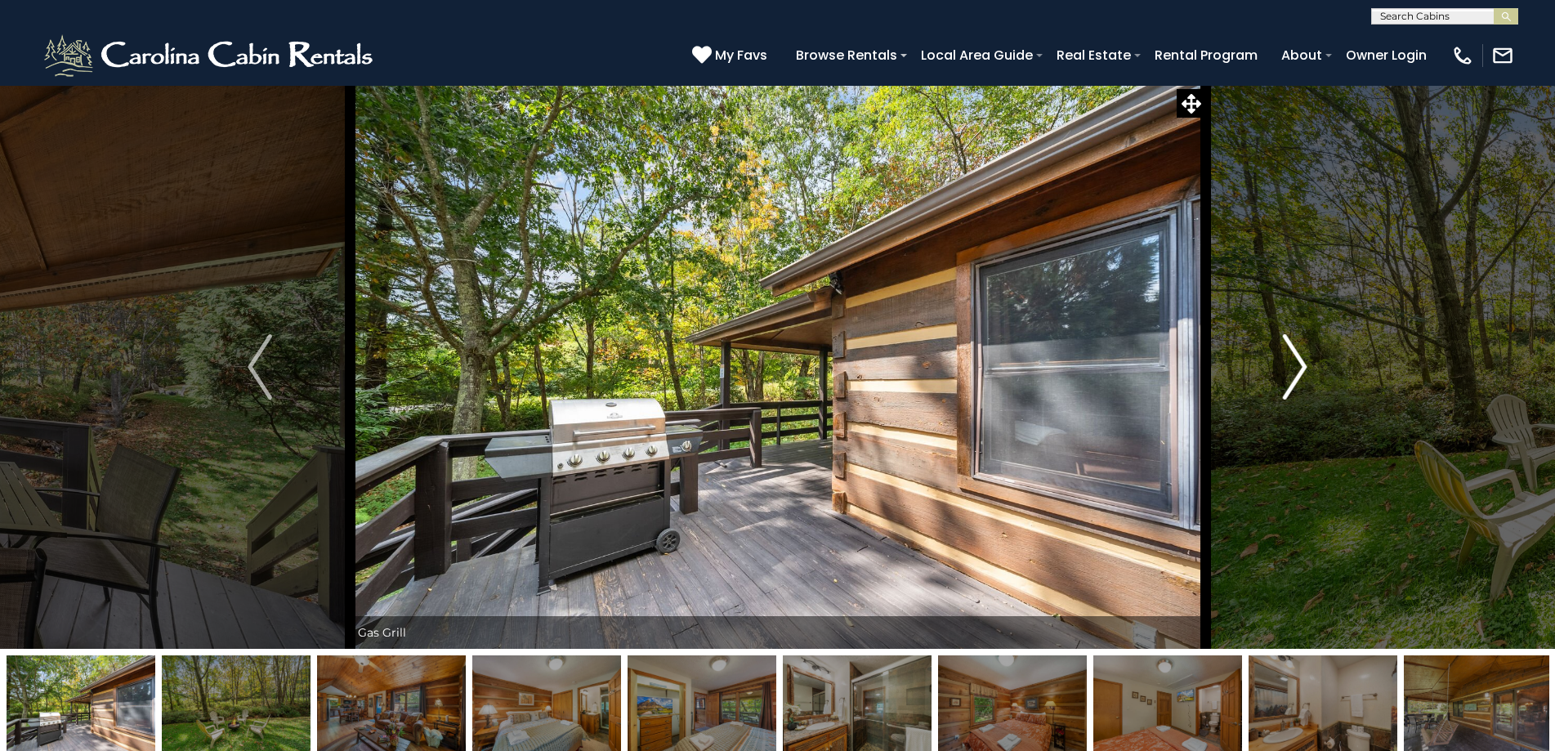
click at [1287, 355] on img "Next" at bounding box center [1295, 366] width 25 height 65
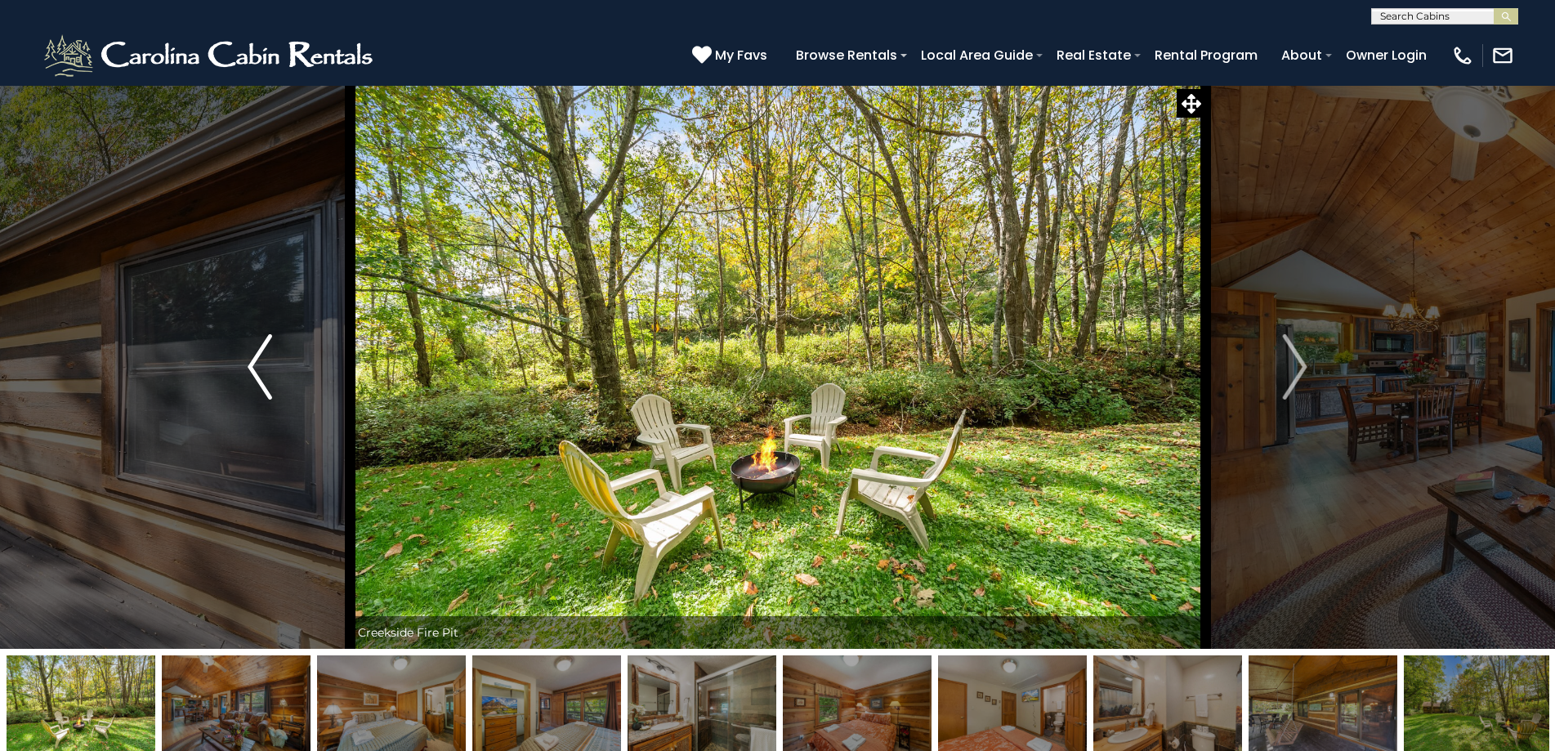
click at [245, 355] on button "Previous" at bounding box center [260, 367] width 180 height 564
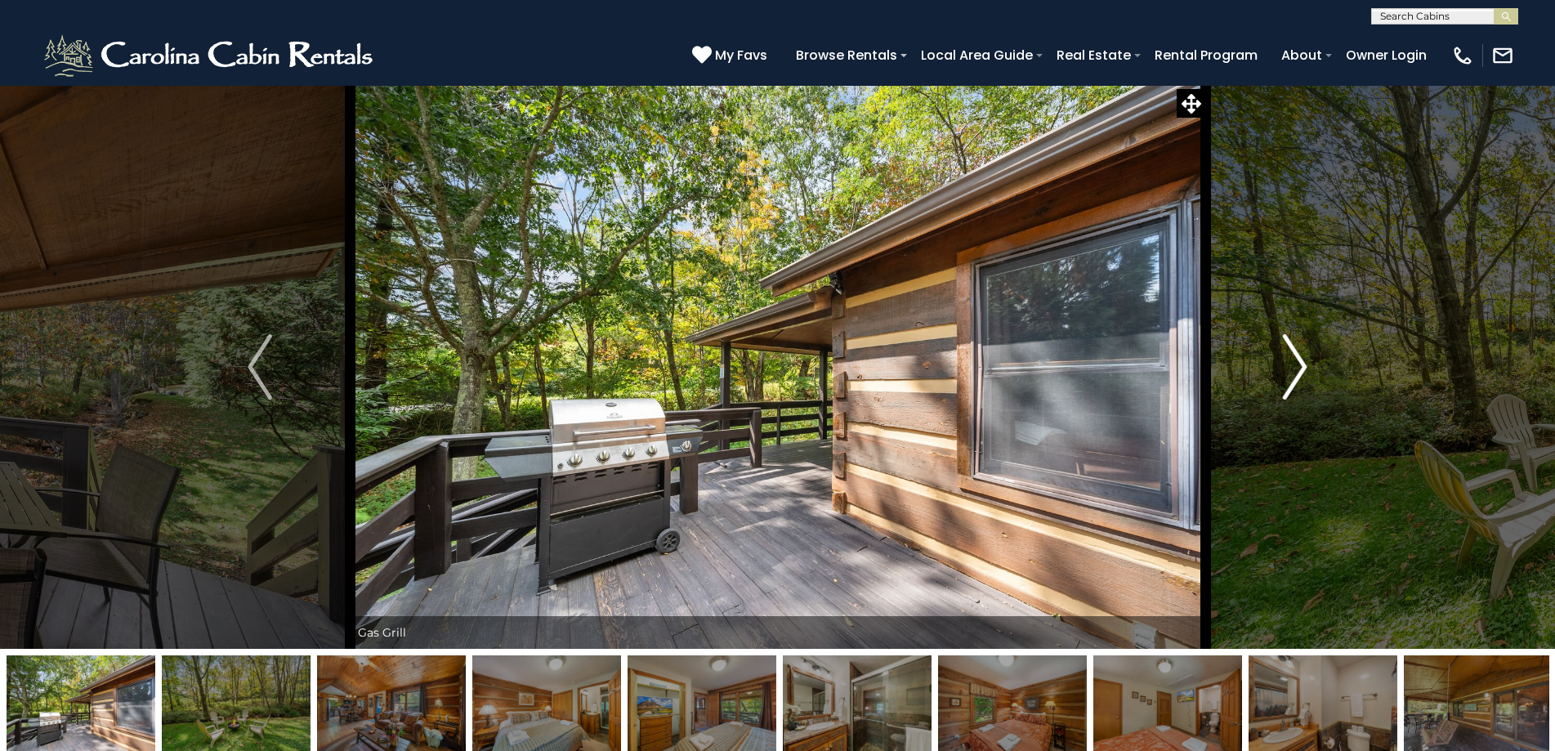
click at [1273, 357] on button "Next" at bounding box center [1295, 367] width 180 height 564
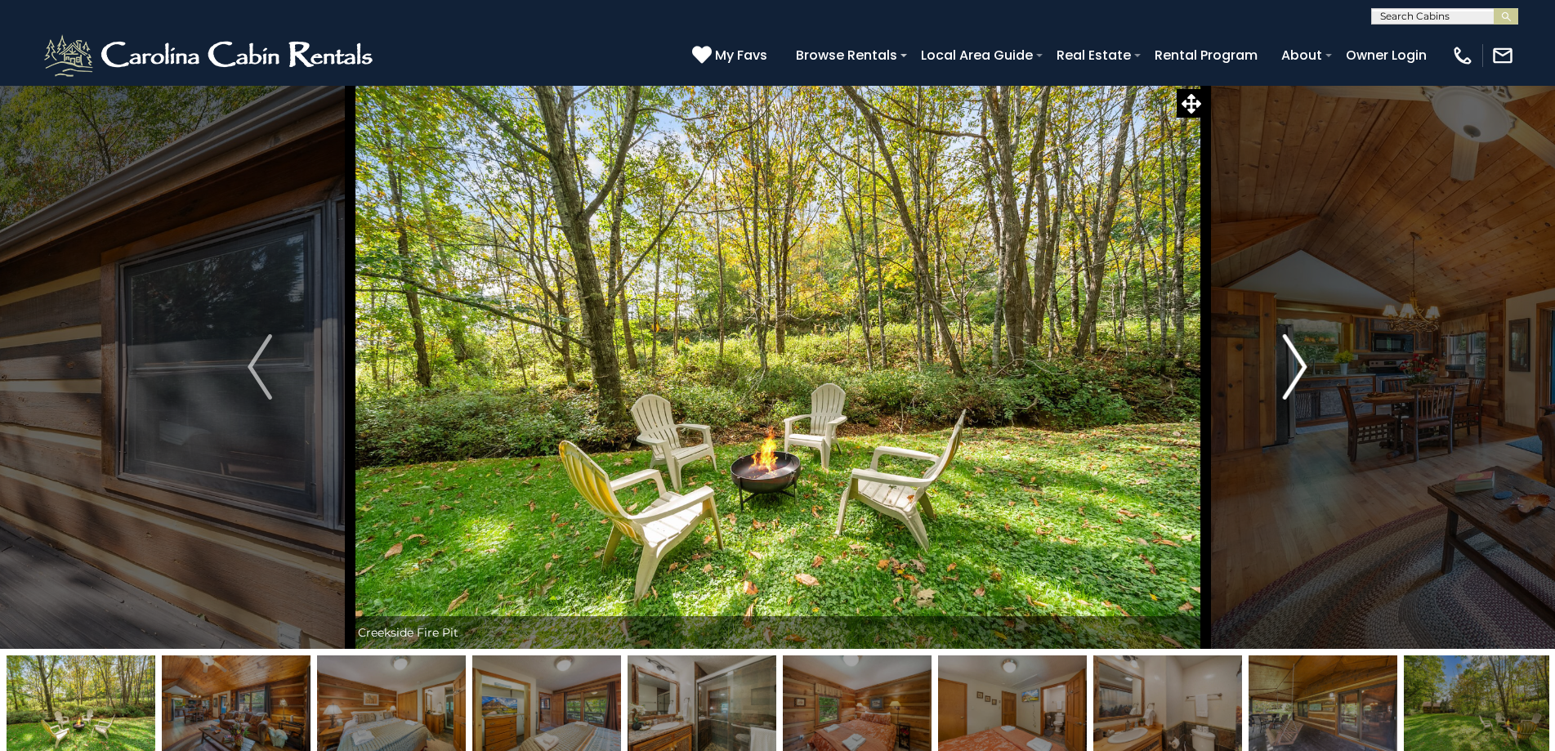
click at [1273, 357] on button "Next" at bounding box center [1295, 367] width 180 height 564
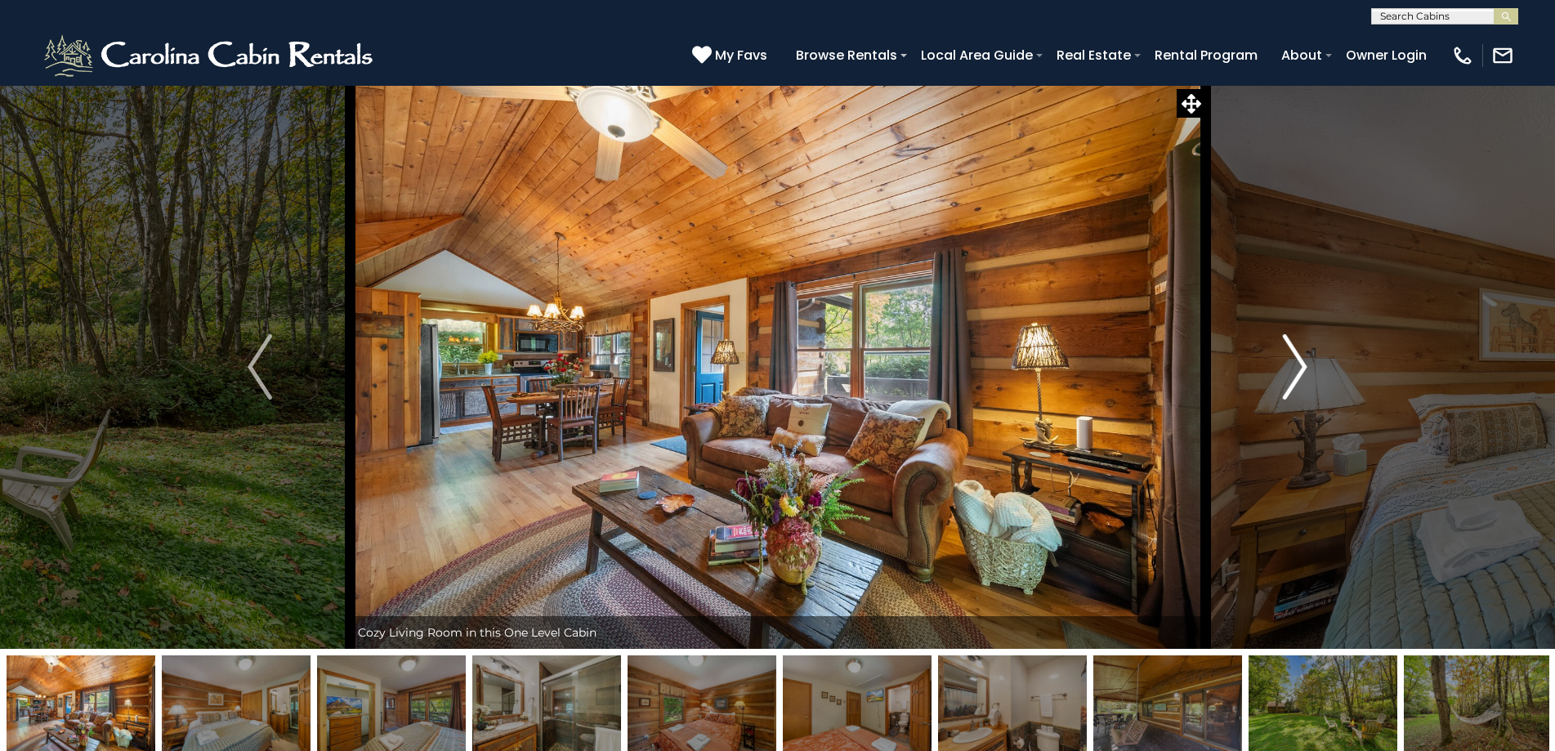
click at [1273, 357] on button "Next" at bounding box center [1295, 367] width 180 height 564
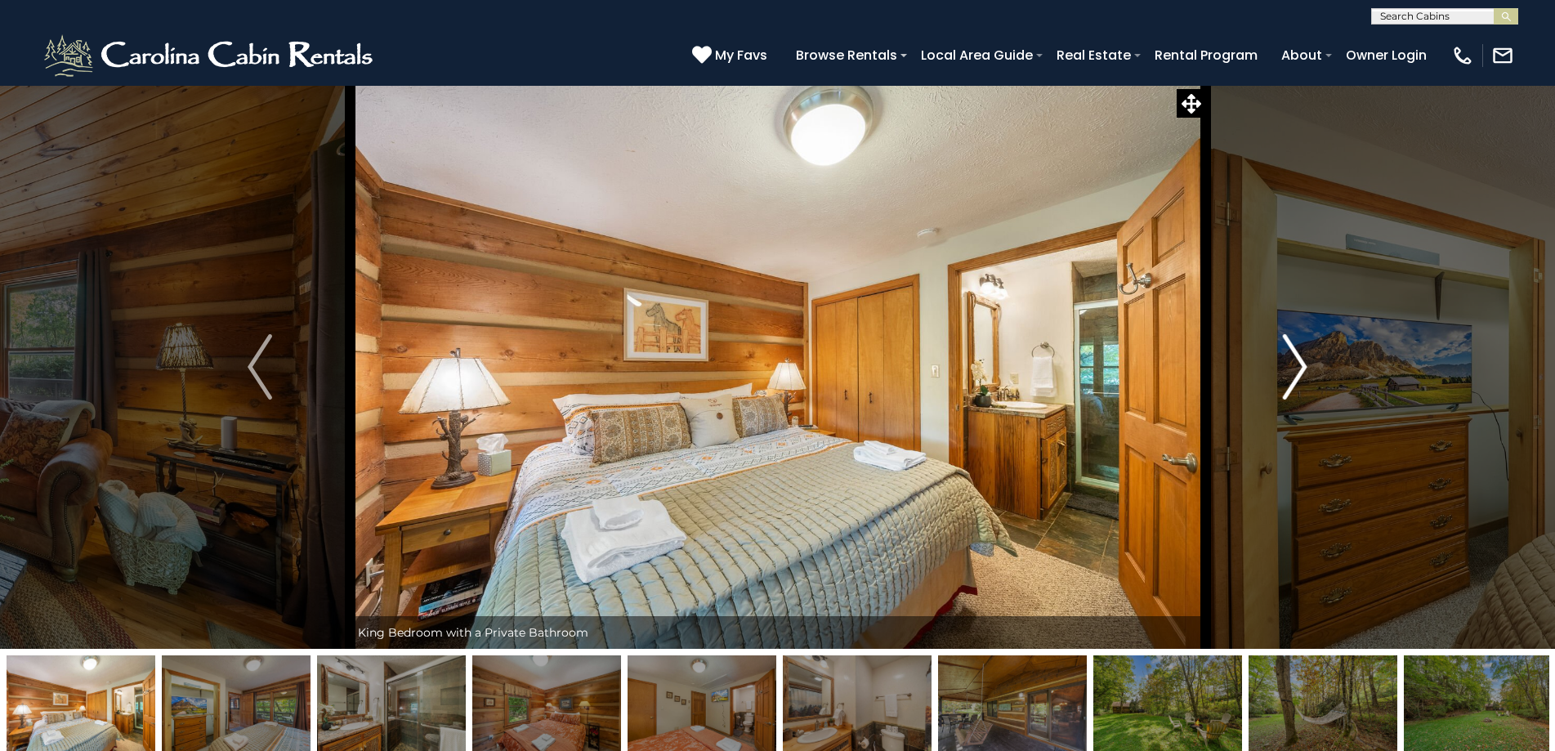
click at [1285, 373] on img "Next" at bounding box center [1295, 366] width 25 height 65
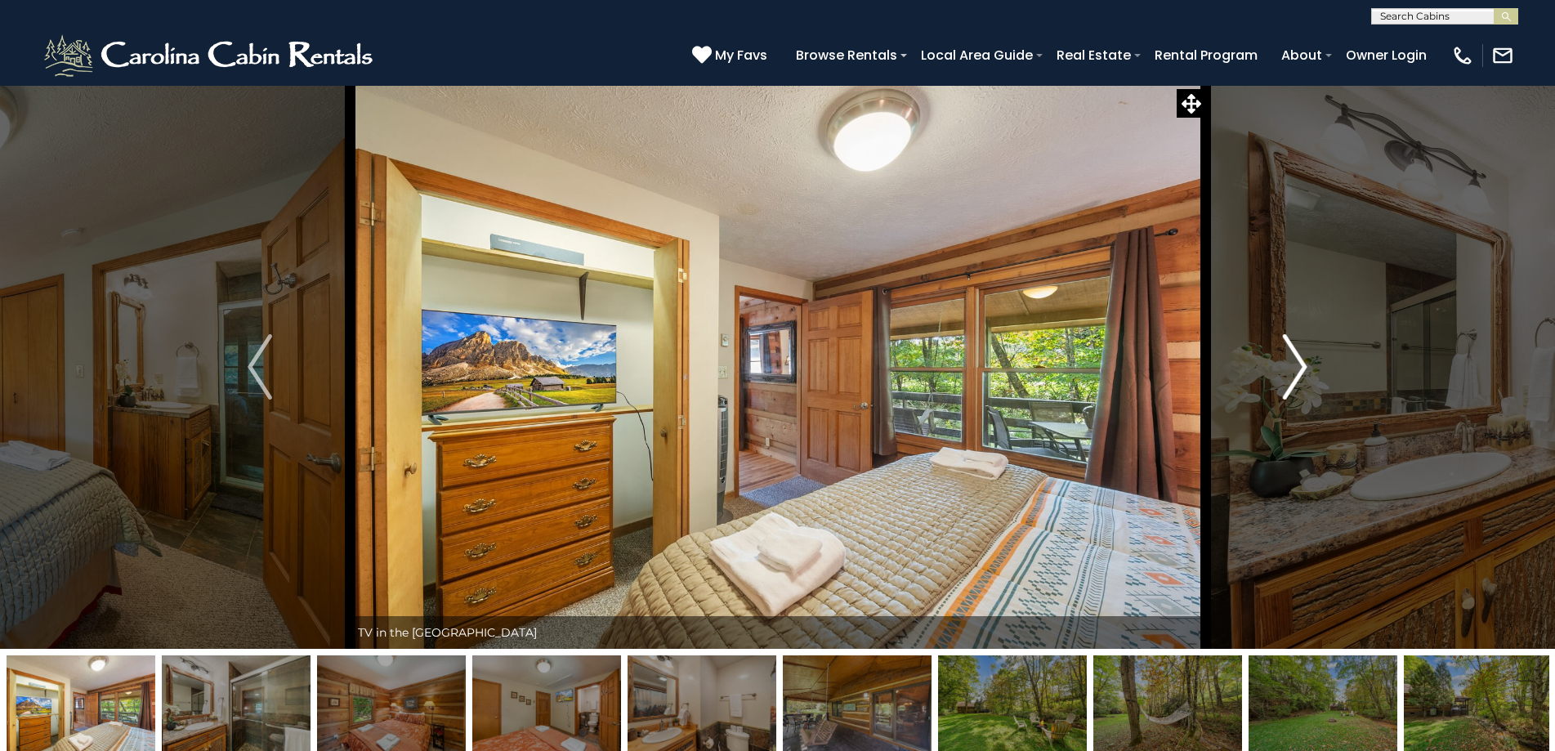
click at [1284, 373] on img "Next" at bounding box center [1295, 366] width 25 height 65
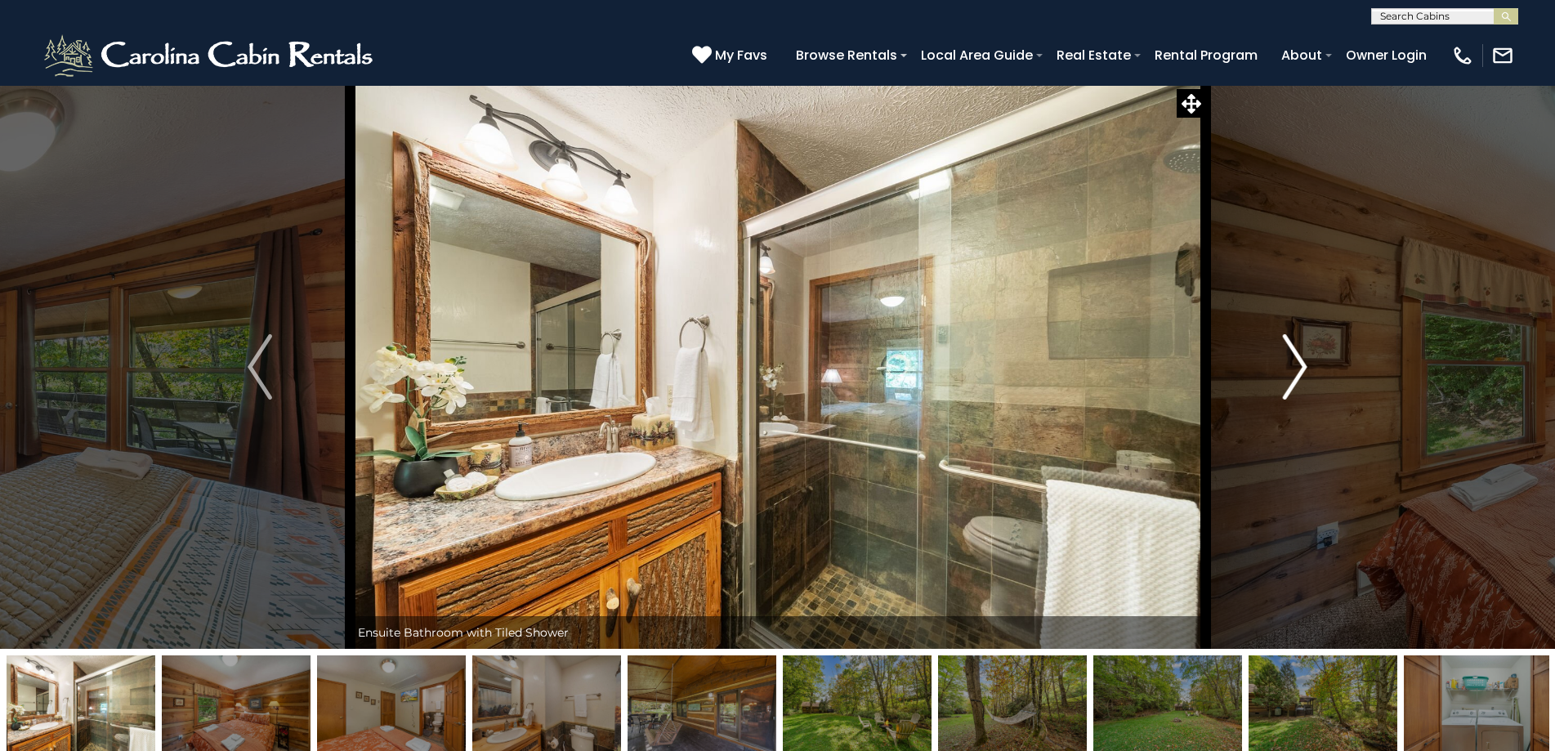
click at [1284, 373] on img "Next" at bounding box center [1295, 366] width 25 height 65
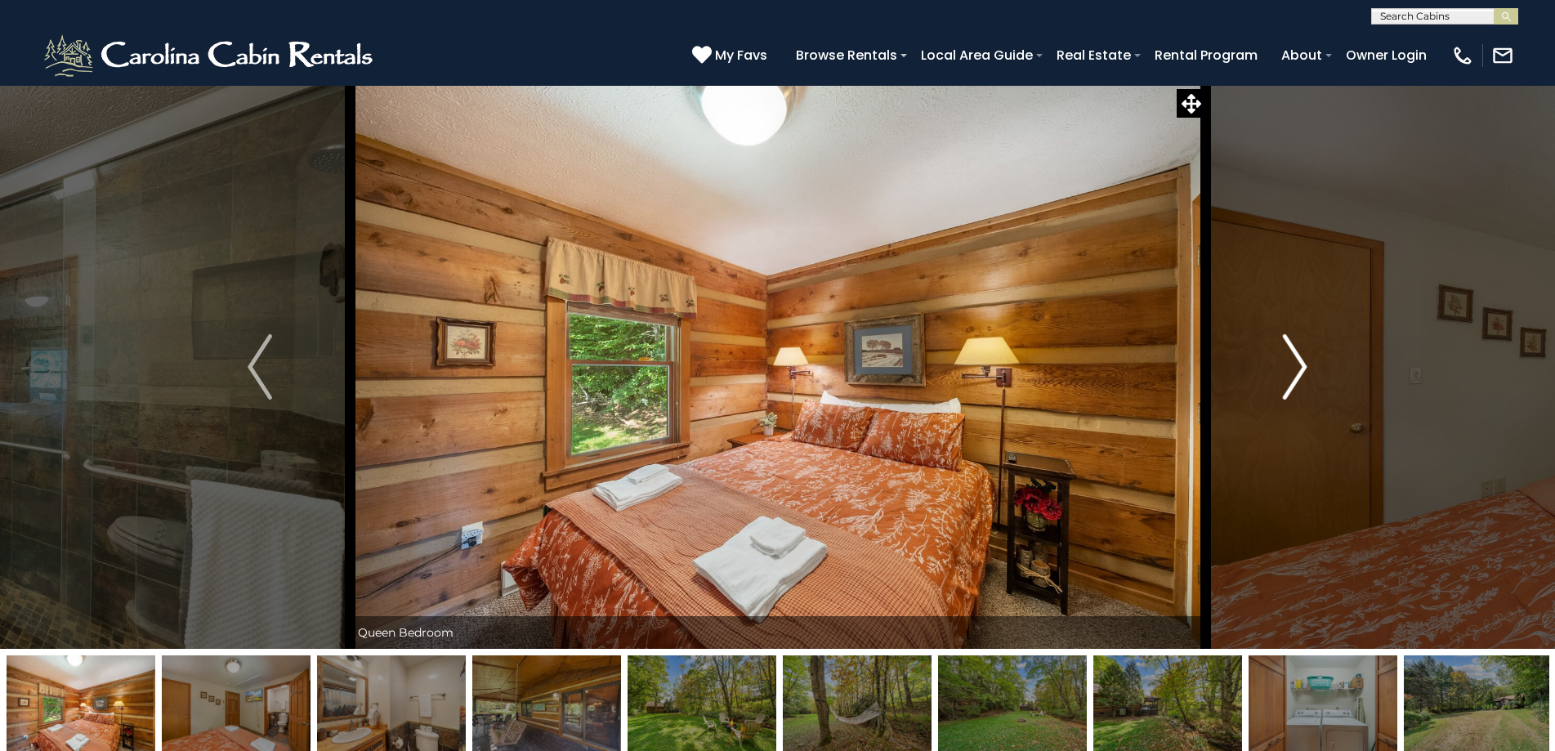
click at [1284, 373] on img "Next" at bounding box center [1295, 366] width 25 height 65
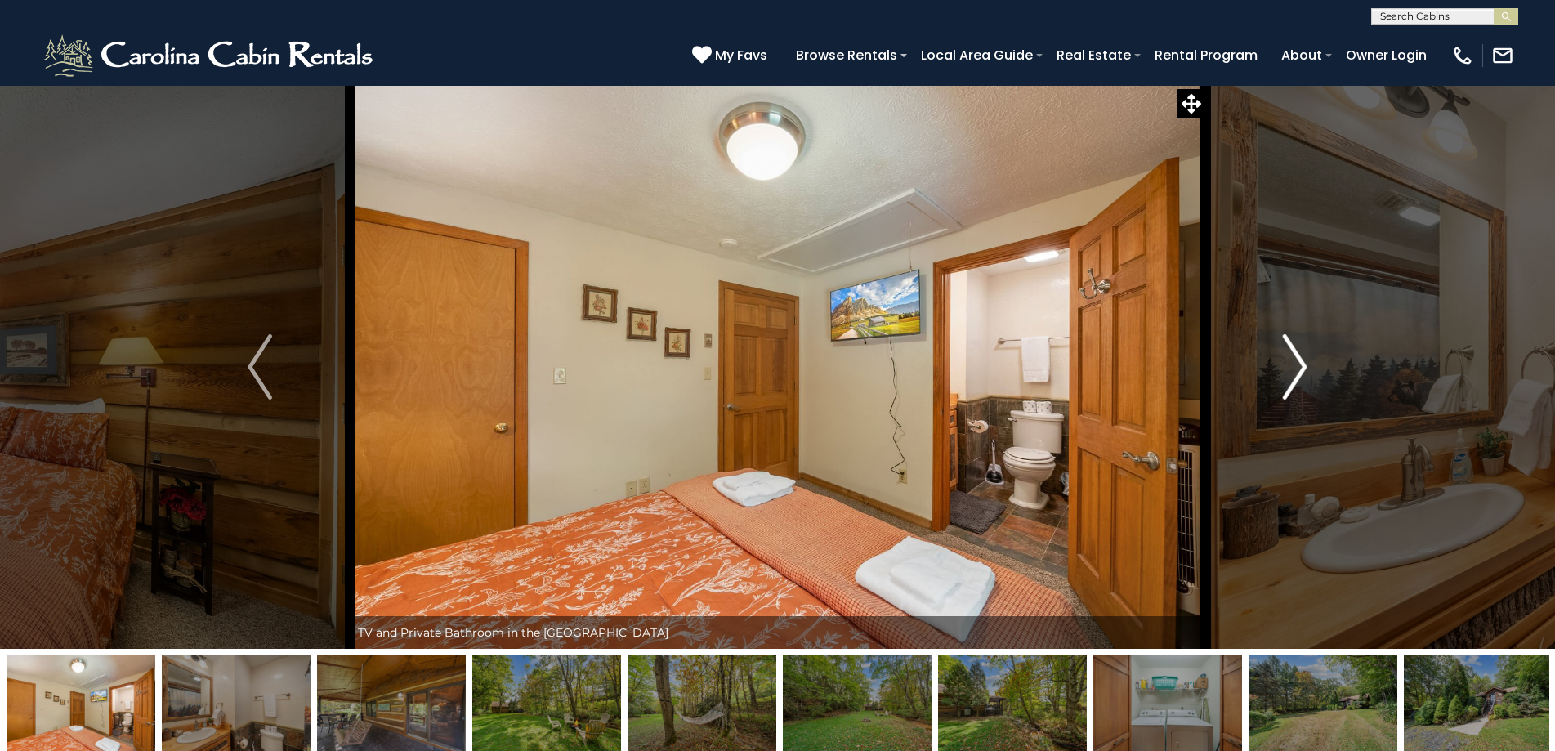
click at [1284, 373] on img "Next" at bounding box center [1295, 366] width 25 height 65
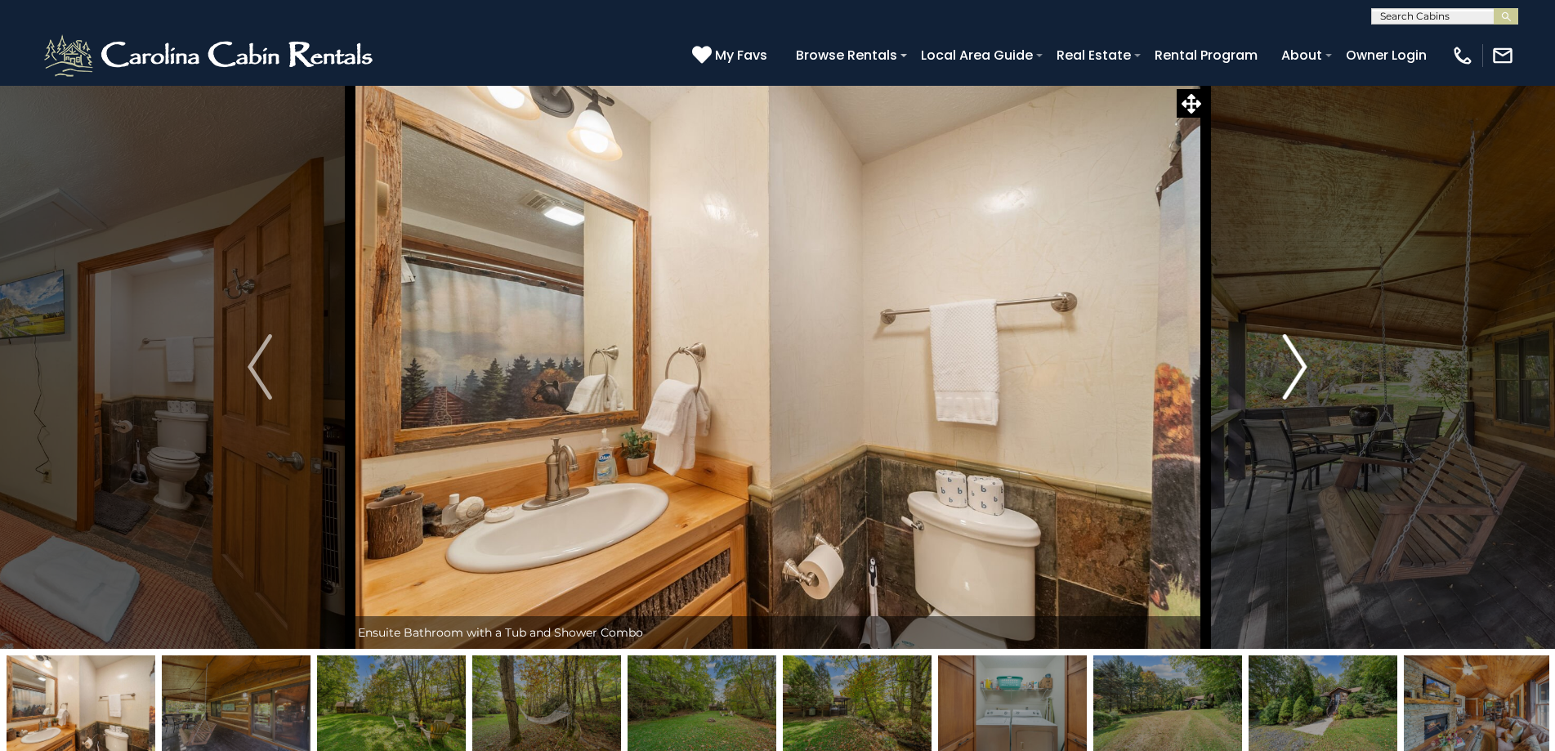
click at [1284, 373] on img "Next" at bounding box center [1295, 366] width 25 height 65
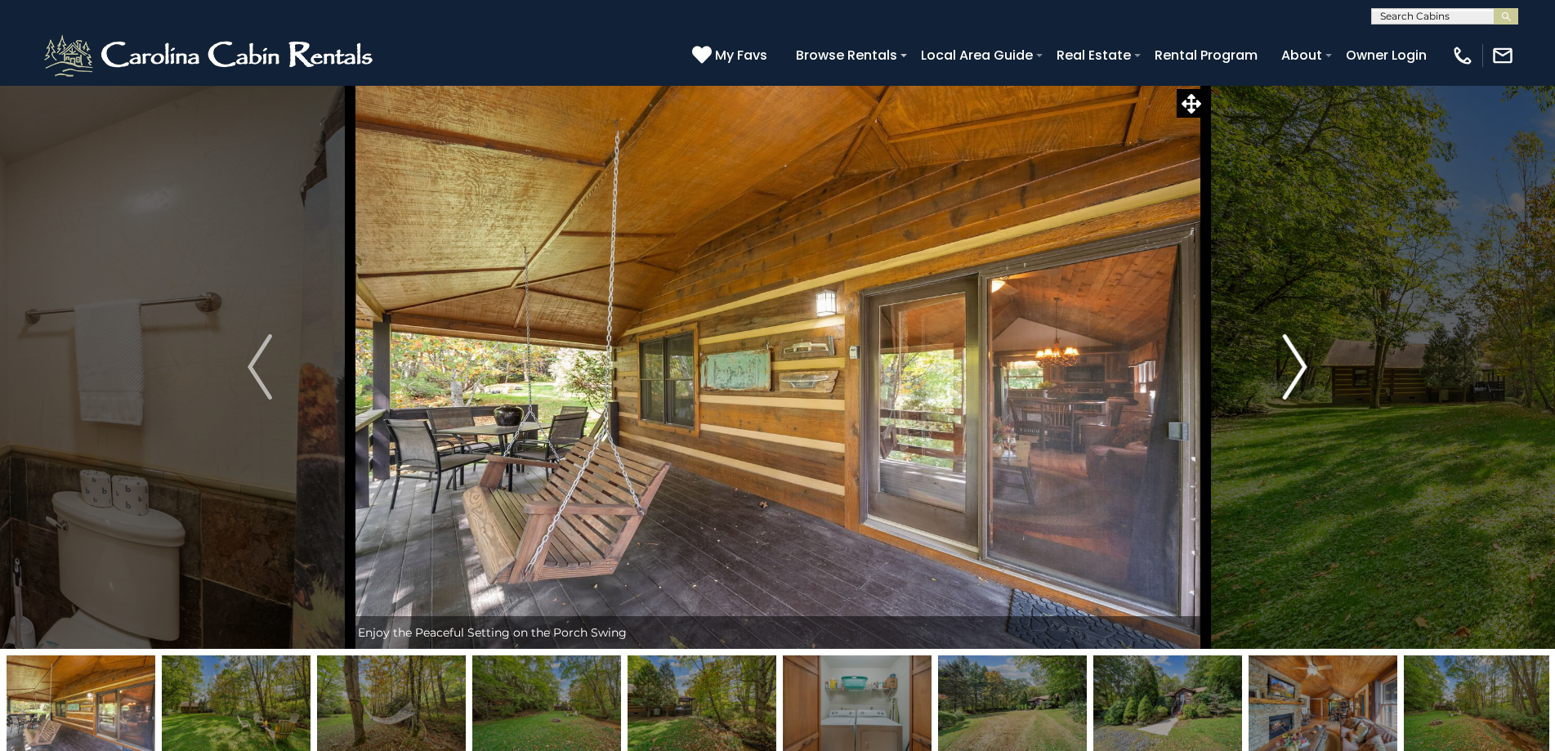
click at [1284, 373] on img "Next" at bounding box center [1295, 366] width 25 height 65
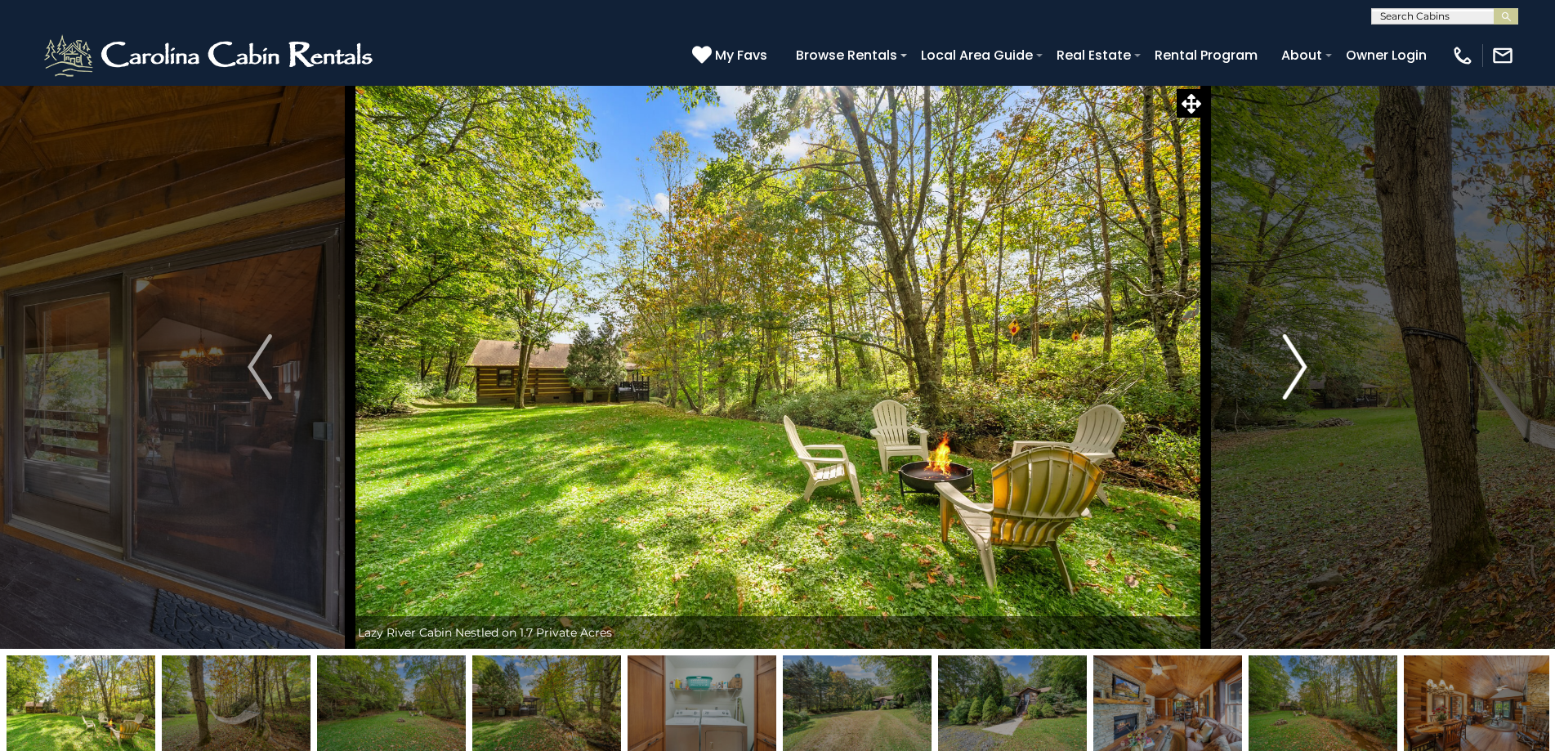
click at [1284, 373] on img "Next" at bounding box center [1295, 366] width 25 height 65
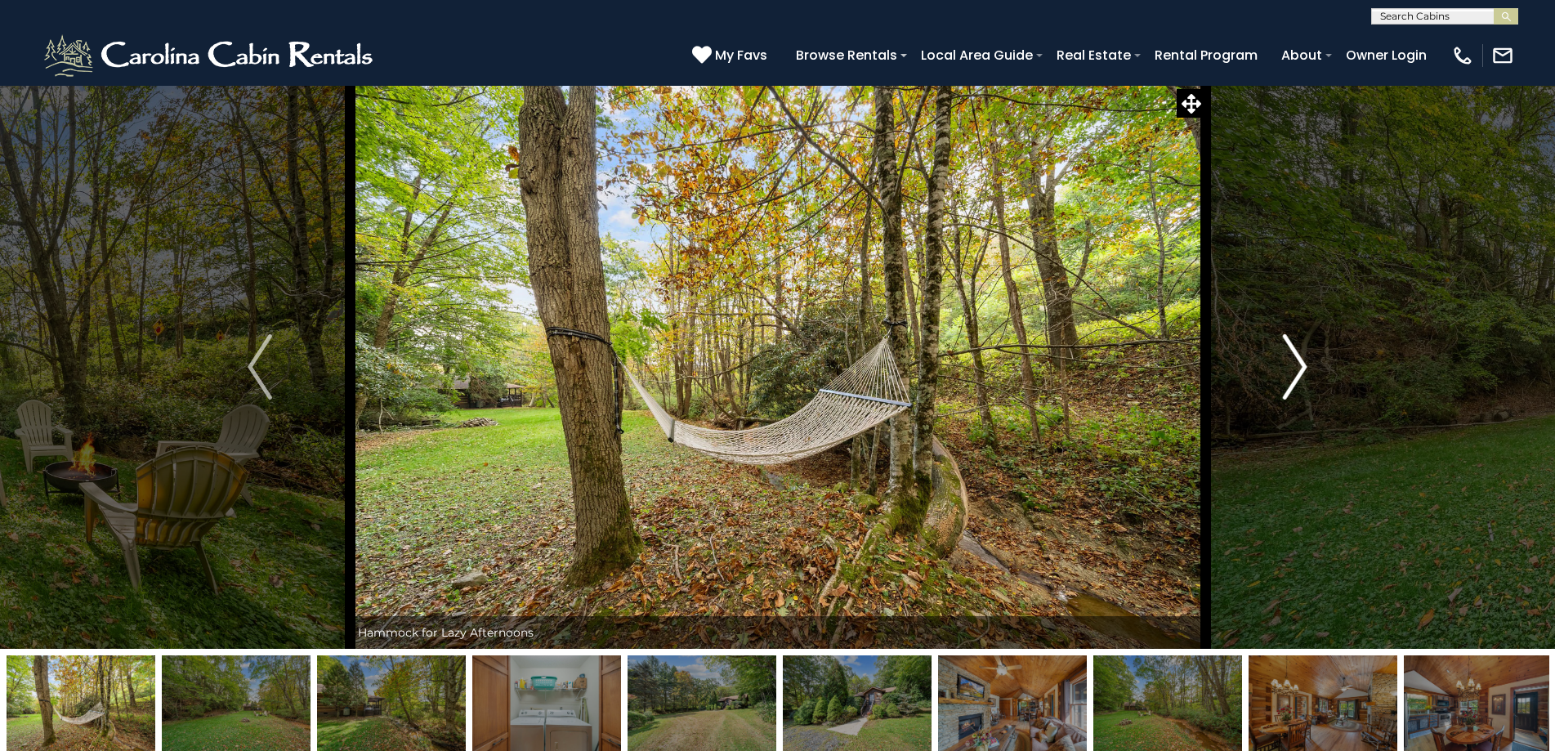
click at [1284, 373] on img "Next" at bounding box center [1295, 366] width 25 height 65
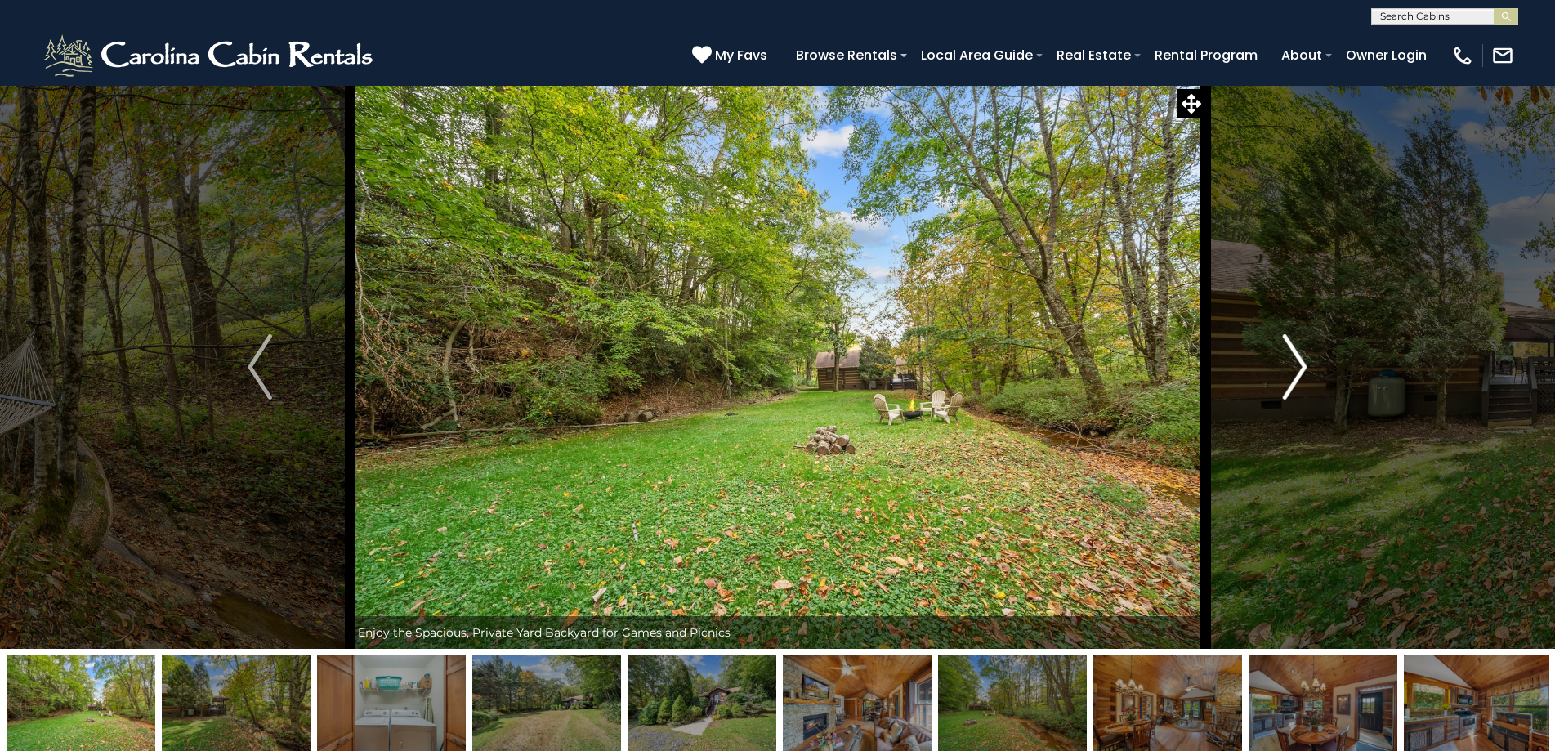
click at [1284, 373] on img "Next" at bounding box center [1295, 366] width 25 height 65
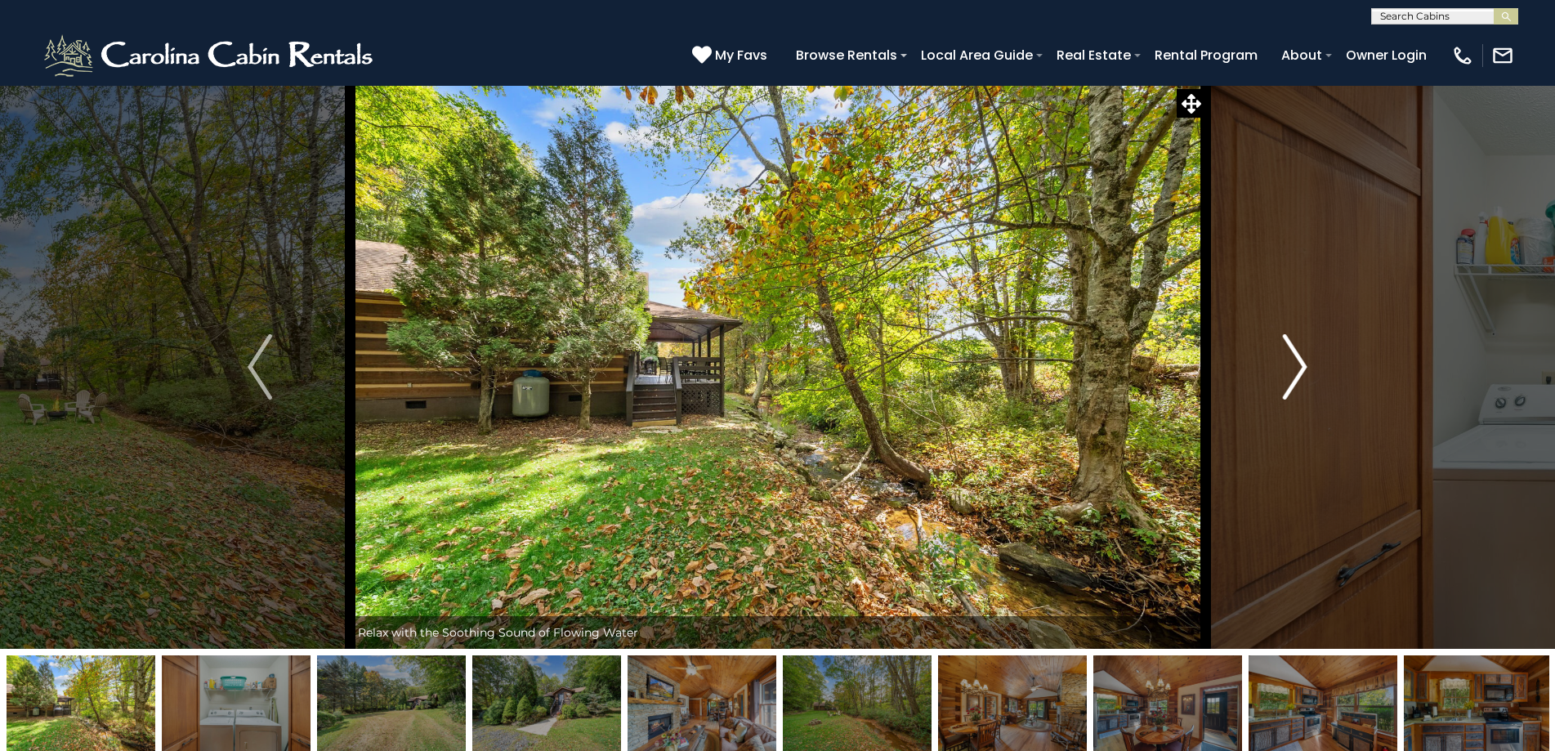
click at [1284, 373] on img "Next" at bounding box center [1295, 366] width 25 height 65
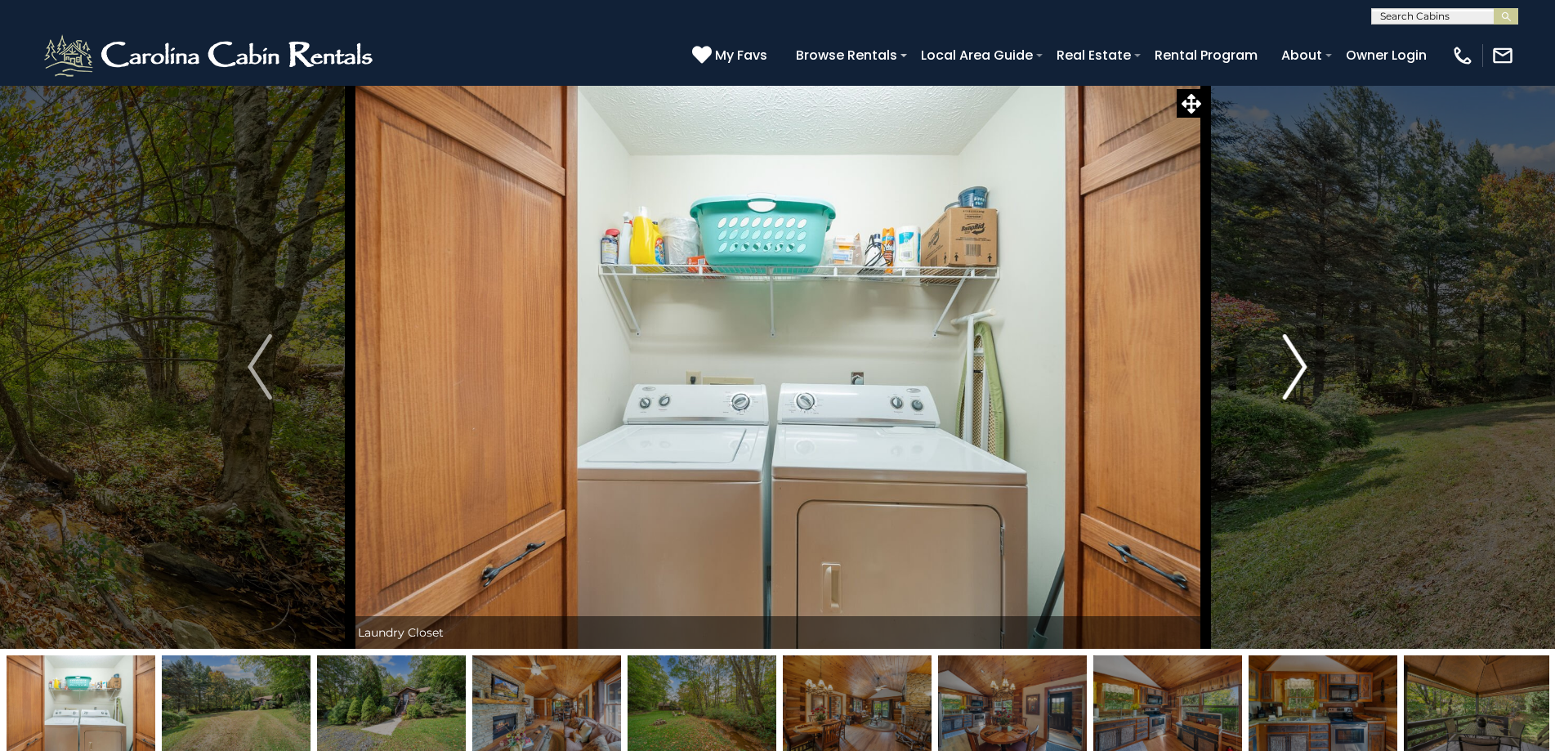
click at [1284, 373] on img "Next" at bounding box center [1295, 366] width 25 height 65
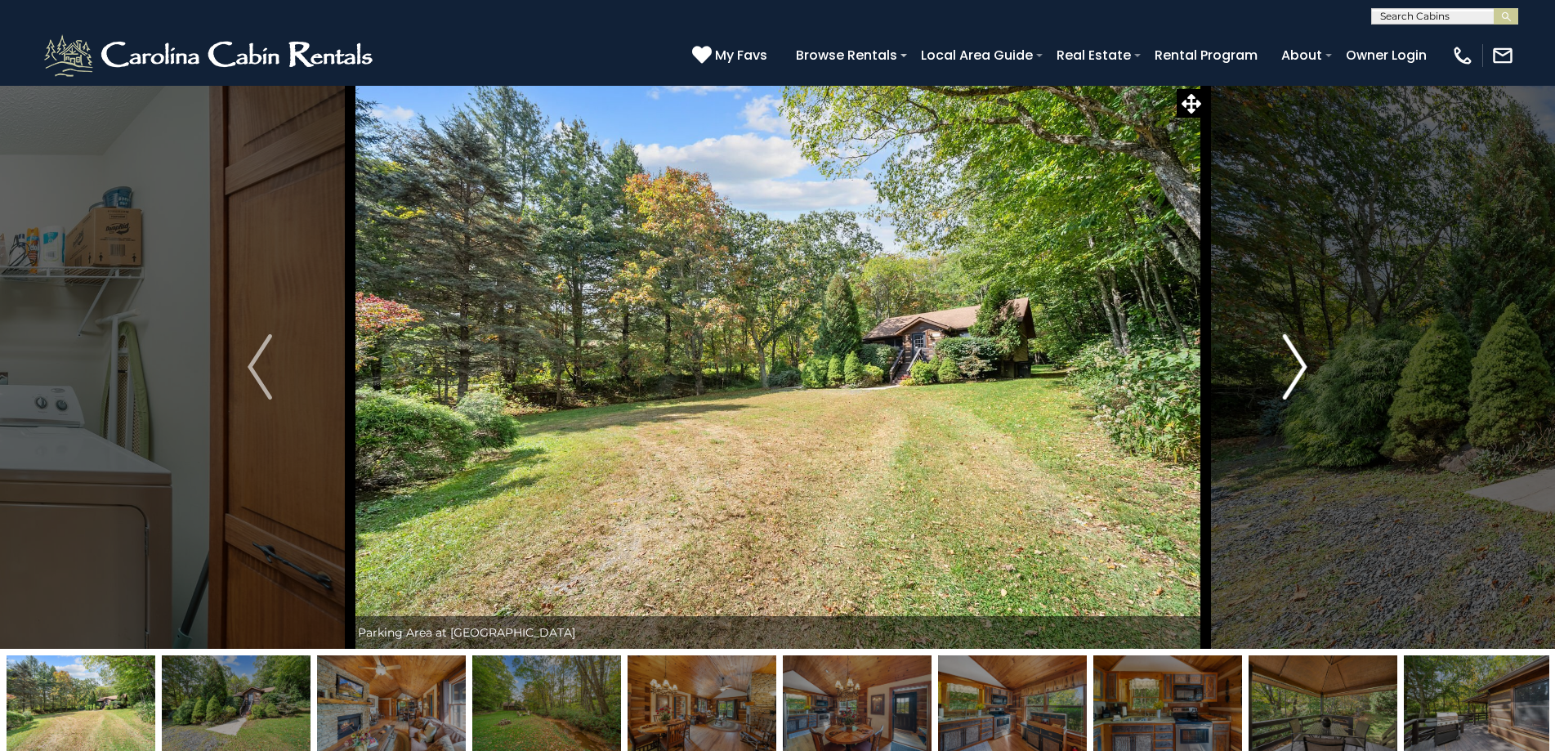
click at [1284, 373] on img "Next" at bounding box center [1295, 366] width 25 height 65
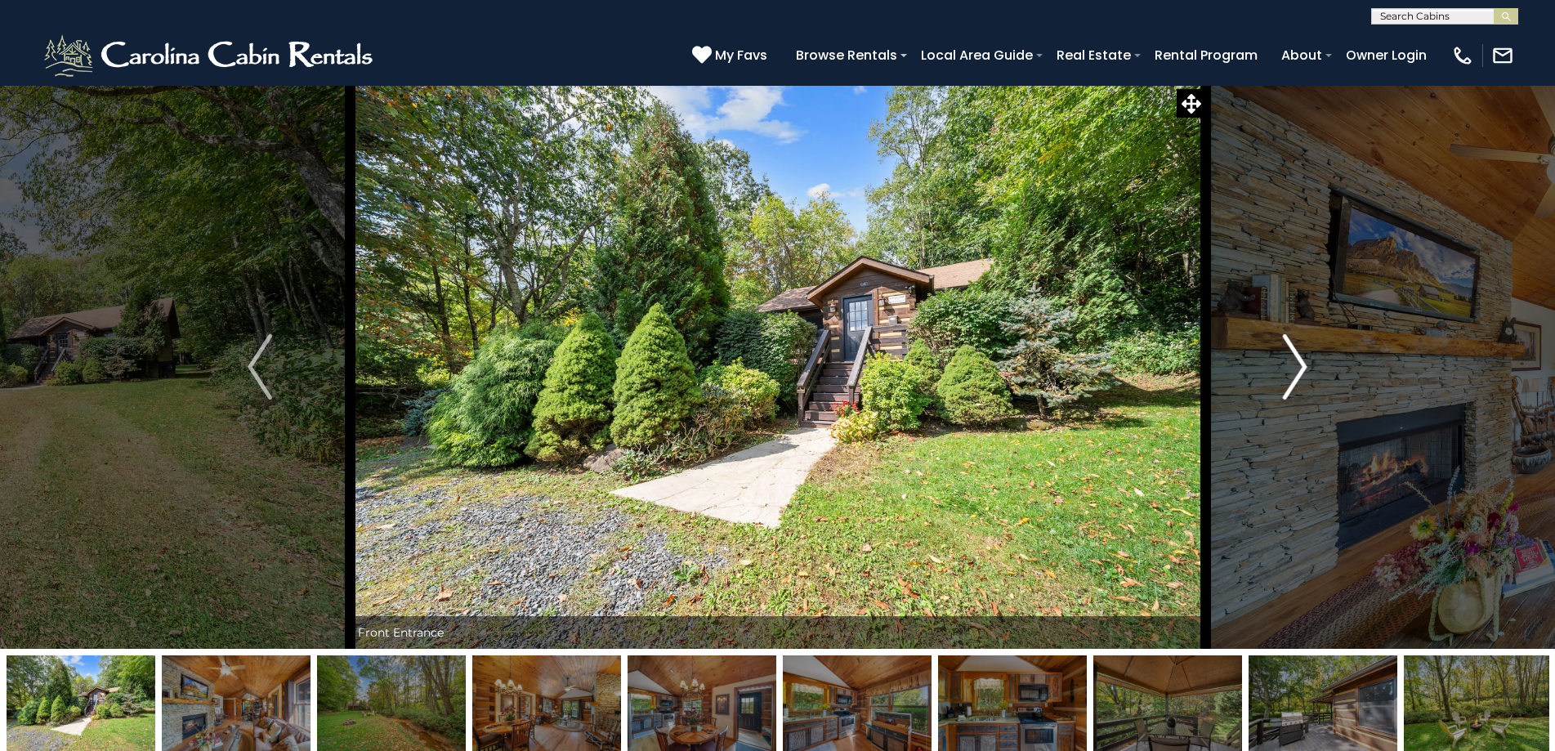
click at [1284, 373] on img "Next" at bounding box center [1295, 366] width 25 height 65
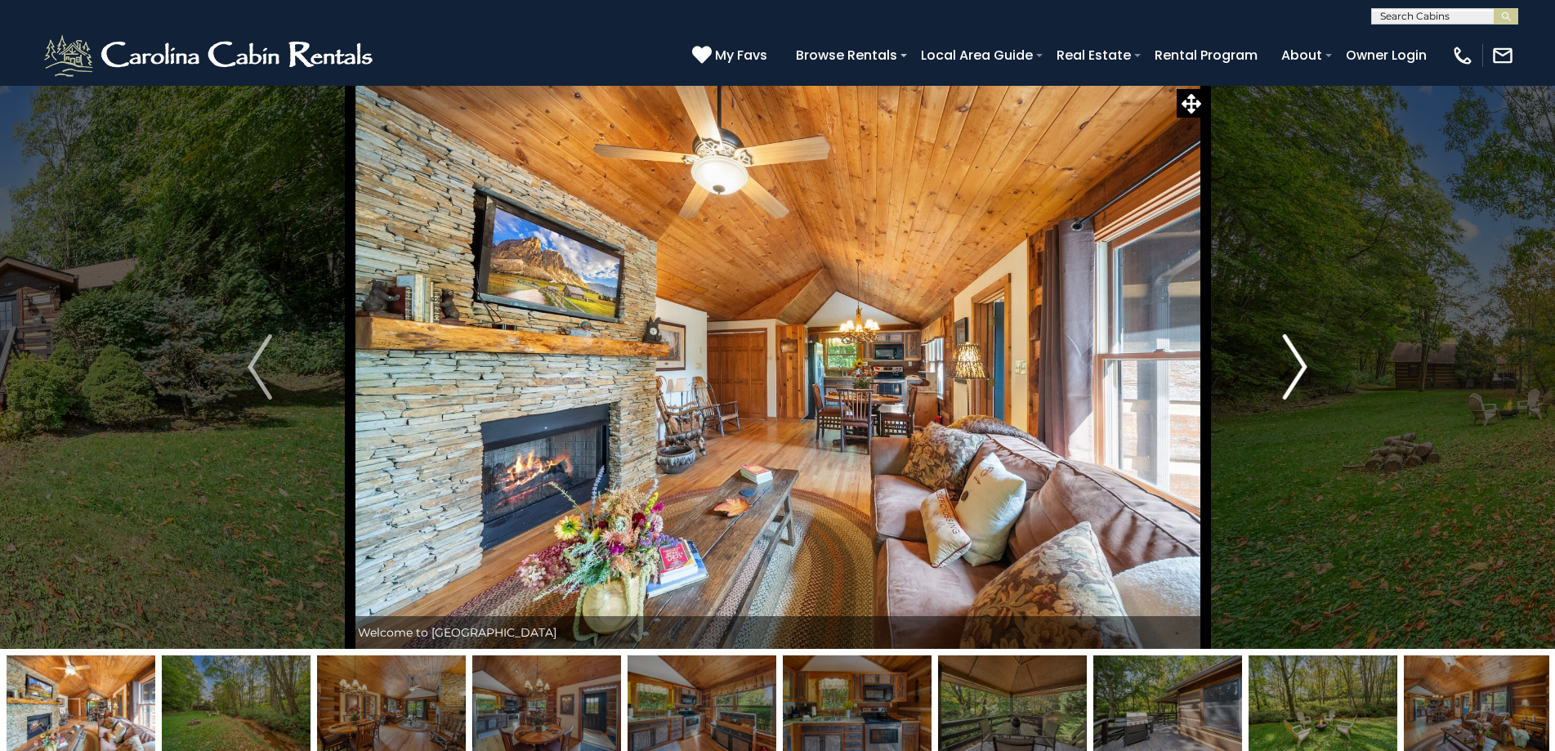
click at [1284, 373] on img "Next" at bounding box center [1295, 366] width 25 height 65
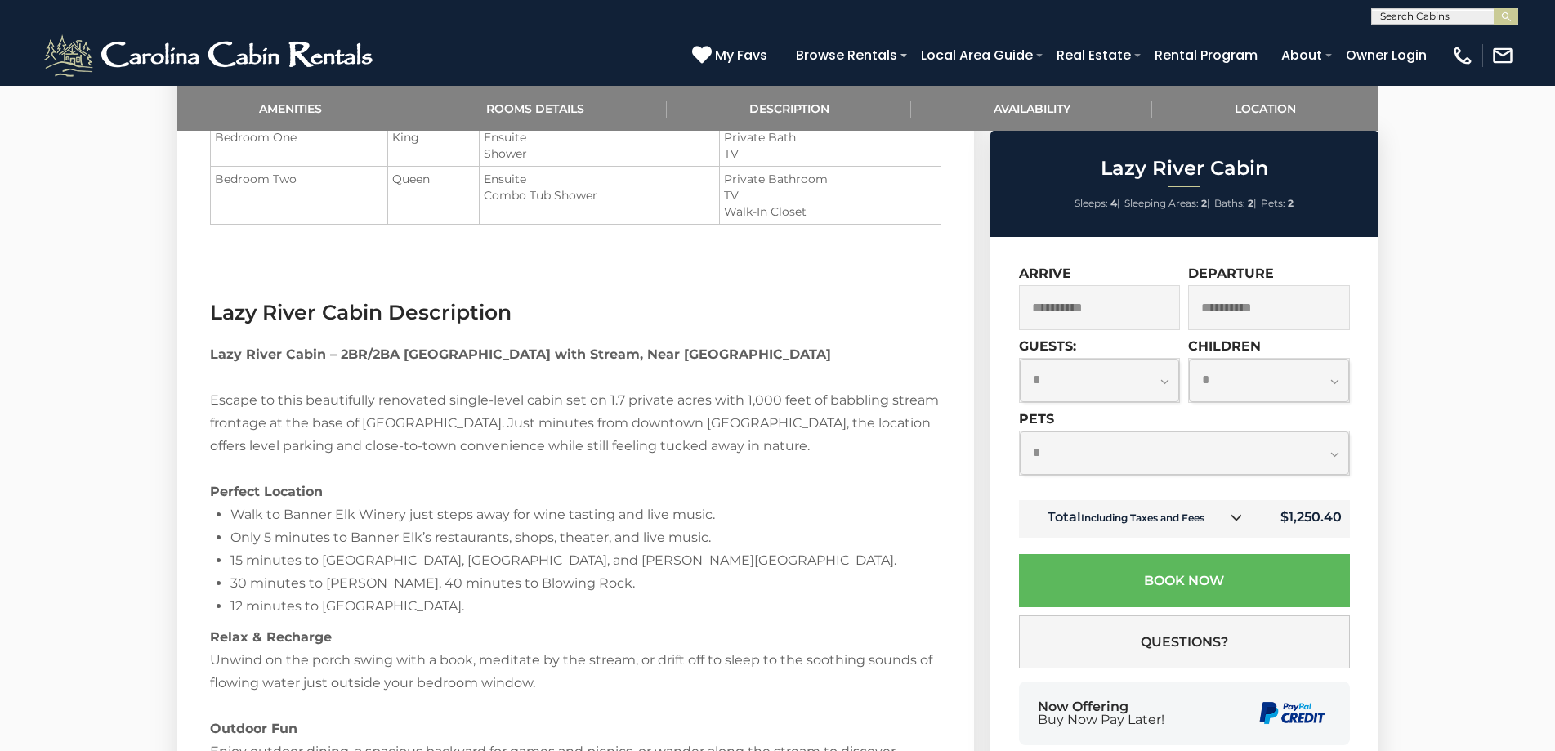
scroll to position [1389, 0]
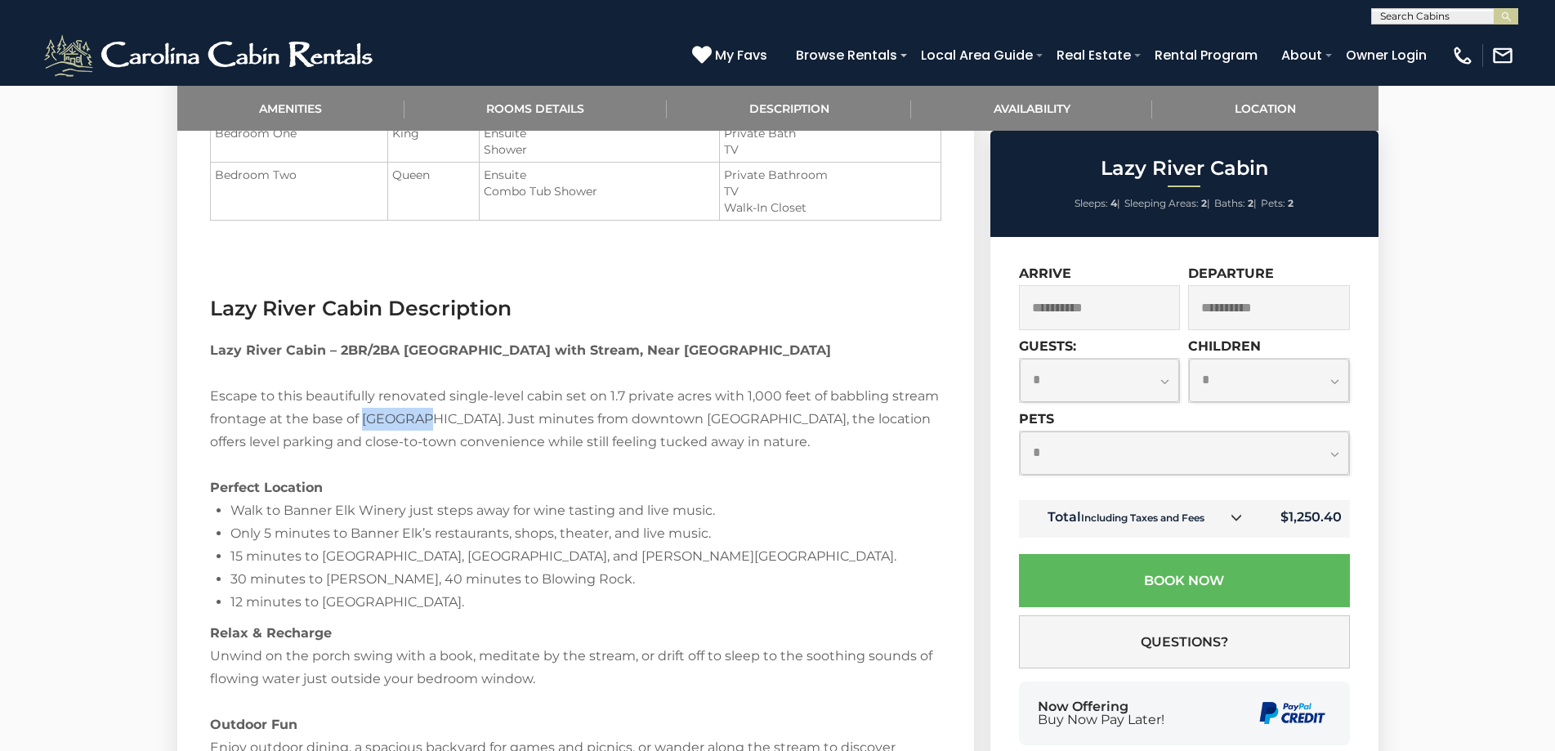
drag, startPoint x: 404, startPoint y: 416, endPoint x: 364, endPoint y: 413, distance: 40.2
copy div "Elk Hill"
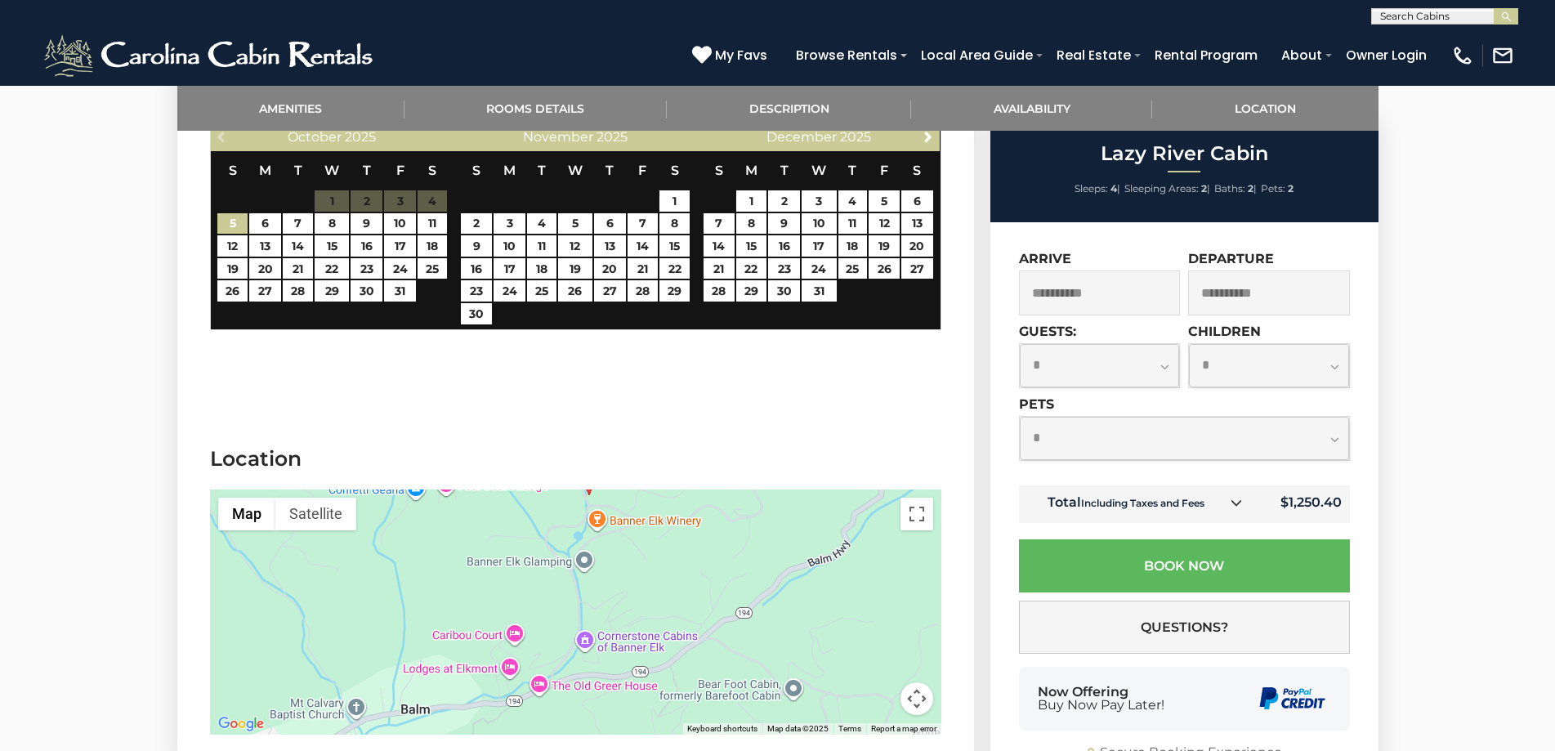
scroll to position [2614, 0]
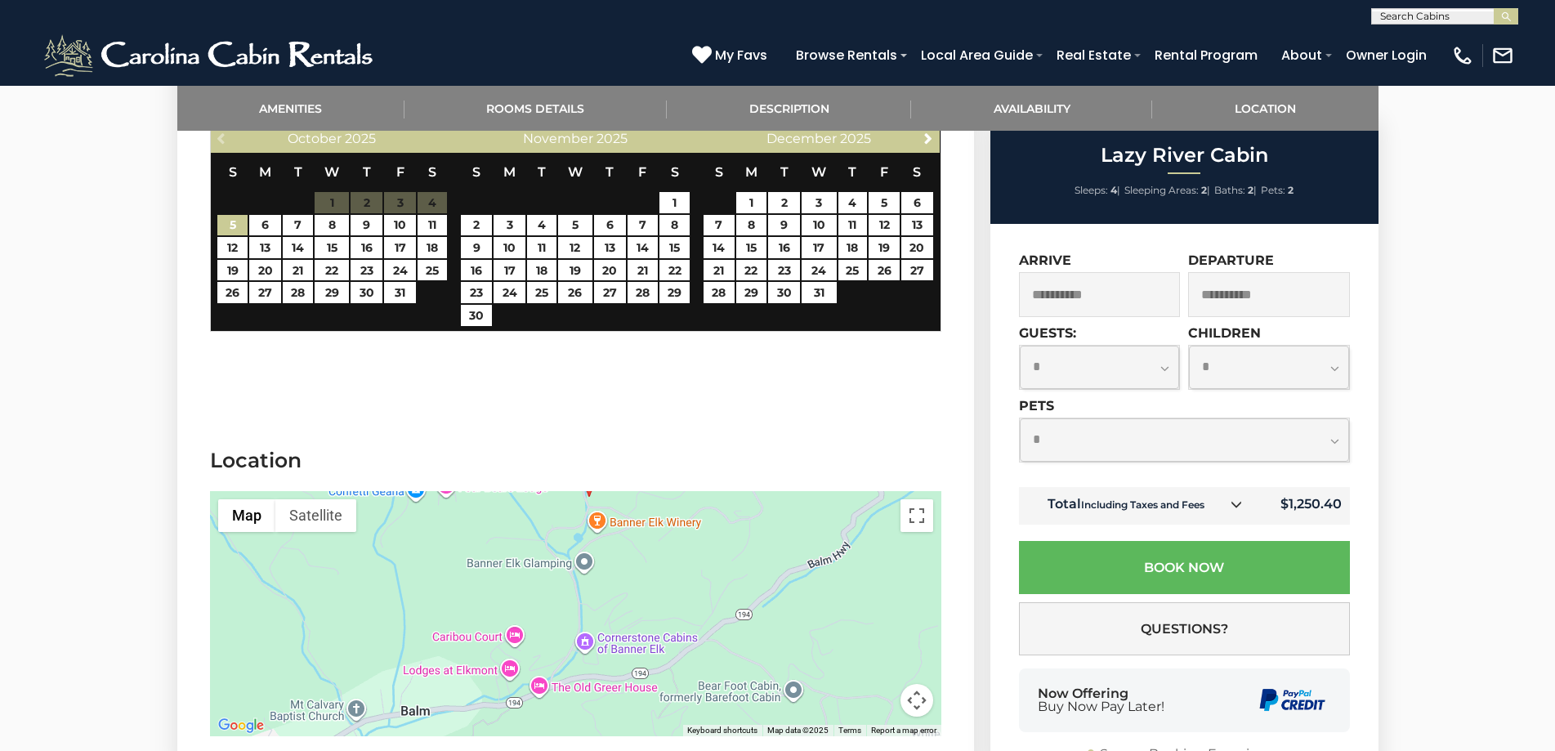
click at [1212, 506] on td "Total Including Taxes and Fees" at bounding box center [1137, 507] width 236 height 38
click at [1236, 499] on icon at bounding box center [1235, 504] width 11 height 11
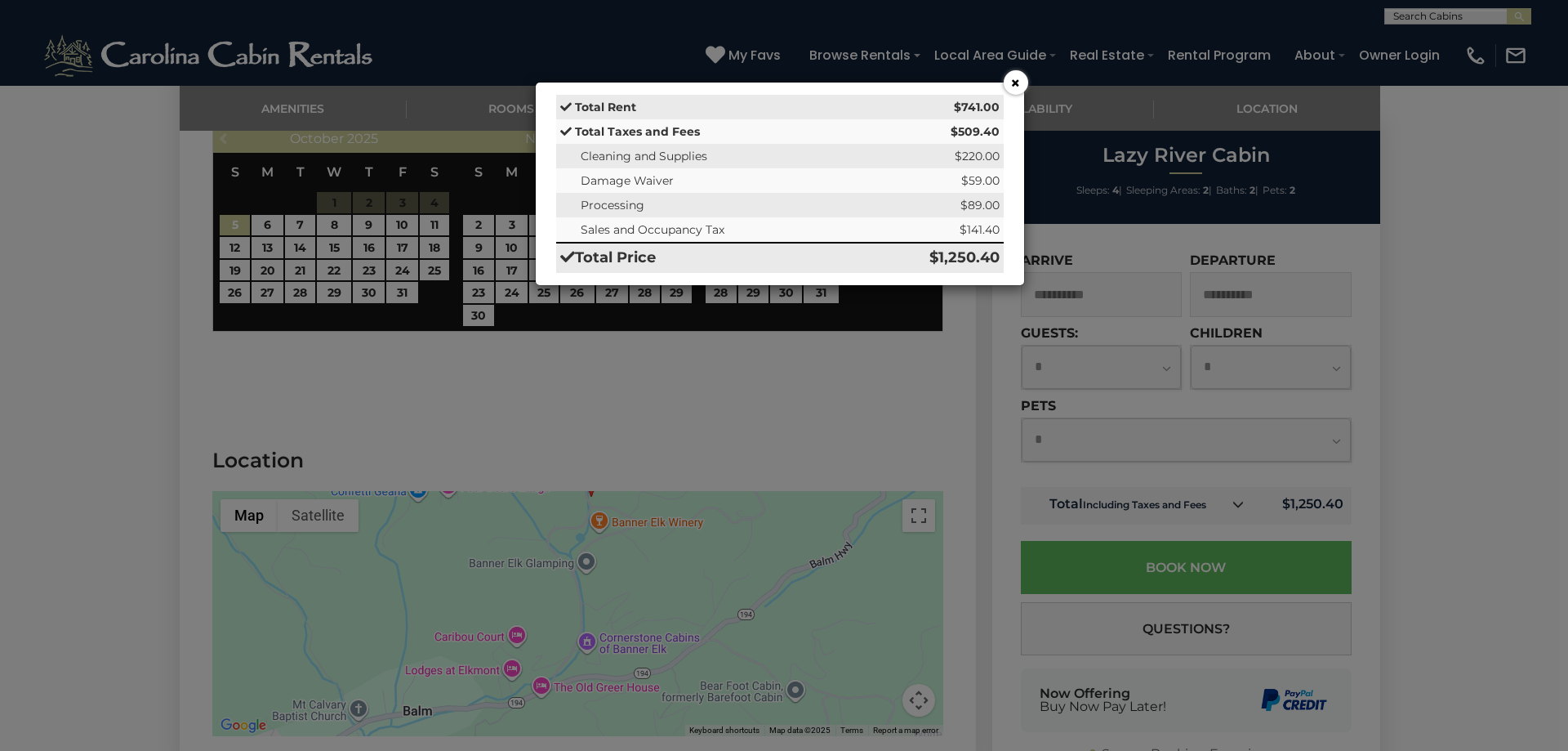
click at [1028, 83] on div "× Total Rent $741.00 Total Taxes and Fees $509.40 Cleaning and Supplies $220.00…" at bounding box center [784, 375] width 1568 height 751
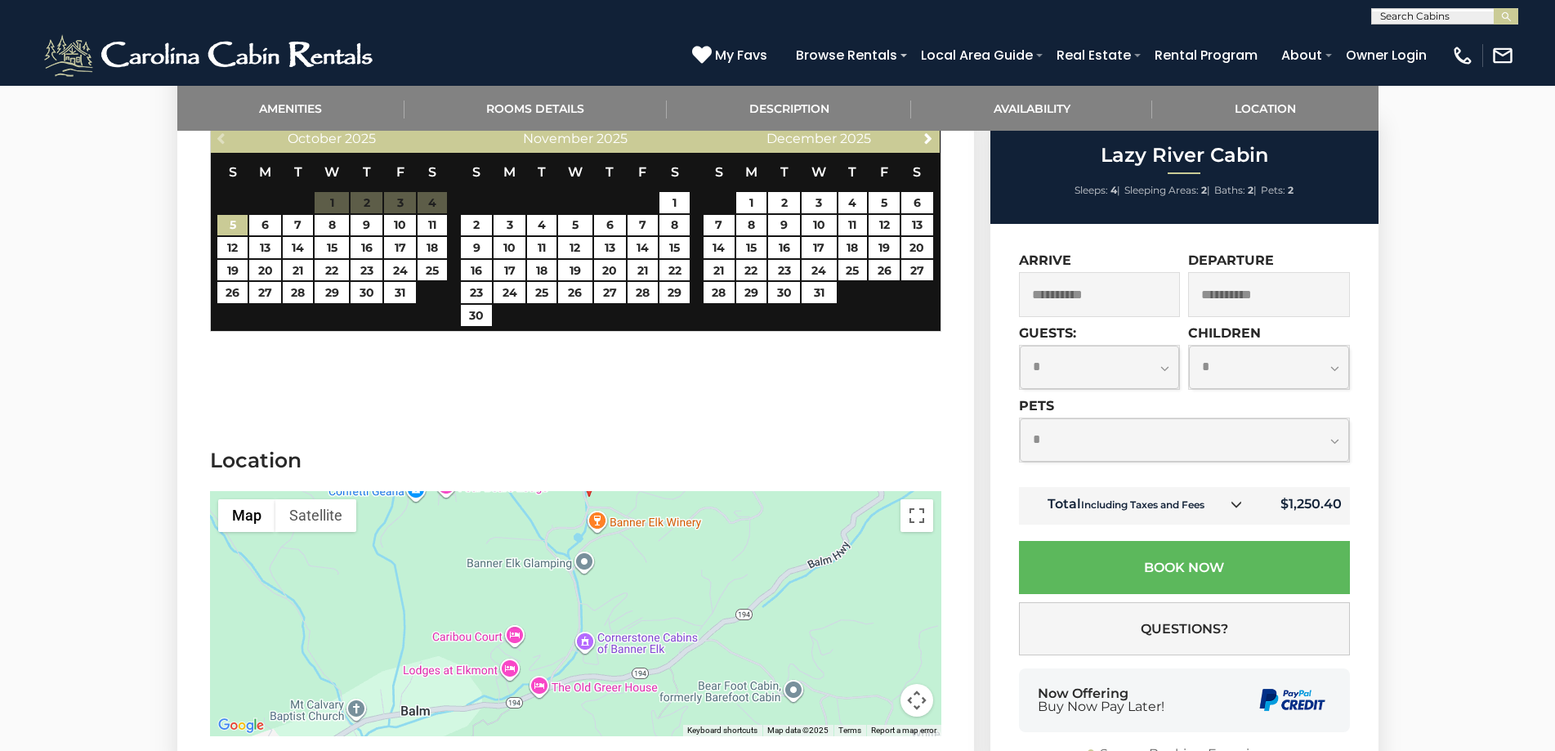
click at [1113, 283] on input "**********" at bounding box center [1100, 295] width 162 height 45
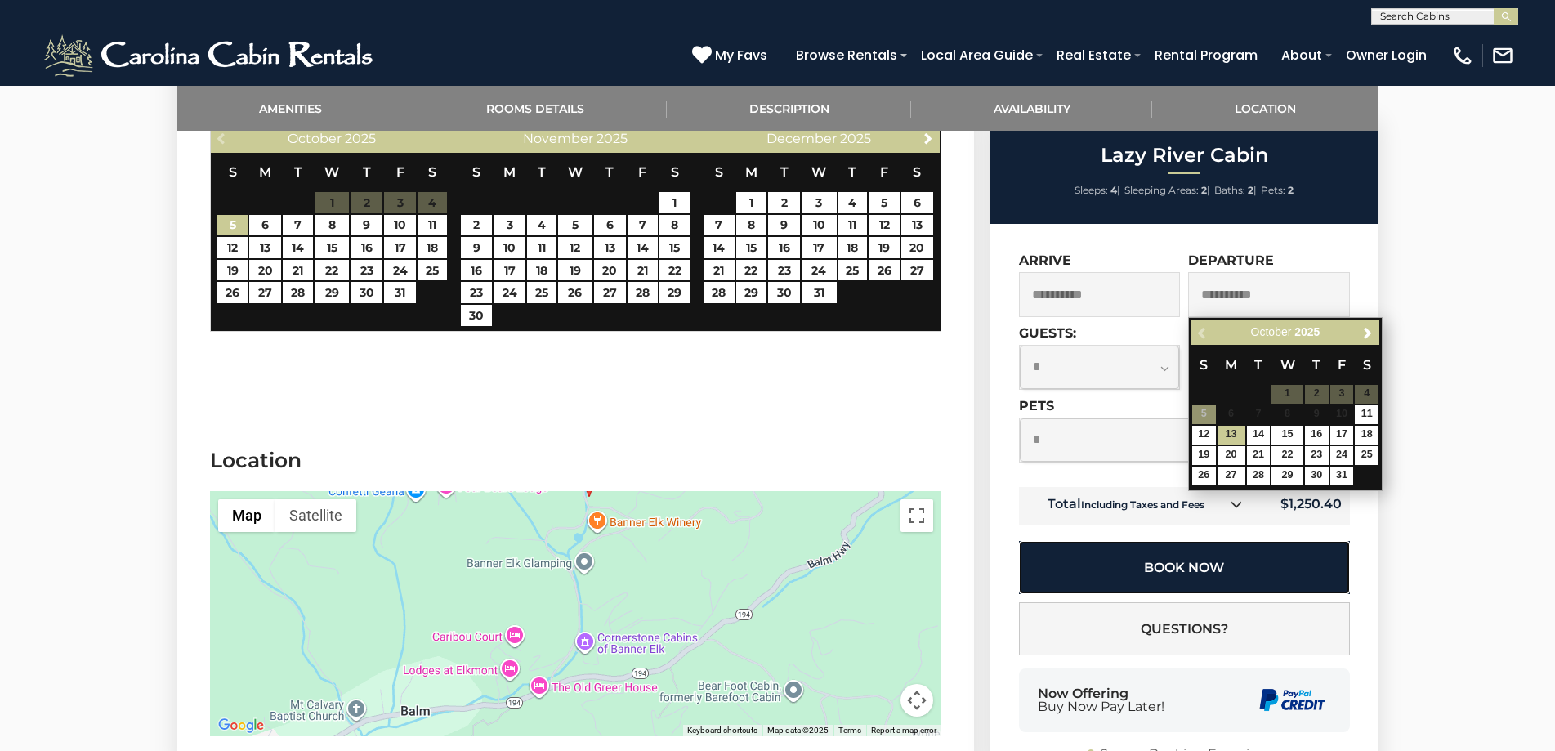
click at [1183, 559] on button "Book Now" at bounding box center [1184, 568] width 331 height 53
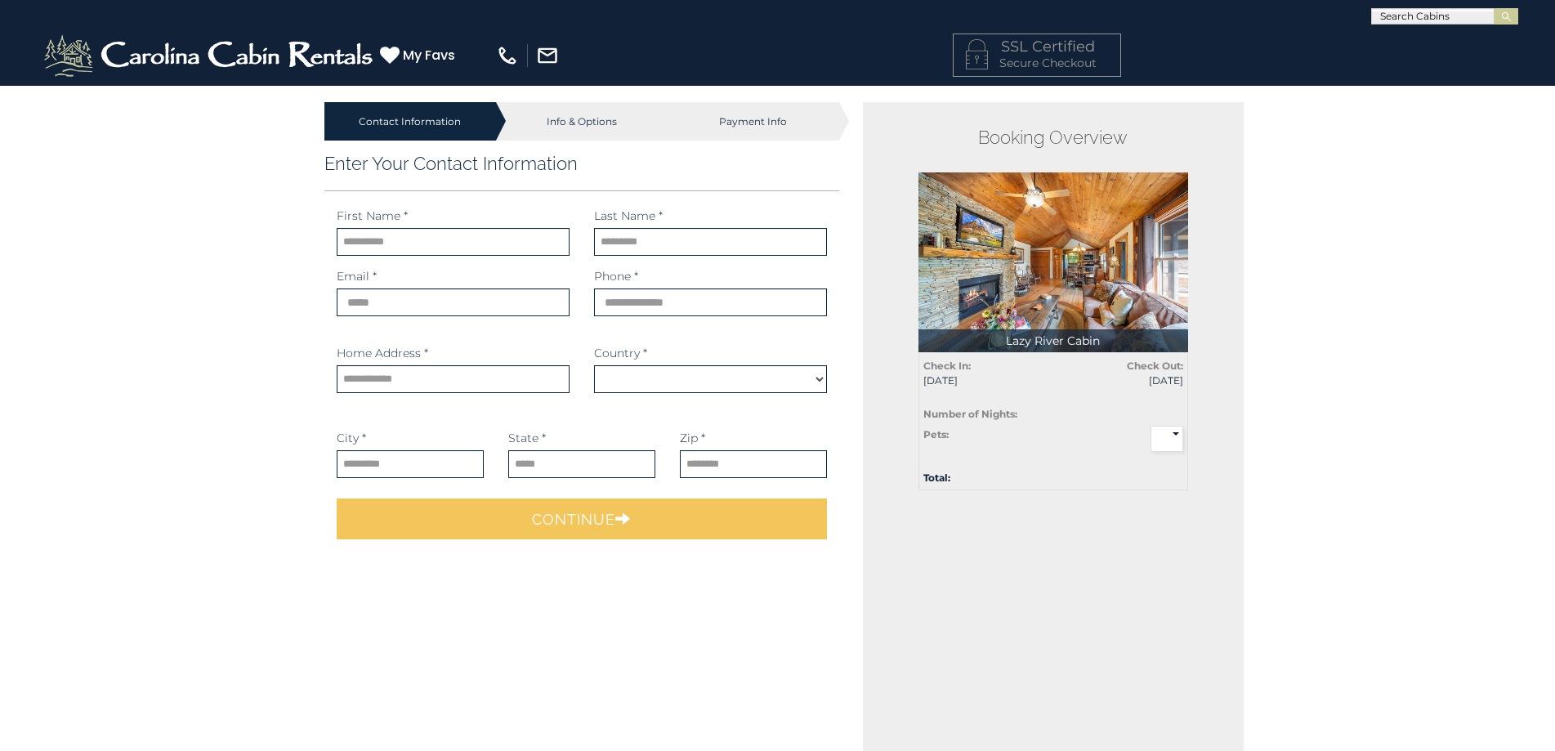
select select "*********"
click at [1483, 173] on div "Contact Information Info & Options Payment Info 1. Guest Information Enter Your…" at bounding box center [777, 674] width 1555 height 1179
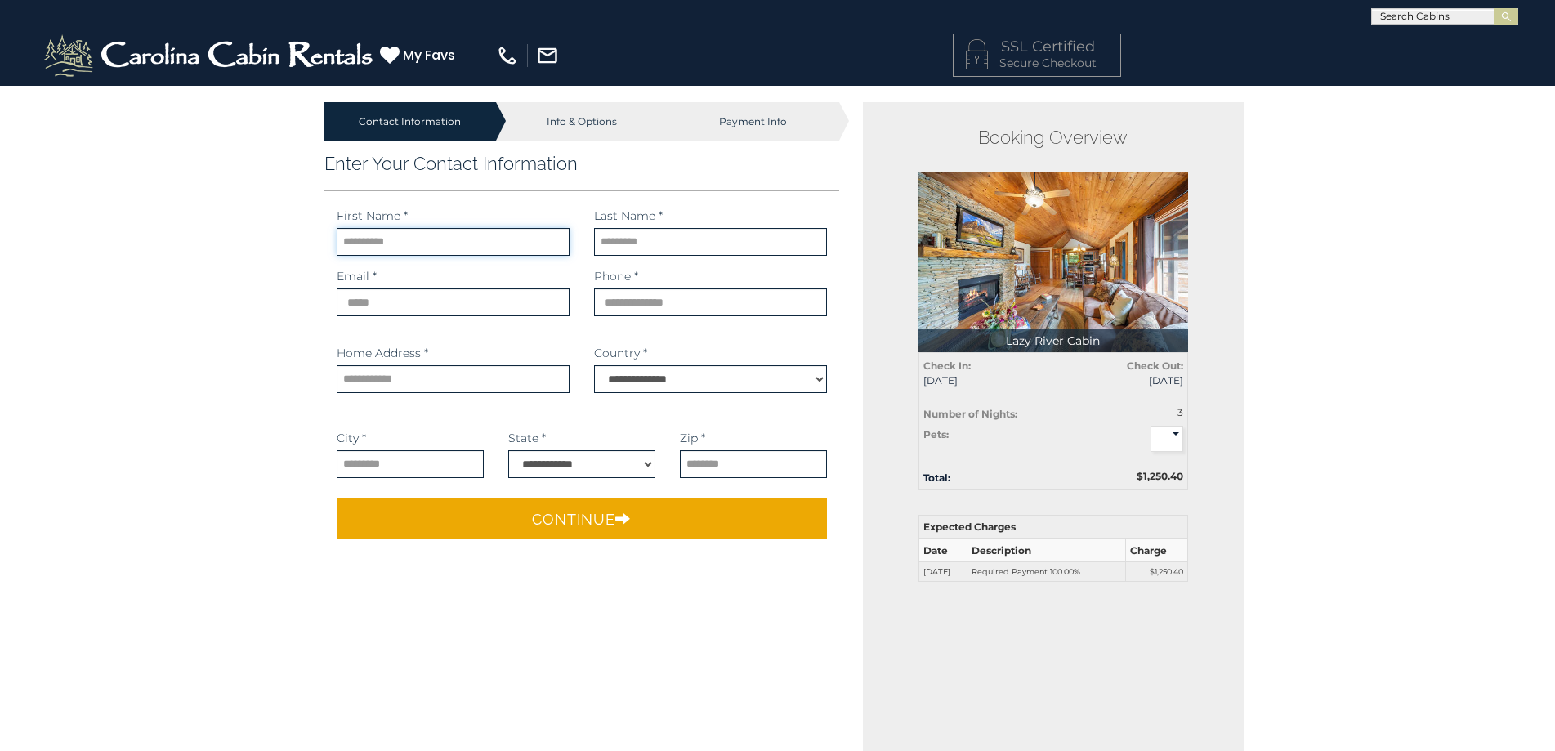
click at [473, 243] on input "text" at bounding box center [453, 242] width 233 height 28
type input "*******"
type input "********"
type input "**********"
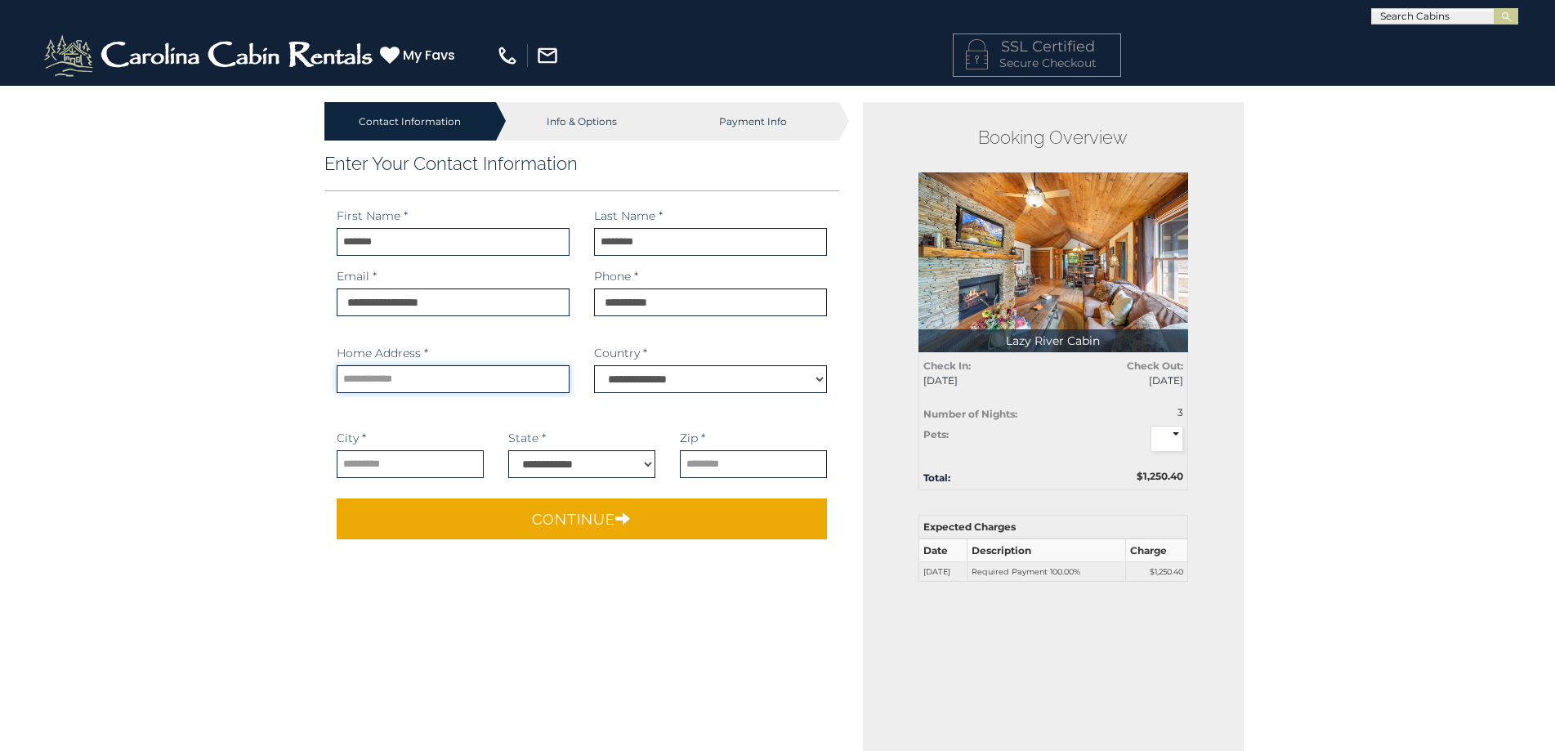
type input "**********"
select select "**"
type input "*****"
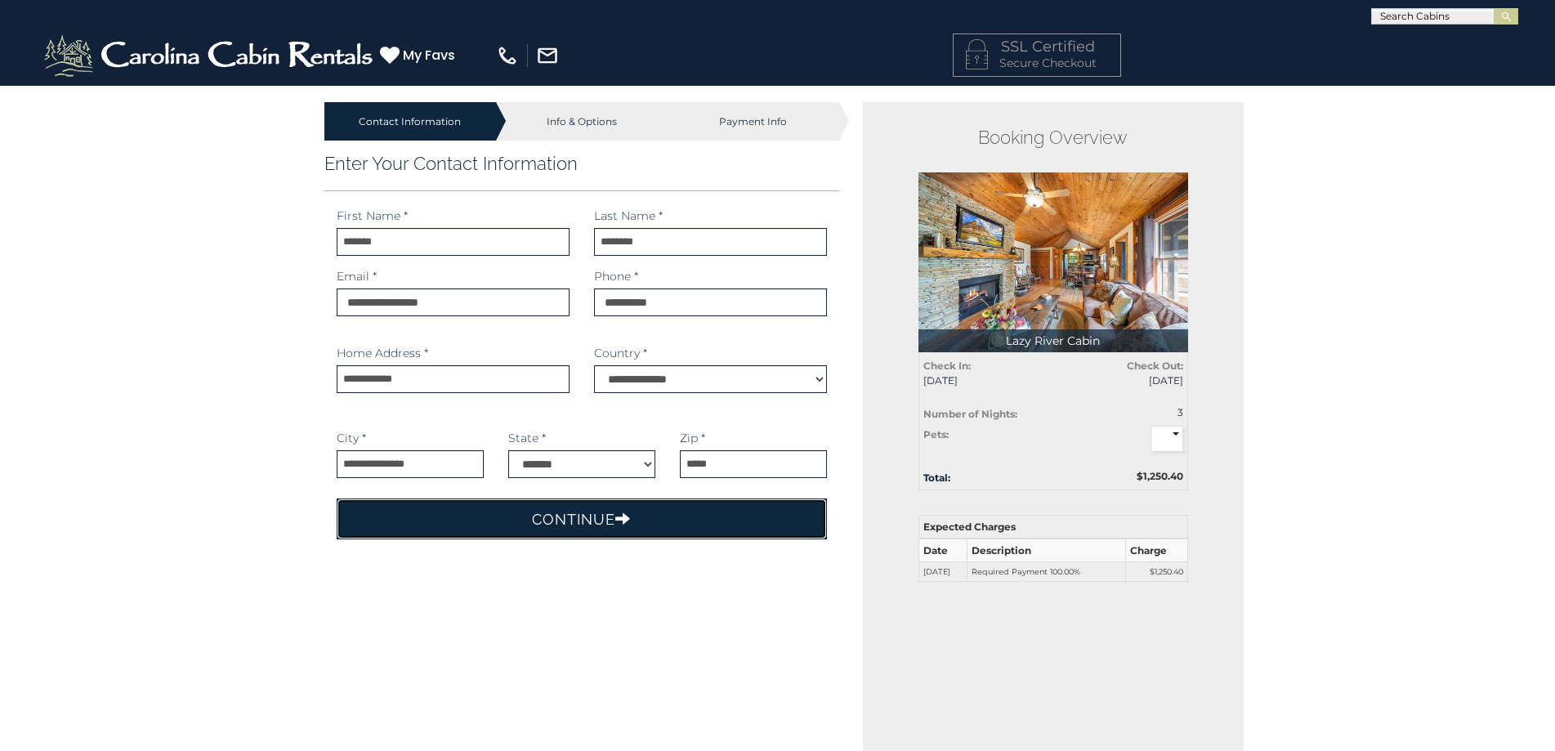
click at [553, 522] on button "Continue" at bounding box center [582, 518] width 491 height 41
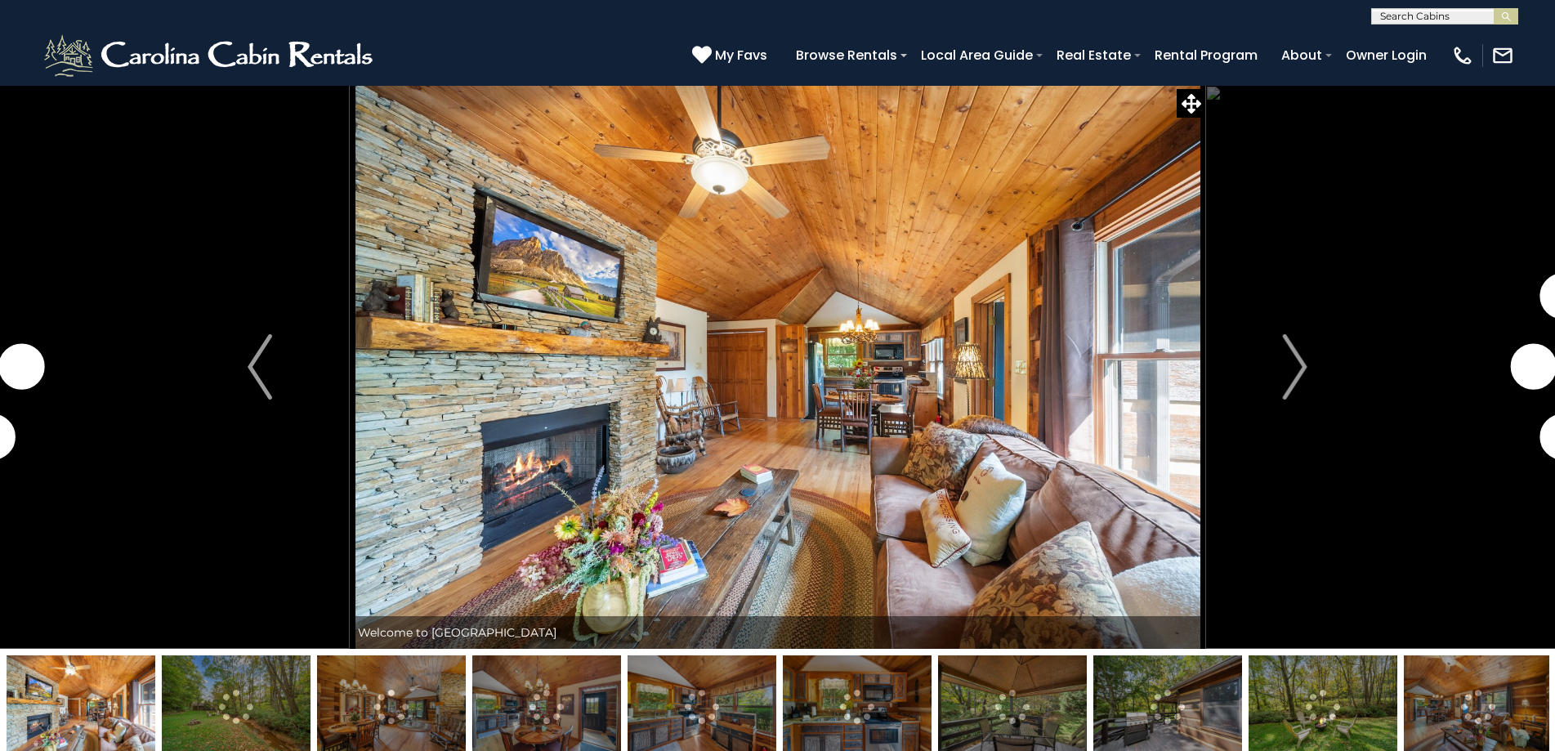
select select "*"
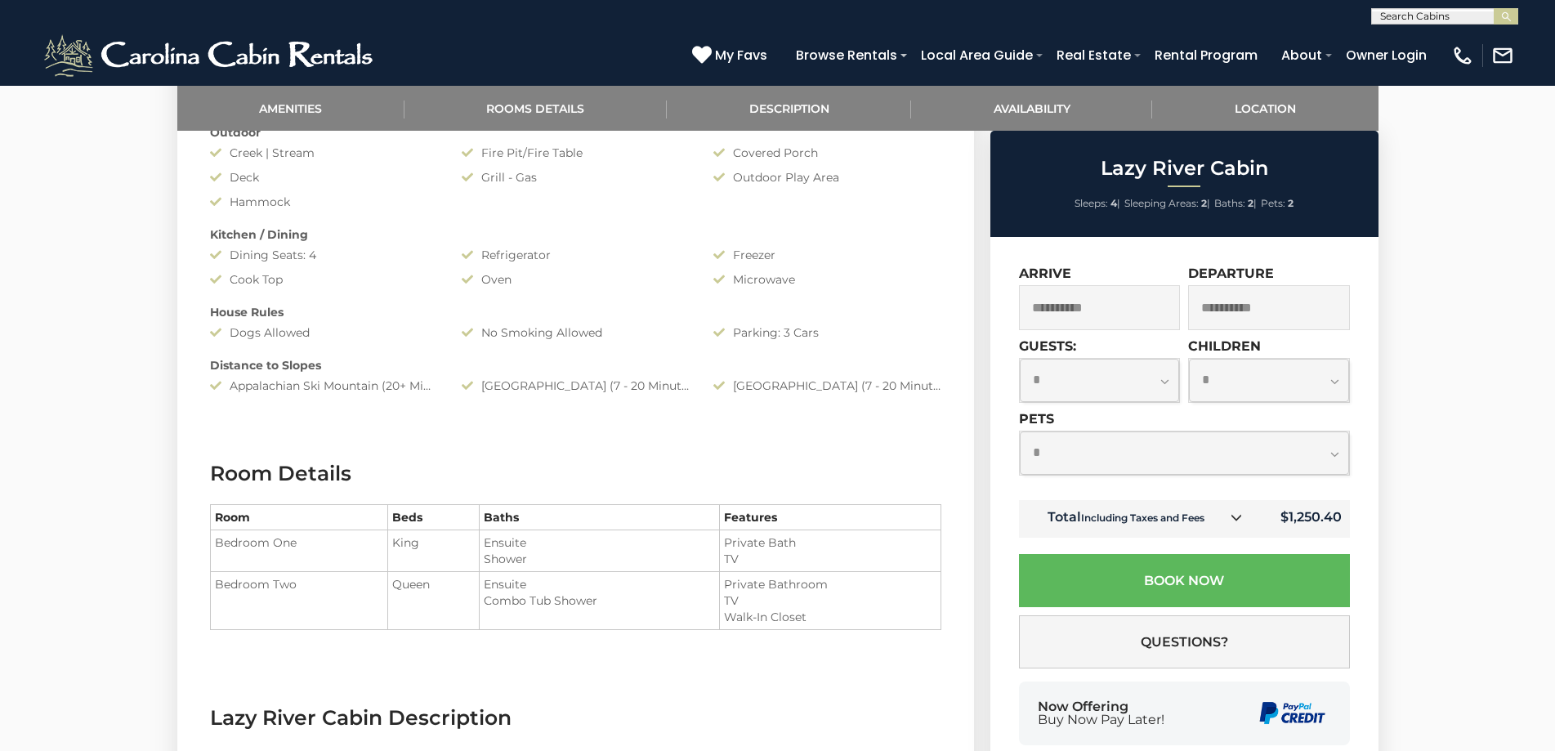
scroll to position [980, 0]
drag, startPoint x: 654, startPoint y: 384, endPoint x: 453, endPoint y: 388, distance: 201.0
click at [682, 389] on div "[GEOGRAPHIC_DATA] (7 - 20 Minute Drive)" at bounding box center [575, 385] width 252 height 16
click at [439, 385] on div "Appalachian Ski Mountain (20+ Minute Drive)" at bounding box center [324, 385] width 252 height 16
click at [431, 386] on div "Appalachian Ski Mountain (20+ Minute Drive)" at bounding box center [324, 385] width 252 height 16
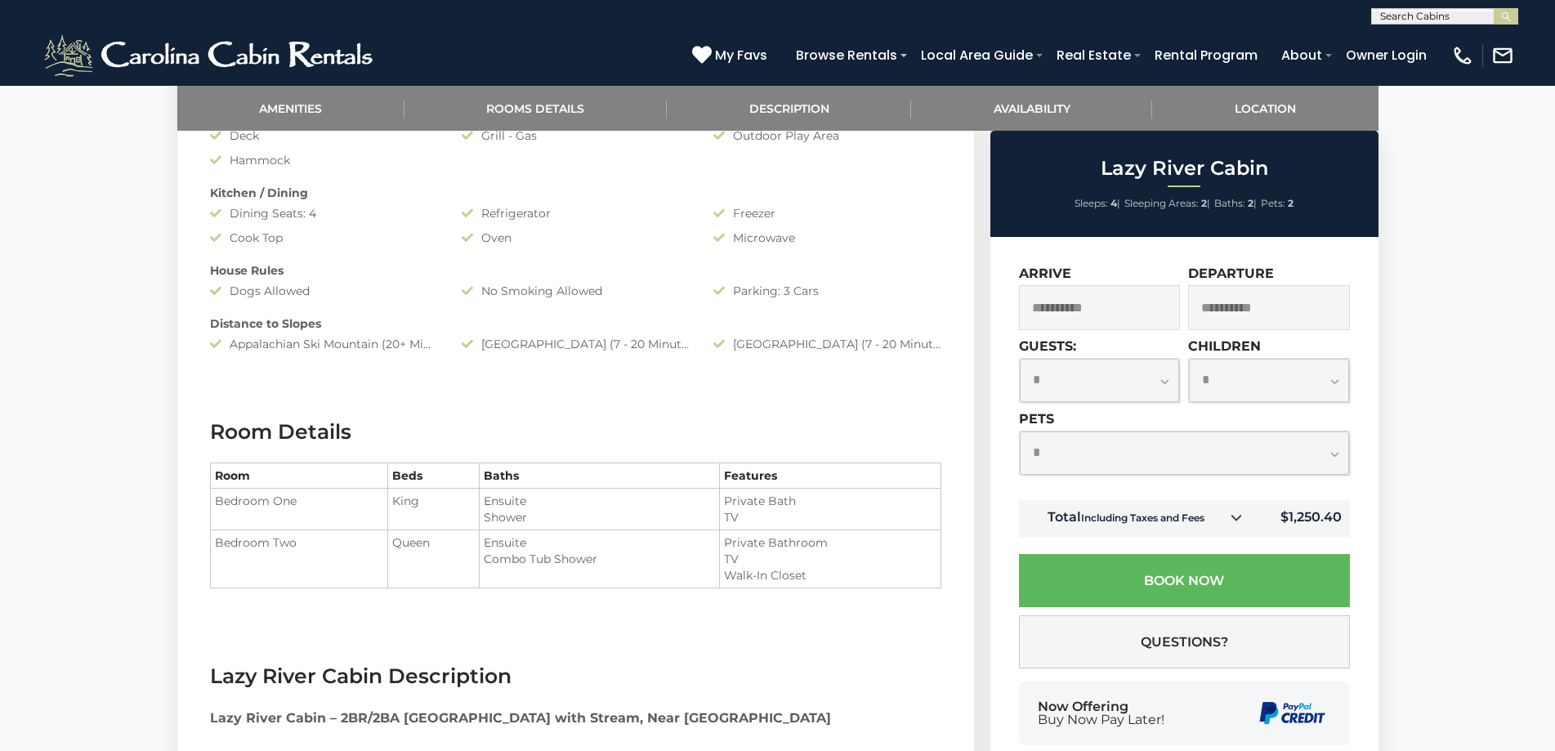
scroll to position [1062, 0]
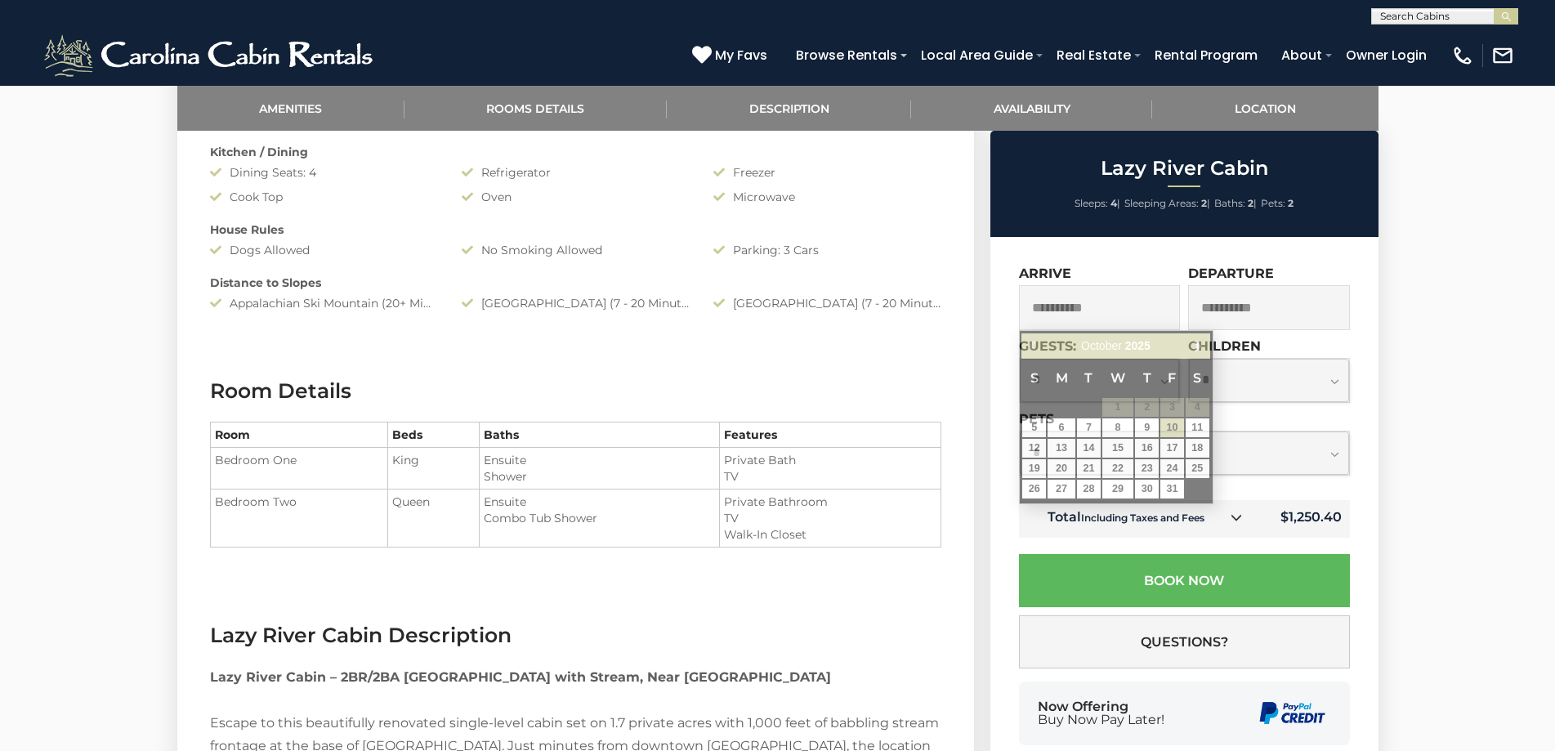
click at [1116, 306] on input "**********" at bounding box center [1100, 307] width 162 height 45
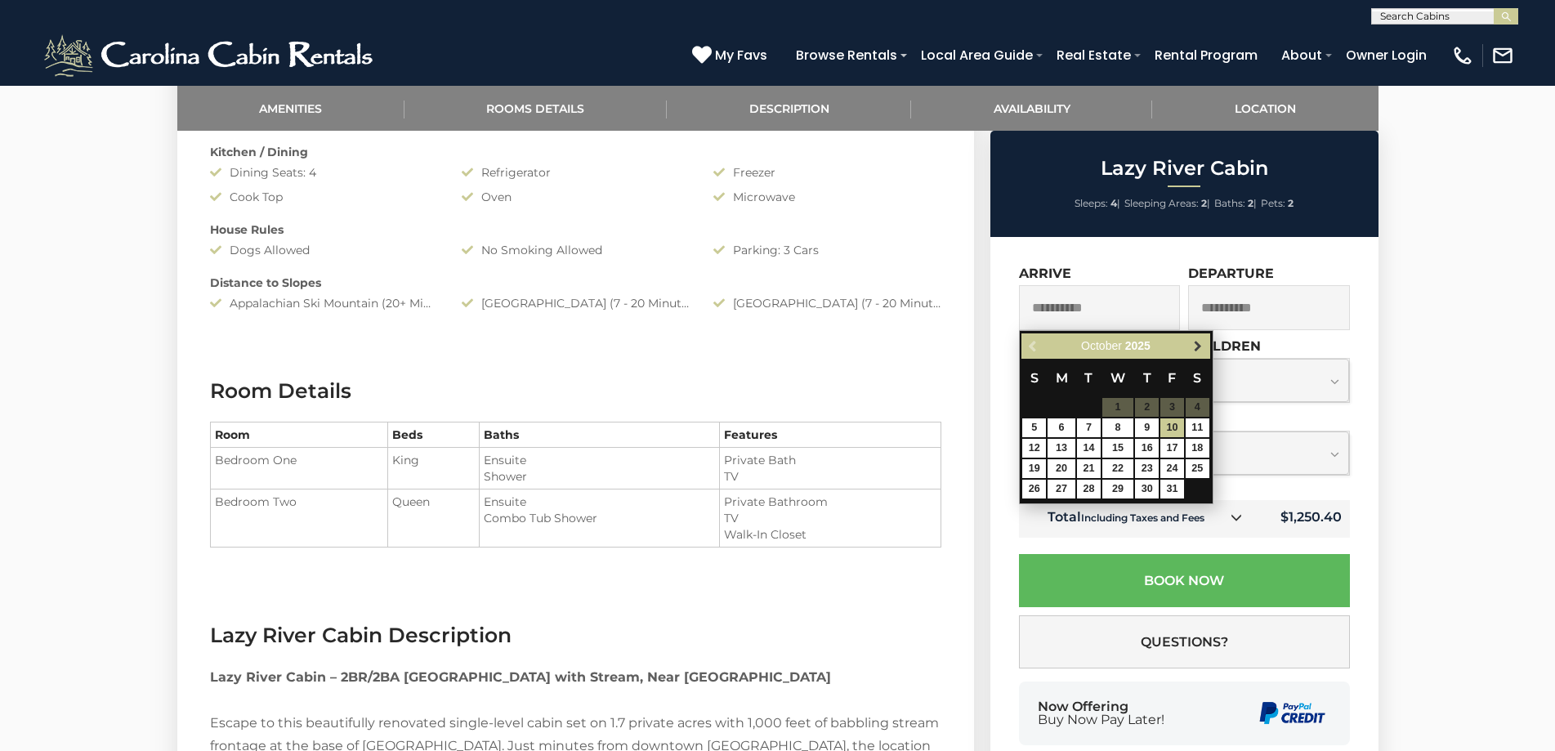
click at [1196, 344] on span "Next" at bounding box center [1197, 346] width 13 height 13
click at [1038, 340] on span "Previous" at bounding box center [1033, 346] width 13 height 13
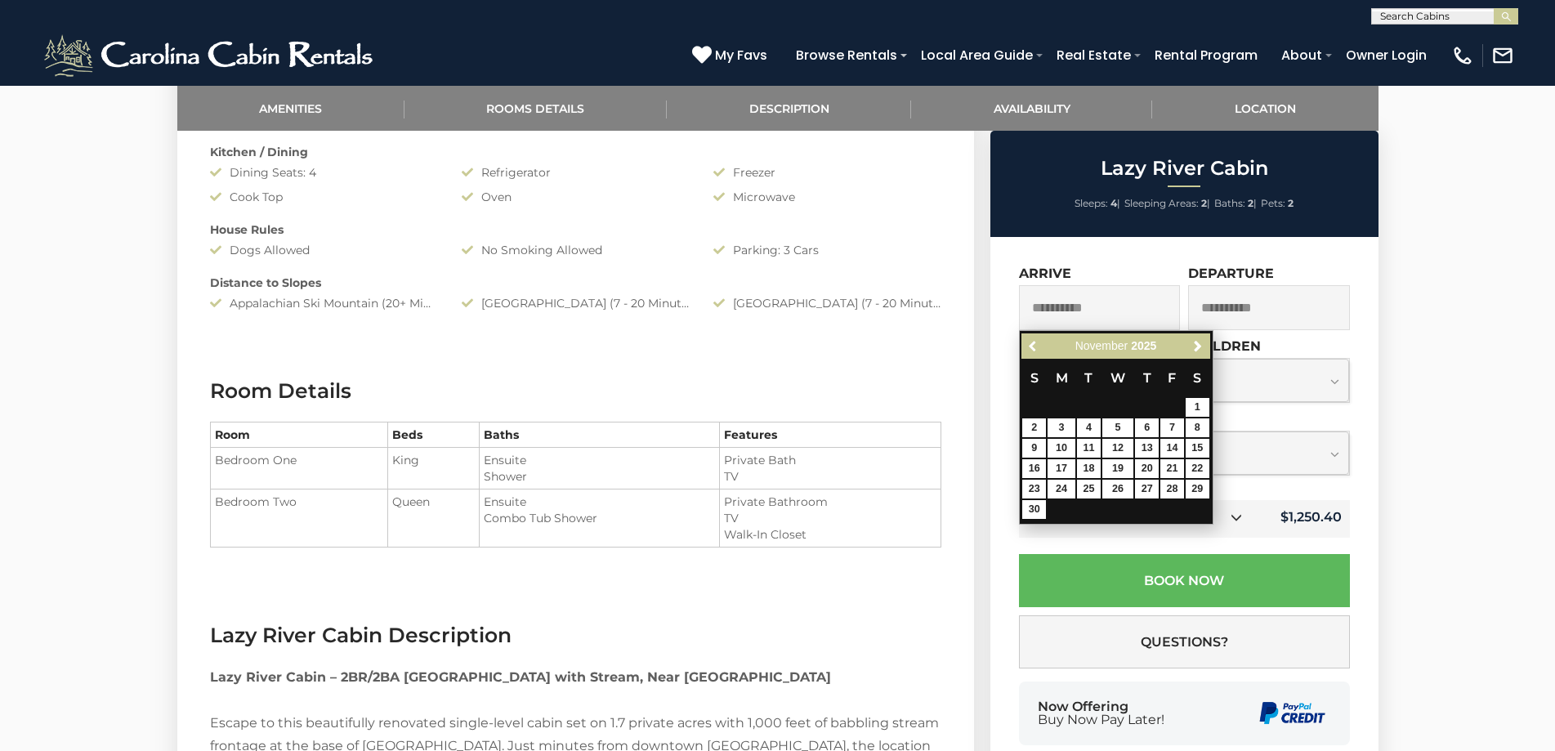
click at [1038, 340] on span "Previous" at bounding box center [1033, 346] width 13 height 13
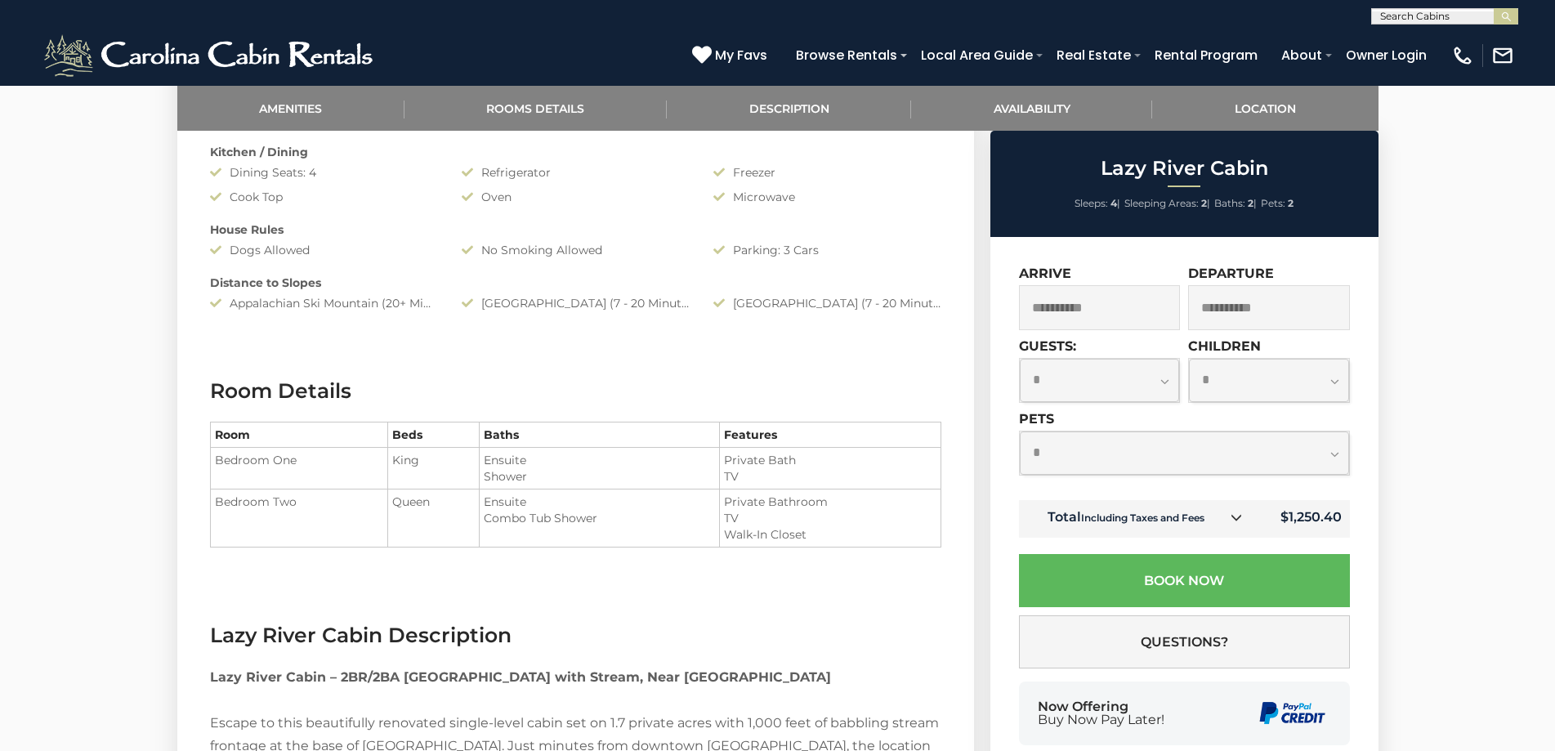
click at [1472, 315] on div "Front Entrance" at bounding box center [777, 684] width 1555 height 3322
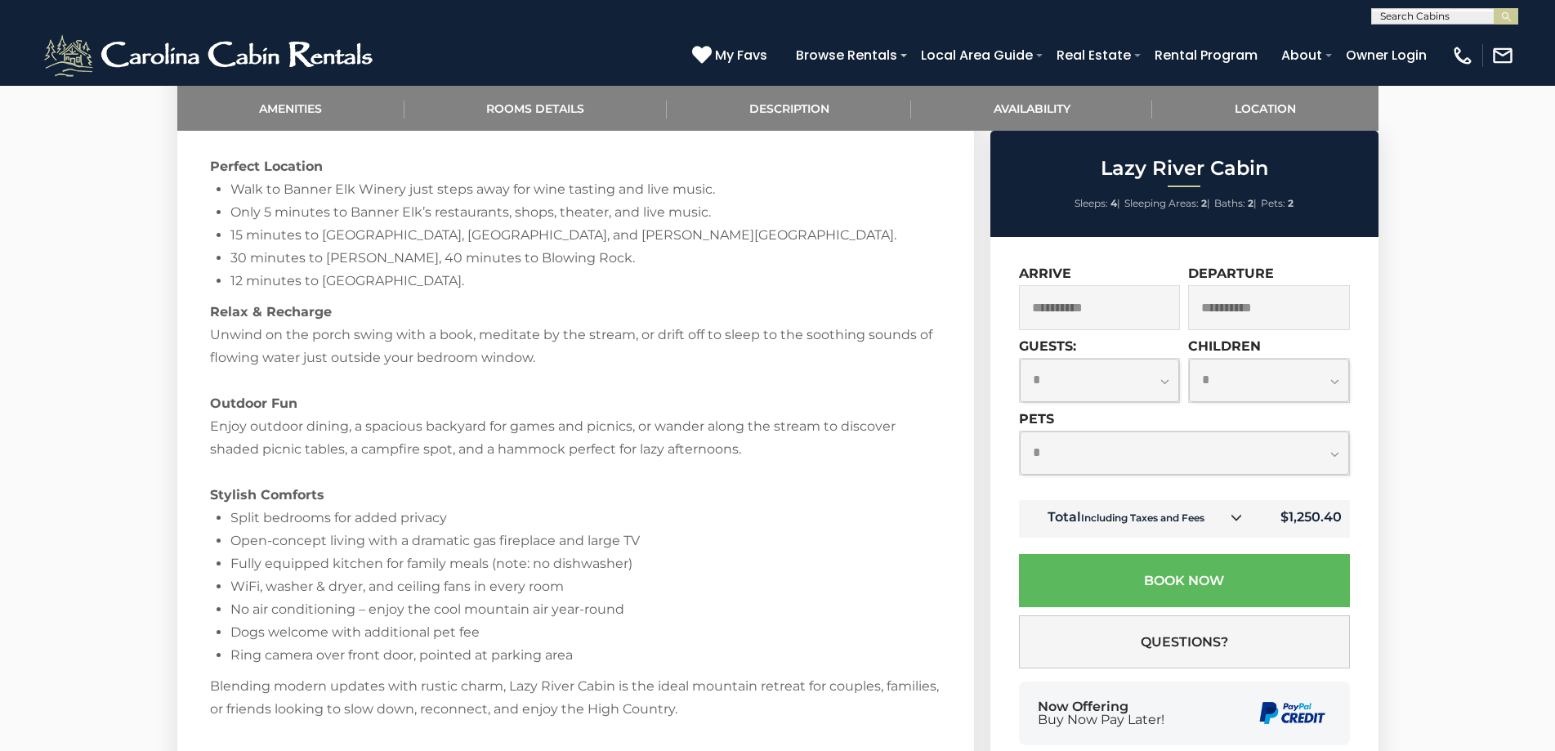
scroll to position [1716, 0]
click at [448, 315] on div "Lazy River Cabin – 2BR/2BA Chic Mountain Cabin with Stream, Near Downtown Banne…" at bounding box center [575, 466] width 731 height 908
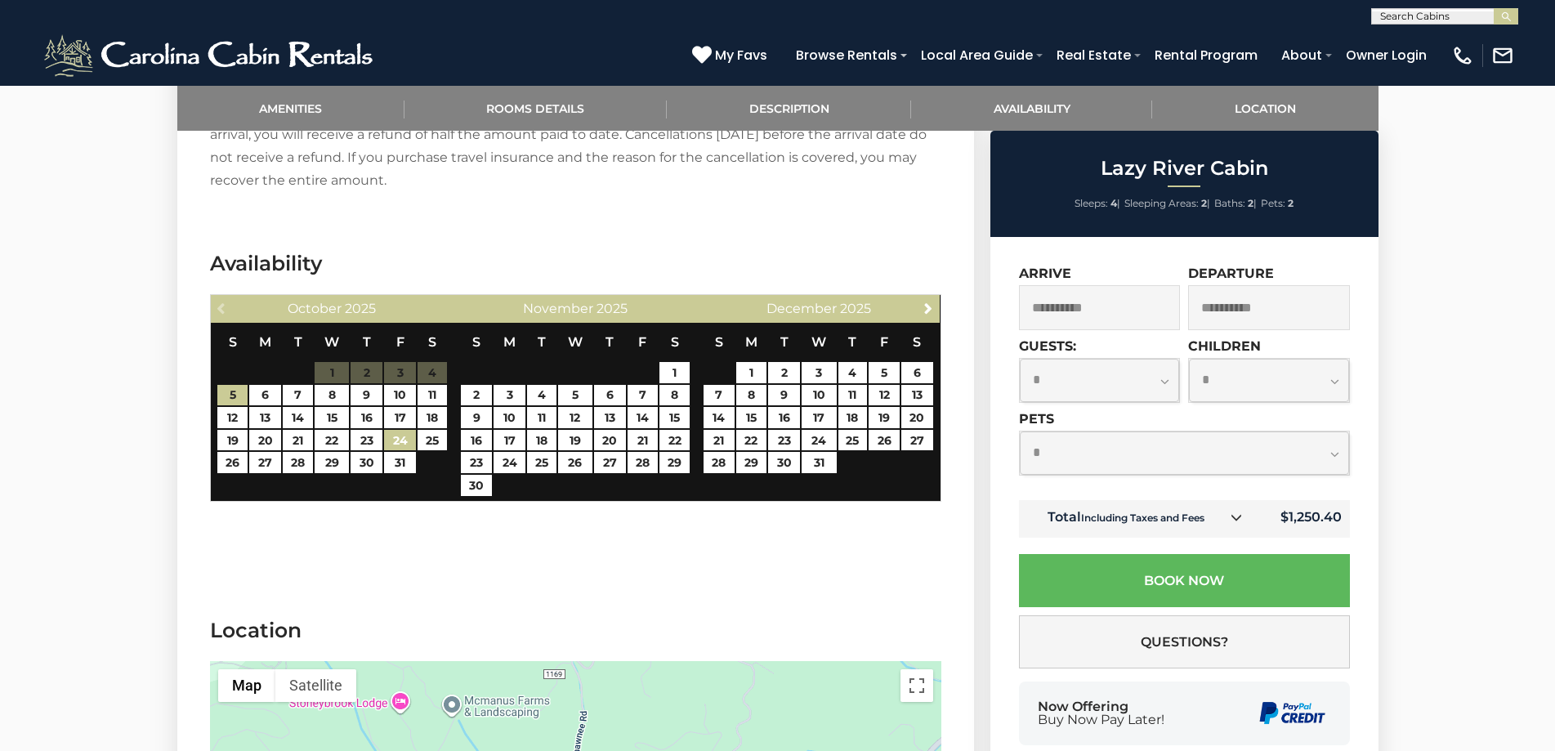
scroll to position [2451, 0]
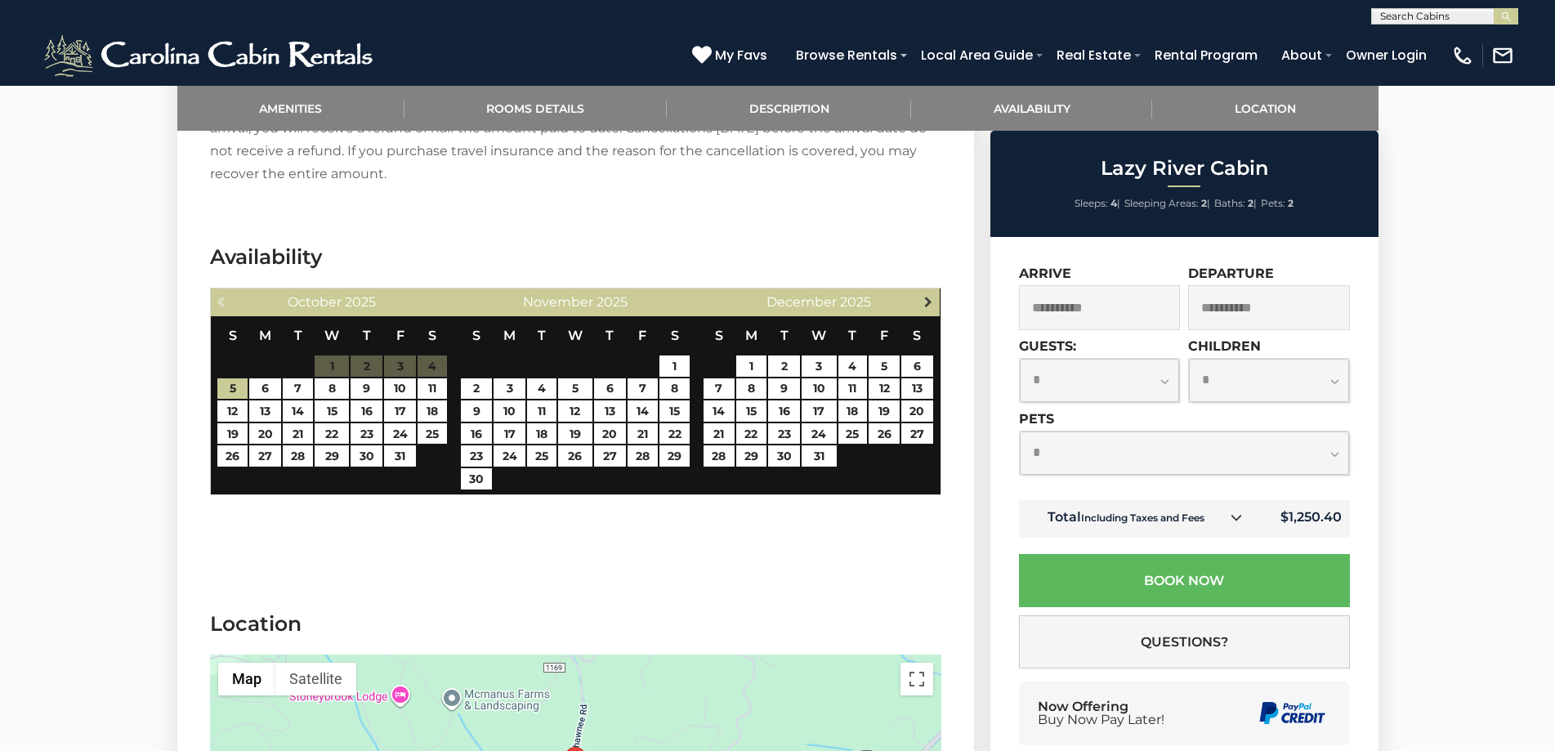
click at [931, 305] on span "Next" at bounding box center [927, 301] width 13 height 13
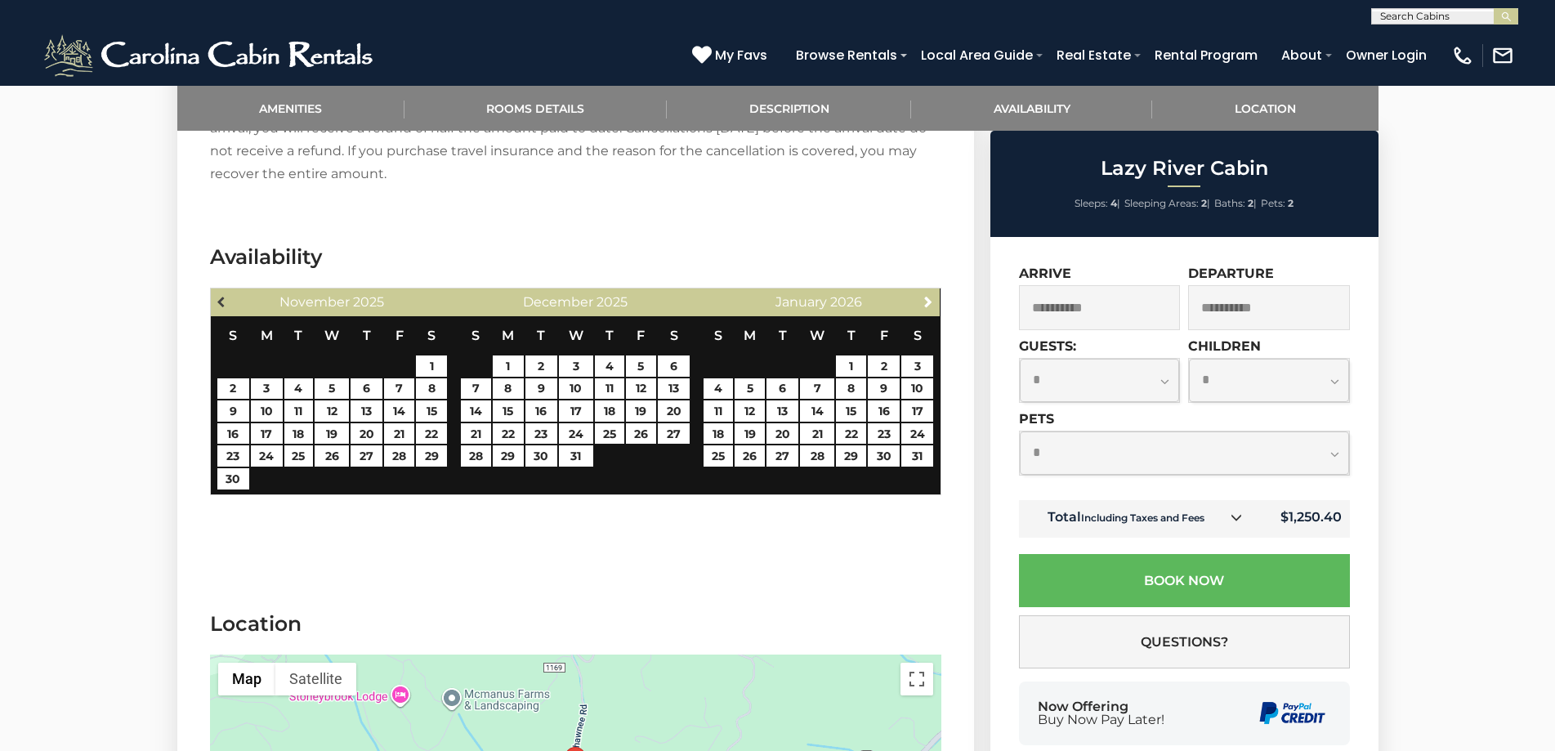
click at [225, 310] on link "Previous" at bounding box center [222, 301] width 20 height 20
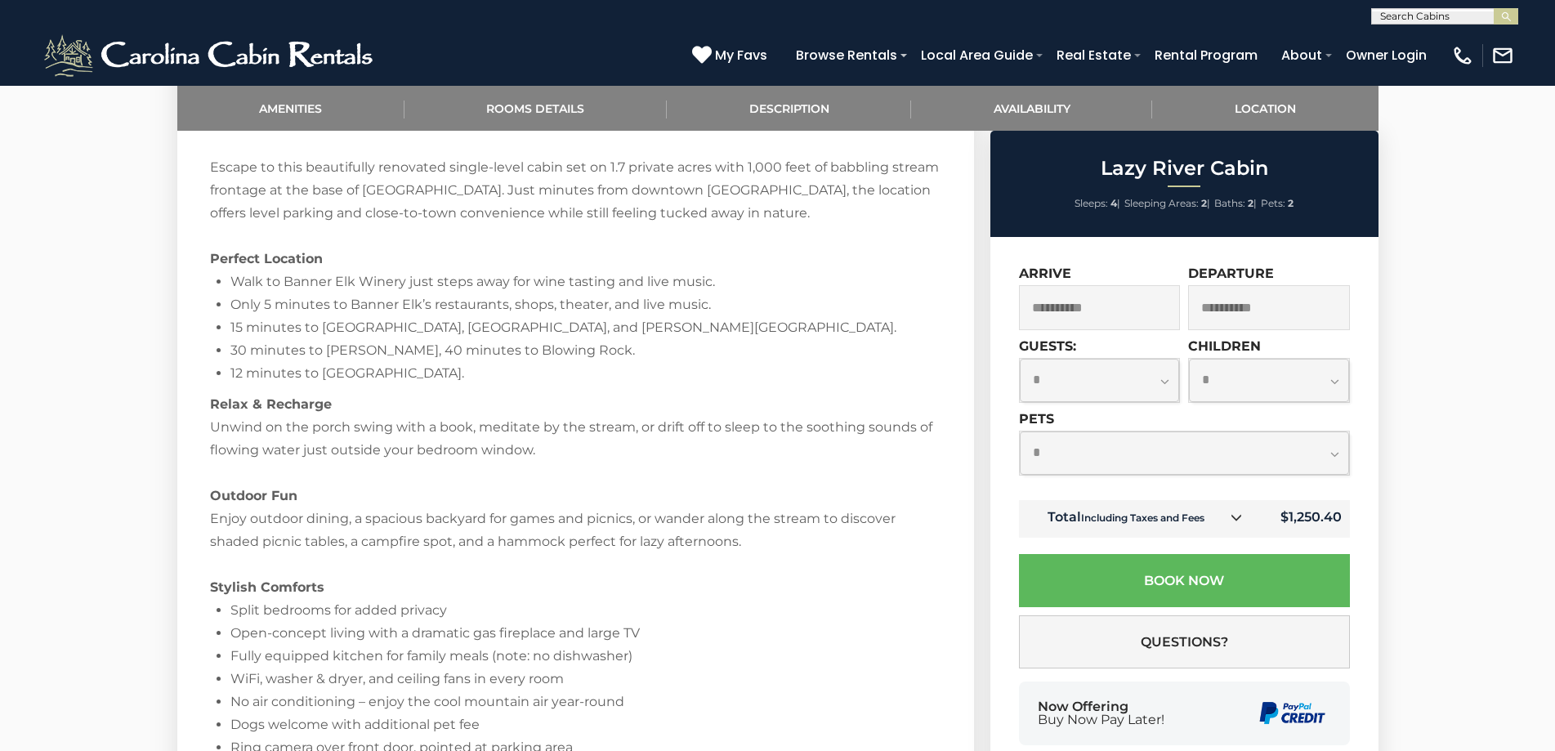
scroll to position [1365, 0]
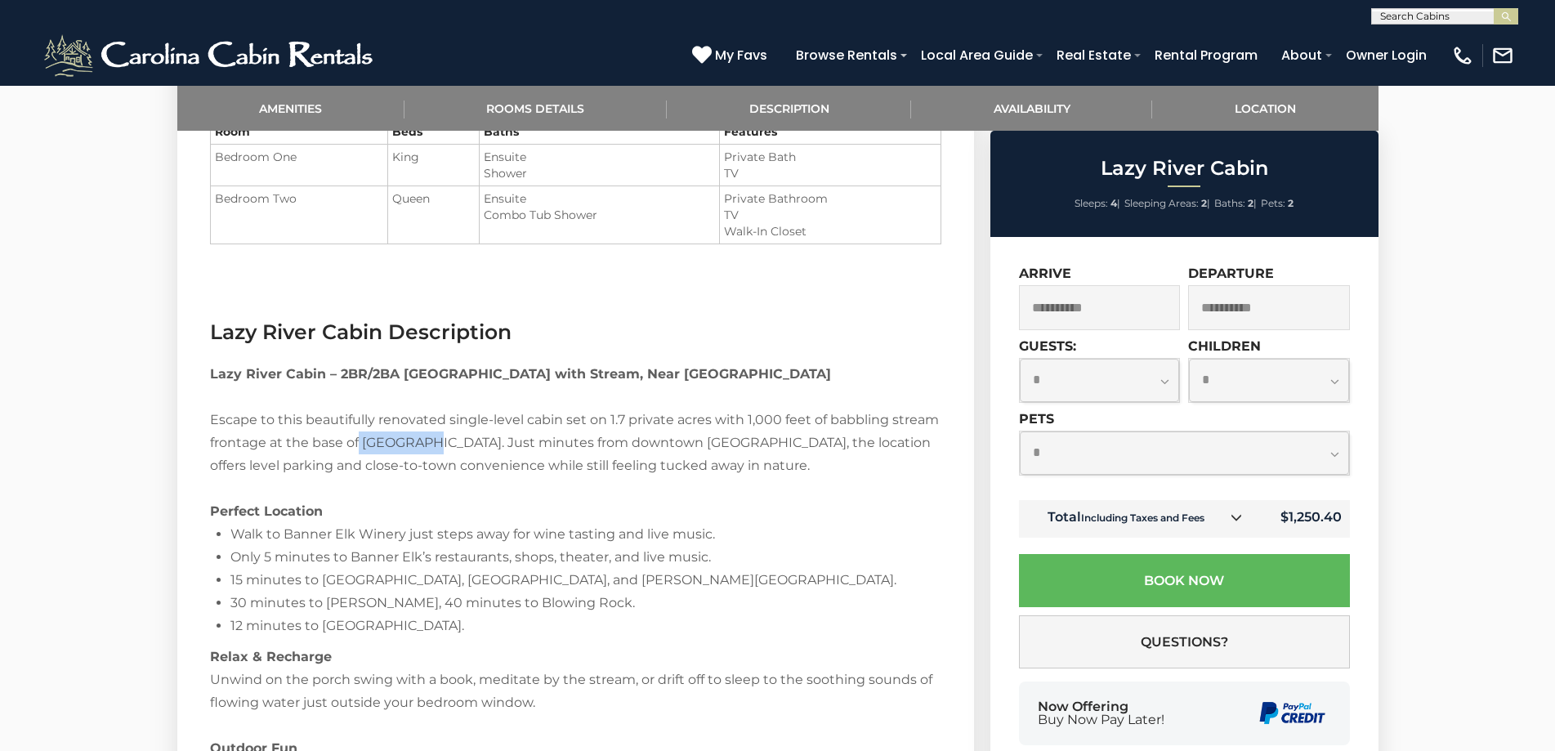
drag, startPoint x: 408, startPoint y: 444, endPoint x: 359, endPoint y: 444, distance: 49.8
copy div "Elk Hill."
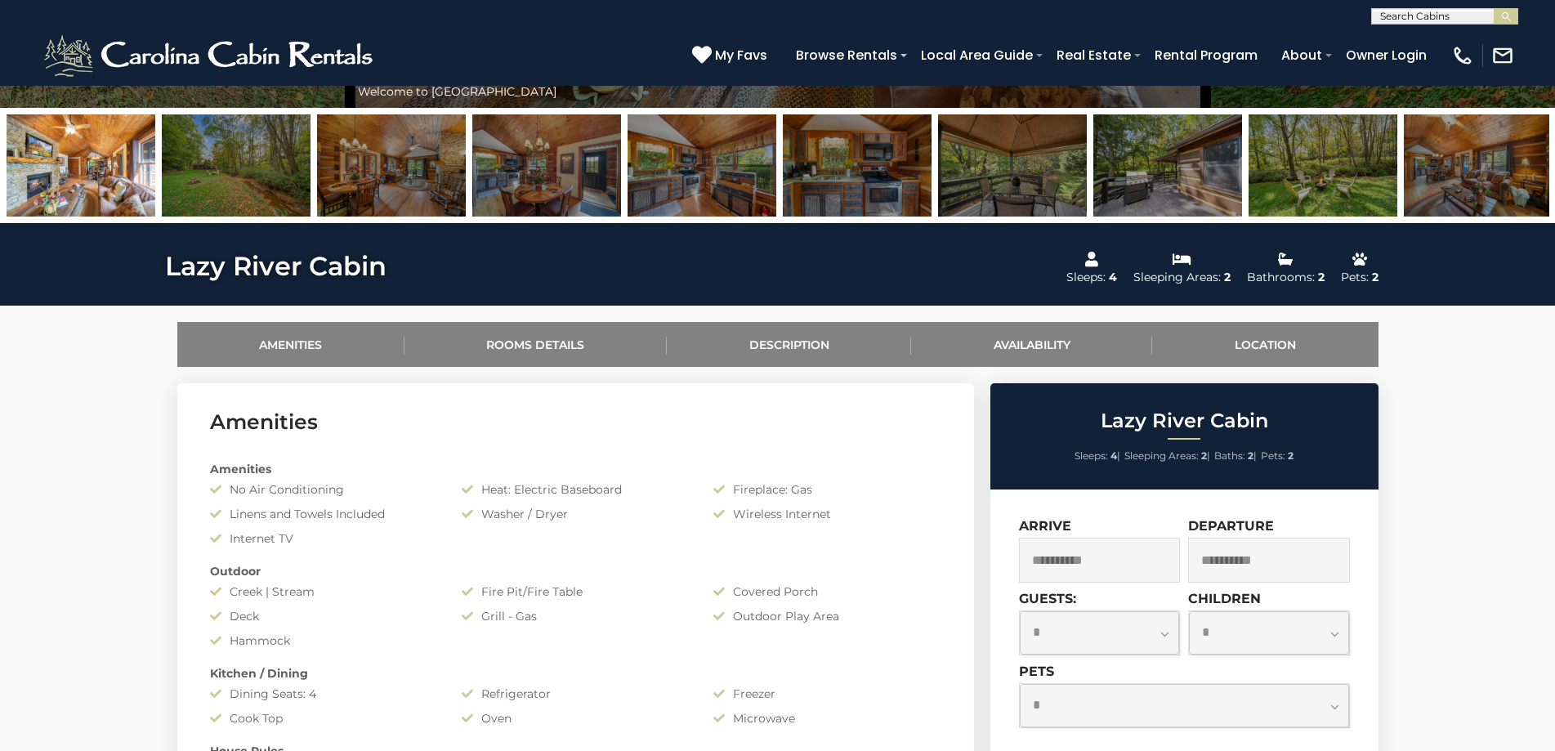
scroll to position [548, 0]
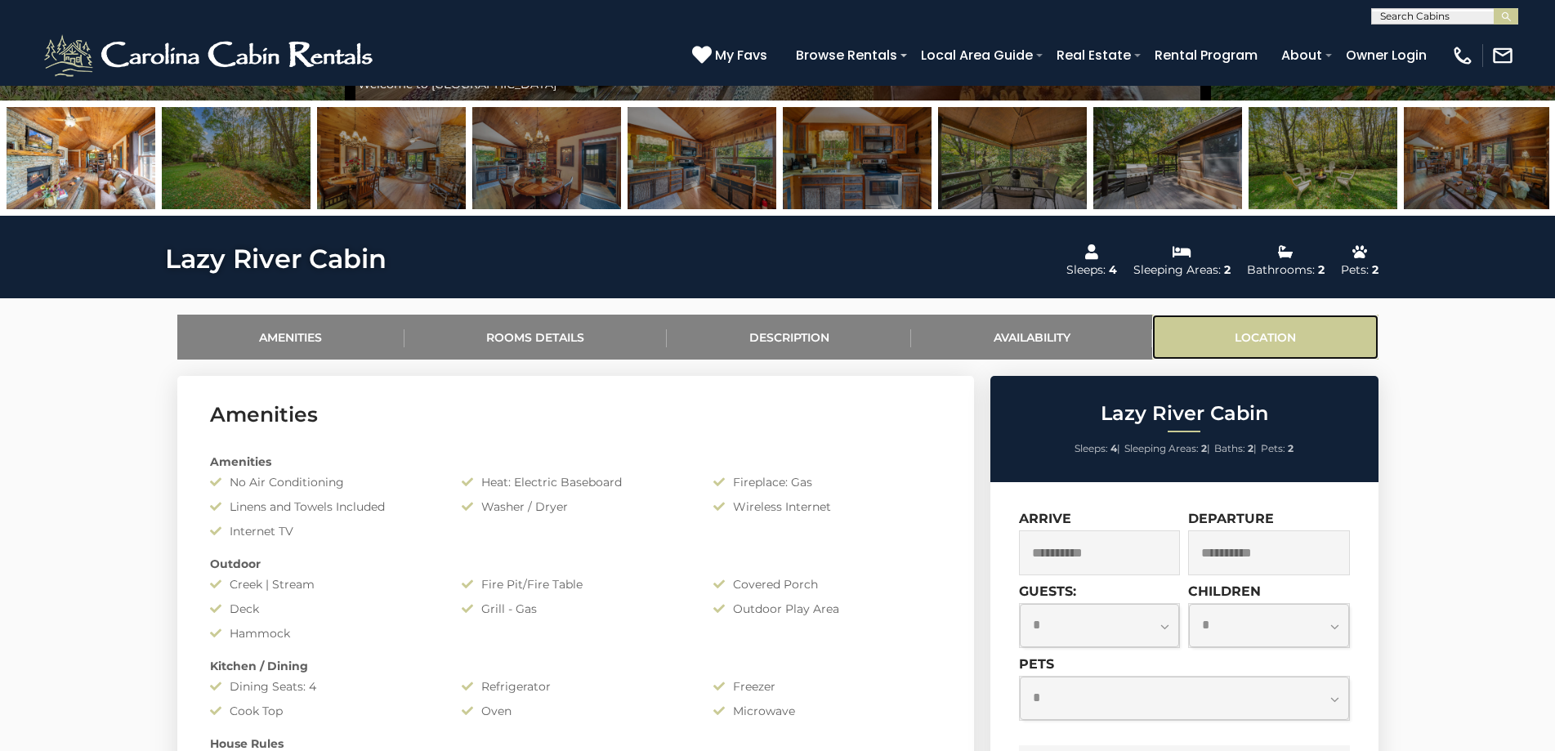
click at [1230, 335] on link "Location" at bounding box center [1264, 337] width 225 height 45
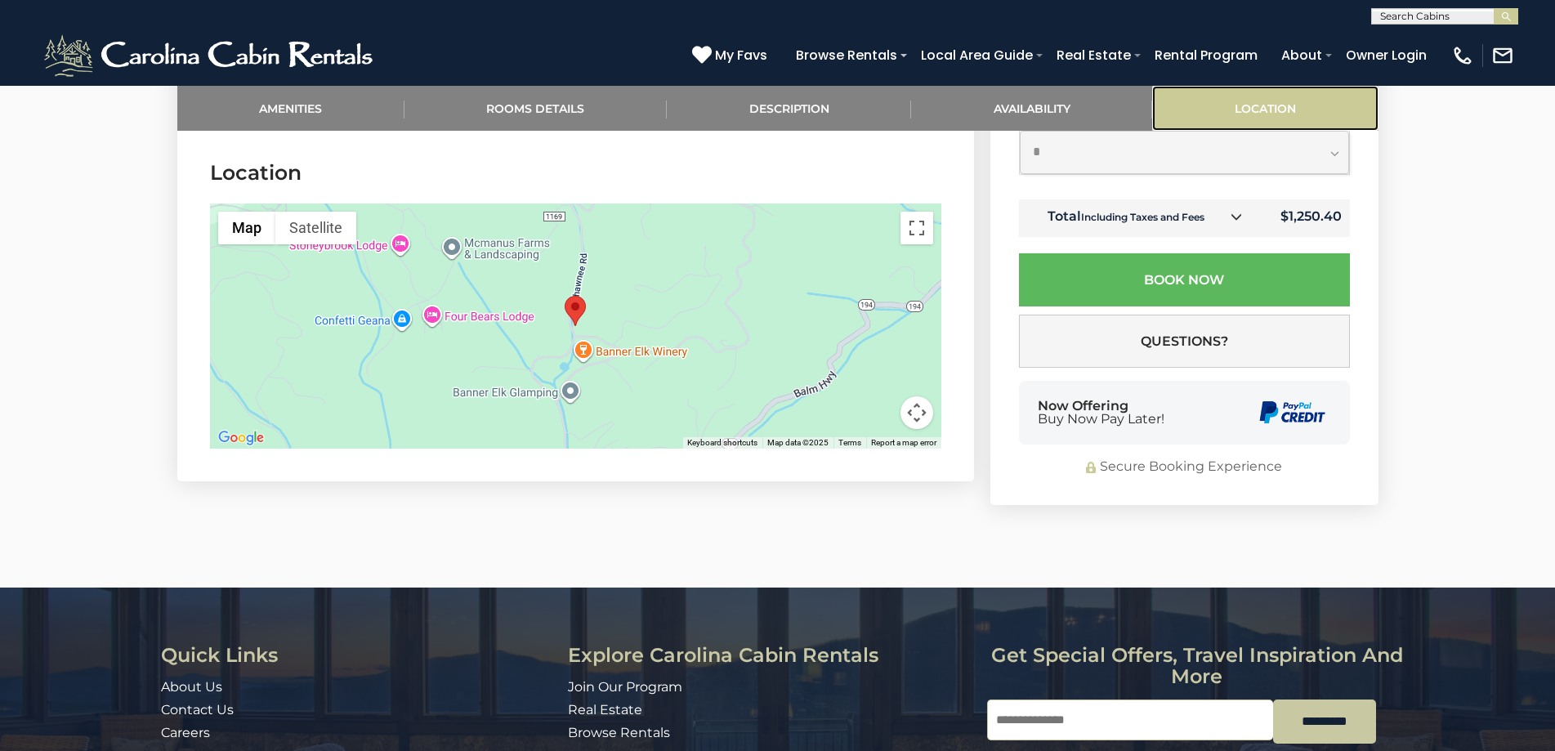
scroll to position [2912, 0]
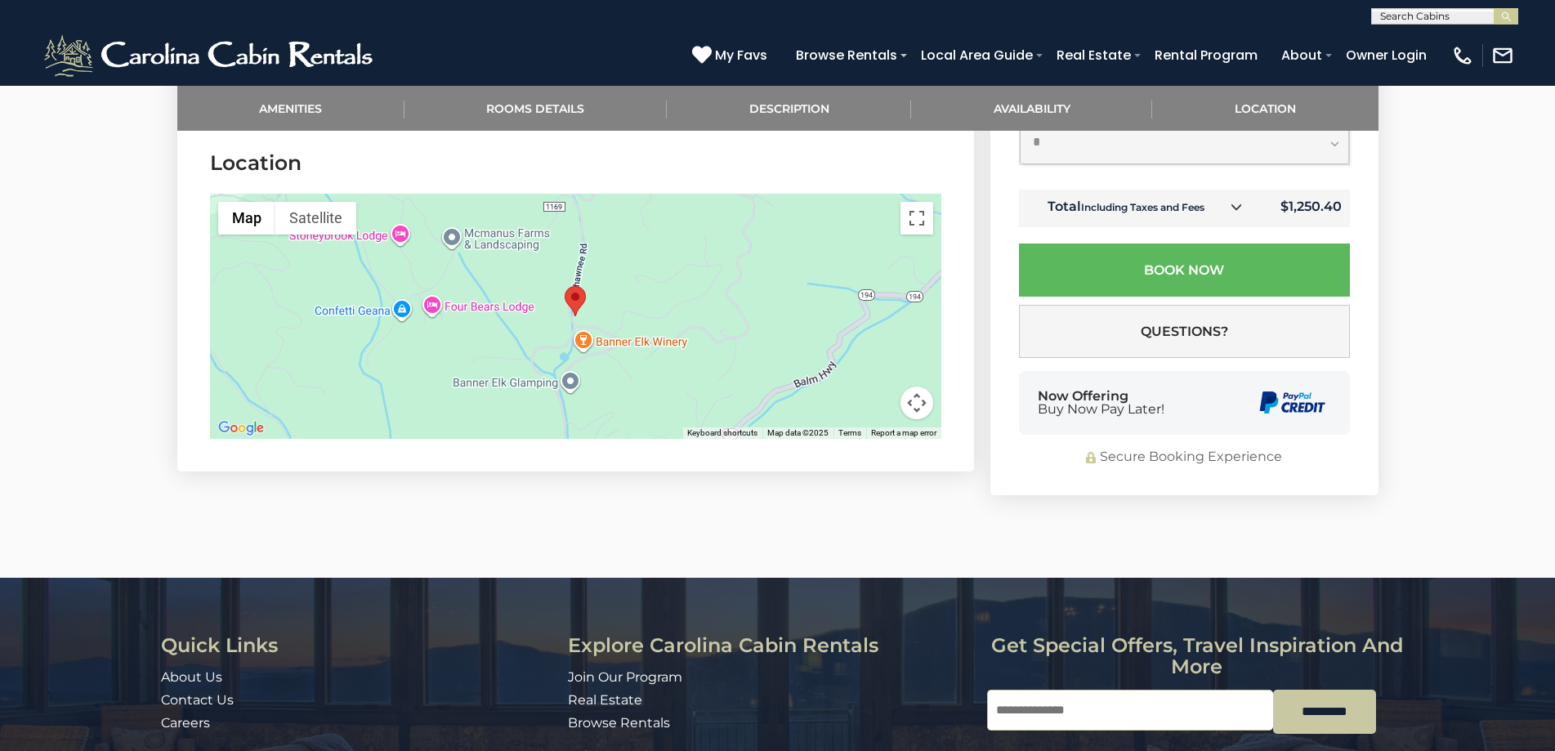
click at [525, 335] on div at bounding box center [575, 316] width 731 height 245
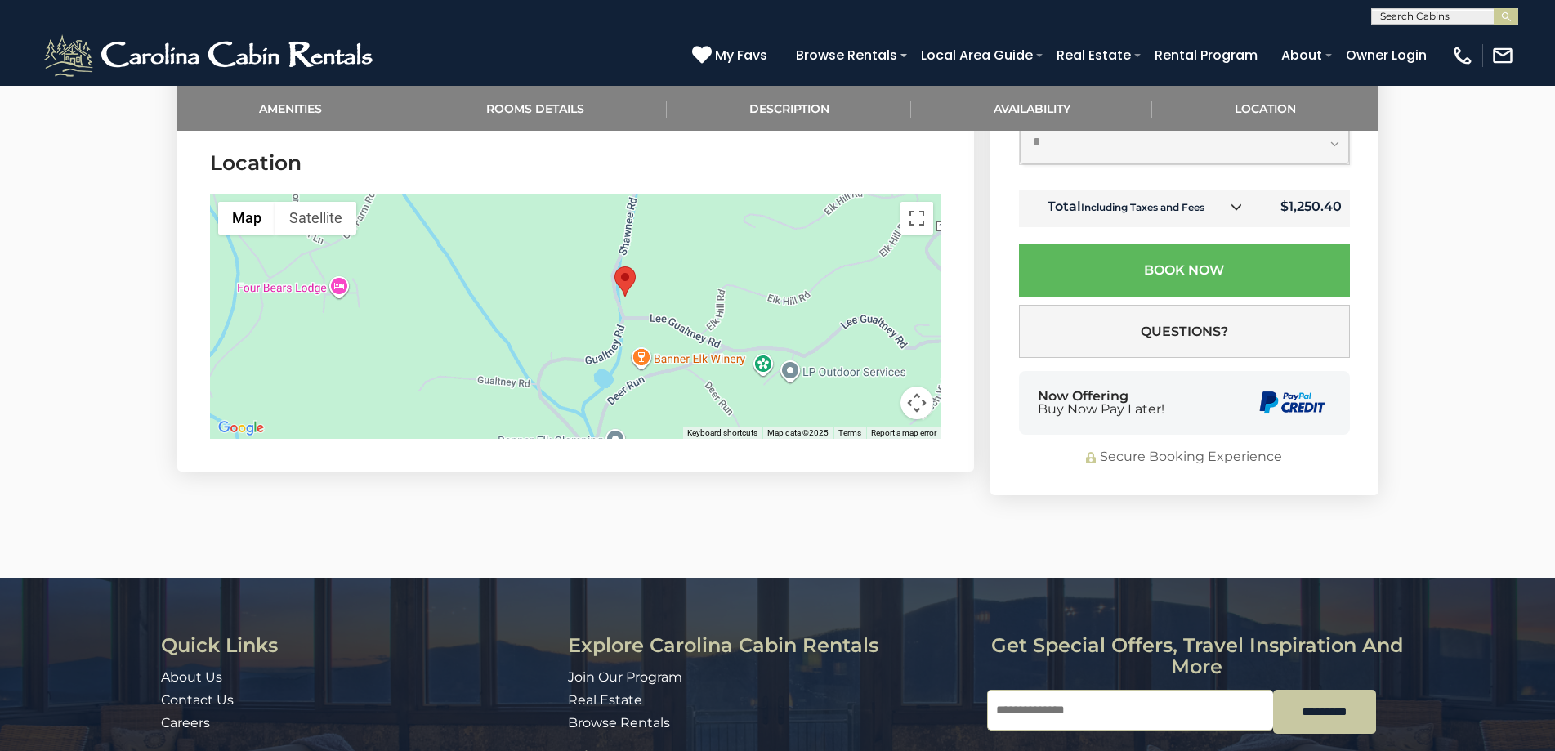
click at [588, 324] on div at bounding box center [575, 316] width 731 height 245
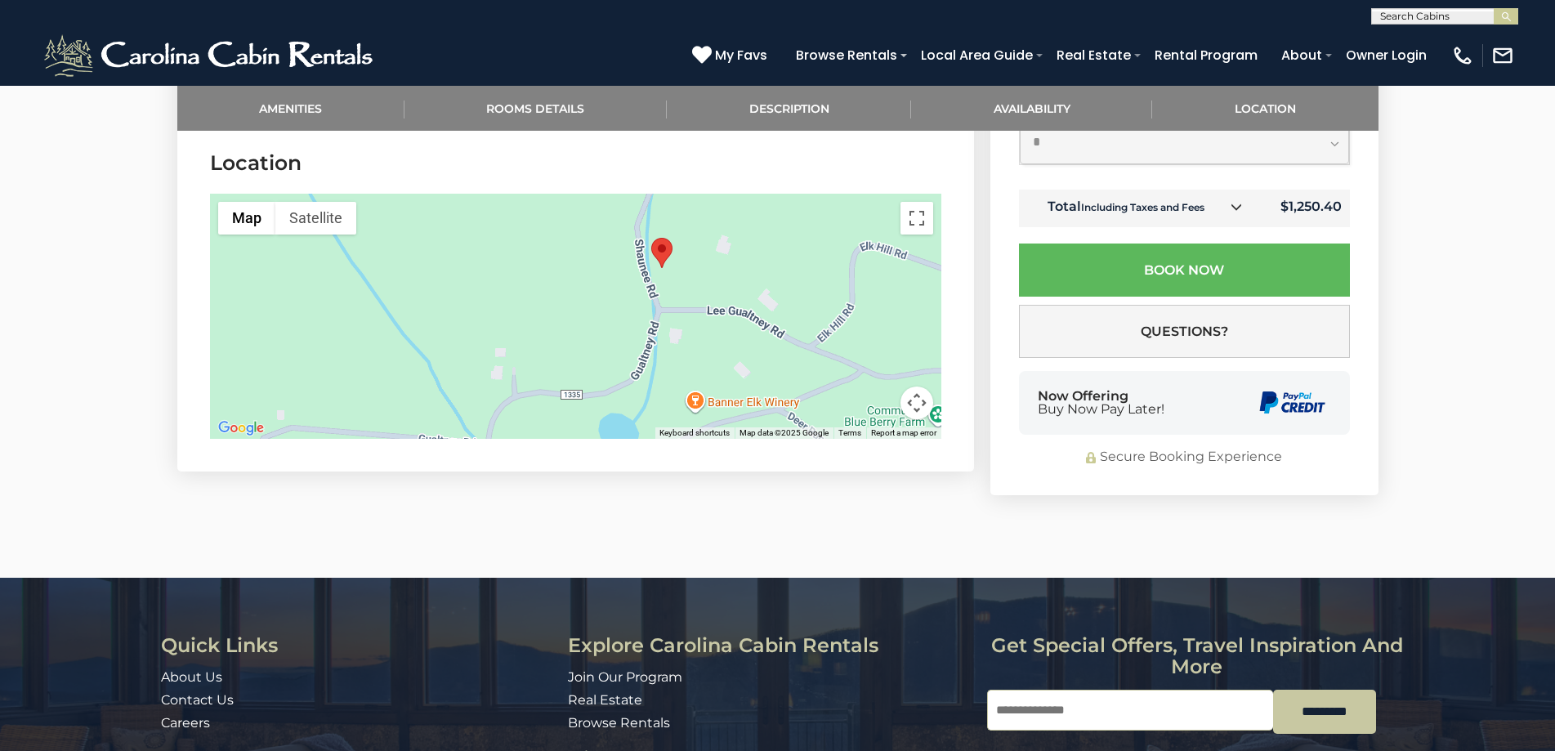
click at [679, 301] on div at bounding box center [575, 316] width 731 height 245
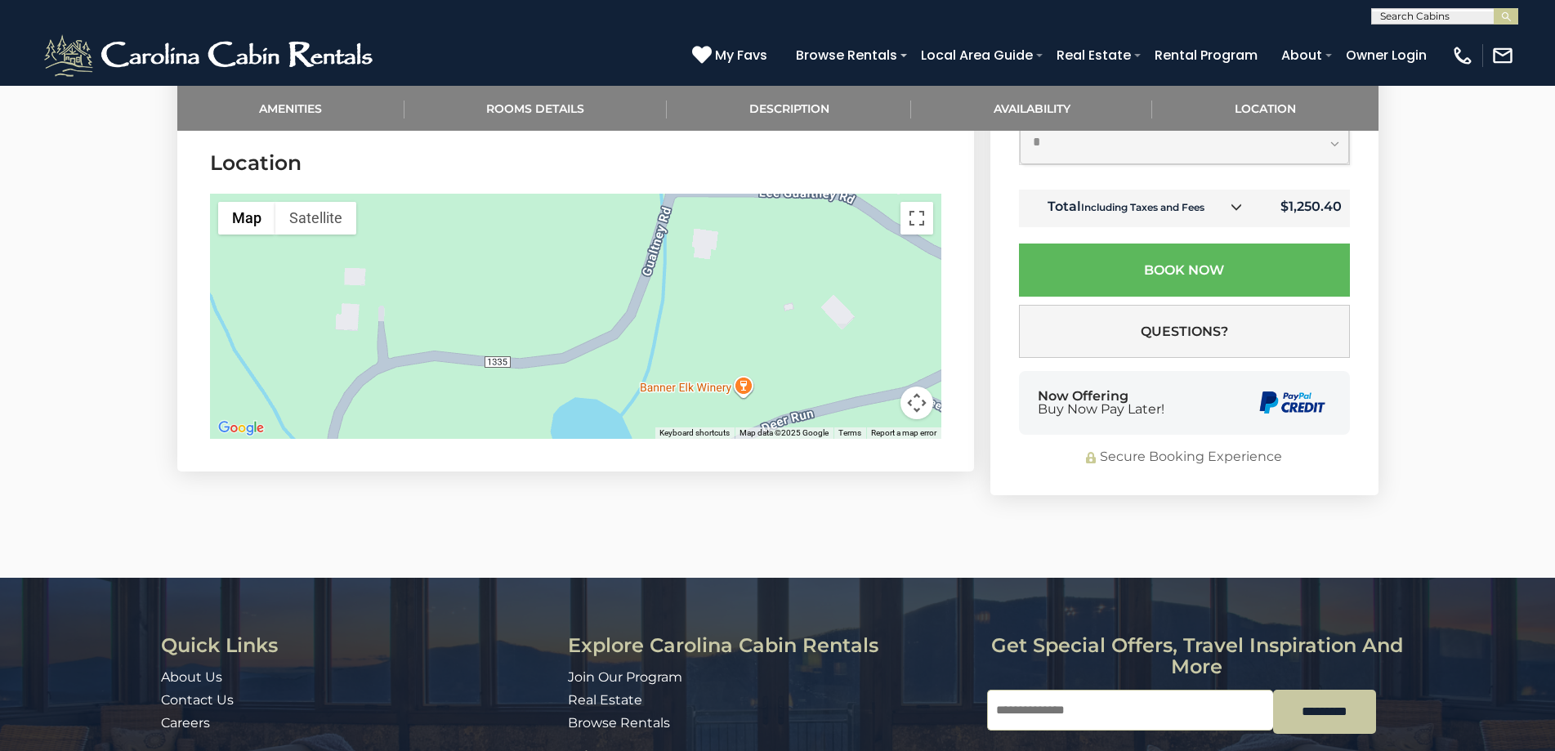
drag, startPoint x: 676, startPoint y: 273, endPoint x: 828, endPoint y: 205, distance: 165.6
click at [685, 153] on section "Location ← Move left → Move right ↑ Move up ↓ Move down + Zoom in - Zoom out Ho…" at bounding box center [575, 297] width 797 height 347
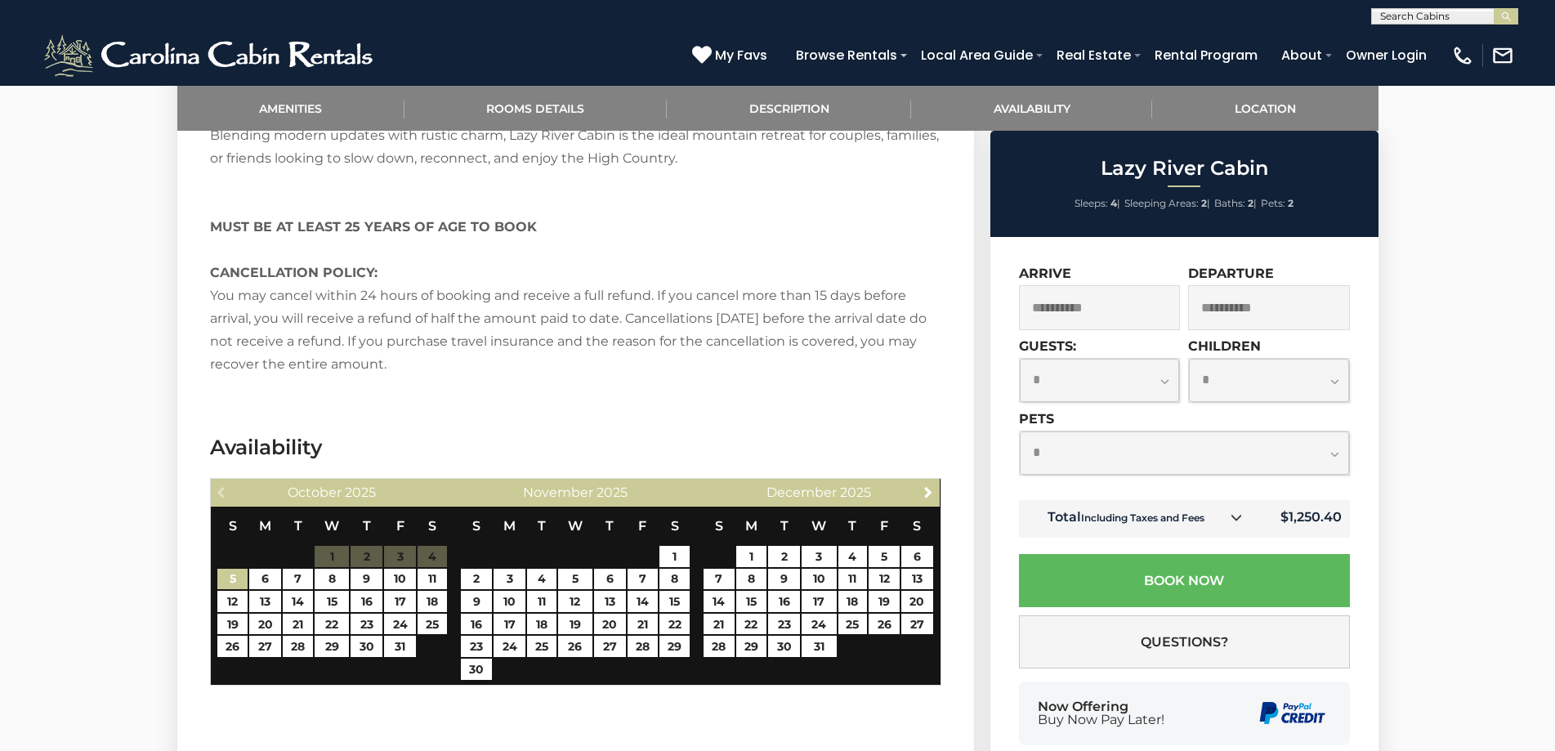
scroll to position [2258, 0]
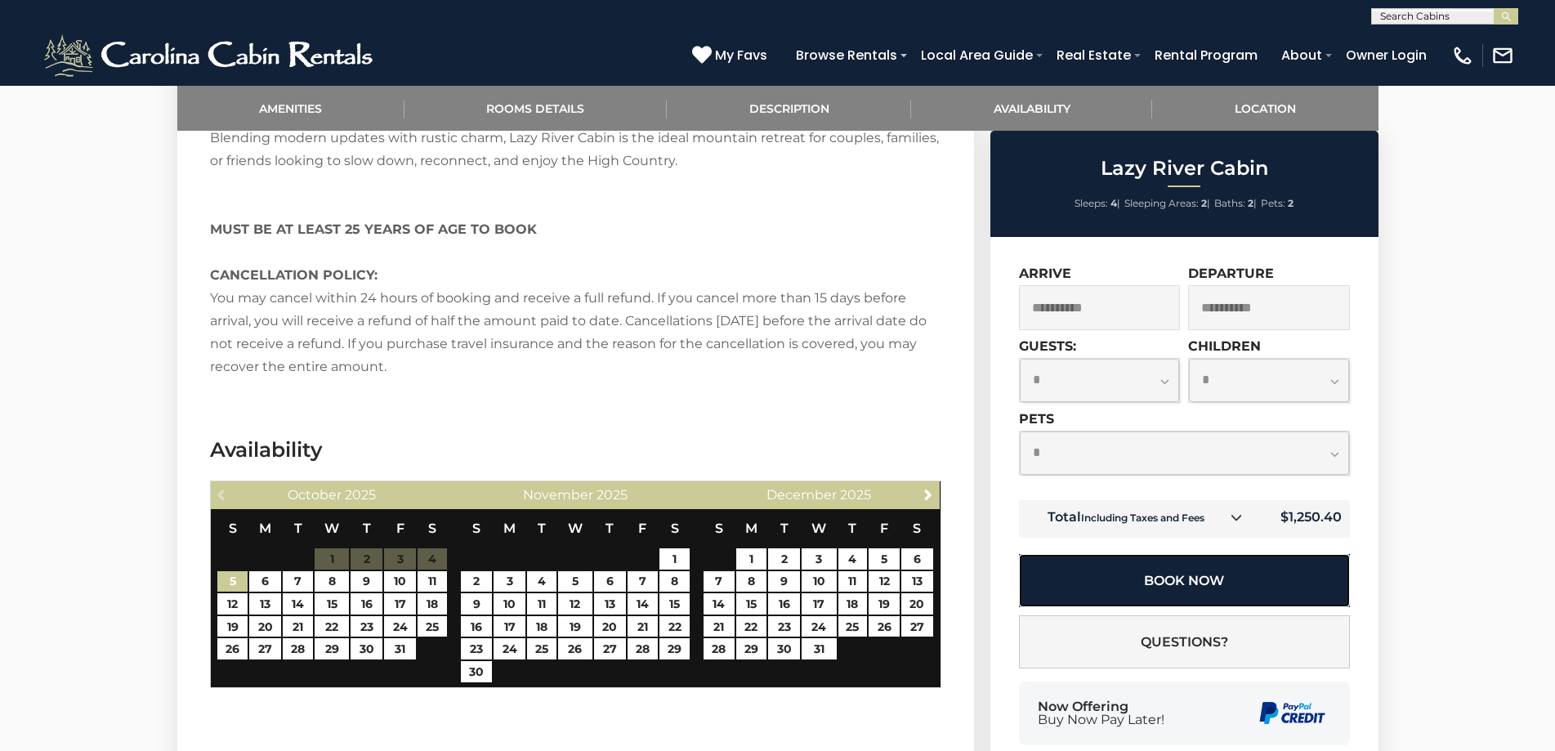
click at [1152, 582] on button "Book Now" at bounding box center [1184, 580] width 331 height 53
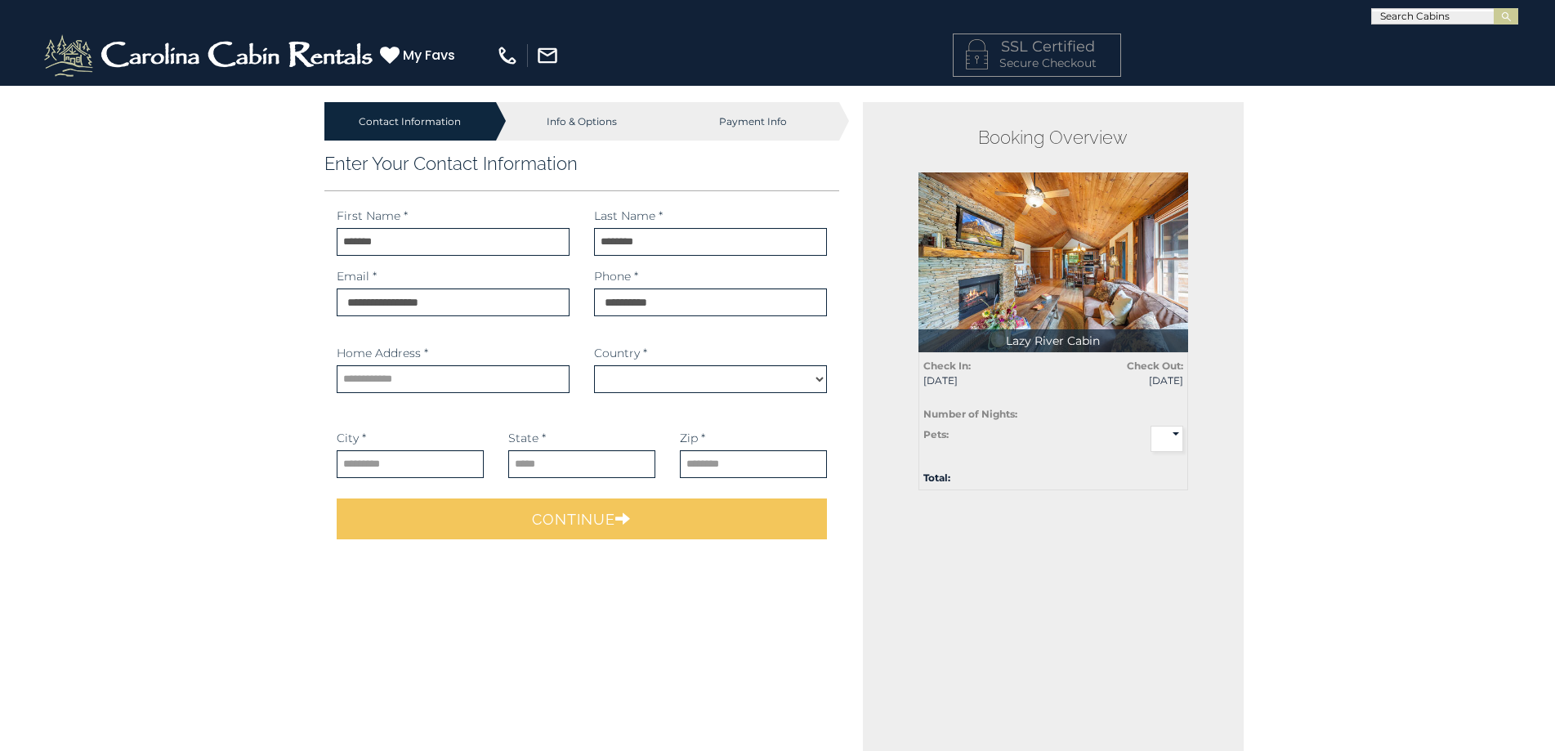
select select "*********"
click at [426, 381] on input "text" at bounding box center [453, 379] width 233 height 28
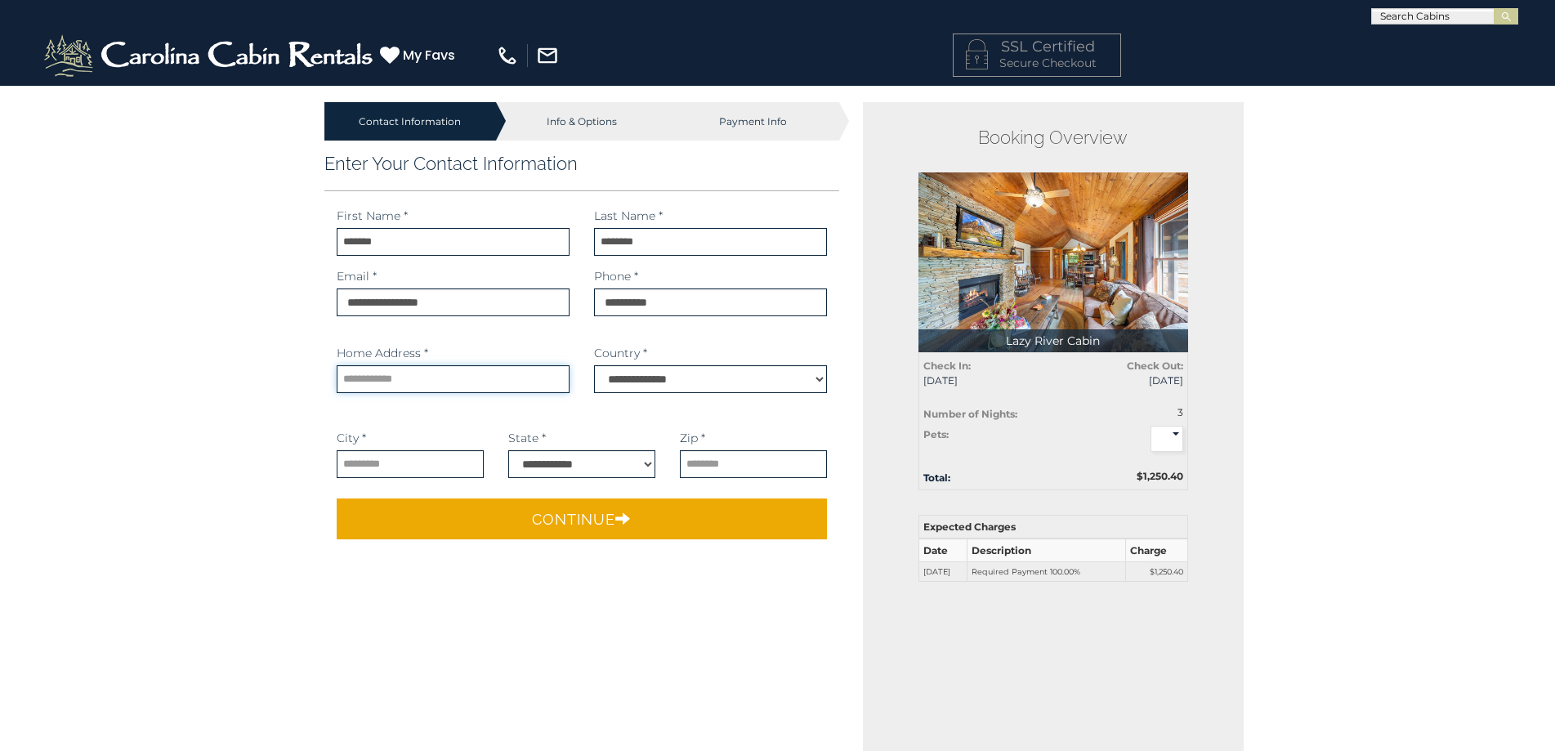
type input "**********"
select select "**"
type input "*****"
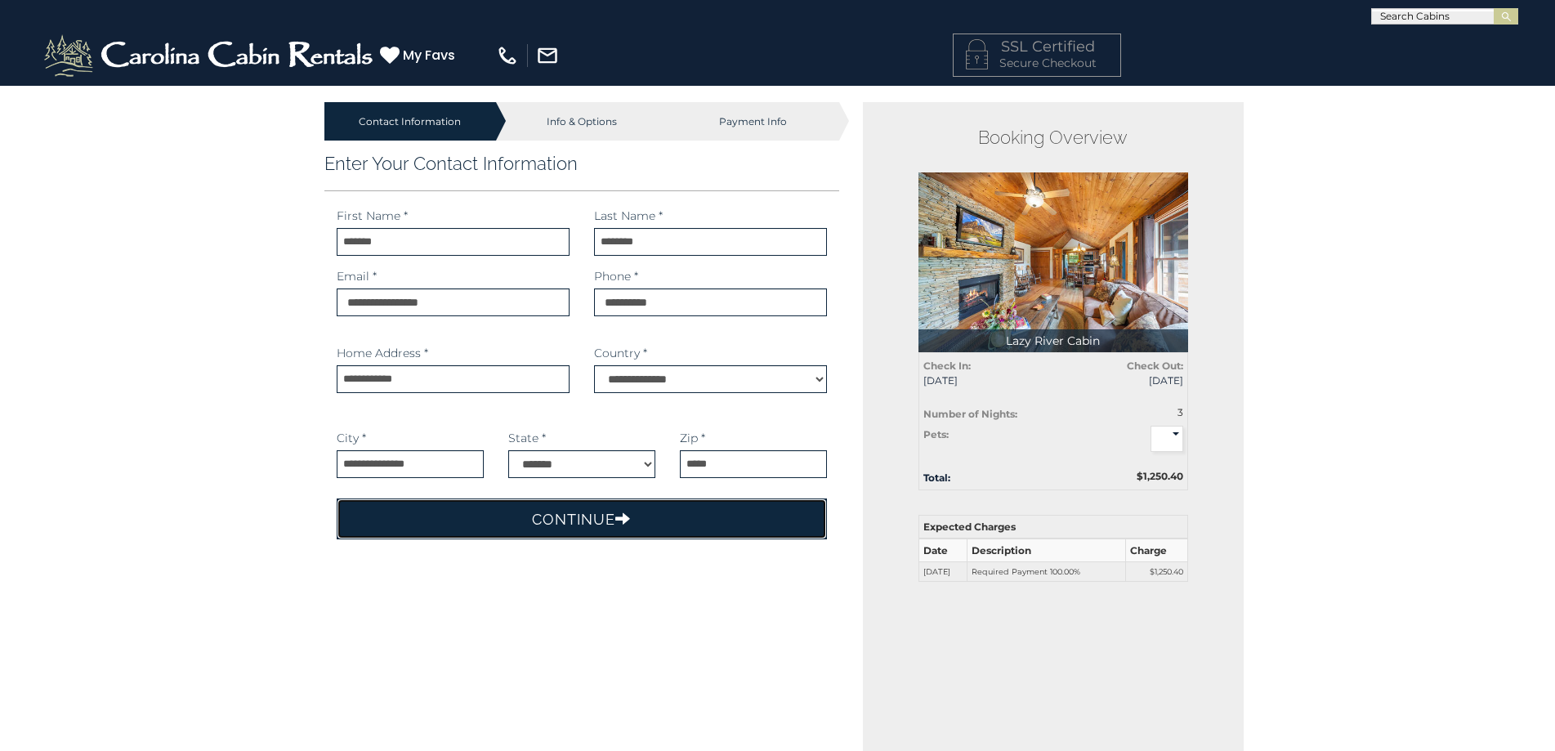
click at [573, 520] on button "Continue" at bounding box center [582, 518] width 491 height 41
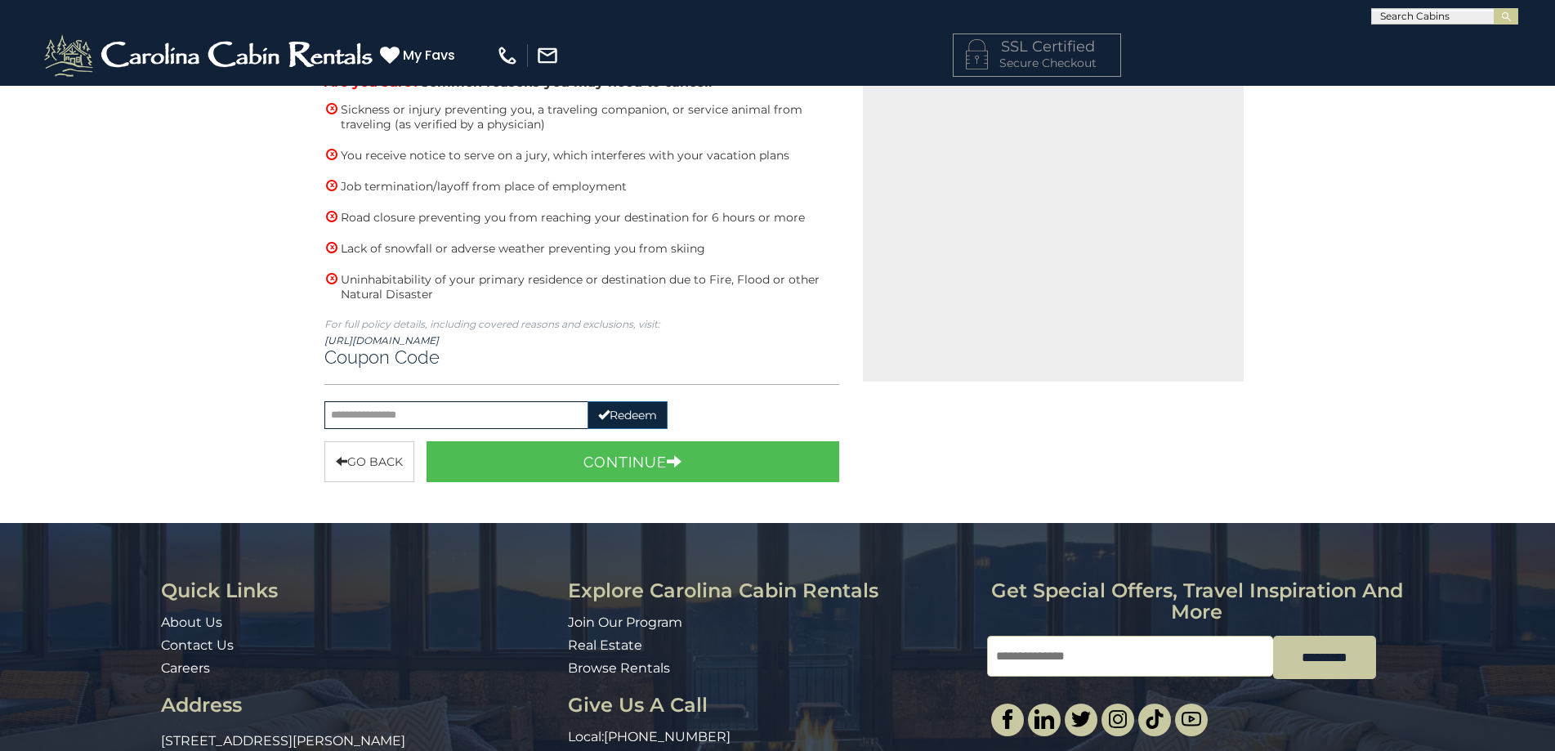
scroll to position [654, 0]
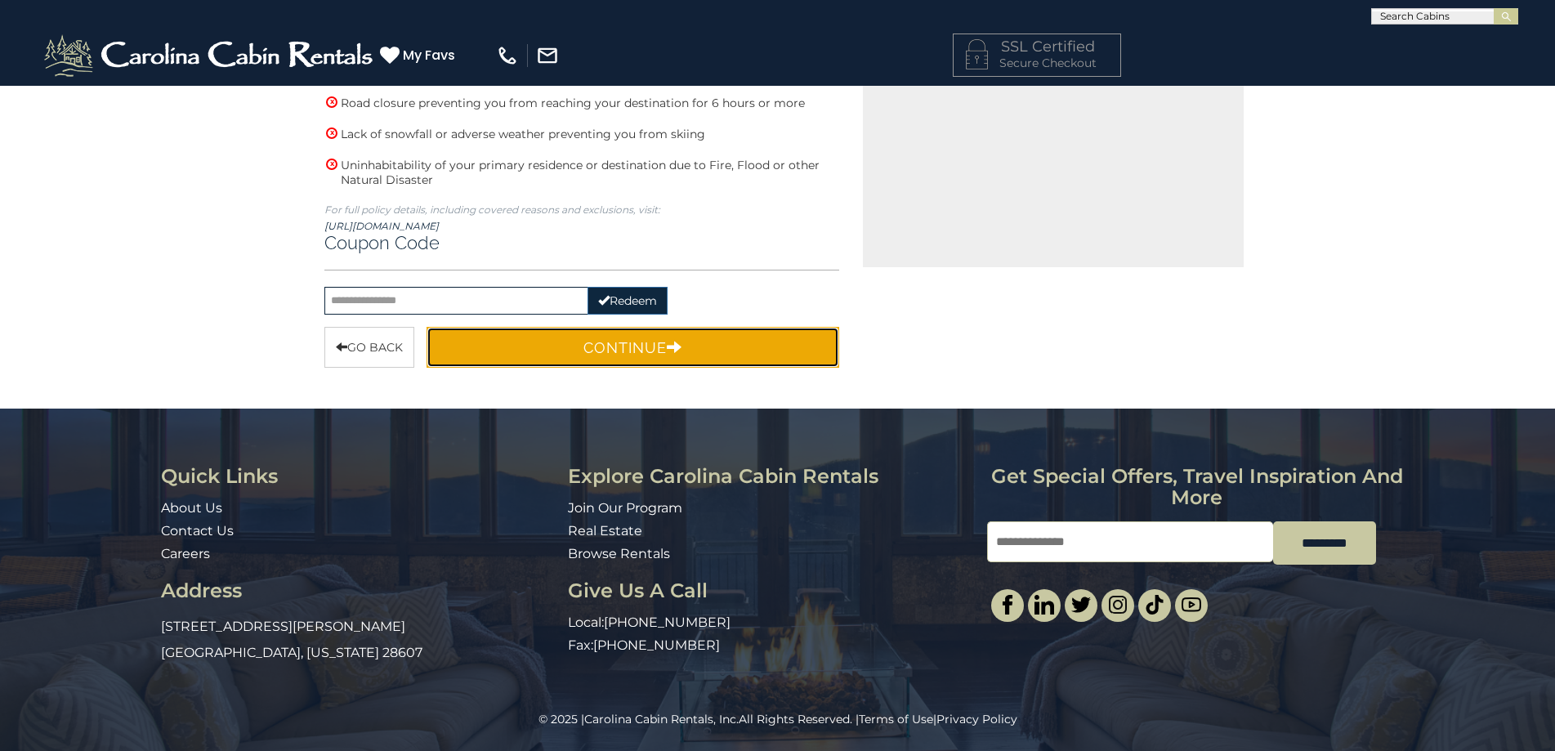
click at [576, 350] on button "Continue" at bounding box center [632, 347] width 413 height 41
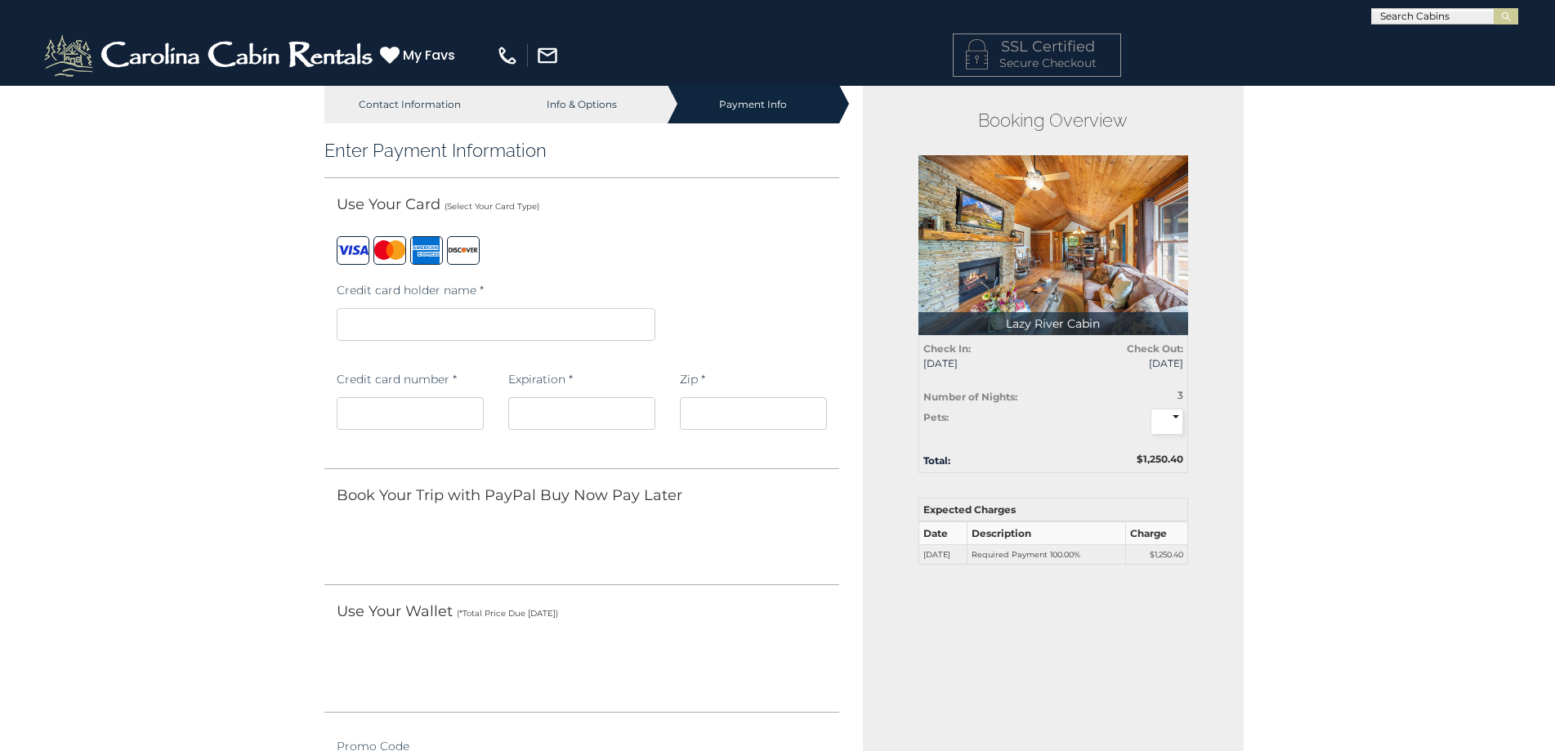
scroll to position [0, 0]
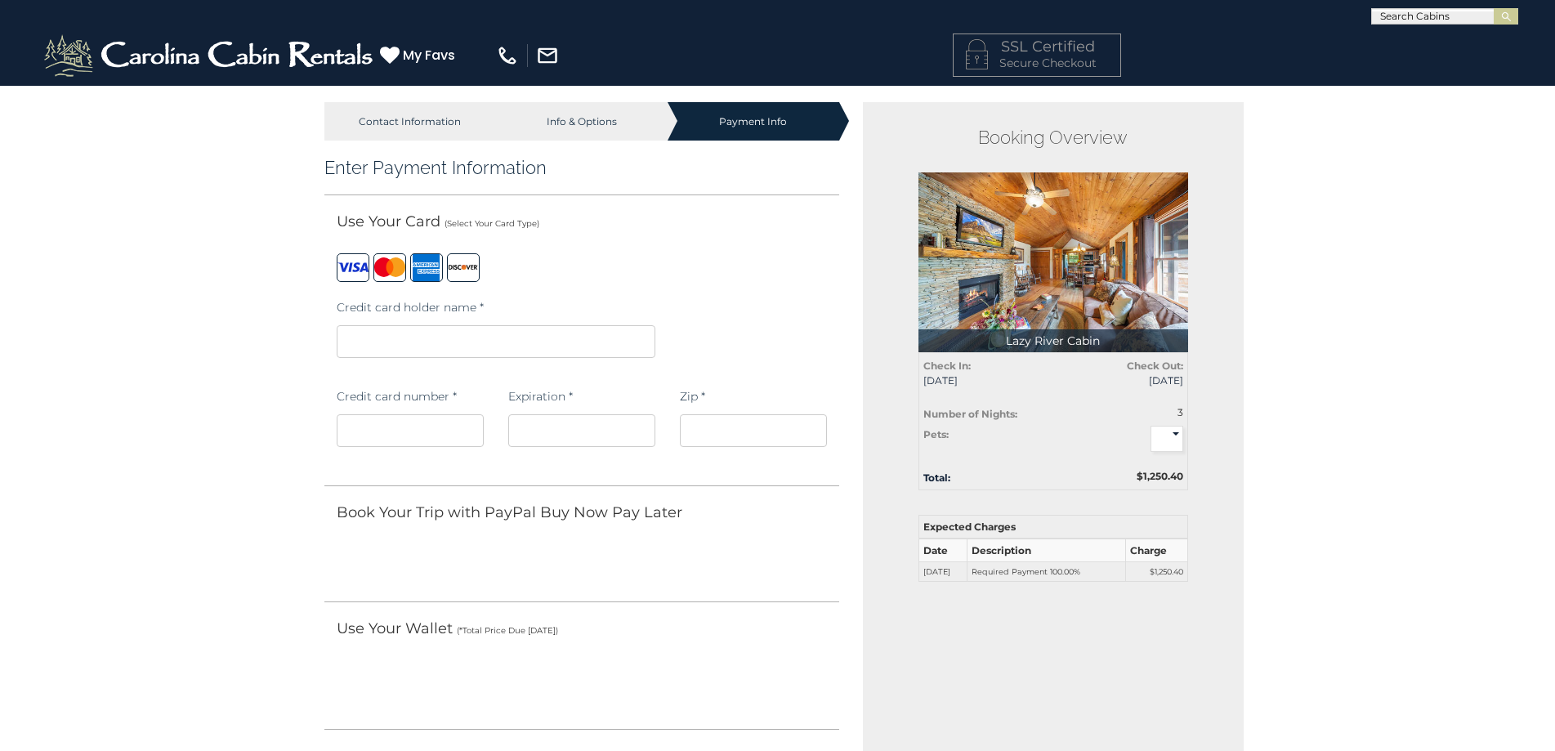
click at [1172, 431] on select "* * *" at bounding box center [1166, 439] width 33 height 26
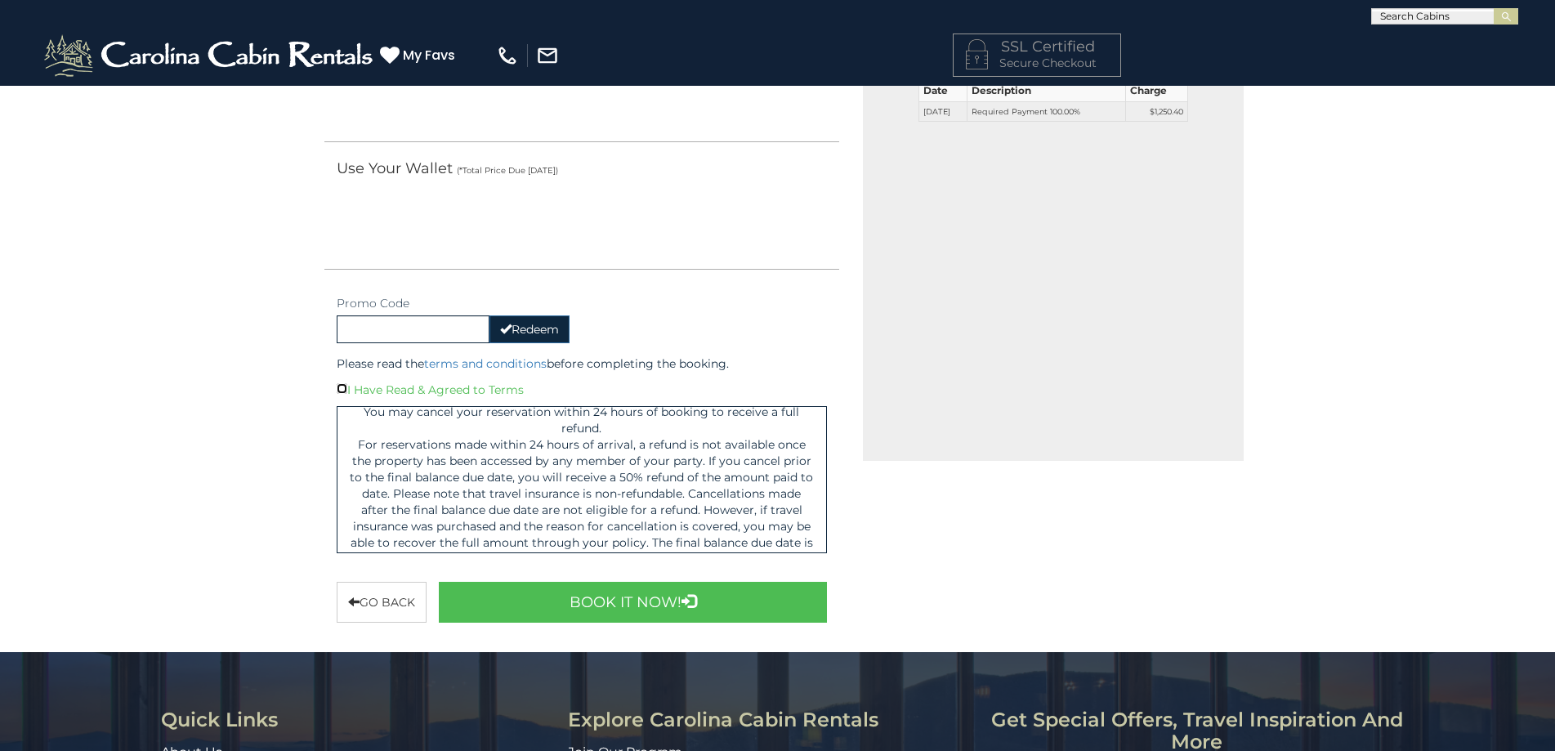
scroll to position [2614, 0]
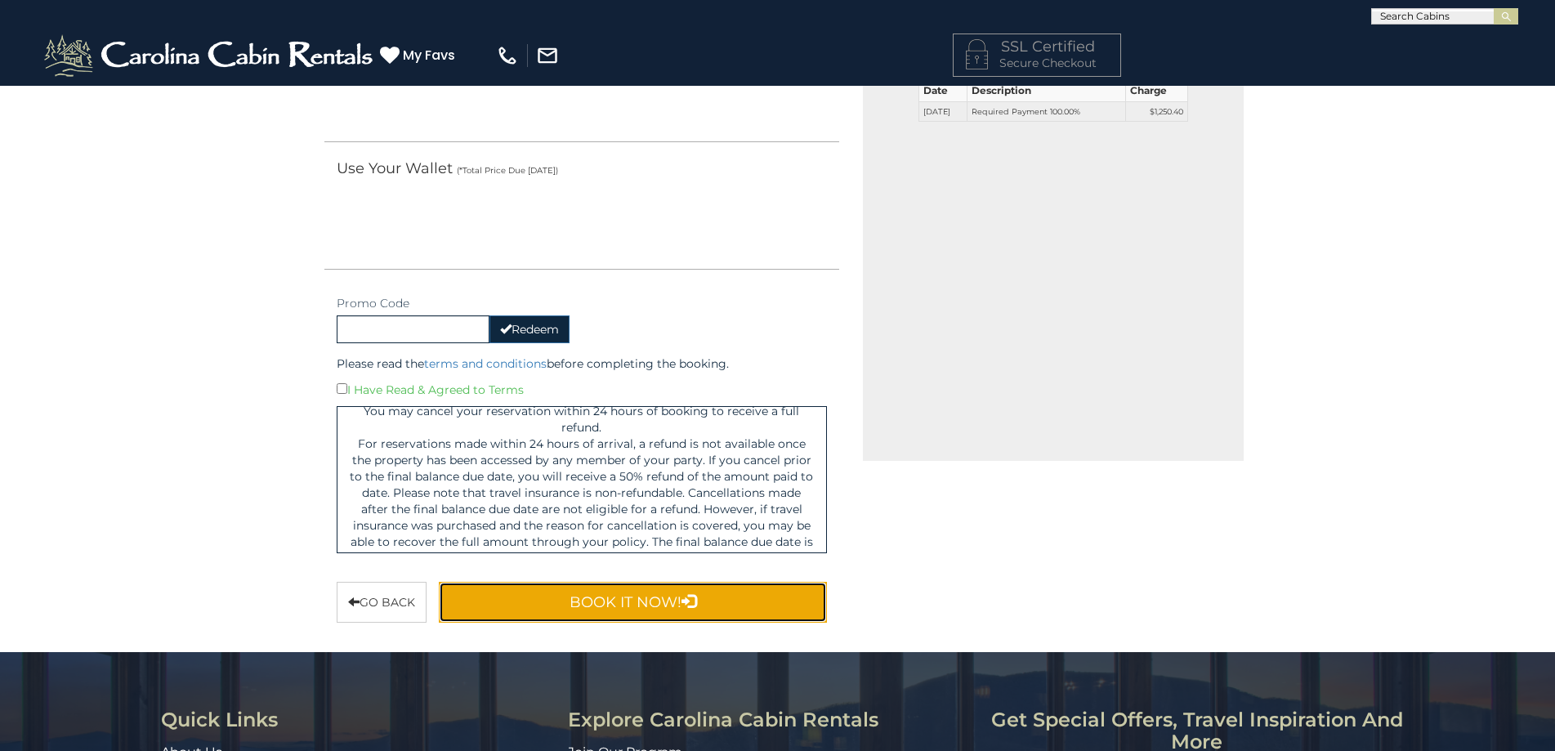
click at [661, 599] on button "Book It Now!" at bounding box center [633, 602] width 389 height 41
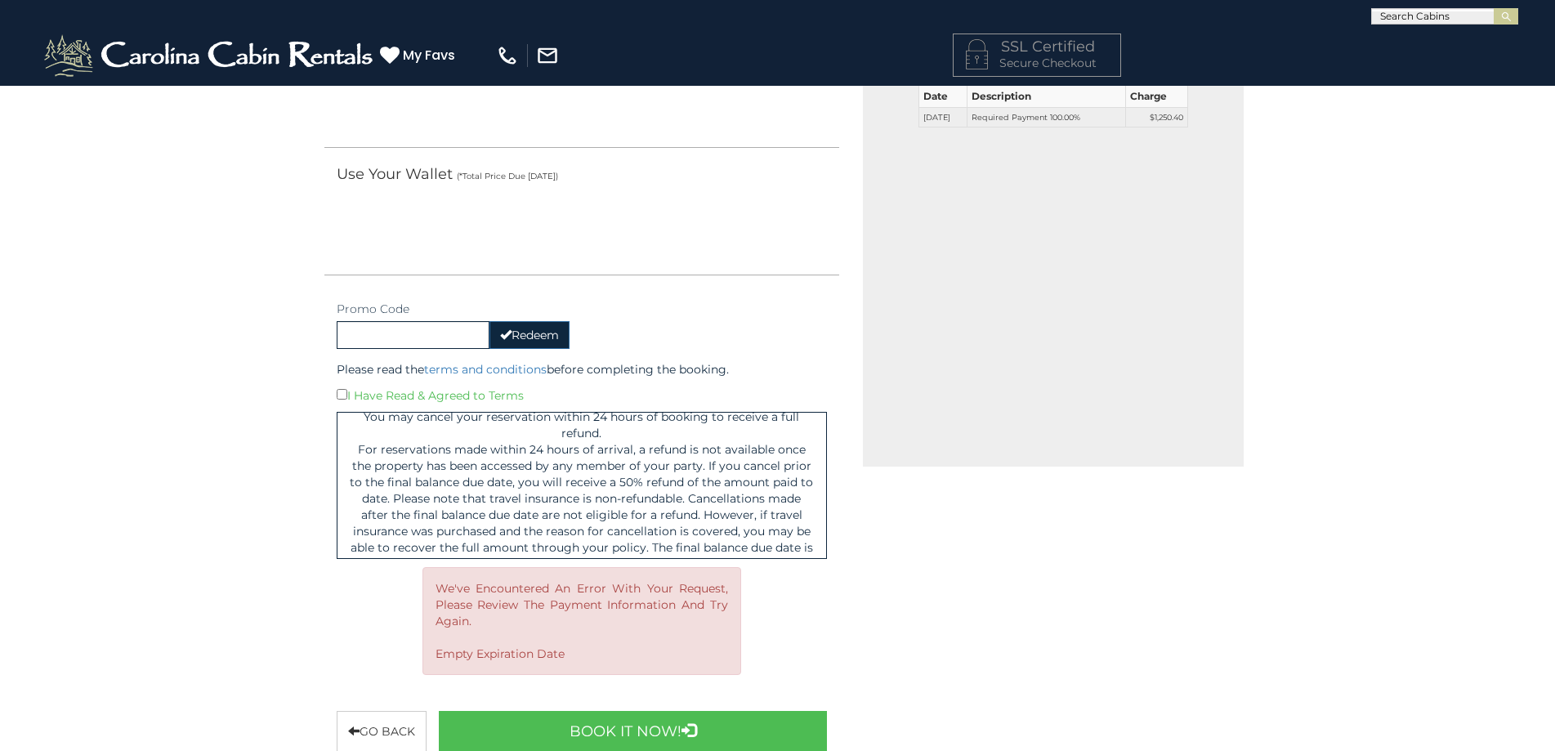
scroll to position [654, 0]
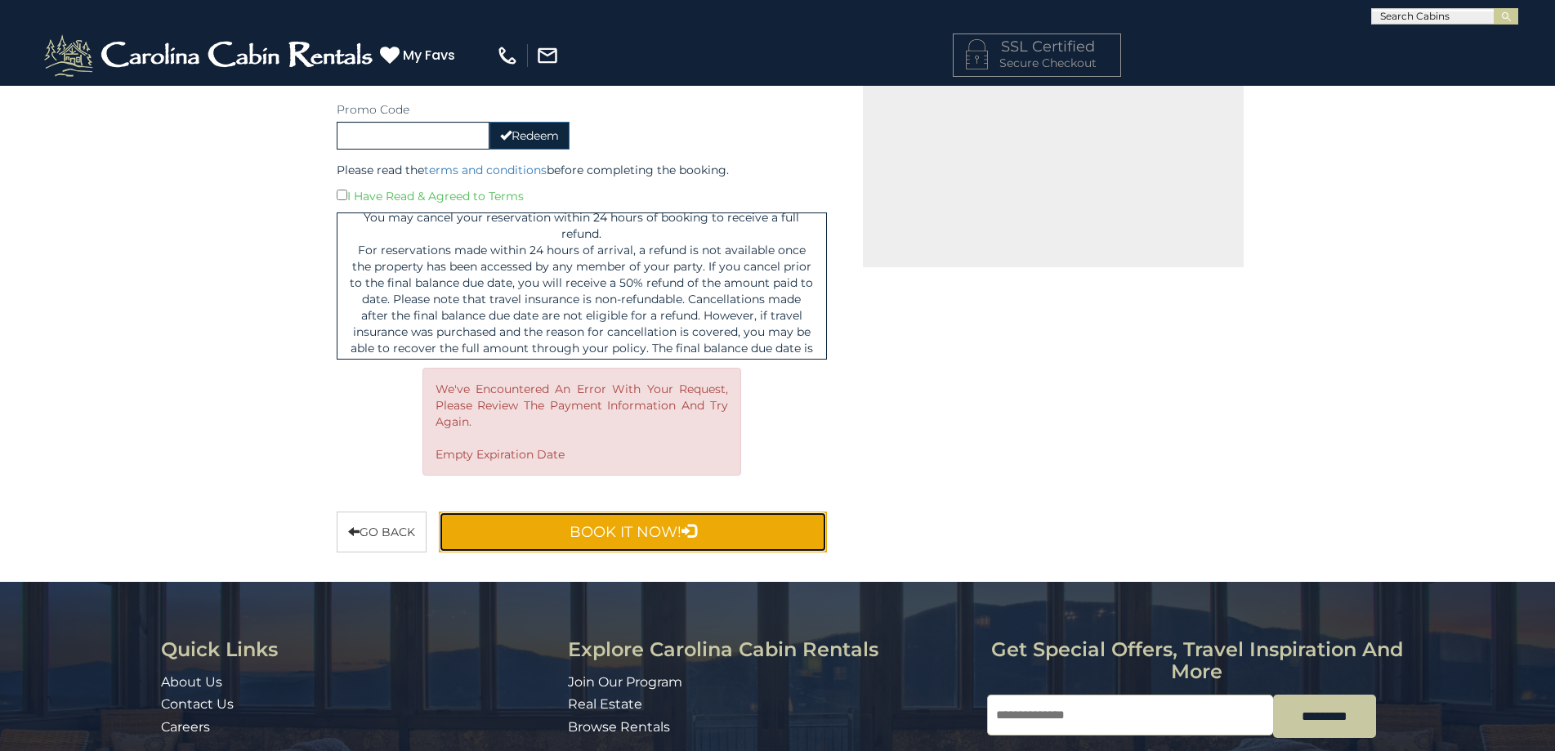
click at [529, 529] on button "Book It Now!" at bounding box center [633, 531] width 389 height 41
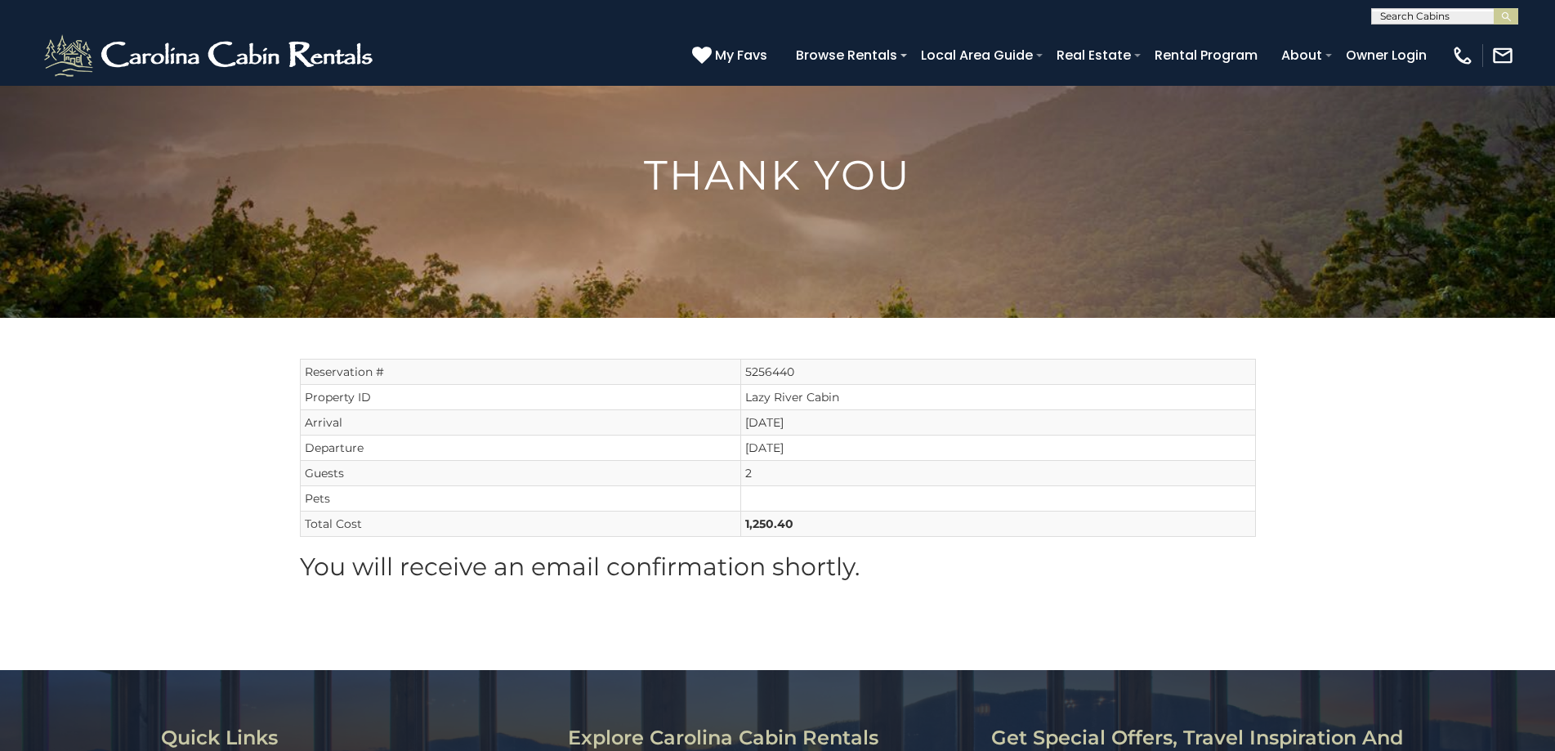
scroll to position [82, 0]
